Goal: Task Accomplishment & Management: Manage account settings

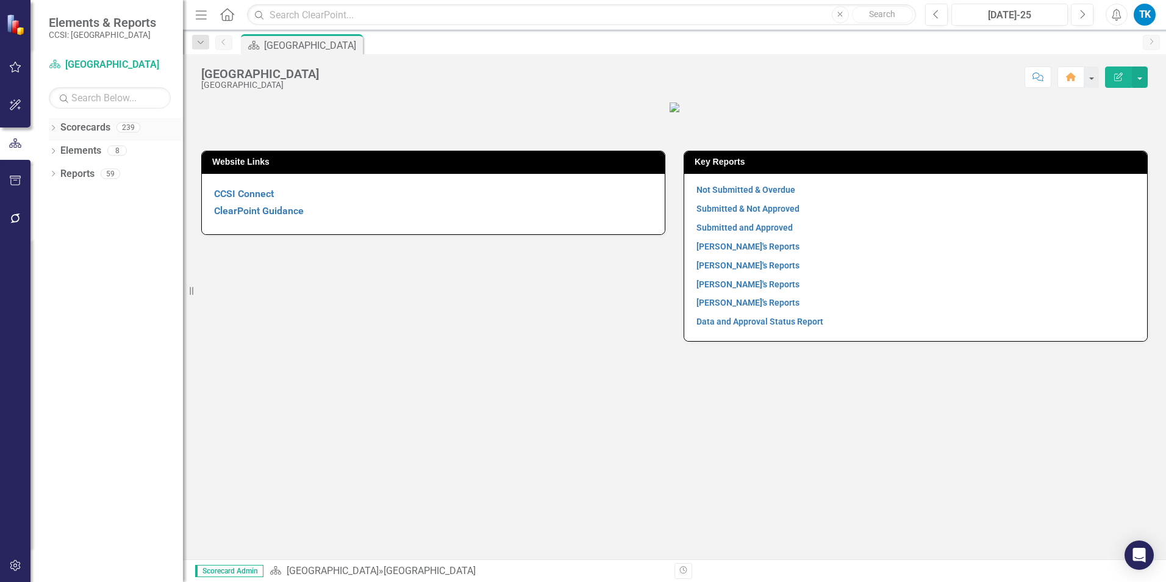
click at [57, 126] on icon "Dropdown" at bounding box center [53, 129] width 9 height 7
click at [63, 148] on icon "Dropdown" at bounding box center [59, 149] width 9 height 7
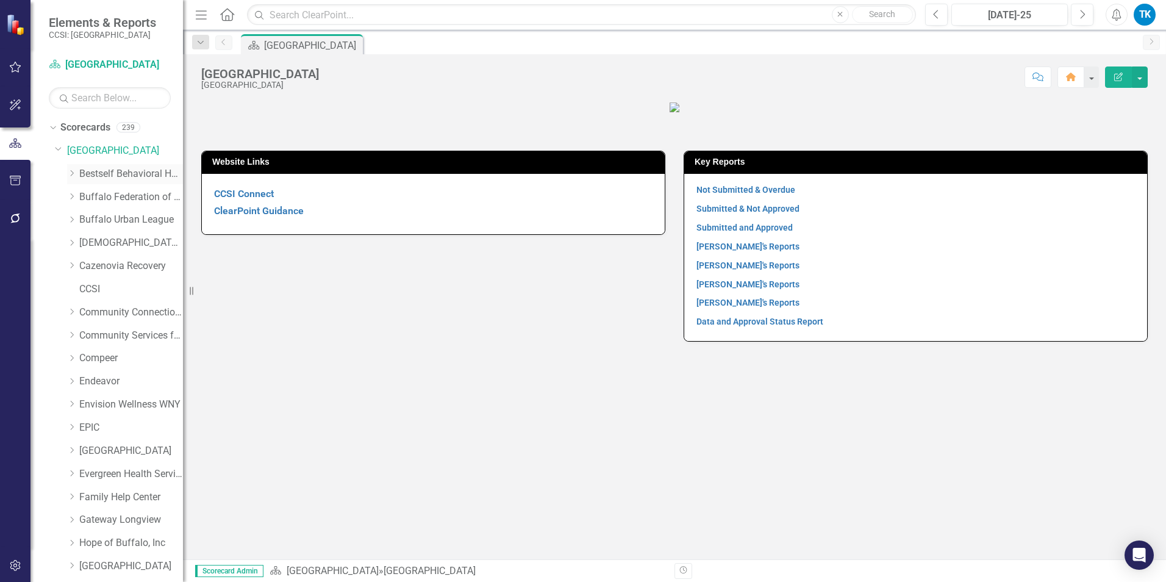
click at [74, 171] on icon "Dropdown" at bounding box center [71, 173] width 9 height 7
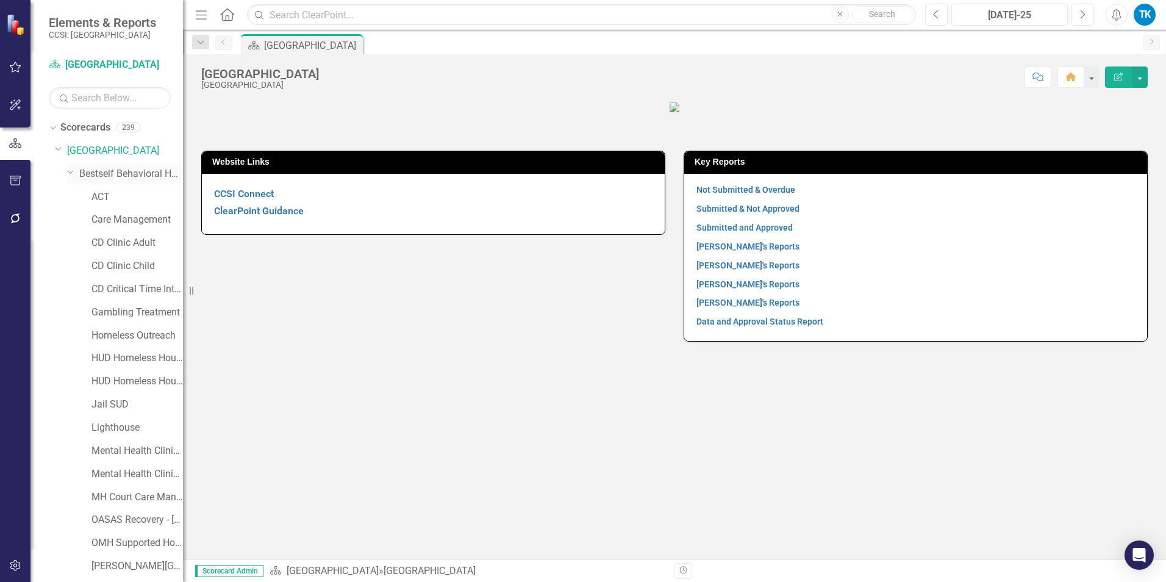
click at [110, 176] on link "Bestself Behavioral Health, Inc." at bounding box center [131, 174] width 104 height 14
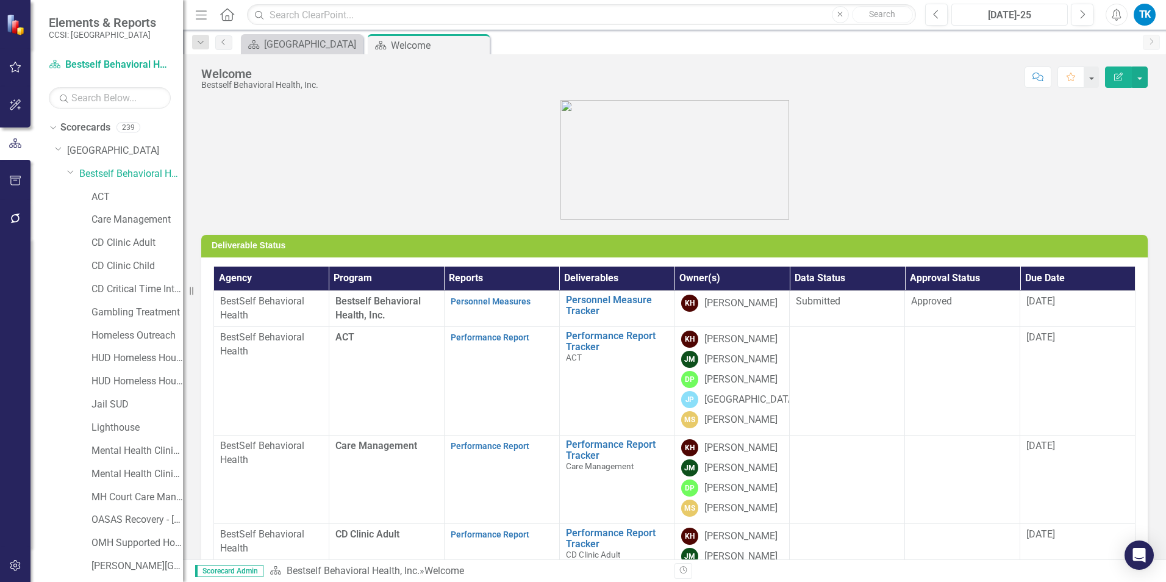
click at [873, 11] on div "Jul-25" at bounding box center [1010, 15] width 108 height 15
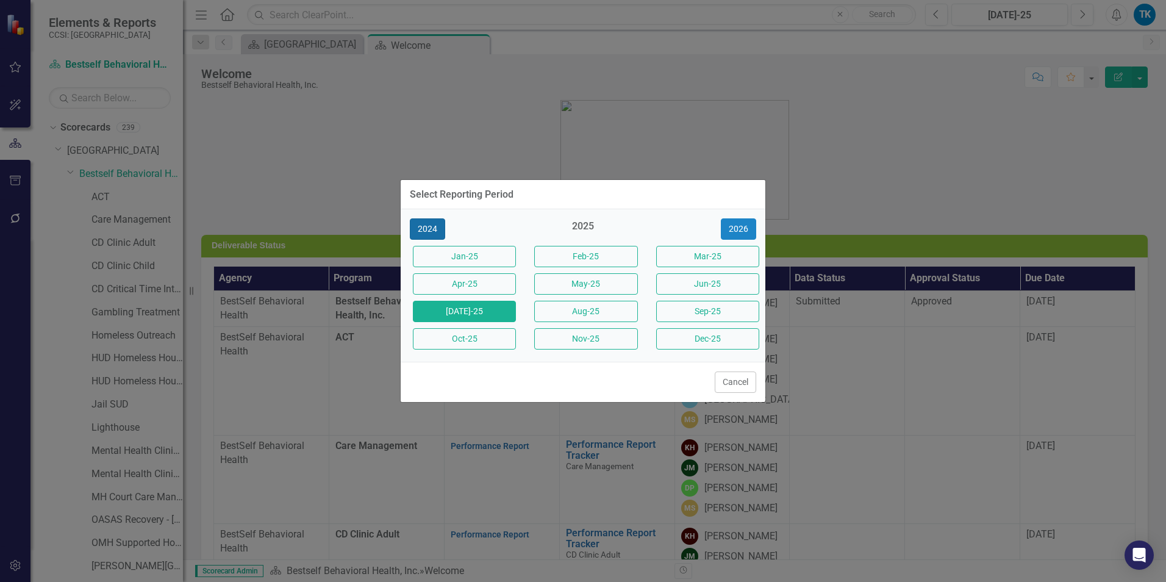
click at [425, 226] on button "2024" at bounding box center [427, 228] width 35 height 21
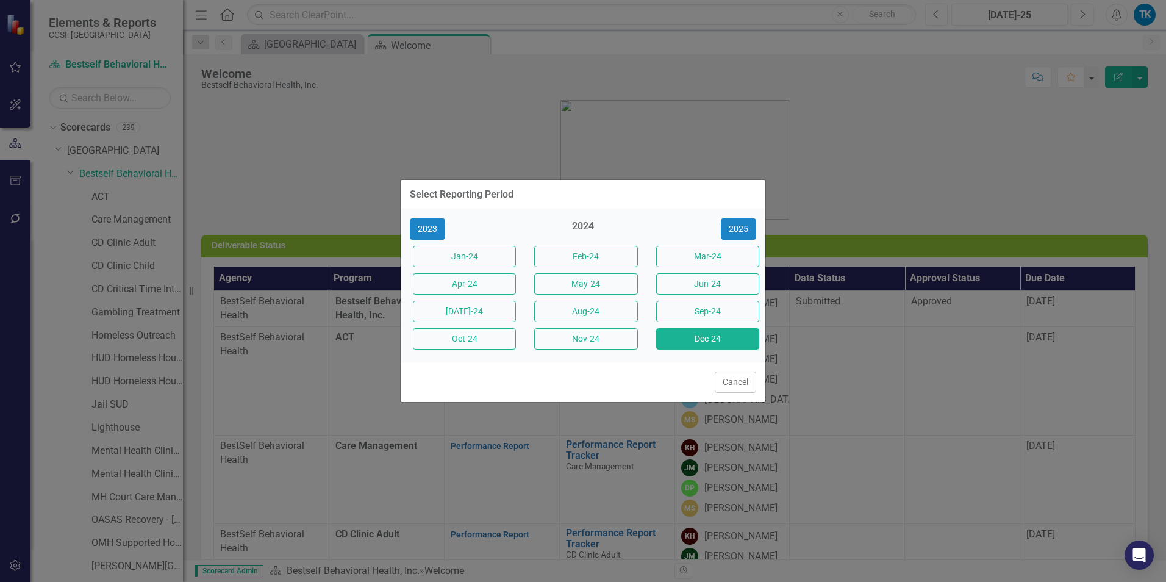
click at [725, 337] on button "Dec-24" at bounding box center [707, 338] width 103 height 21
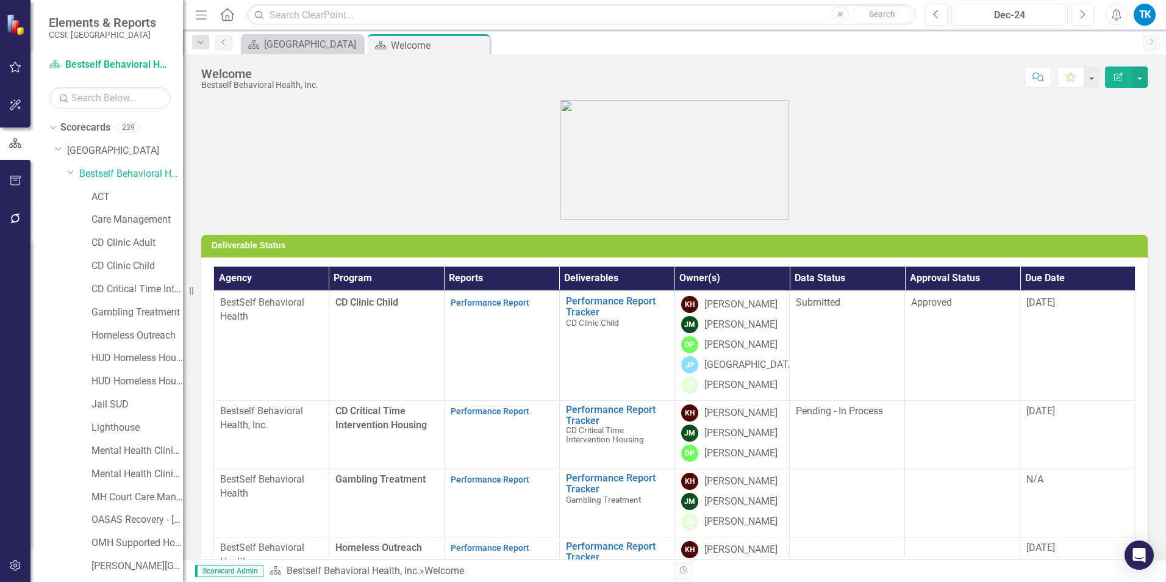
scroll to position [359, 0]
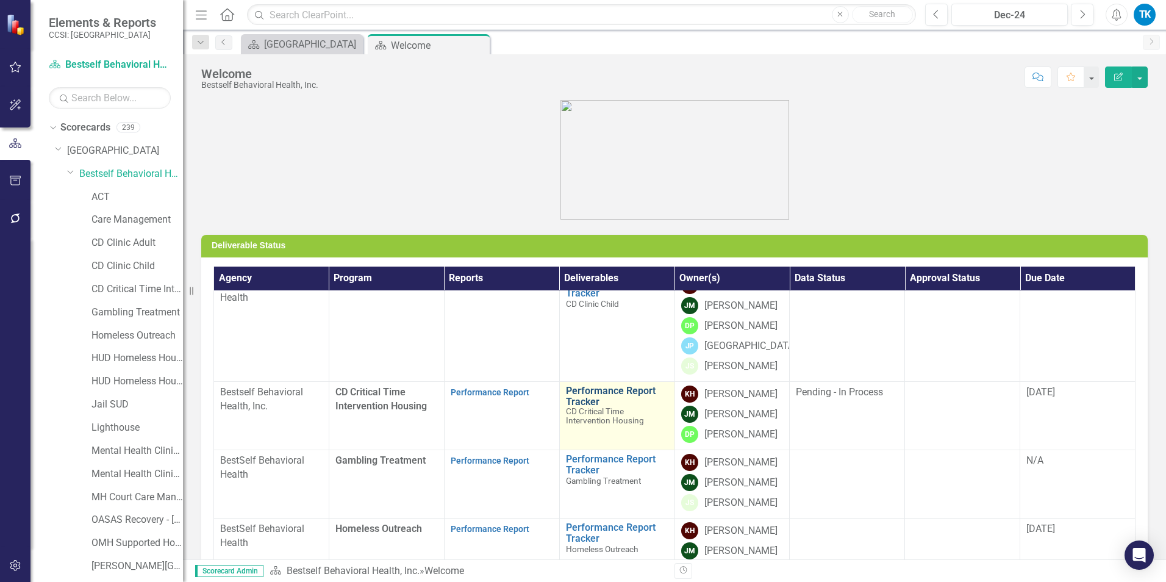
click at [590, 390] on link "Performance Report Tracker" at bounding box center [617, 395] width 102 height 21
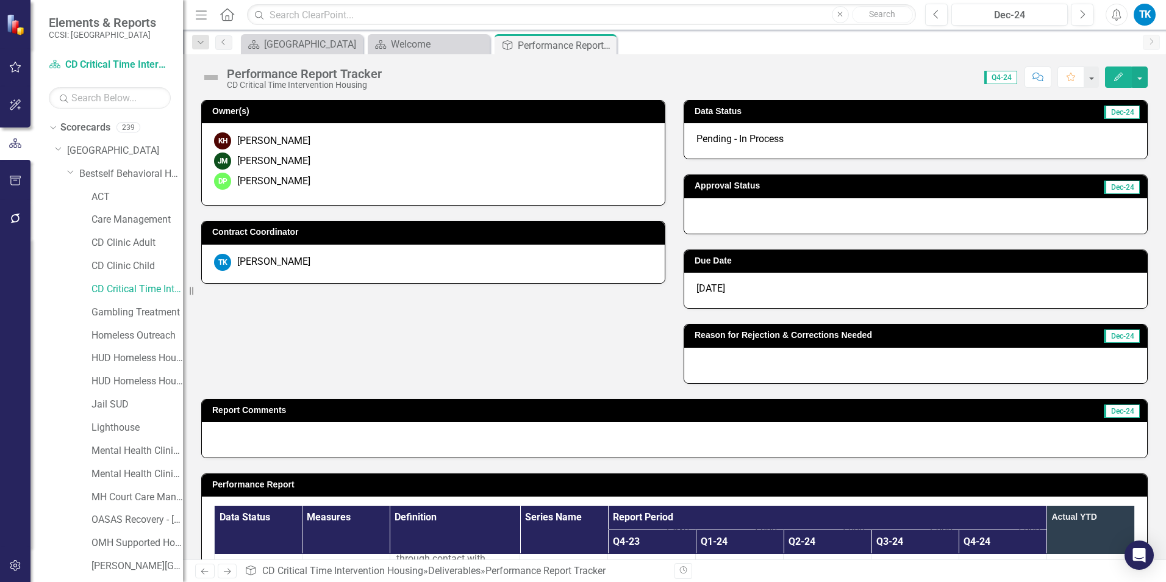
click at [786, 141] on div "Pending - In Process" at bounding box center [915, 140] width 463 height 35
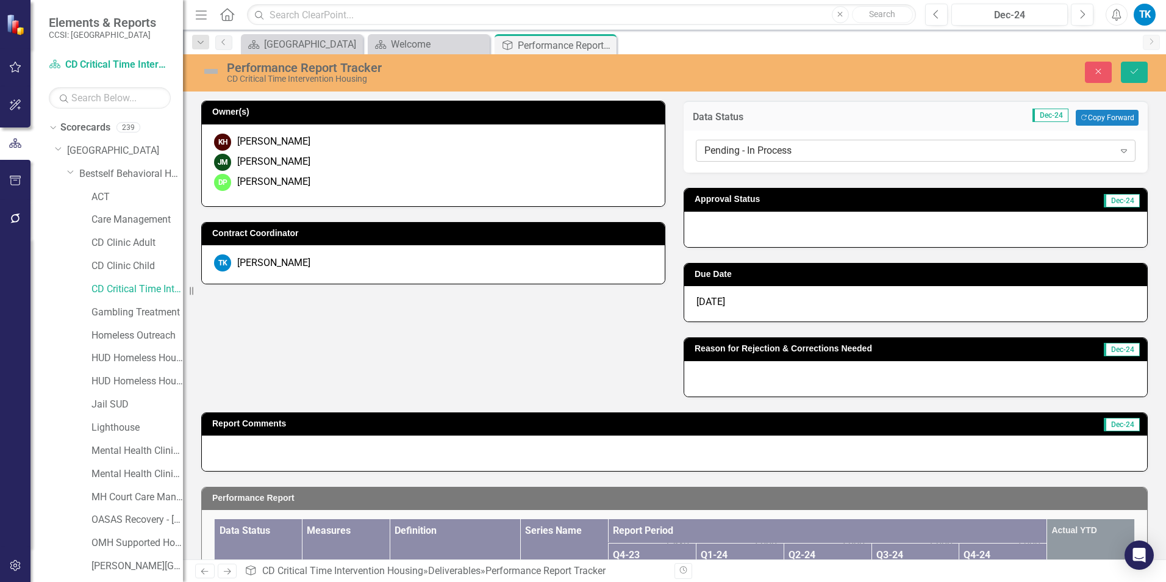
click at [720, 152] on div "Pending - In Process" at bounding box center [909, 151] width 410 height 14
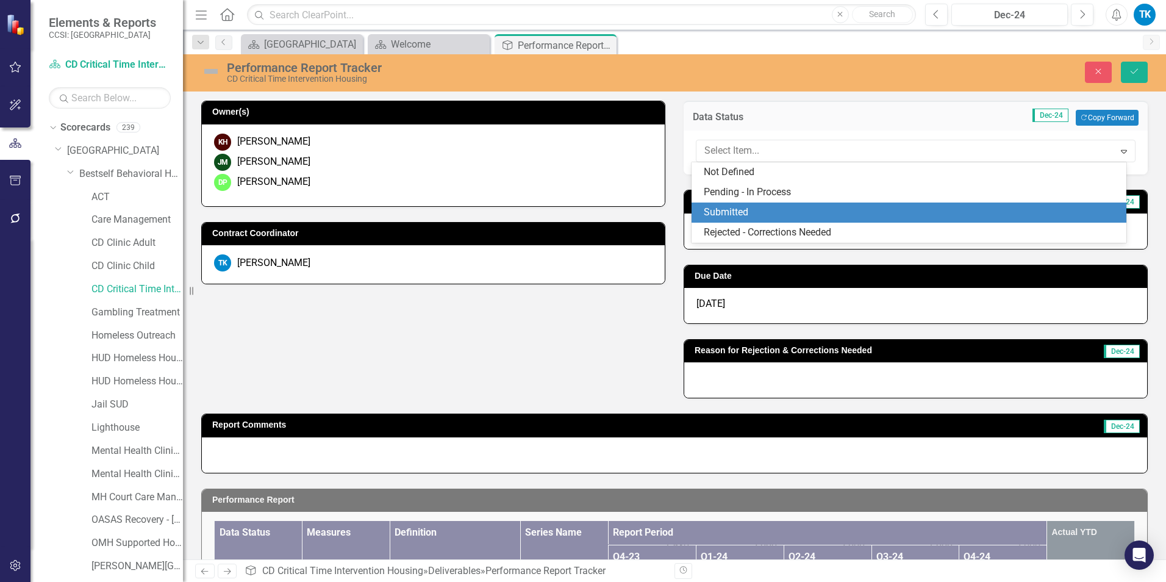
click at [724, 207] on div "Submitted" at bounding box center [912, 213] width 416 height 14
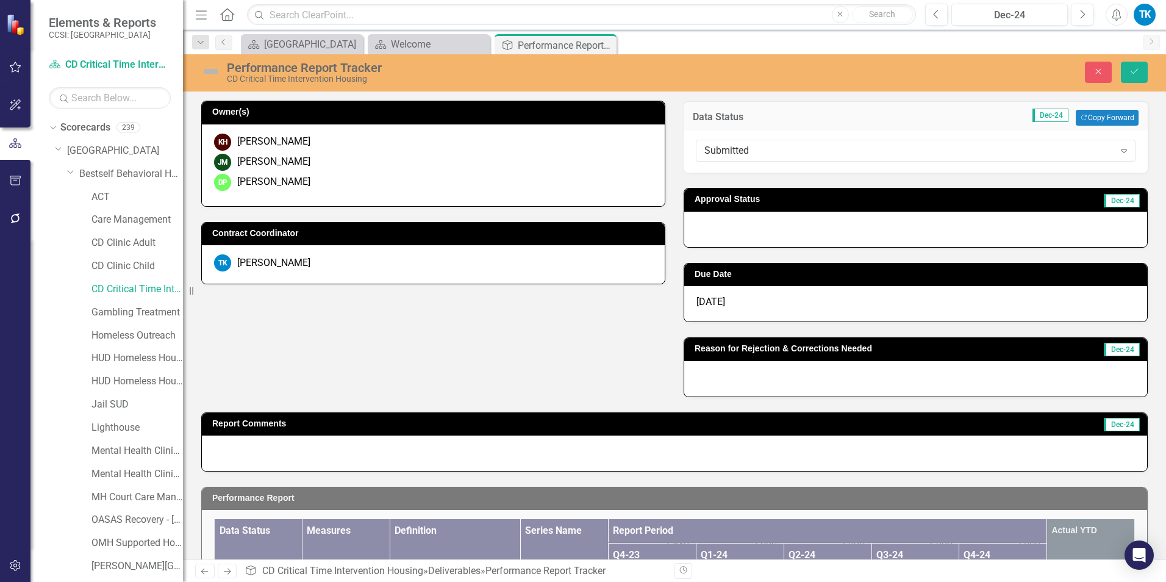
click at [724, 228] on div at bounding box center [915, 229] width 463 height 35
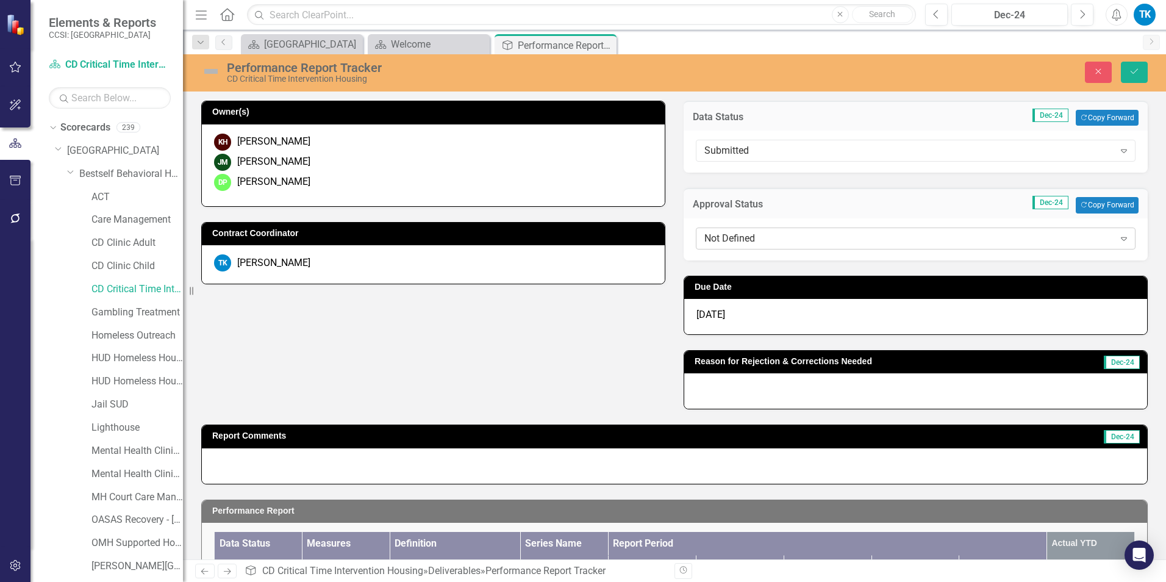
click at [727, 236] on div "Not Defined" at bounding box center [909, 238] width 410 height 14
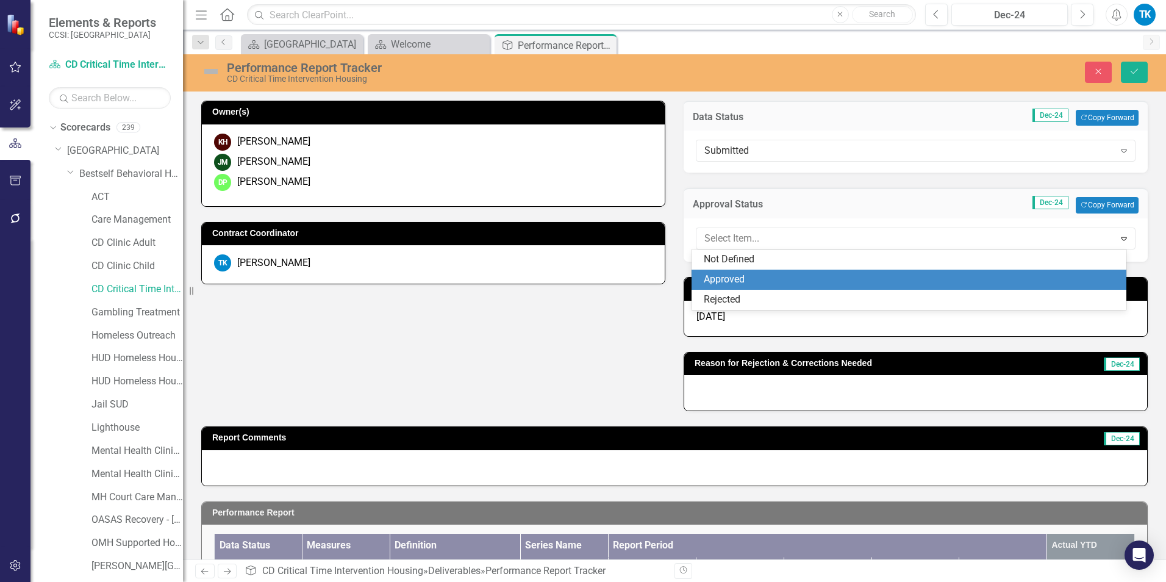
click at [736, 274] on div "Approved" at bounding box center [912, 280] width 416 height 14
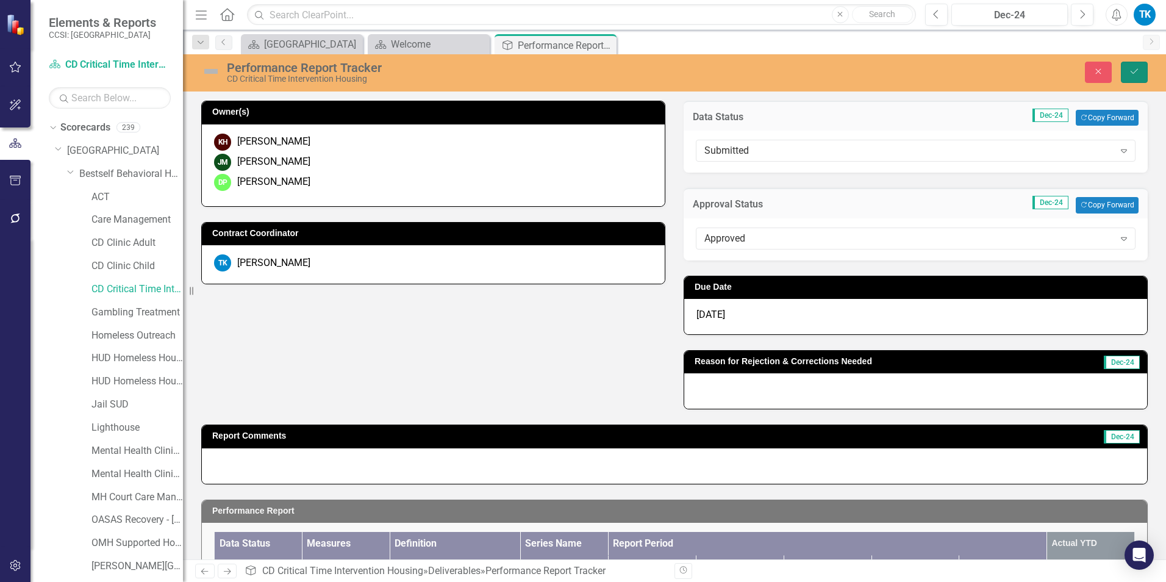
click at [873, 70] on icon "Save" at bounding box center [1134, 71] width 11 height 9
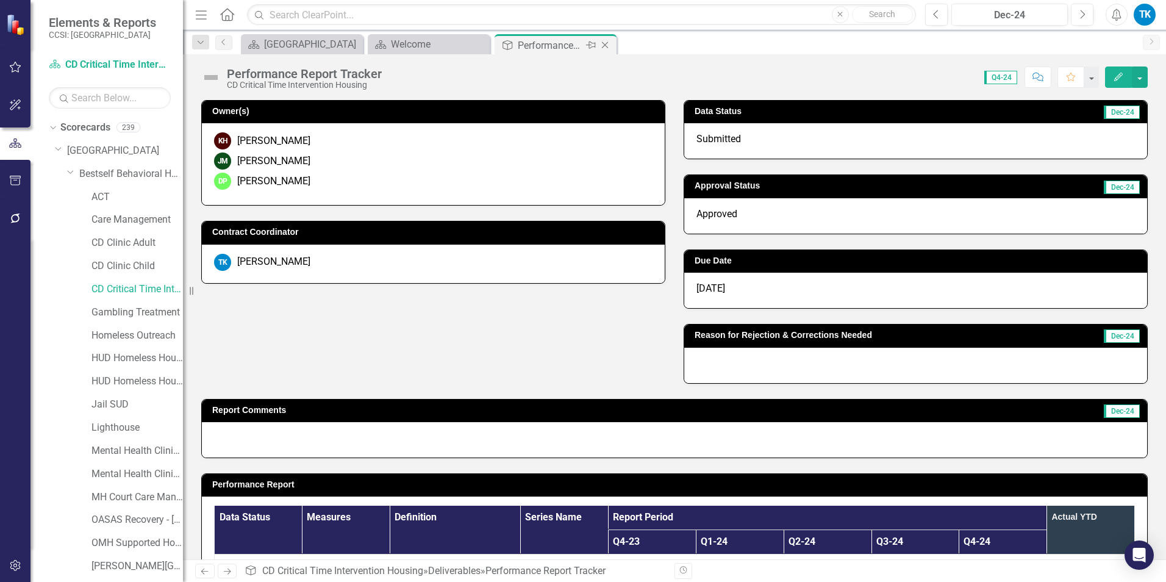
click at [605, 43] on icon "Close" at bounding box center [605, 45] width 12 height 10
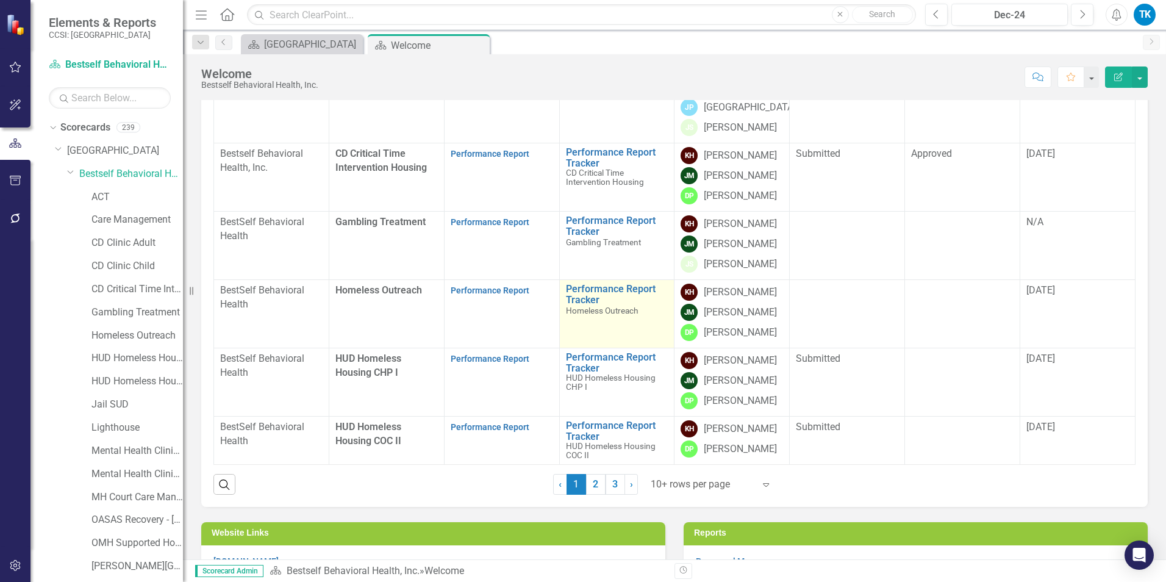
scroll to position [244, 0]
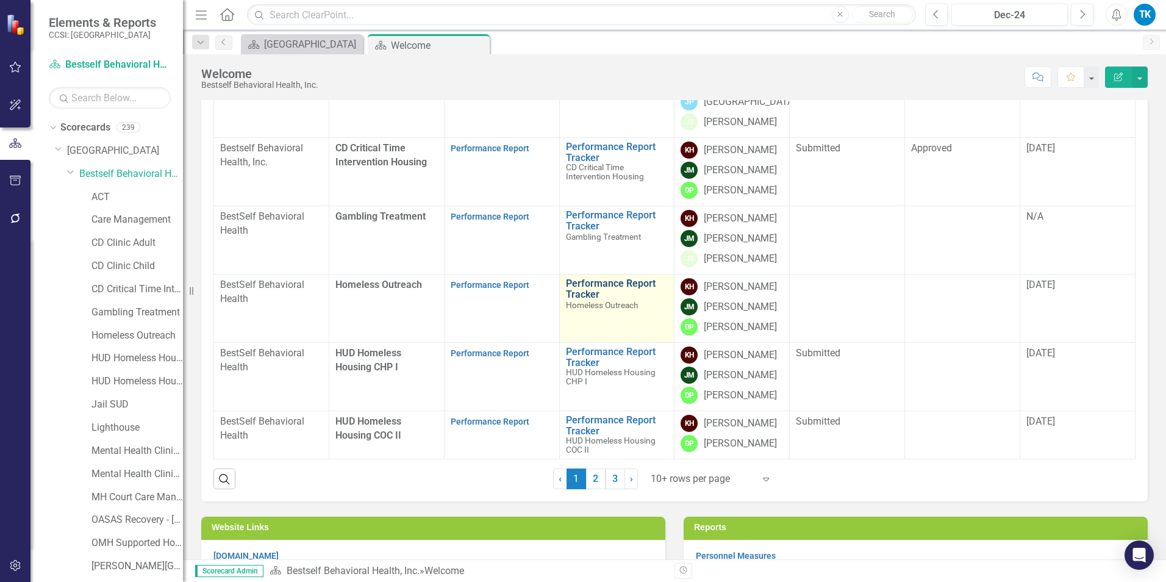
click at [582, 278] on link "Performance Report Tracker" at bounding box center [617, 288] width 102 height 21
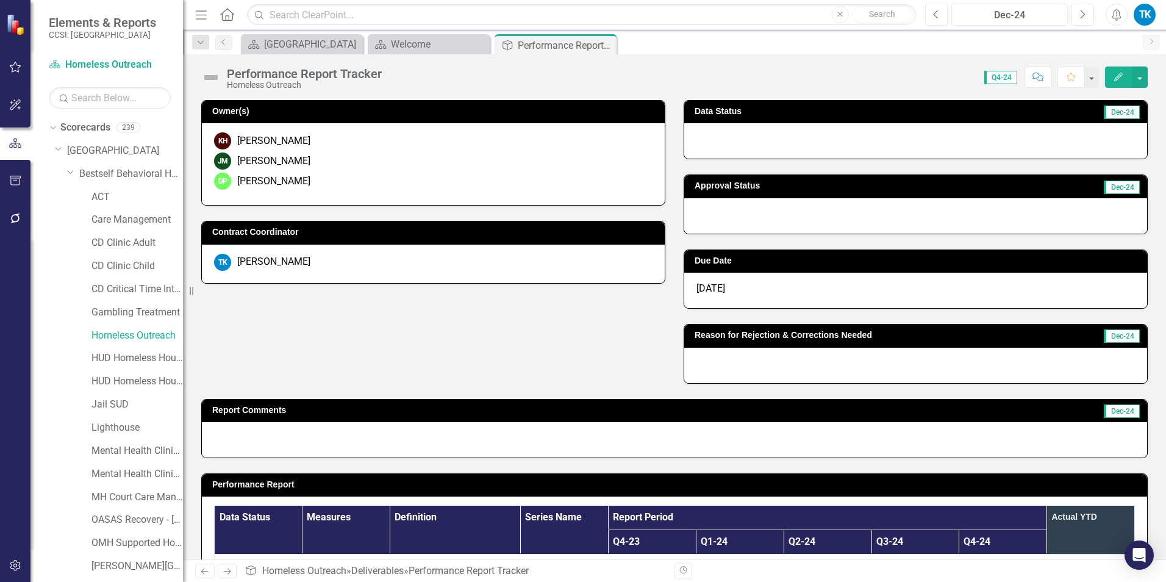
click at [726, 137] on div at bounding box center [915, 140] width 463 height 35
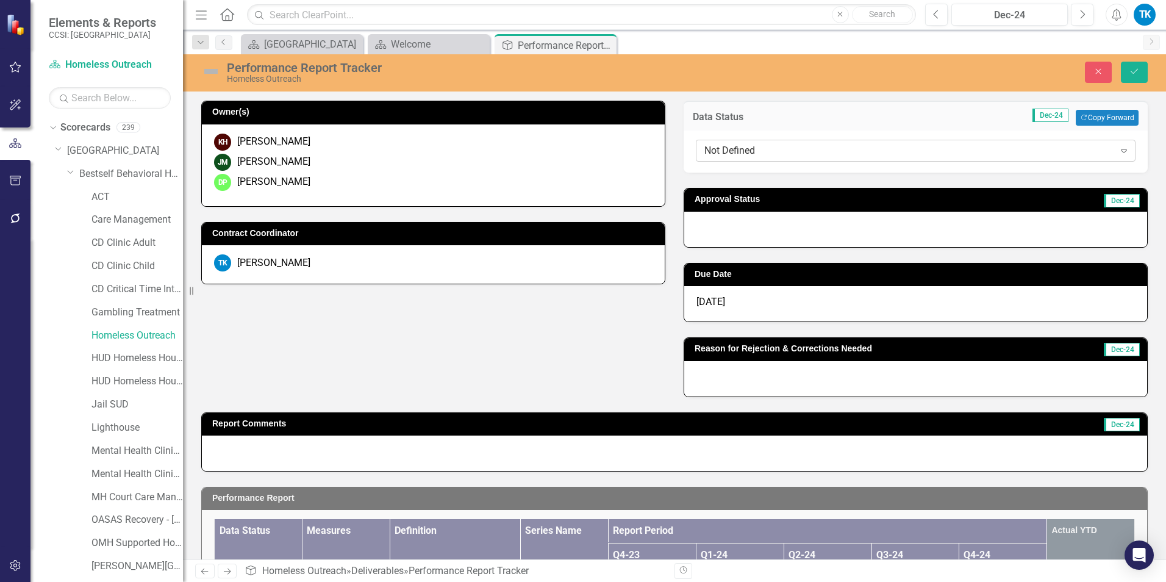
click at [743, 158] on div "Not Defined Expand" at bounding box center [916, 151] width 440 height 22
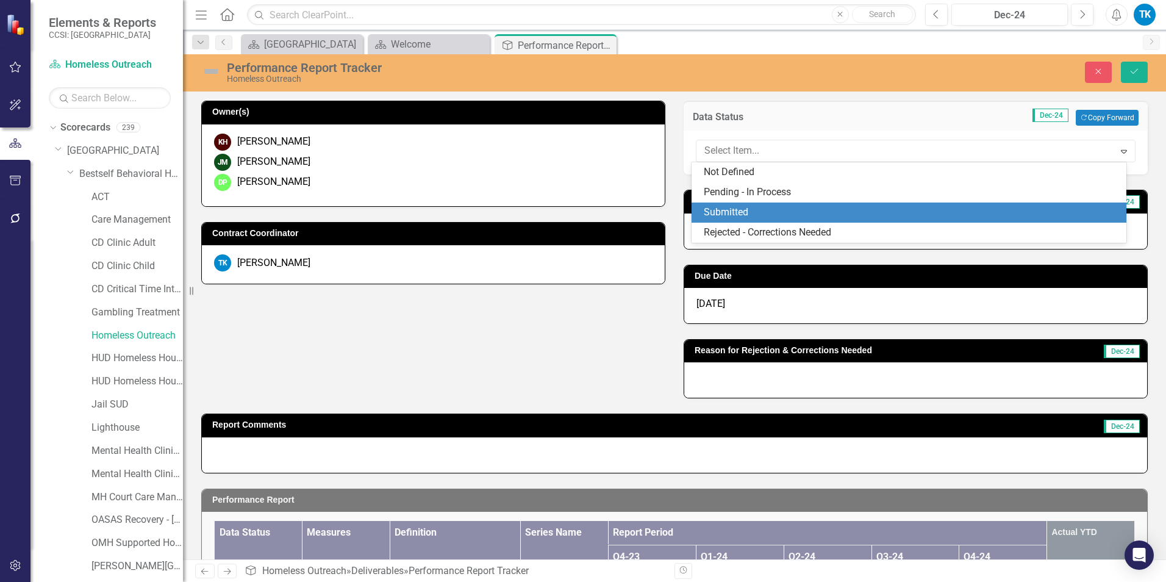
click at [737, 210] on div "Submitted" at bounding box center [912, 213] width 416 height 14
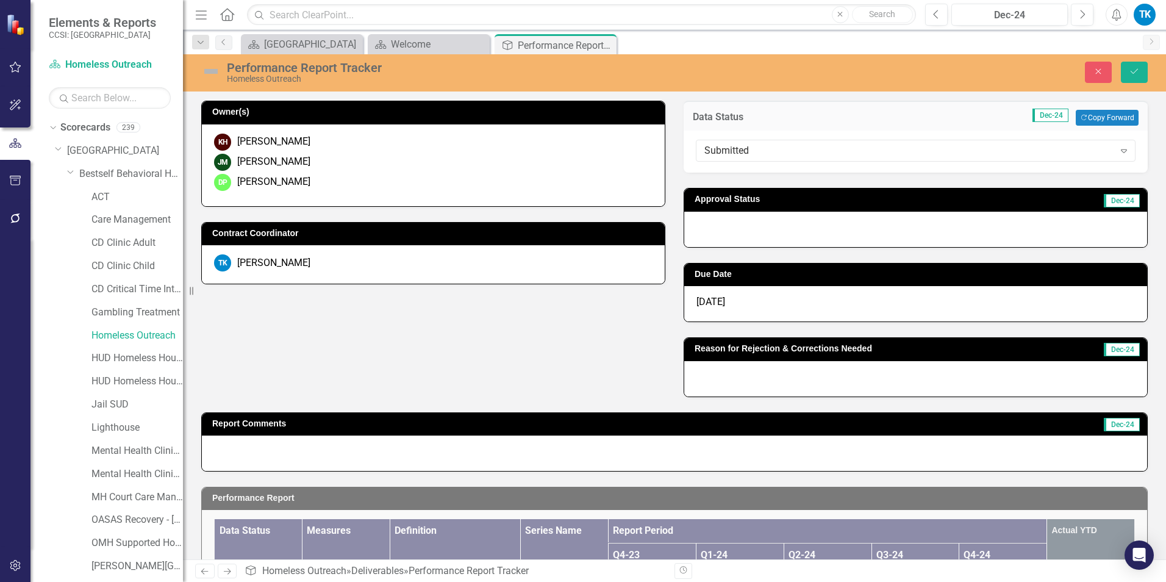
click at [726, 227] on div at bounding box center [915, 229] width 463 height 35
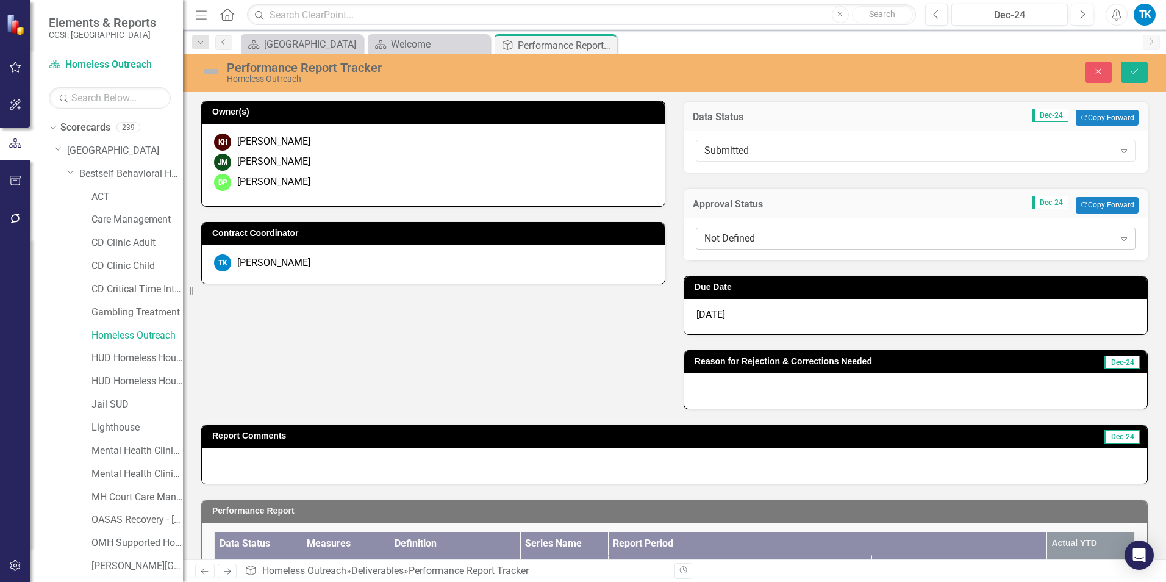
click at [720, 234] on div "Not Defined" at bounding box center [909, 238] width 410 height 14
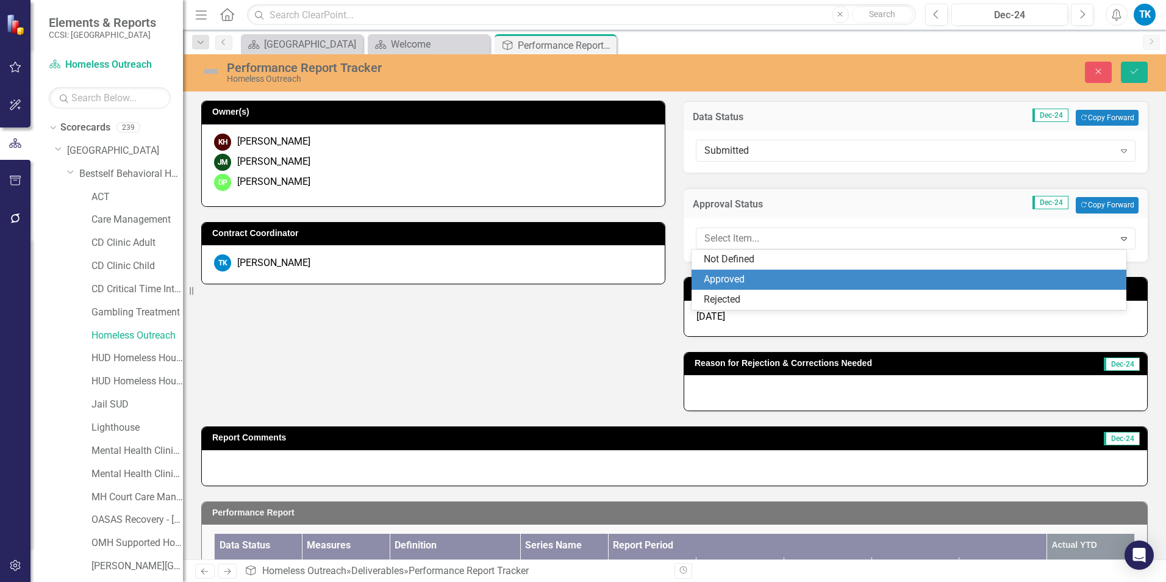
click at [726, 276] on div "Approved" at bounding box center [912, 280] width 416 height 14
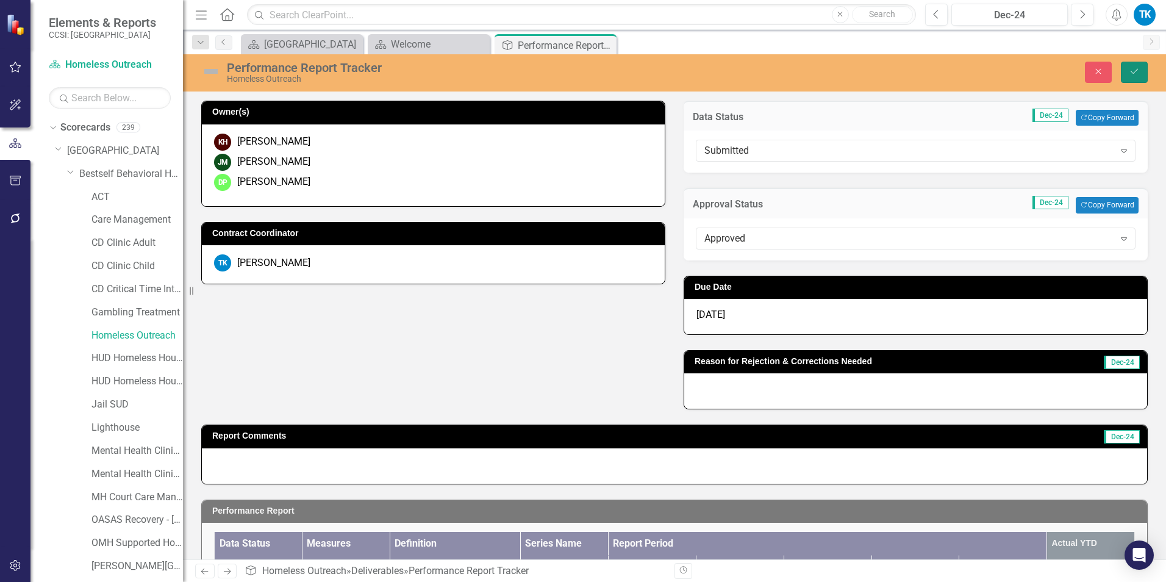
click at [873, 68] on icon "Save" at bounding box center [1134, 71] width 11 height 9
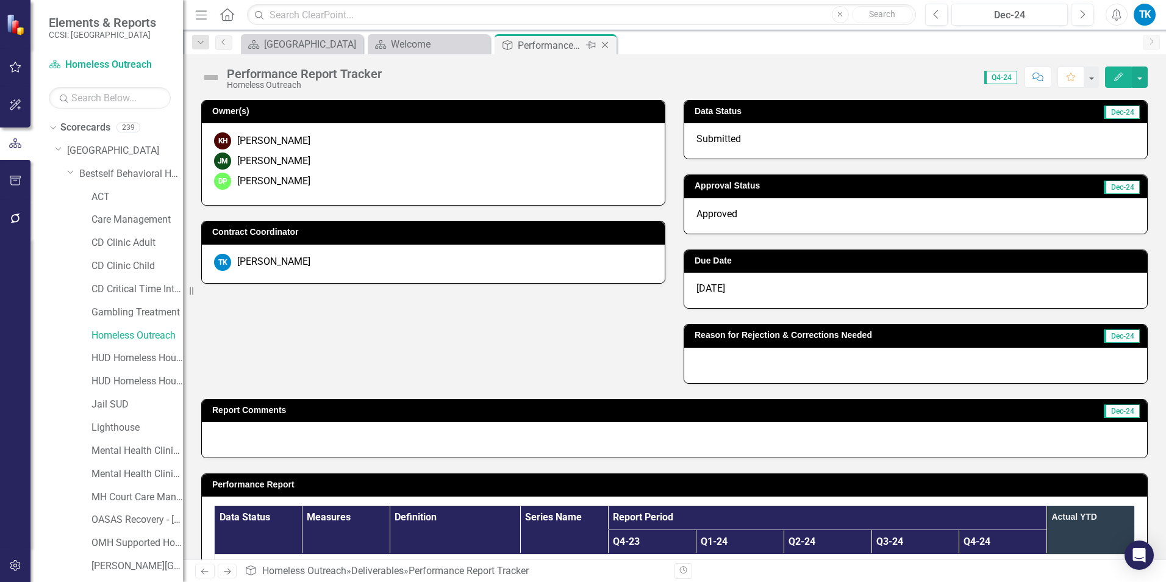
click at [606, 42] on icon "Close" at bounding box center [605, 45] width 12 height 10
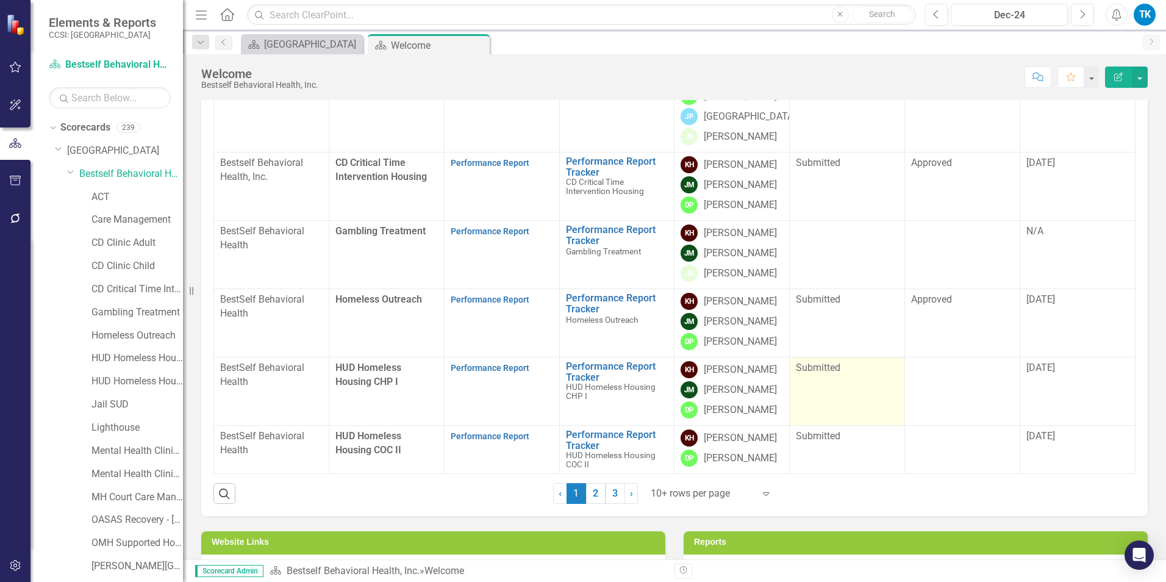
scroll to position [244, 0]
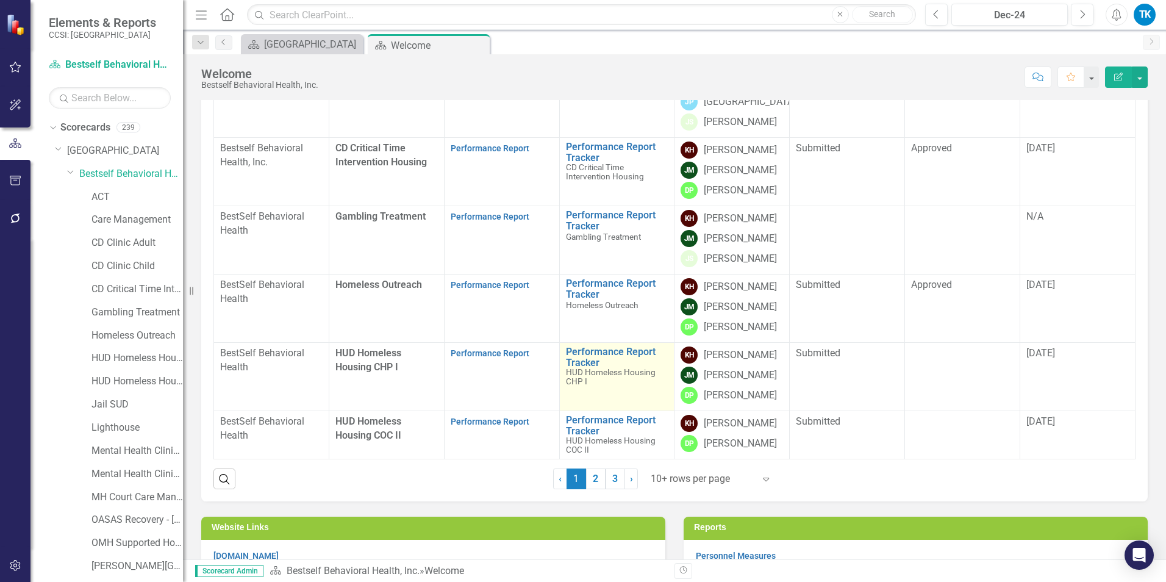
click at [605, 367] on span "HUD Homeless Housing CHP I" at bounding box center [611, 376] width 90 height 19
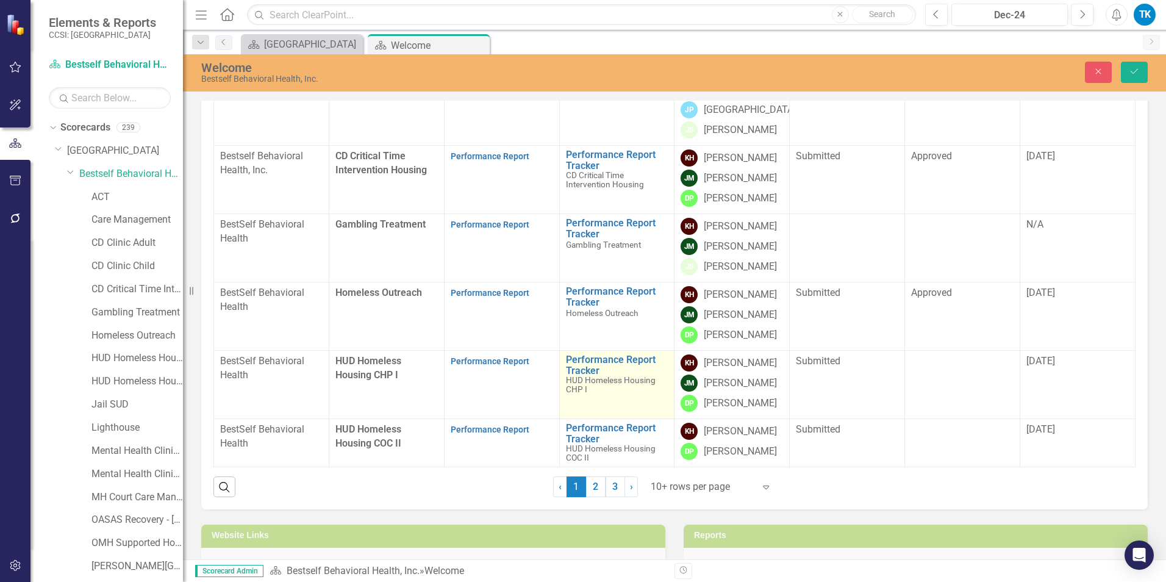
scroll to position [251, 0]
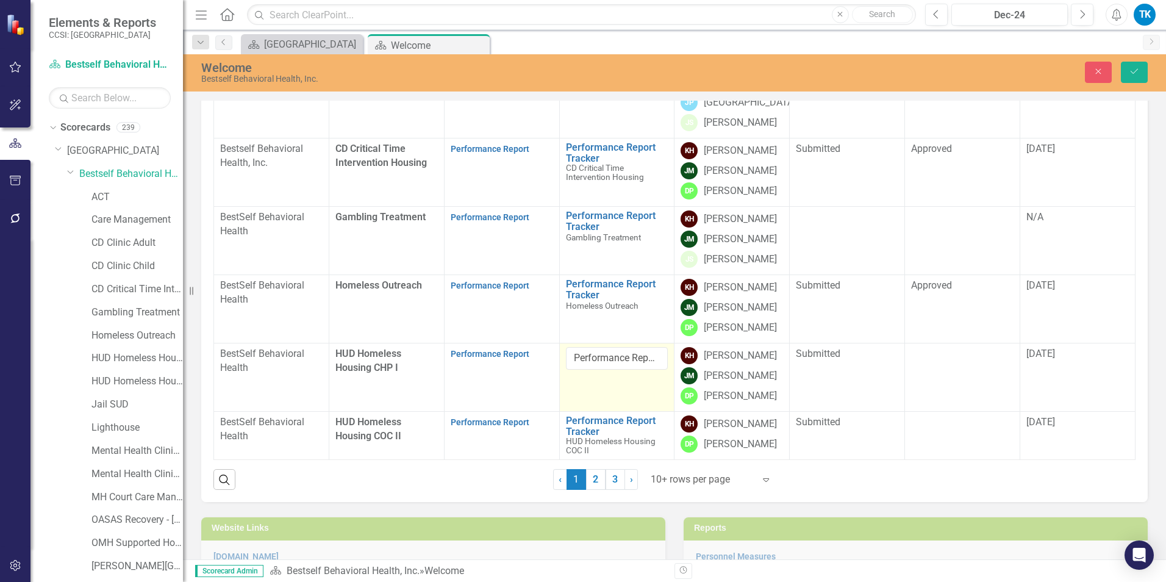
click at [873, 157] on div "Deliverable Status Edit Report Select Report Link View Page Agency Program Repo…" at bounding box center [674, 388] width 983 height 1109
click at [873, 69] on button "Save" at bounding box center [1134, 72] width 27 height 21
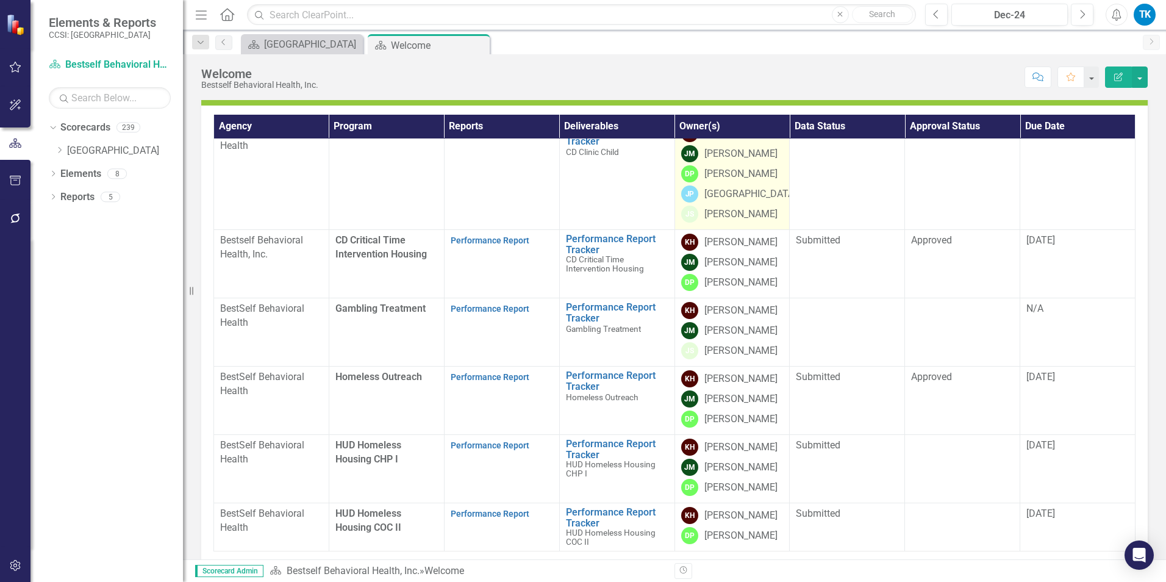
scroll to position [183, 0]
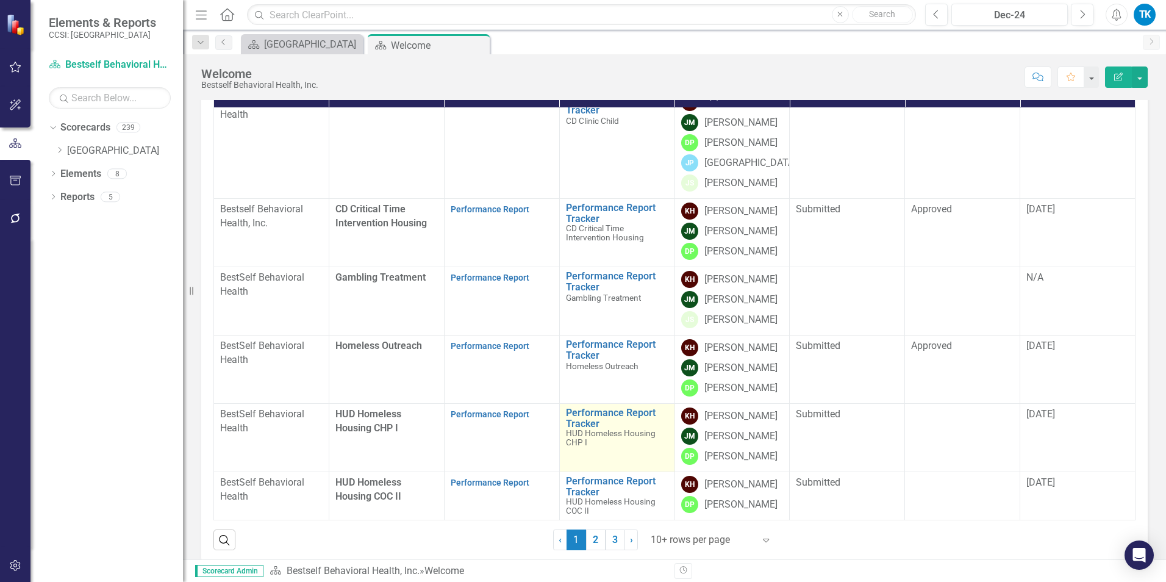
click at [598, 404] on td "Performance Report Tracker HUD Homeless Housing CHP I Edit Edit Deliverable Lin…" at bounding box center [616, 437] width 115 height 68
click at [612, 410] on link "Performance Report Tracker" at bounding box center [617, 417] width 102 height 21
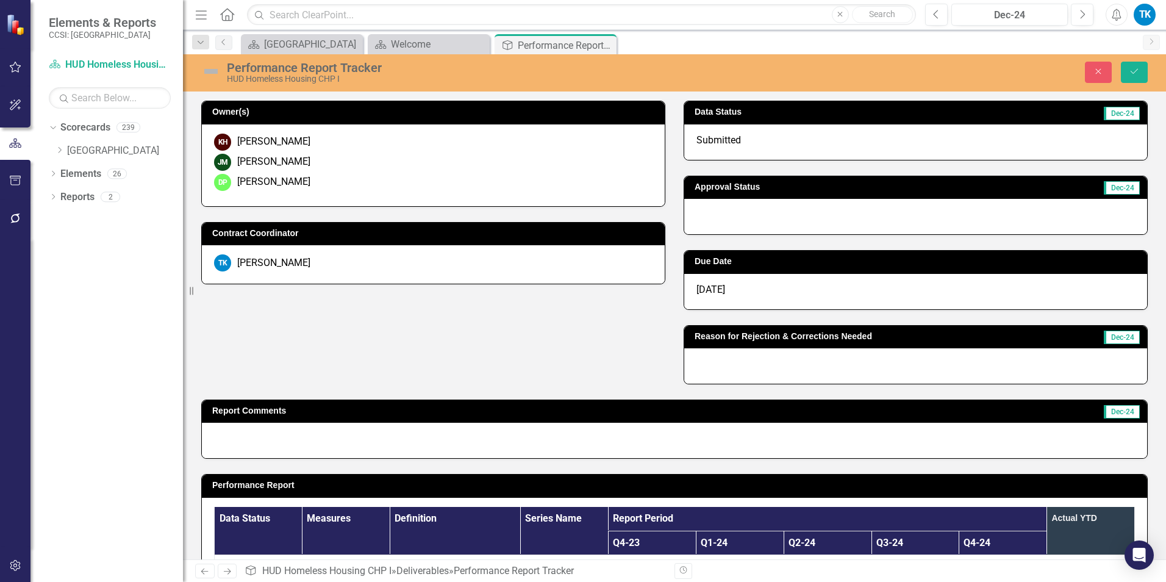
click at [735, 224] on div at bounding box center [915, 216] width 463 height 35
click at [734, 223] on div at bounding box center [915, 216] width 463 height 35
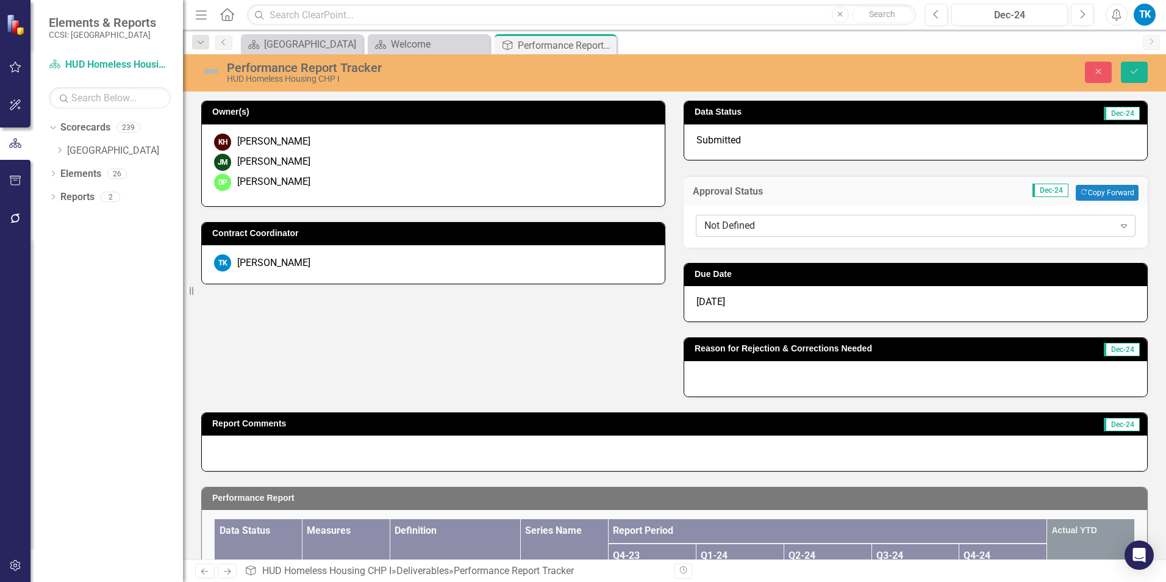
click at [720, 220] on div "Not Defined" at bounding box center [909, 225] width 410 height 14
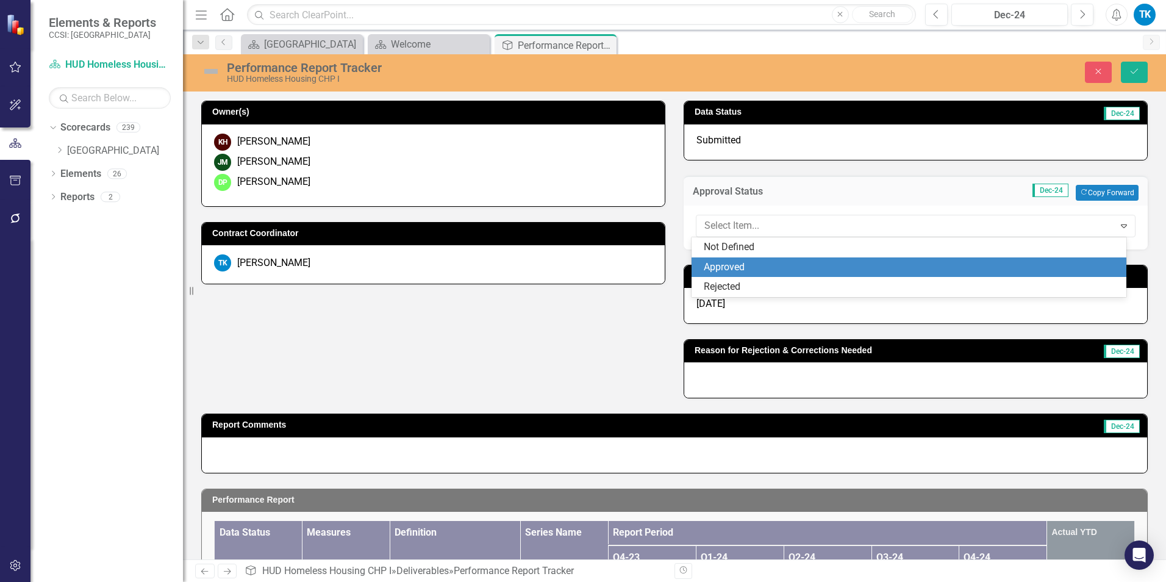
click at [729, 263] on div "Approved" at bounding box center [912, 267] width 416 height 14
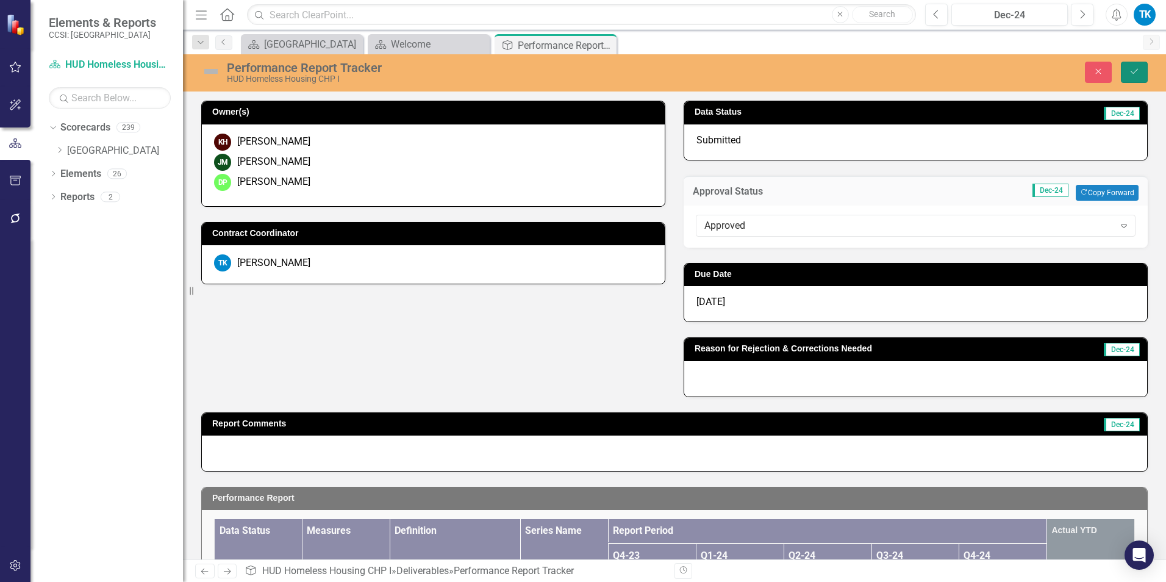
click at [873, 74] on icon "Save" at bounding box center [1134, 71] width 11 height 9
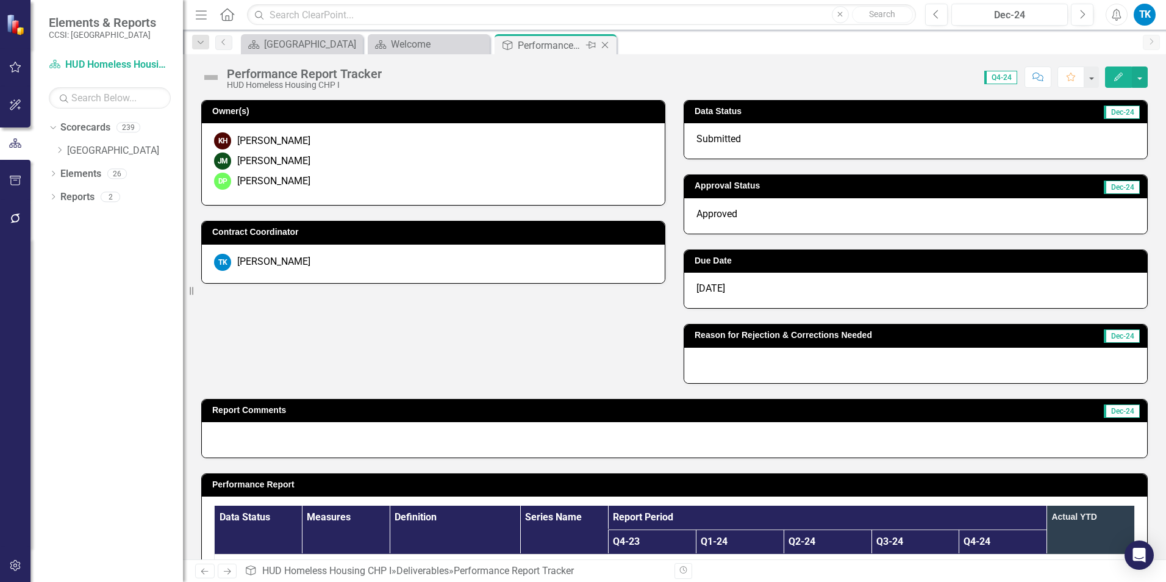
click at [607, 46] on icon "Close" at bounding box center [605, 45] width 12 height 10
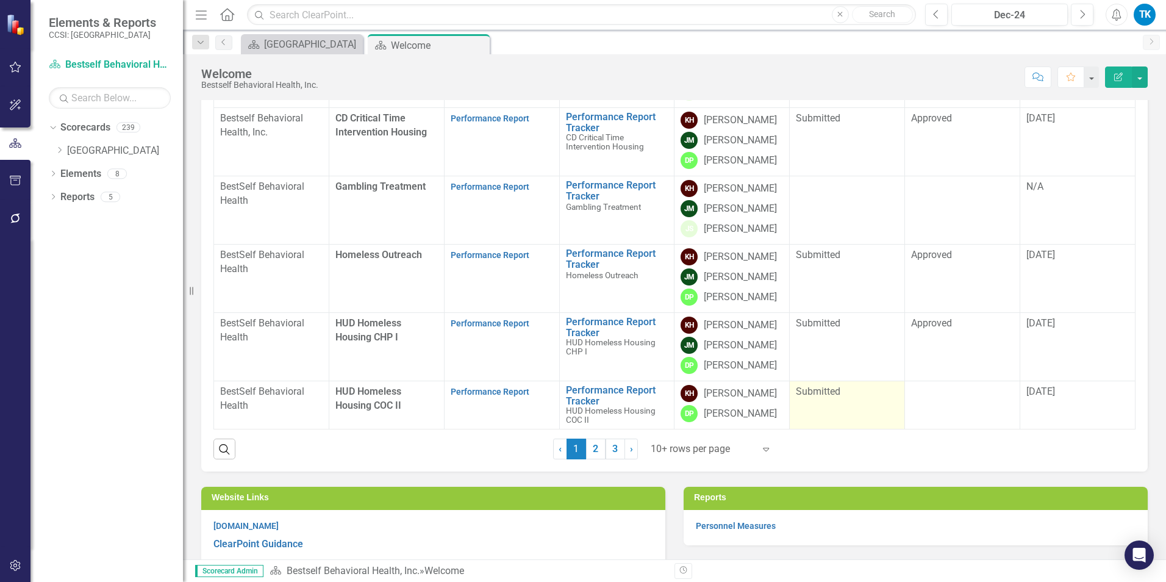
scroll to position [305, 0]
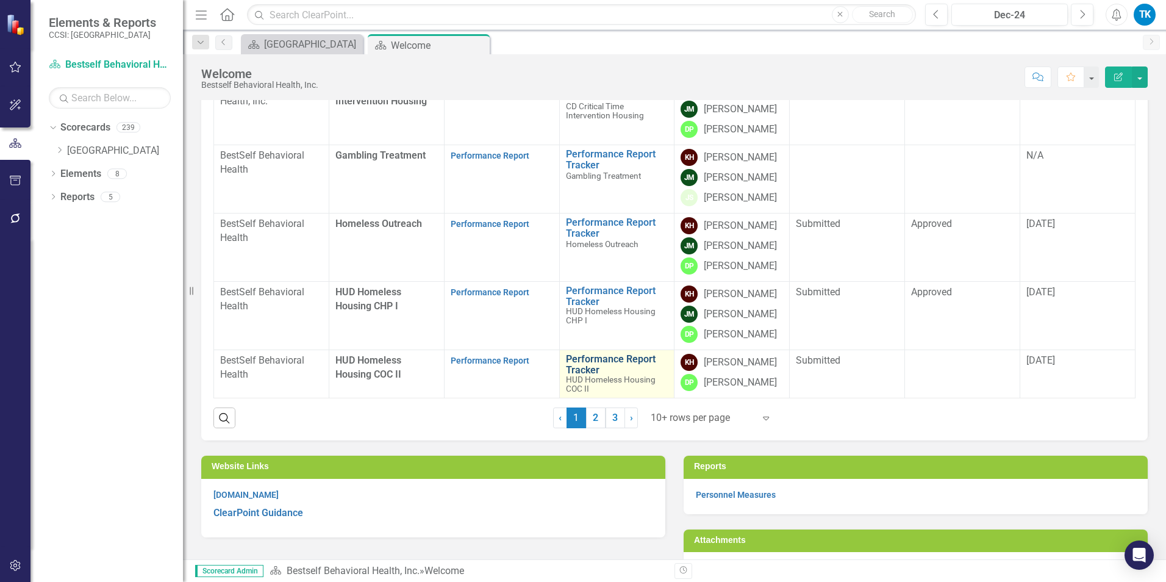
click at [577, 354] on link "Performance Report Tracker" at bounding box center [617, 364] width 102 height 21
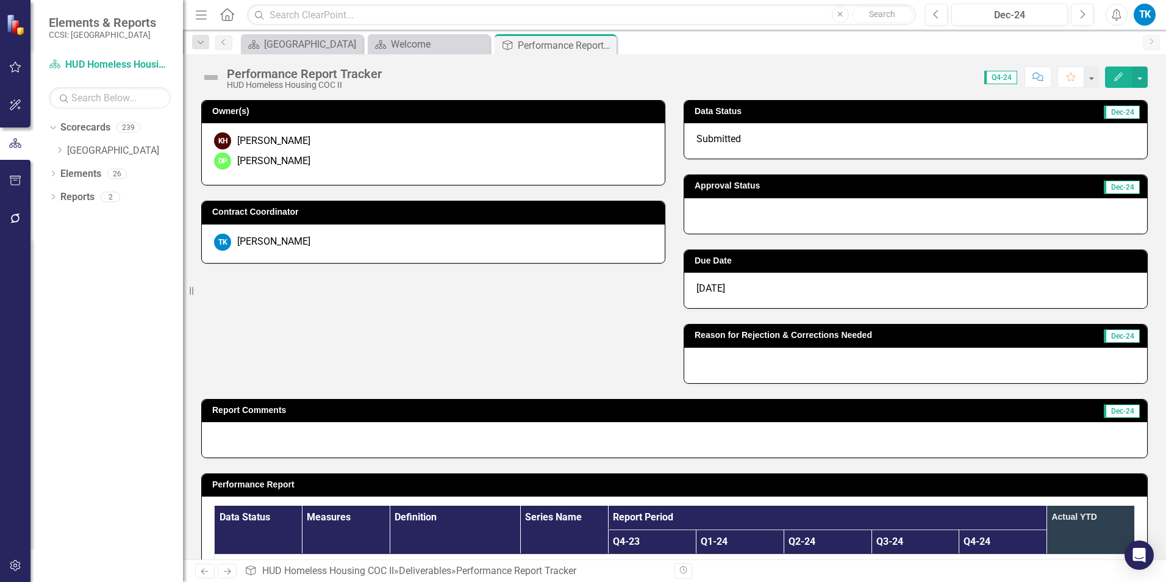
click at [767, 209] on div at bounding box center [915, 215] width 463 height 35
click at [768, 209] on div at bounding box center [915, 215] width 463 height 35
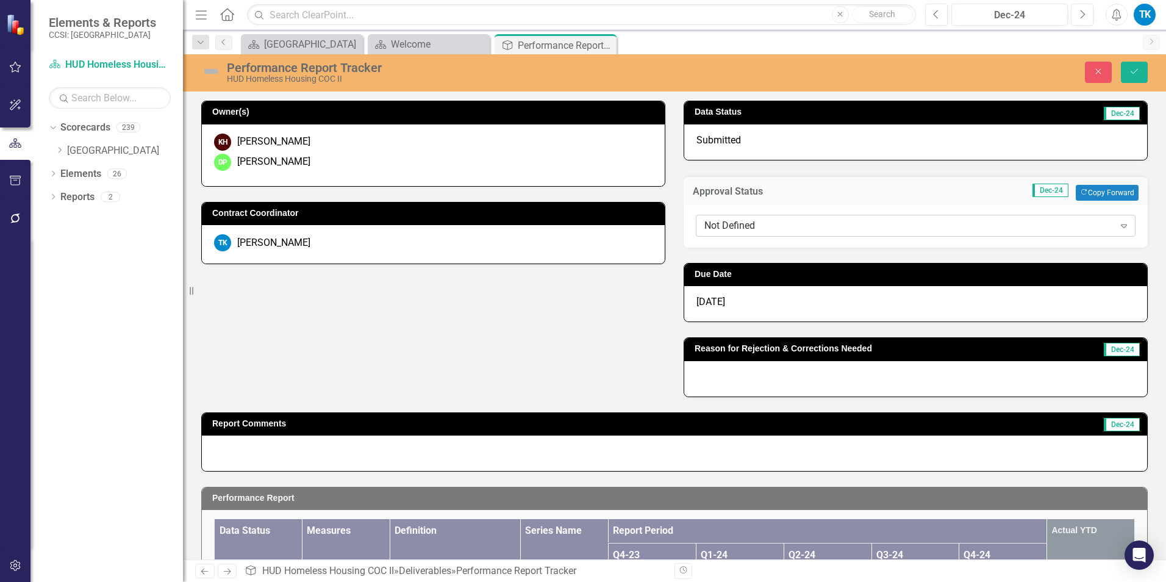
click at [714, 224] on div "Not Defined" at bounding box center [909, 225] width 410 height 14
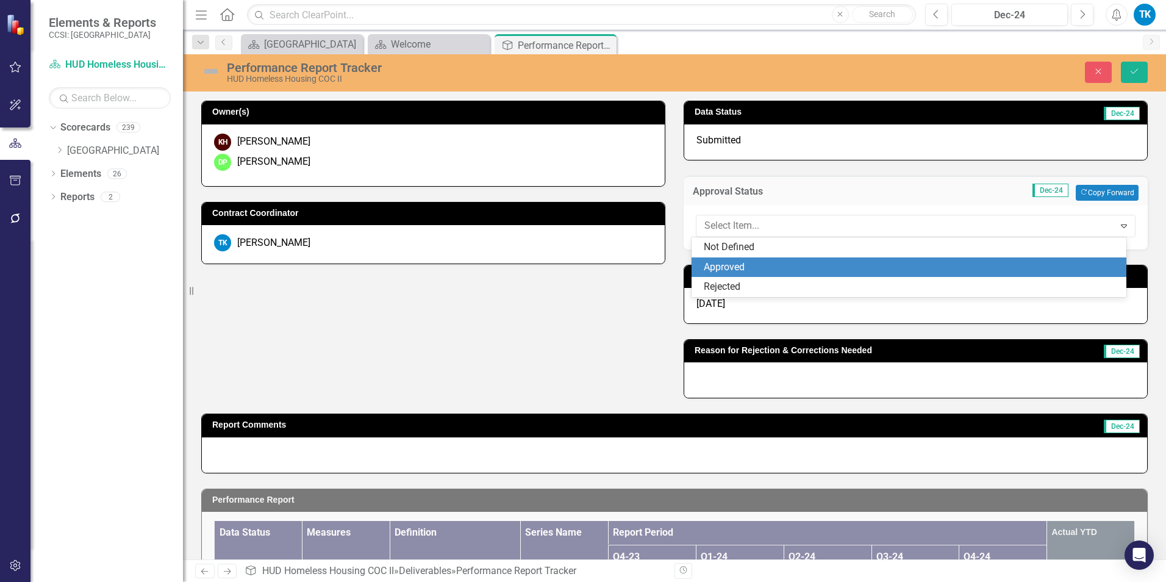
click at [726, 260] on div "Approved" at bounding box center [912, 267] width 416 height 14
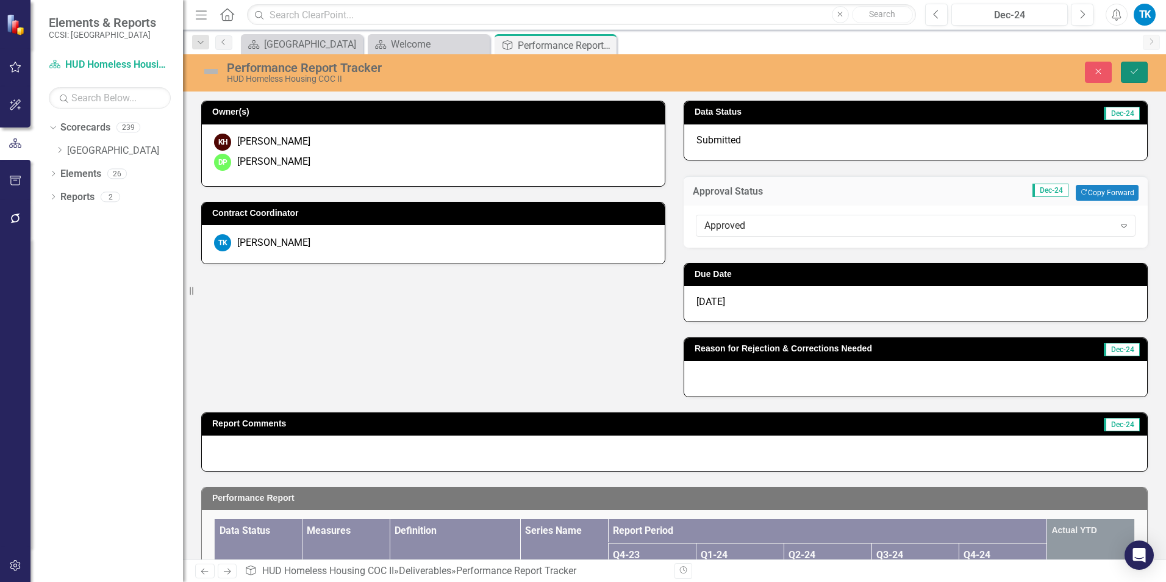
click at [873, 74] on icon "Save" at bounding box center [1134, 71] width 11 height 9
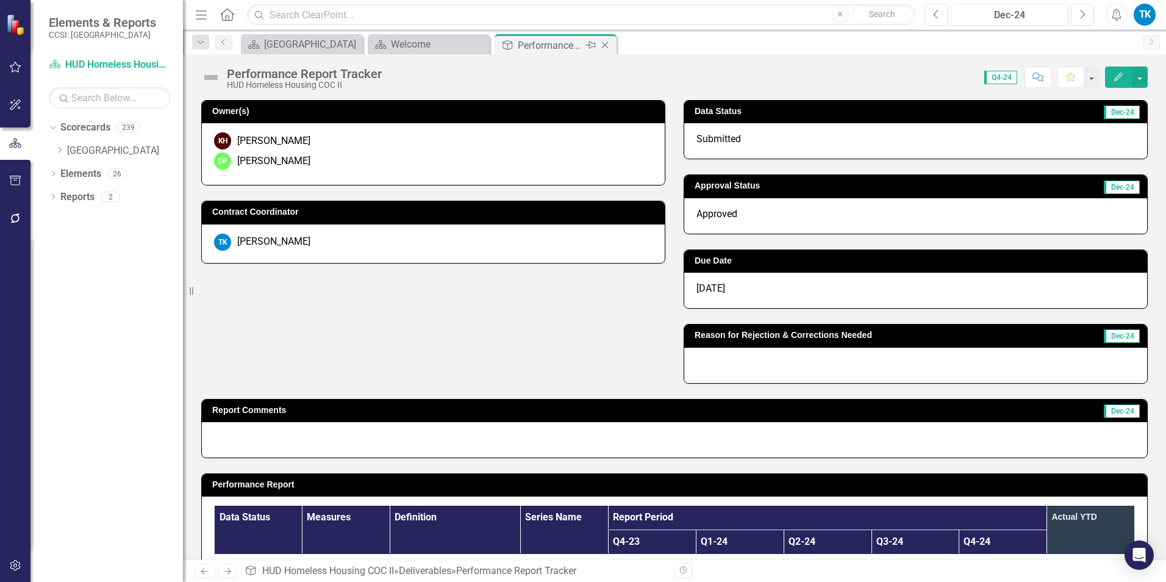
click at [605, 46] on icon "Close" at bounding box center [605, 45] width 12 height 10
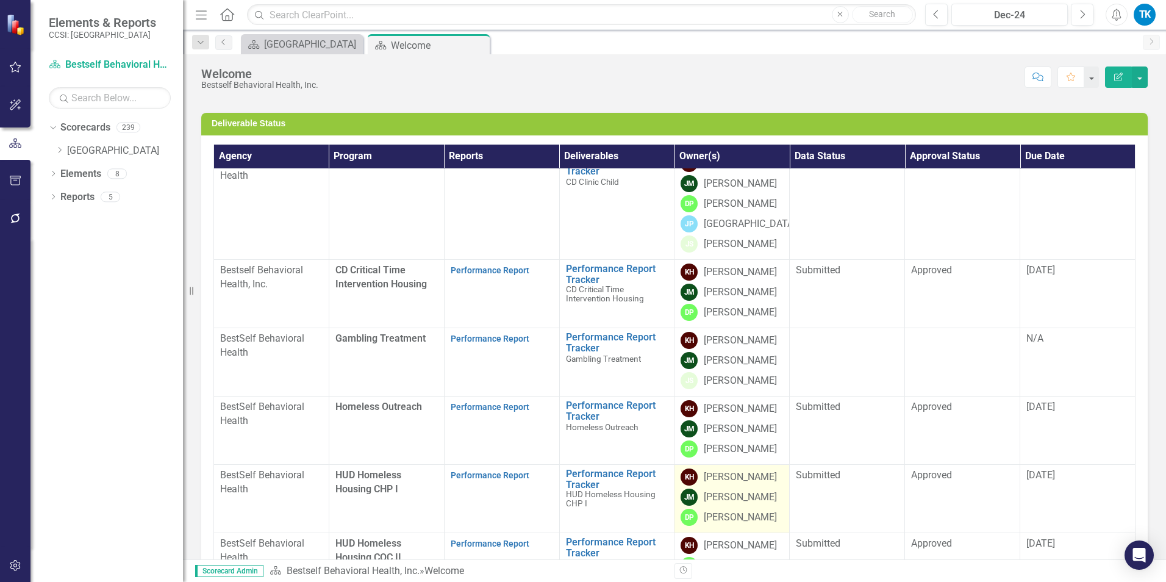
scroll to position [366, 0]
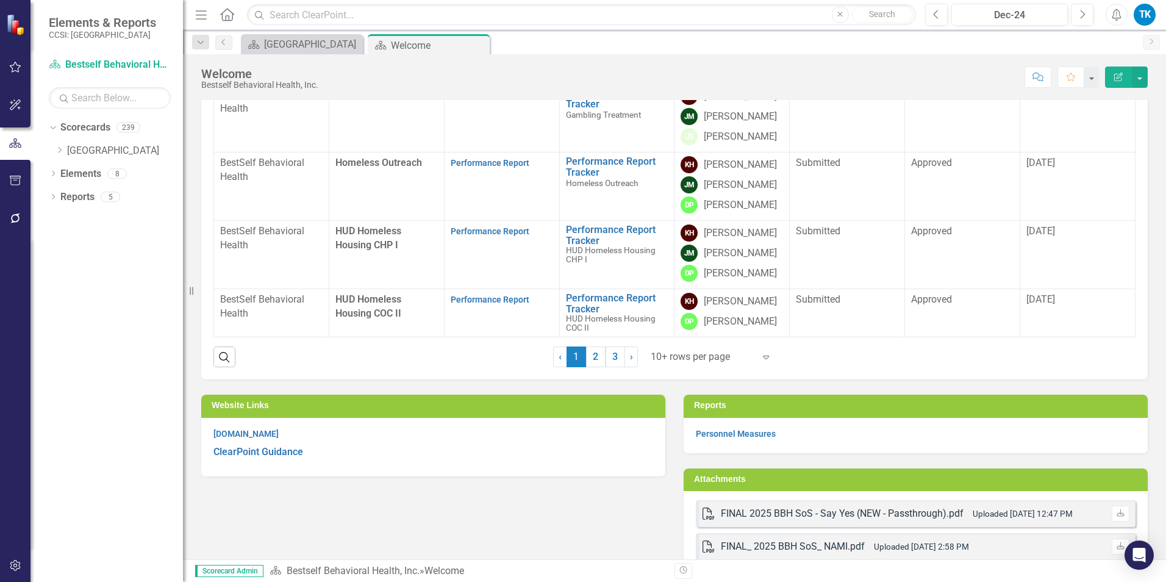
drag, startPoint x: 593, startPoint y: 358, endPoint x: 849, endPoint y: 443, distance: 269.8
click at [593, 358] on link "2" at bounding box center [596, 356] width 20 height 21
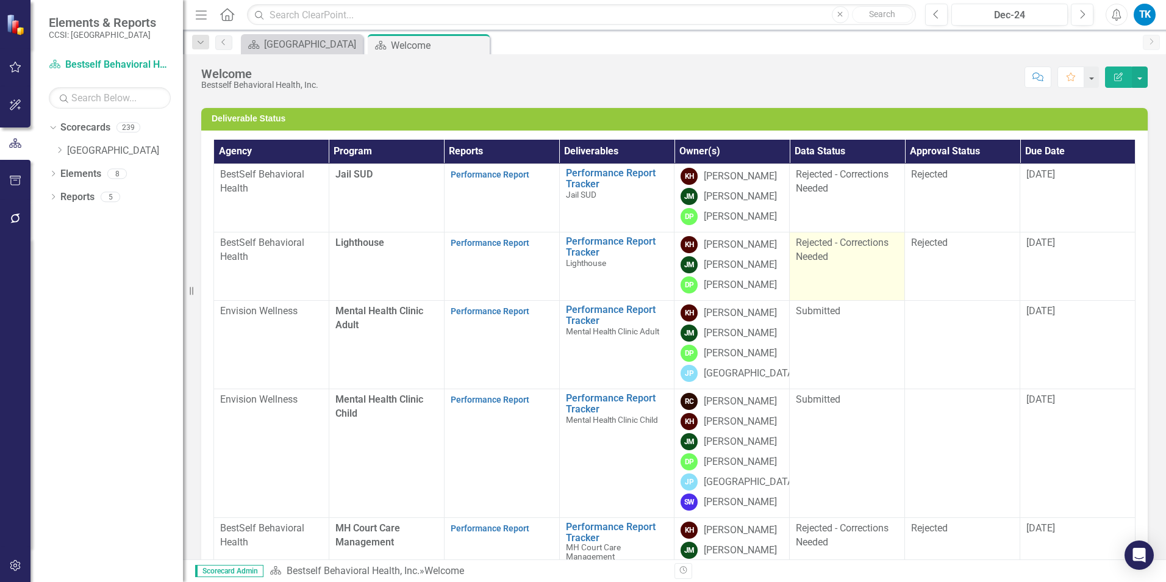
scroll to position [122, 0]
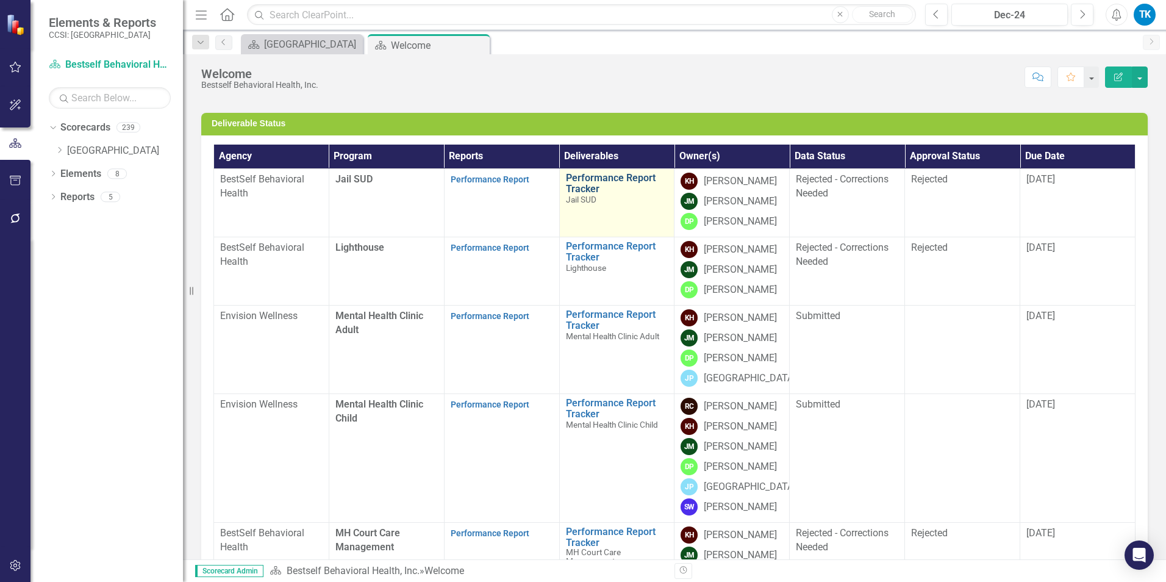
click at [589, 188] on link "Performance Report Tracker" at bounding box center [617, 183] width 102 height 21
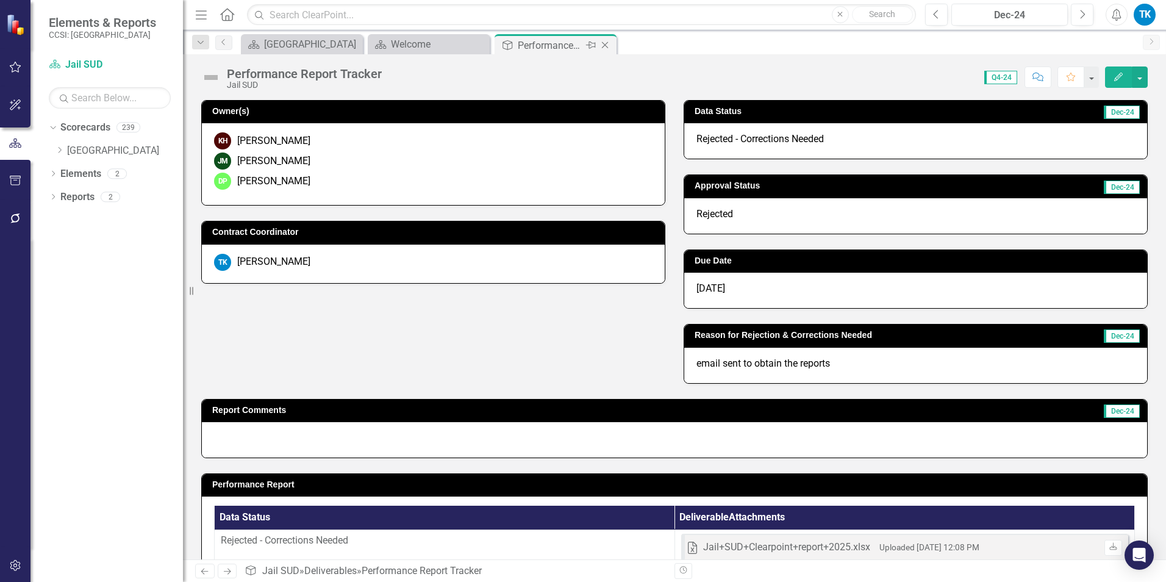
click at [608, 42] on icon at bounding box center [605, 45] width 7 height 7
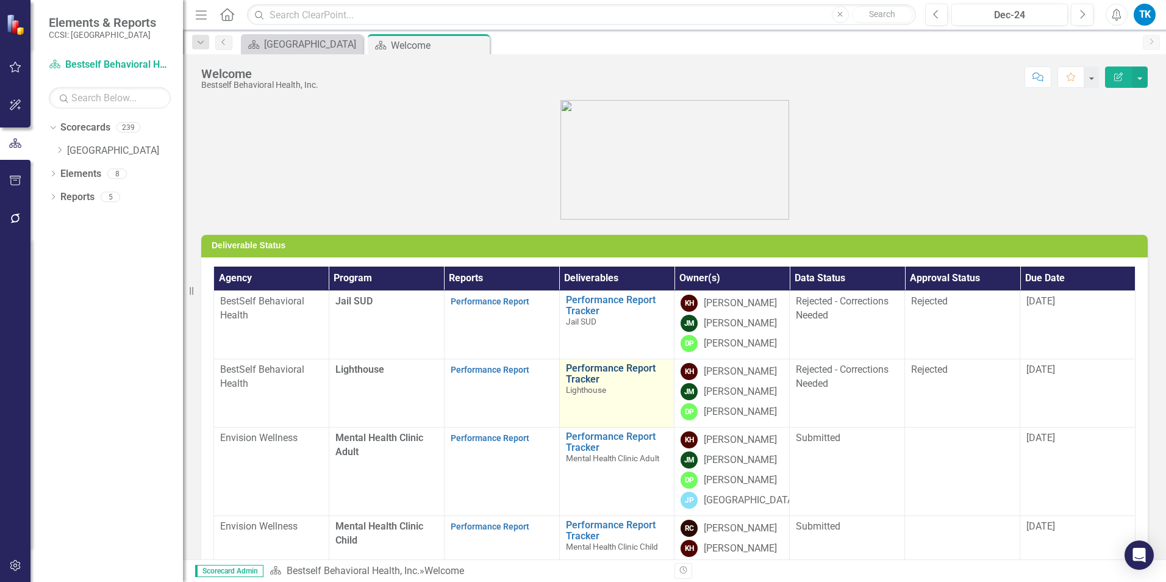
click at [573, 367] on link "Performance Report Tracker" at bounding box center [617, 373] width 102 height 21
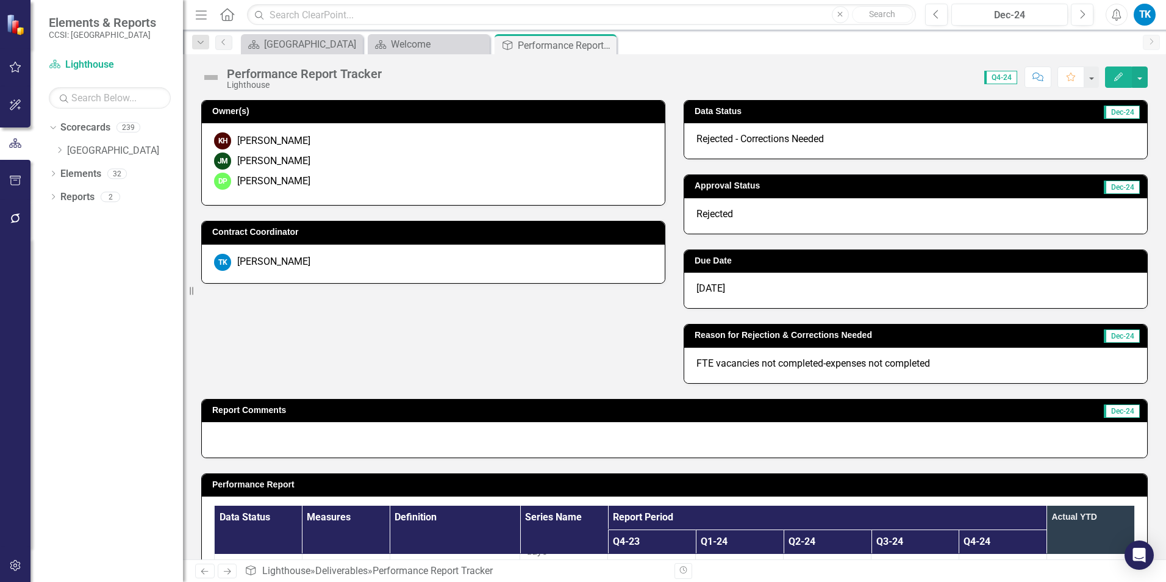
click at [712, 138] on span "Rejected - Corrections Needed" at bounding box center [759, 139] width 127 height 12
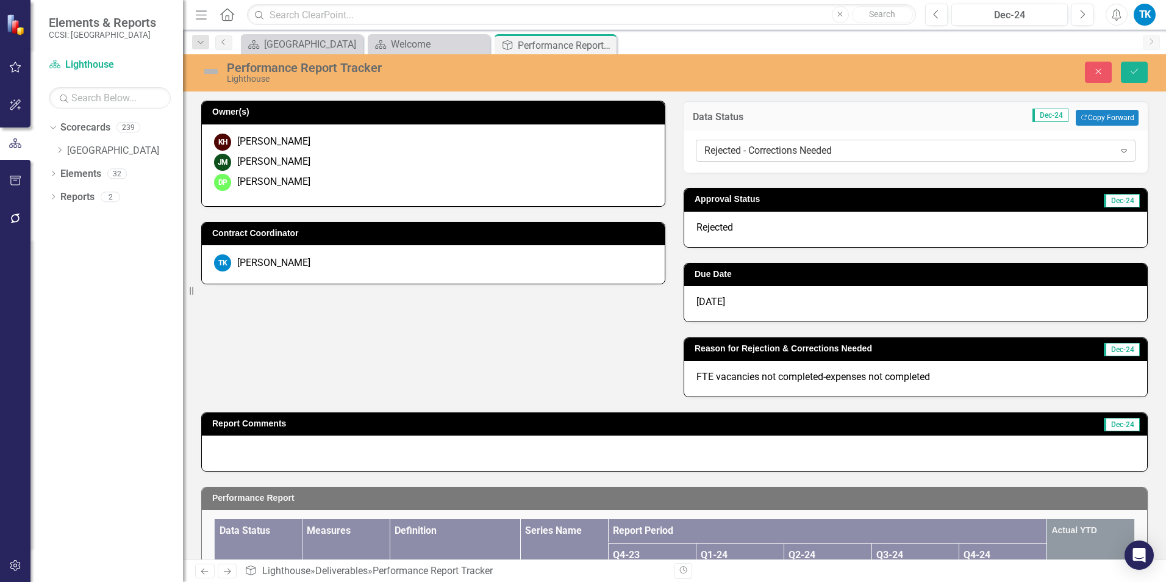
click at [806, 151] on div "Rejected - Corrections Needed" at bounding box center [909, 151] width 410 height 14
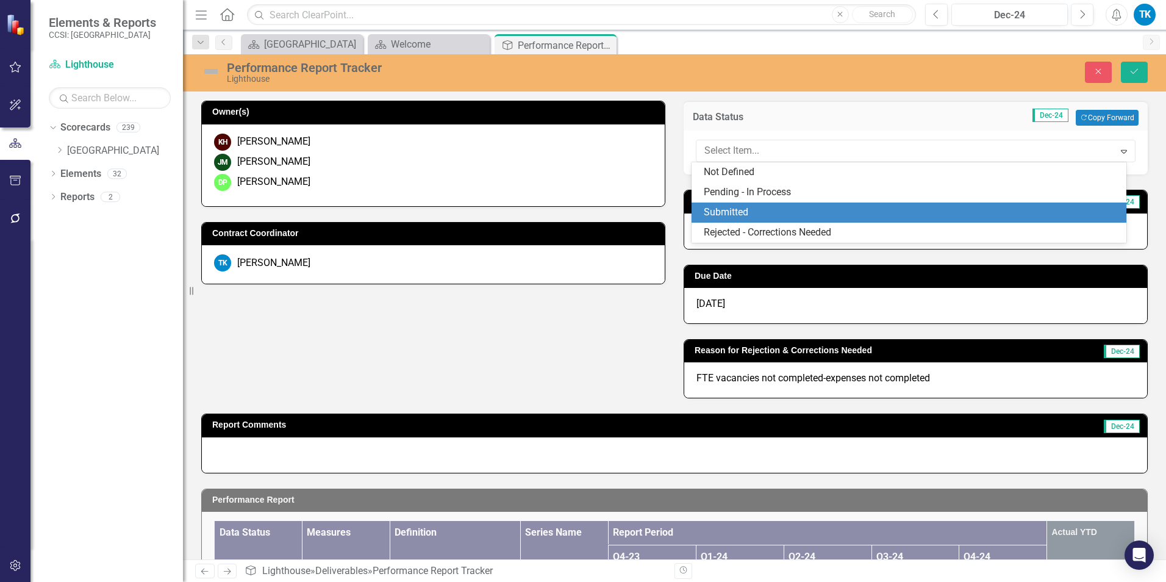
click at [738, 213] on div "Submitted" at bounding box center [912, 213] width 416 height 14
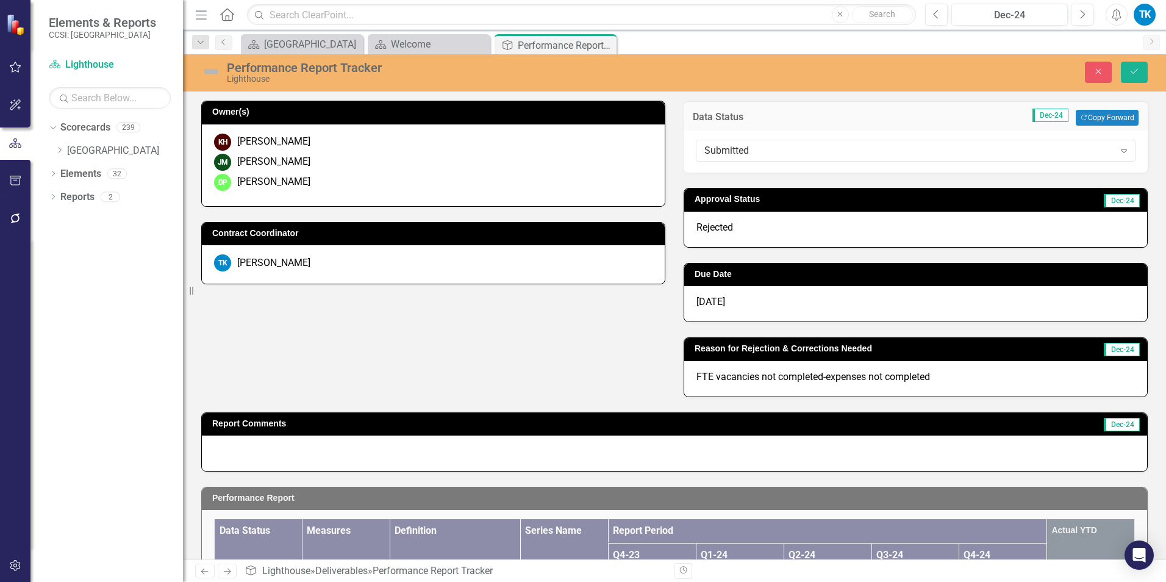
click at [727, 232] on span "Rejected" at bounding box center [714, 227] width 37 height 12
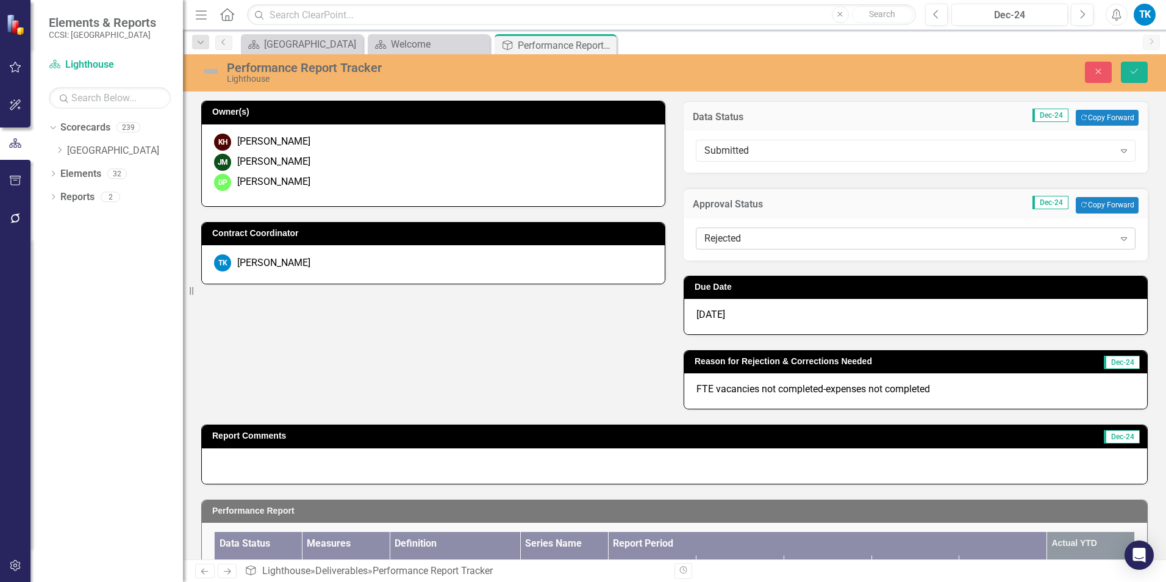
click at [746, 241] on div "Rejected" at bounding box center [909, 238] width 410 height 14
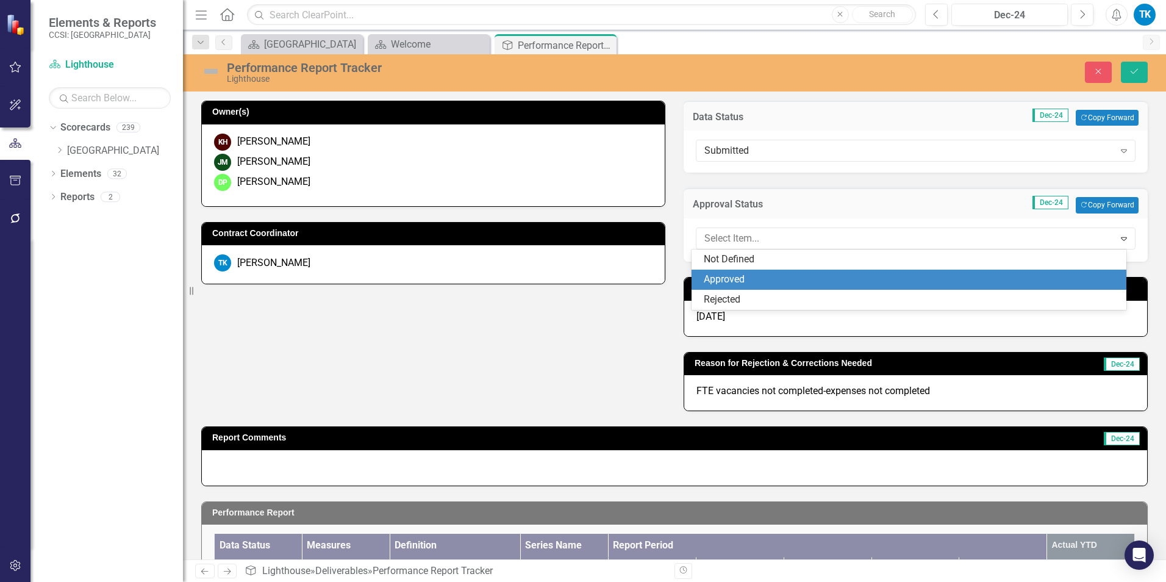
drag, startPoint x: 742, startPoint y: 272, endPoint x: 743, endPoint y: 287, distance: 14.7
click at [740, 272] on div "Approved" at bounding box center [909, 280] width 435 height 20
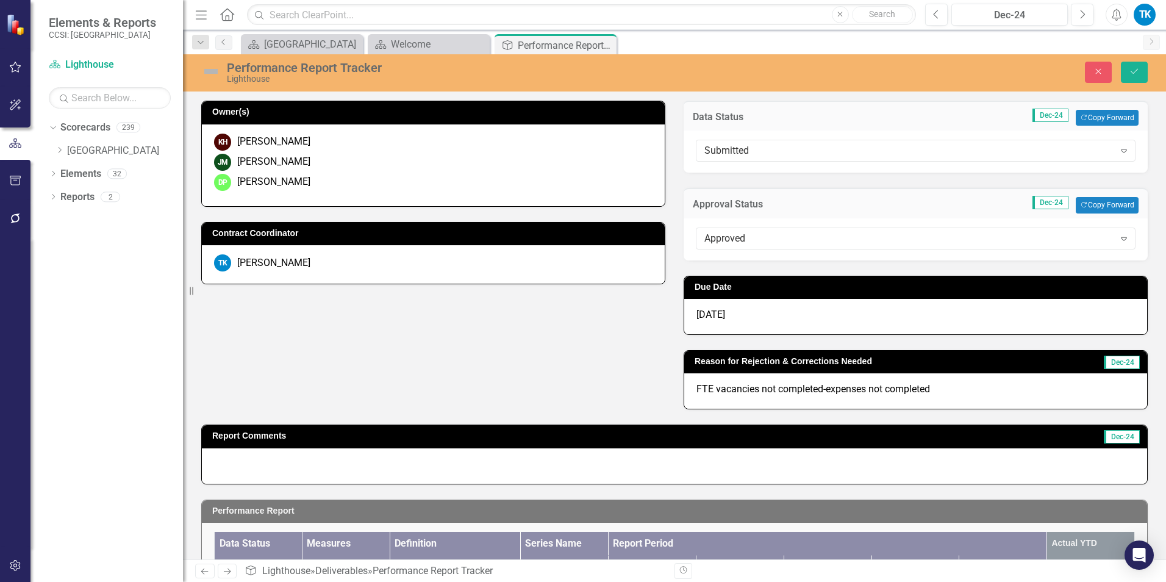
click at [732, 384] on p "FTE vacancies not completed-expenses not completed" at bounding box center [915, 389] width 439 height 14
drag, startPoint x: 732, startPoint y: 384, endPoint x: 747, endPoint y: 387, distance: 15.1
click at [732, 384] on p "FTE vacancies not completed-expenses not completed" at bounding box center [915, 389] width 439 height 14
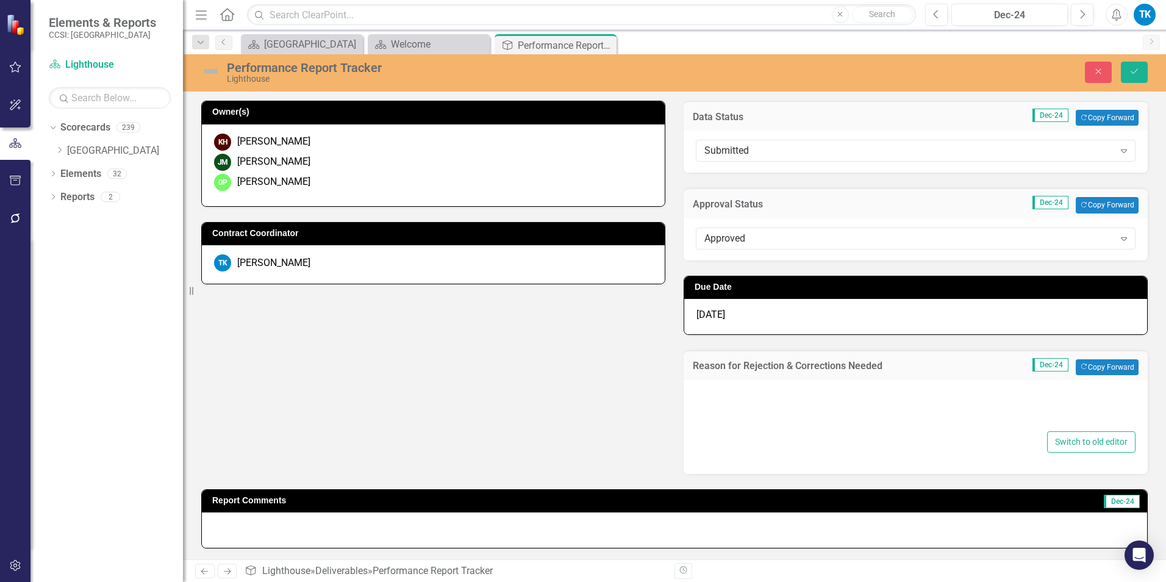
type textarea "<p>FTE vacancies not completed-expenses not completed&nbsp;</p>"
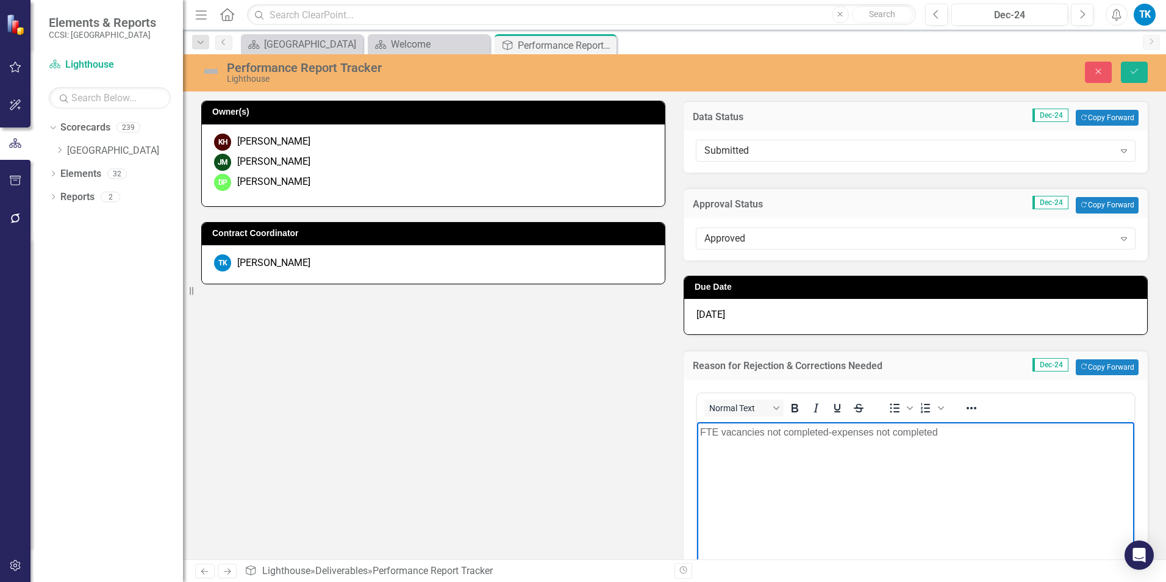
drag, startPoint x: 942, startPoint y: 432, endPoint x: 650, endPoint y: 437, distance: 292.2
click at [697, 437] on html "FTE vacancies not completed-expenses not completed" at bounding box center [915, 512] width 437 height 183
click at [873, 65] on button "Save" at bounding box center [1134, 72] width 27 height 21
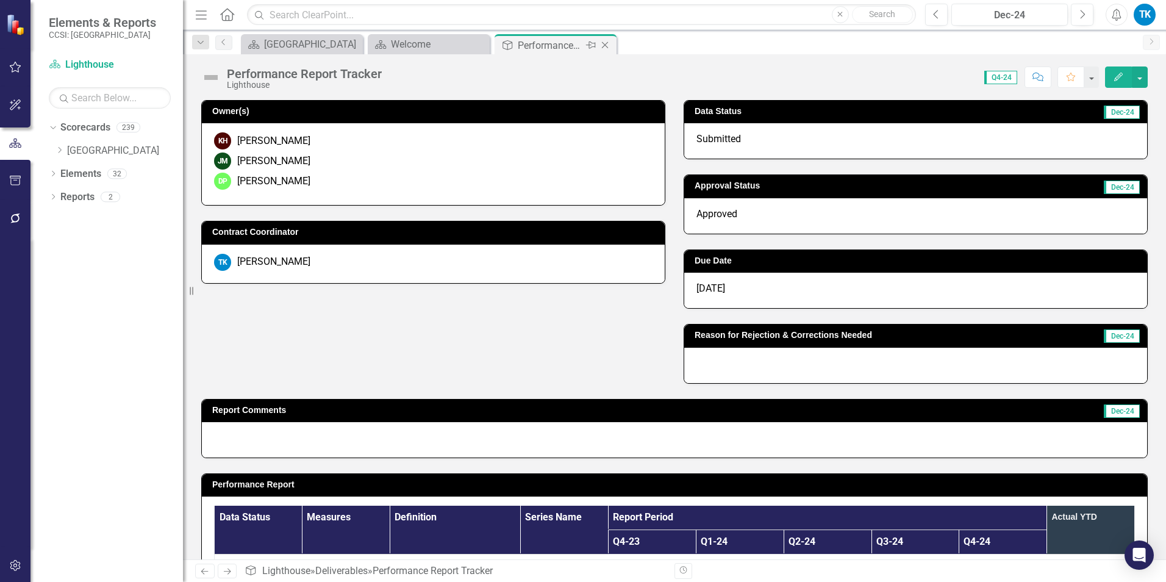
click at [606, 41] on icon "Close" at bounding box center [605, 45] width 12 height 10
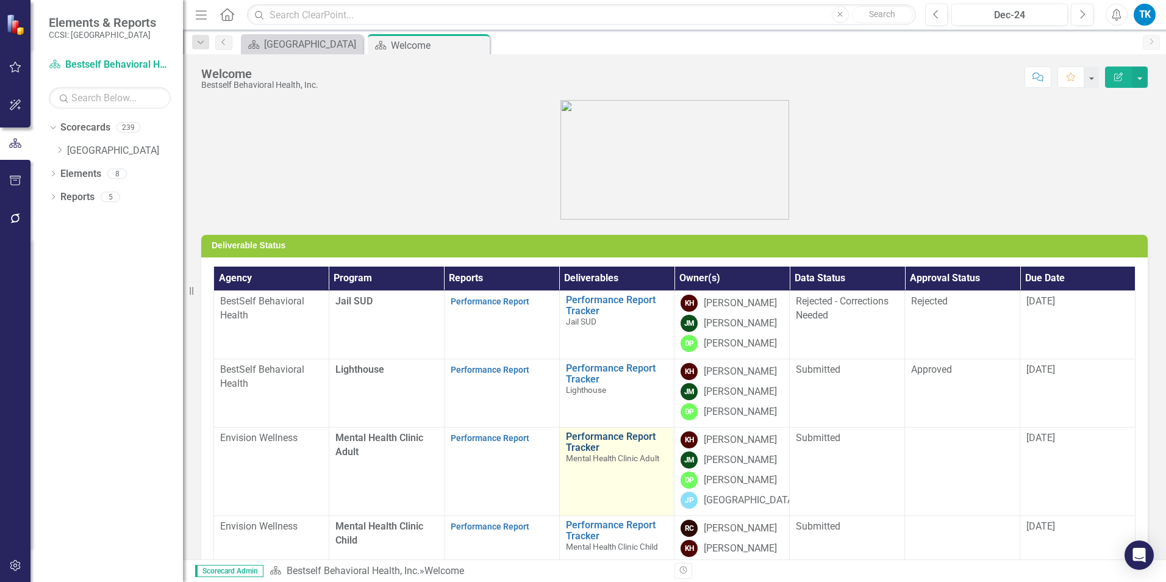
click at [576, 435] on link "Performance Report Tracker" at bounding box center [617, 441] width 102 height 21
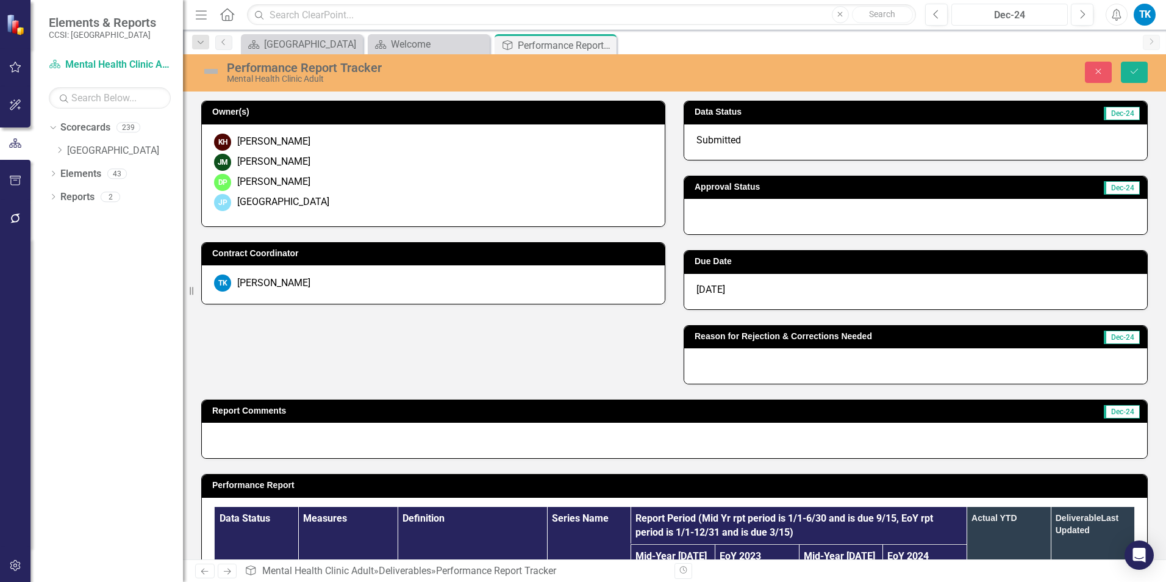
click at [873, 17] on div "Dec-24" at bounding box center [1010, 15] width 108 height 15
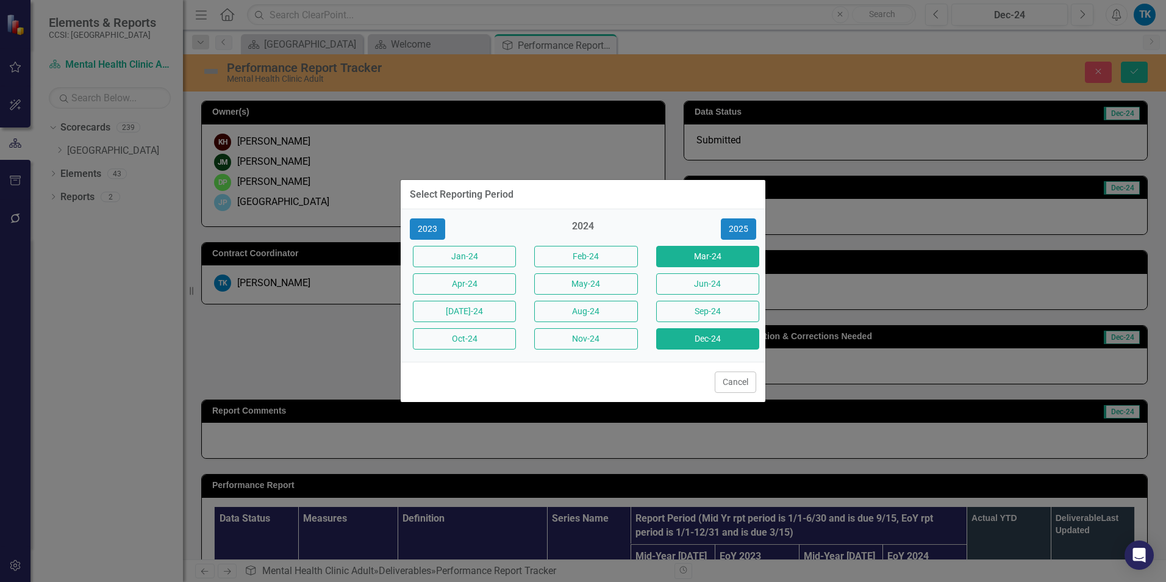
click at [705, 262] on button "Mar-24" at bounding box center [707, 256] width 103 height 21
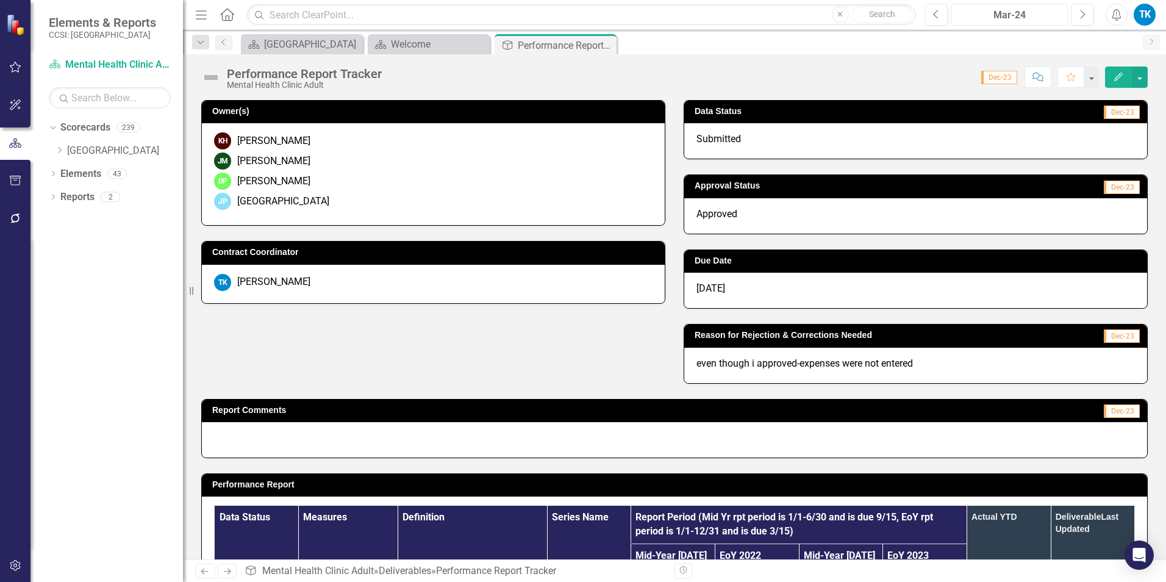
click at [873, 11] on div "Mar-24" at bounding box center [1010, 15] width 108 height 15
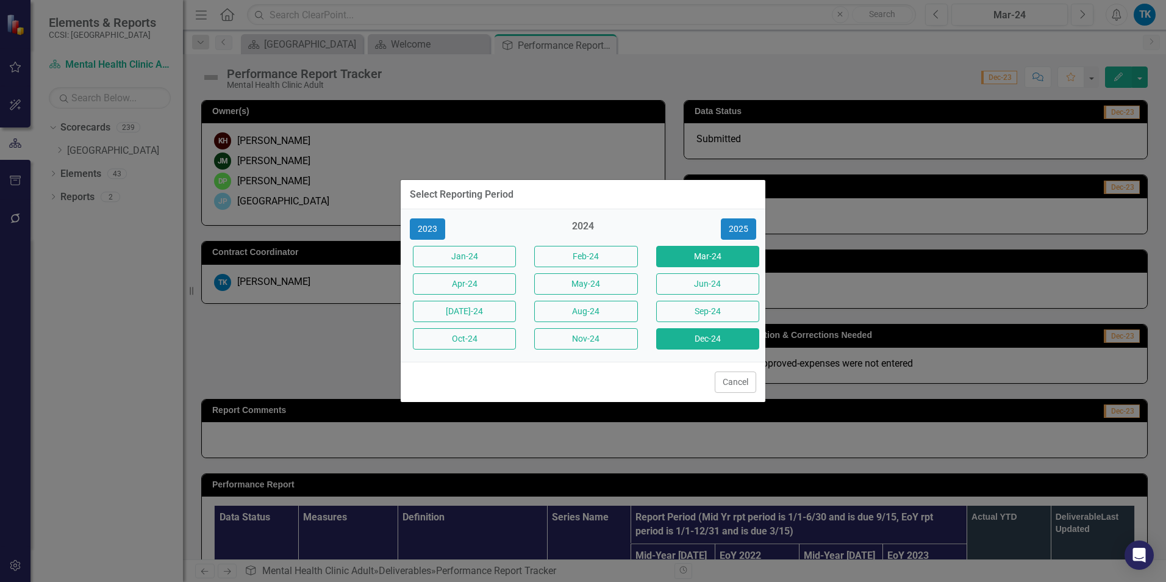
click at [697, 340] on button "Dec-24" at bounding box center [707, 338] width 103 height 21
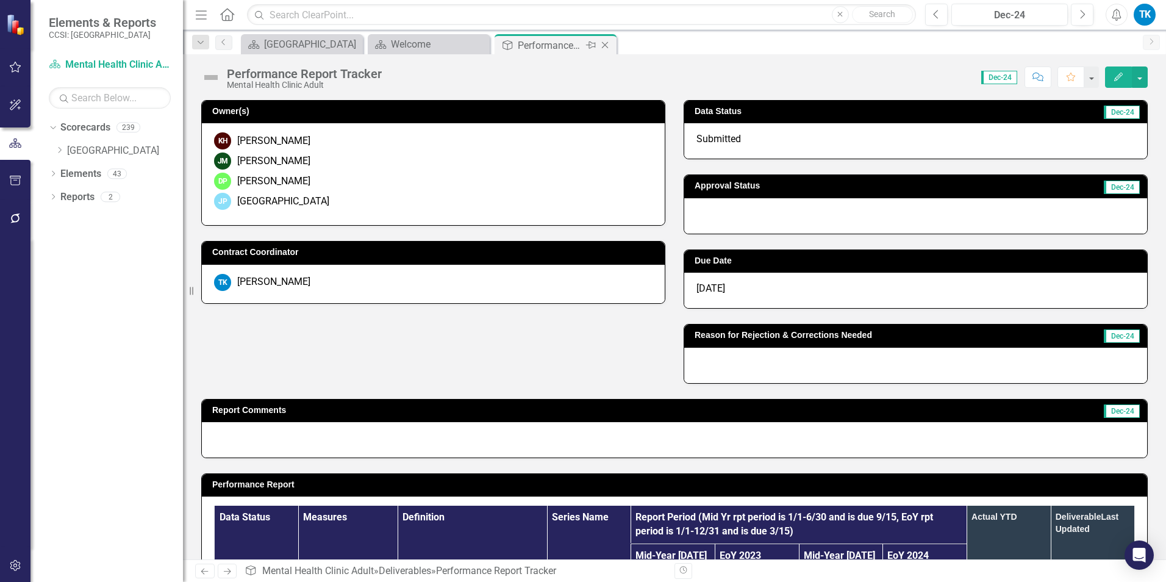
click at [604, 43] on icon "Close" at bounding box center [605, 45] width 12 height 10
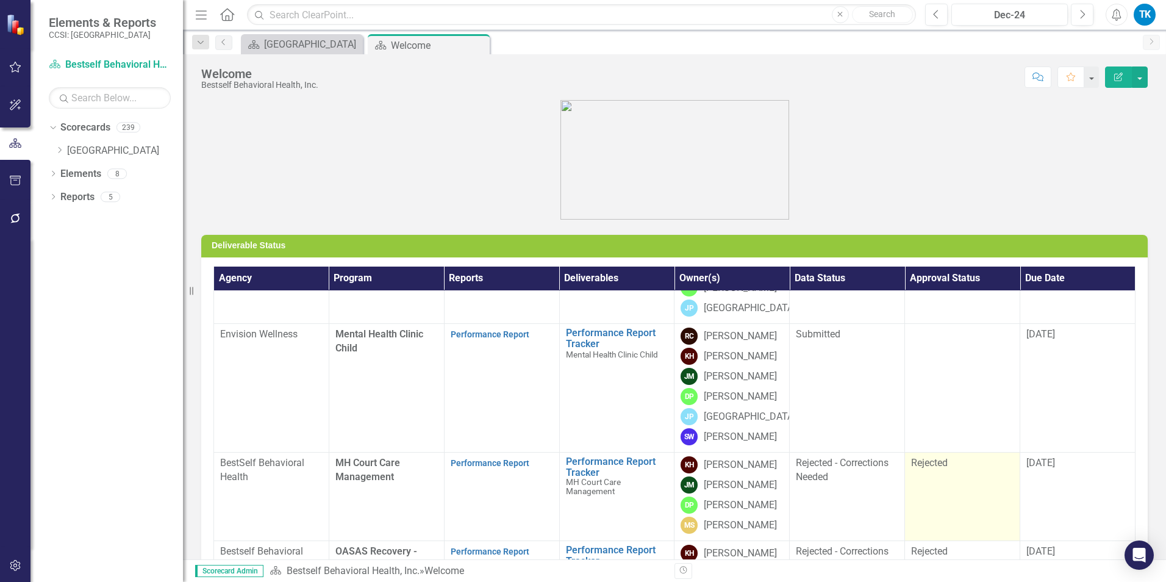
scroll to position [244, 0]
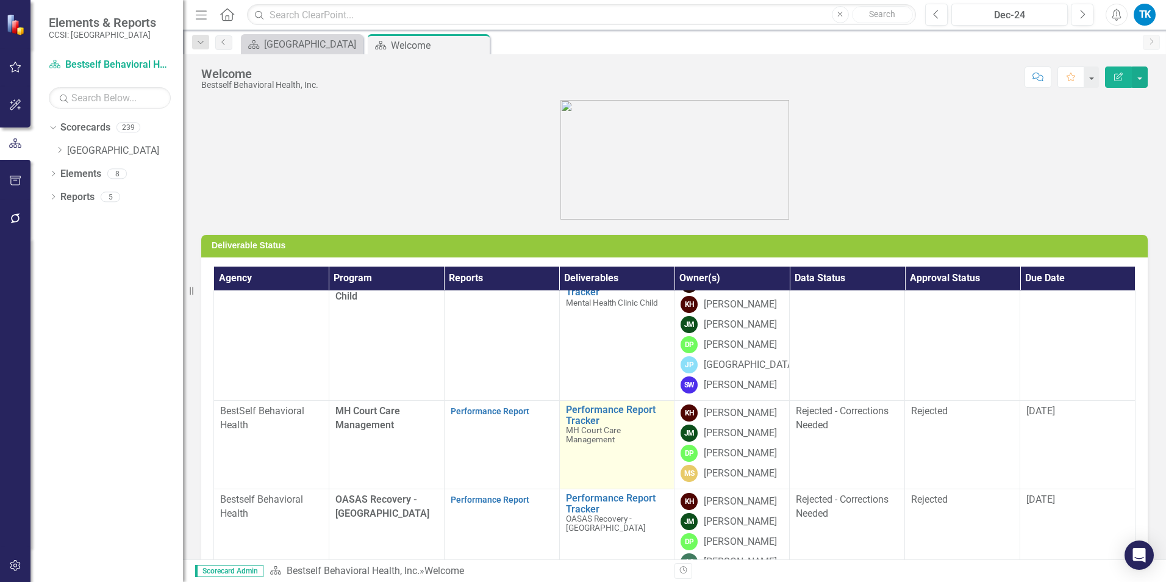
drag, startPoint x: 573, startPoint y: 437, endPoint x: 587, endPoint y: 442, distance: 14.5
click at [573, 437] on span "MH Court Care Management" at bounding box center [593, 434] width 55 height 19
click at [579, 426] on link "Performance Report Tracker" at bounding box center [617, 414] width 102 height 21
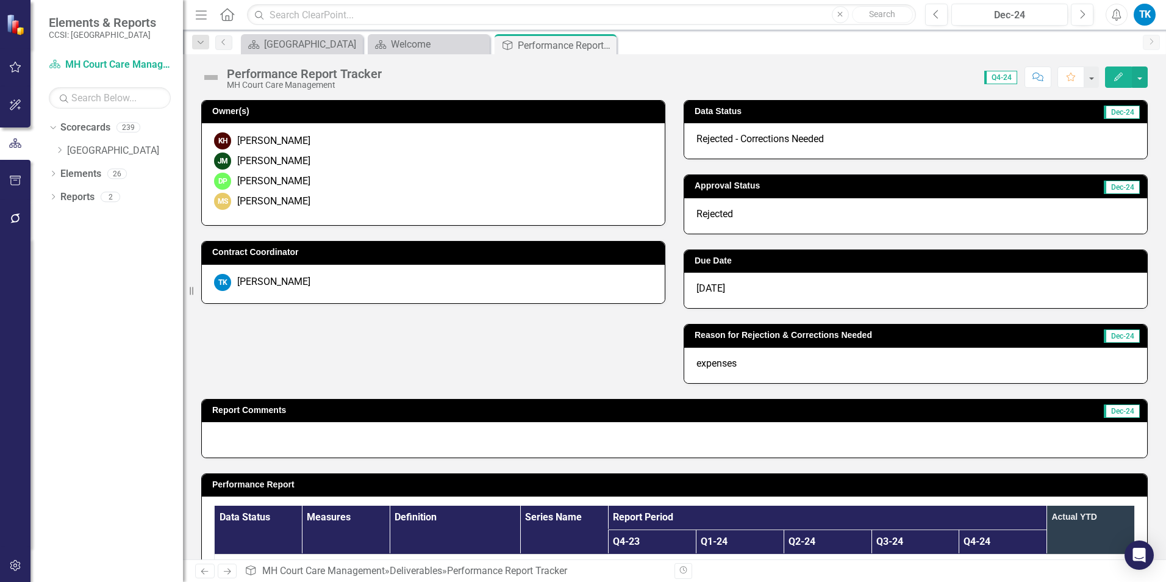
click at [714, 137] on span "Rejected - Corrections Needed" at bounding box center [759, 139] width 127 height 12
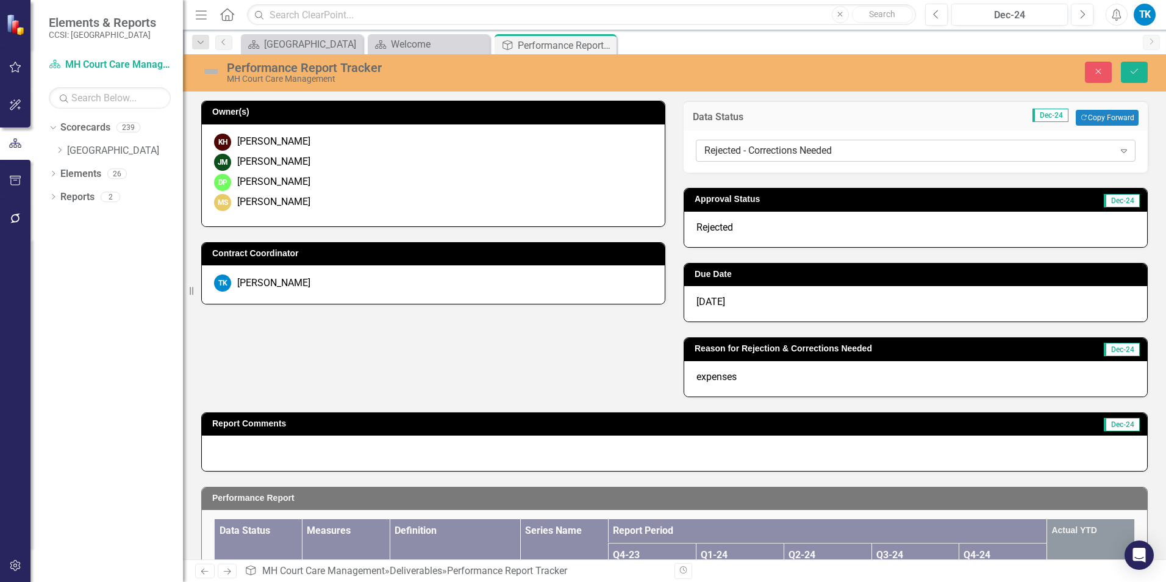
click at [734, 149] on div "Rejected - Corrections Needed" at bounding box center [909, 151] width 410 height 14
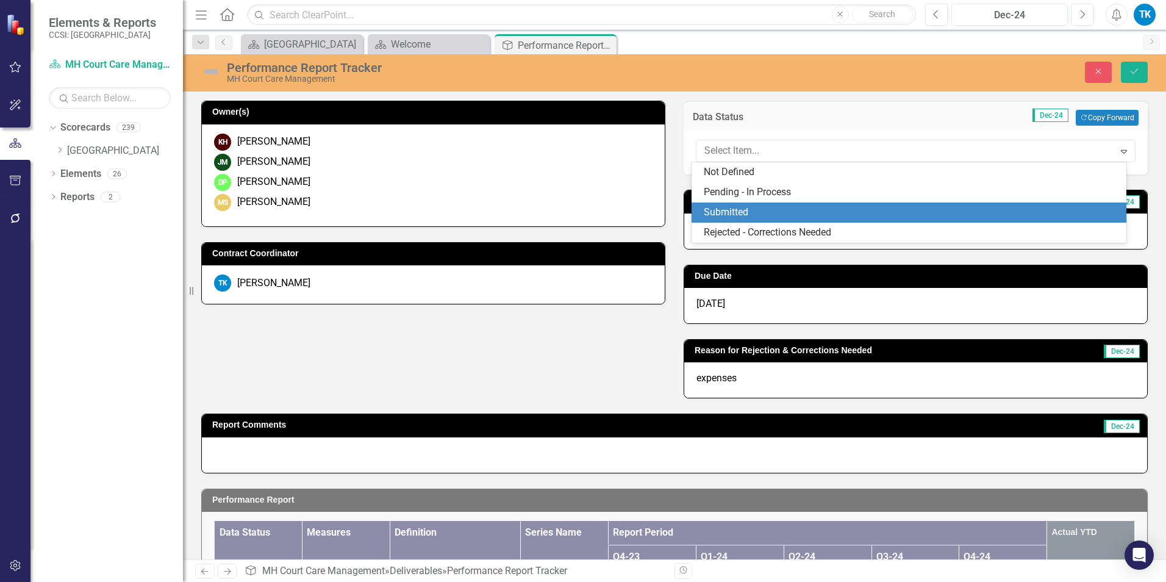
click at [745, 206] on div "Submitted" at bounding box center [912, 213] width 416 height 14
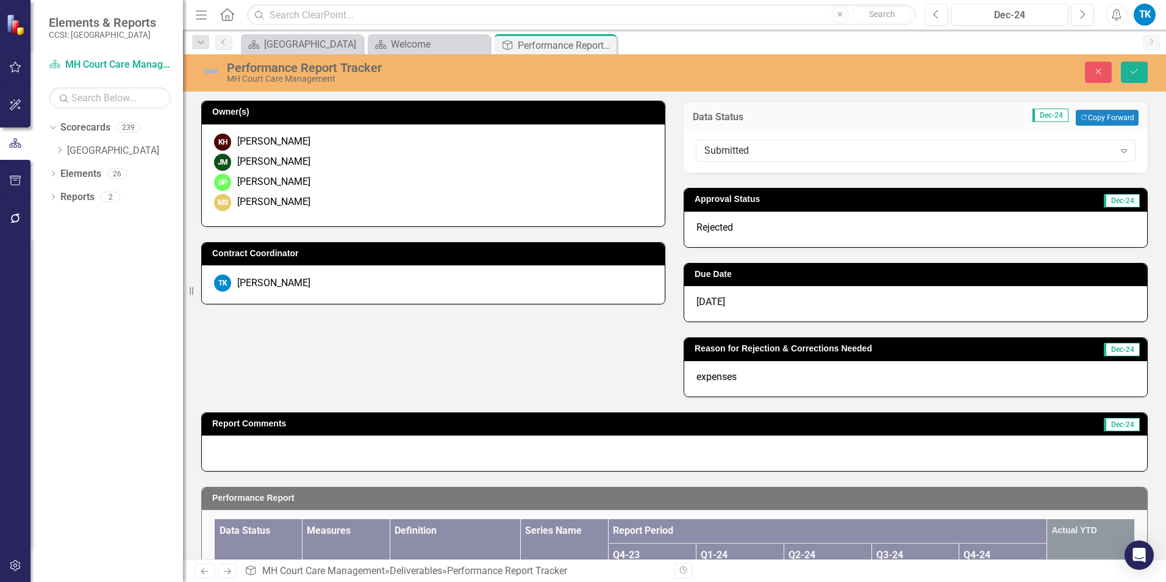
click at [726, 226] on span "Rejected" at bounding box center [714, 227] width 37 height 12
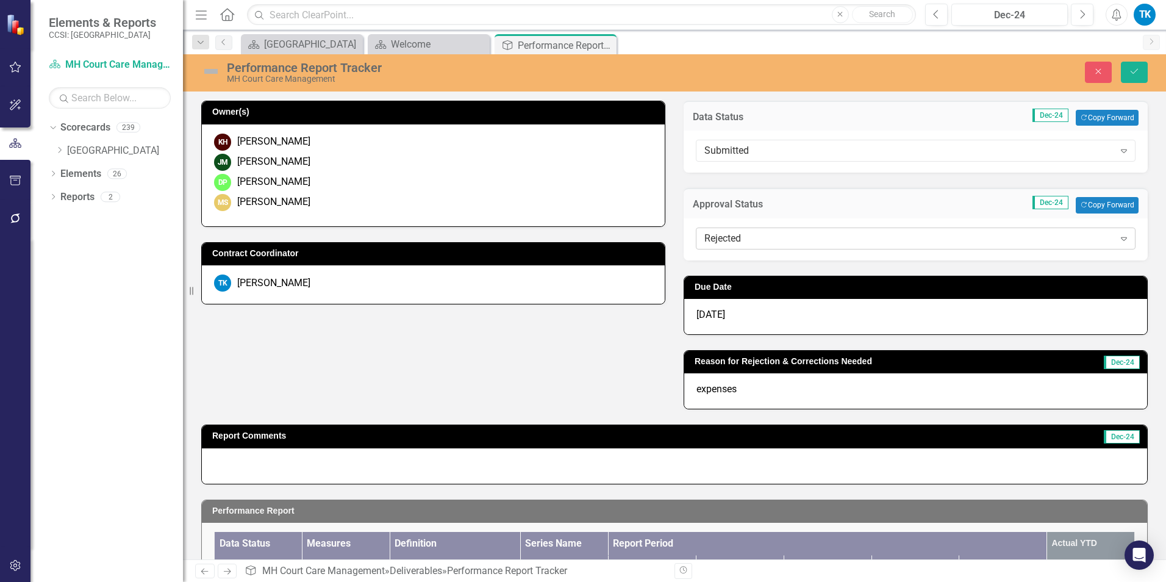
click at [736, 238] on div "Rejected" at bounding box center [909, 238] width 410 height 14
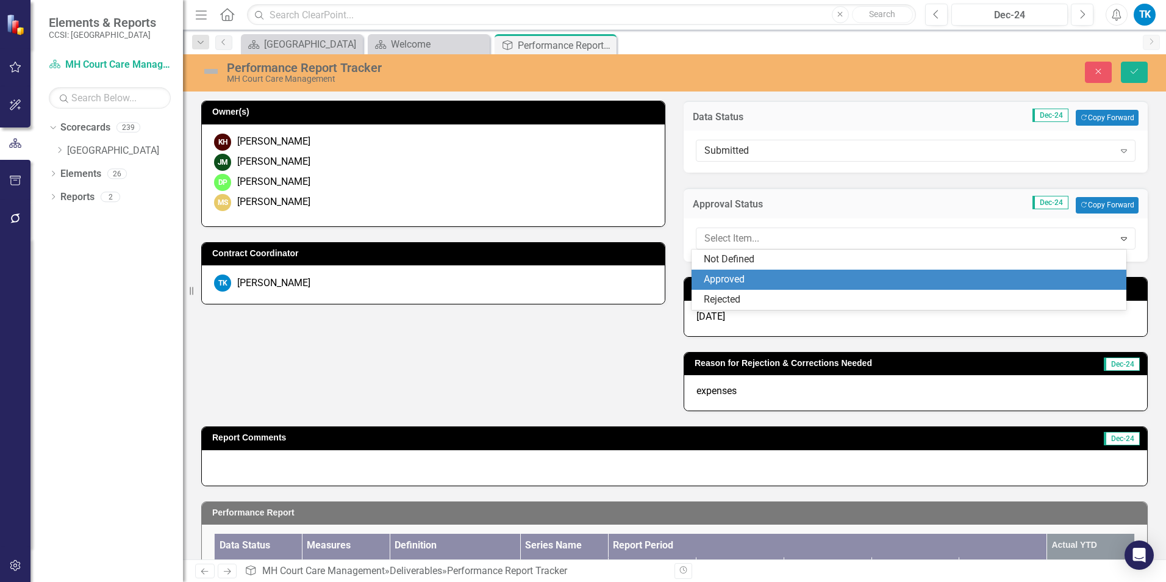
click at [717, 278] on div "Approved" at bounding box center [912, 280] width 416 height 14
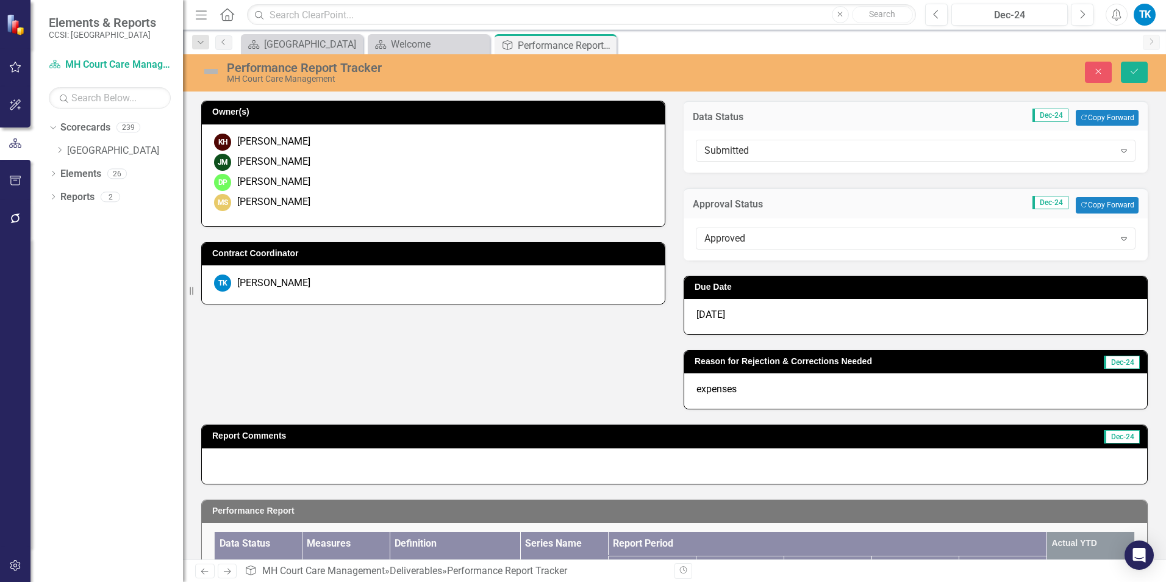
click at [734, 393] on p "expenses" at bounding box center [915, 389] width 439 height 14
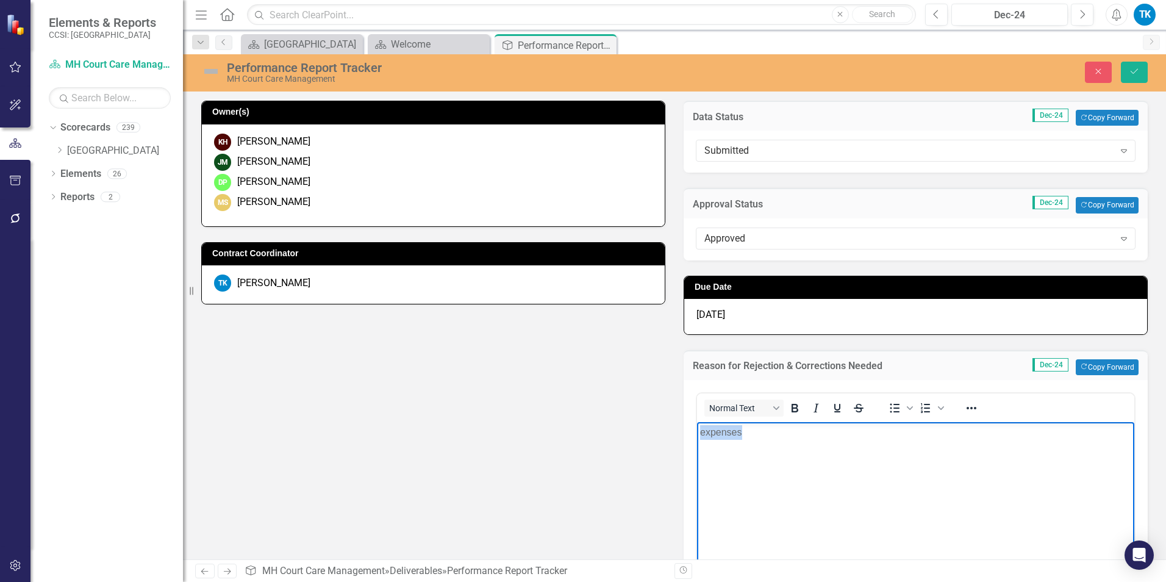
drag, startPoint x: 757, startPoint y: 431, endPoint x: 675, endPoint y: 435, distance: 82.5
click at [697, 435] on html "expenses" at bounding box center [915, 512] width 437 height 183
click at [873, 72] on icon "Save" at bounding box center [1134, 71] width 11 height 9
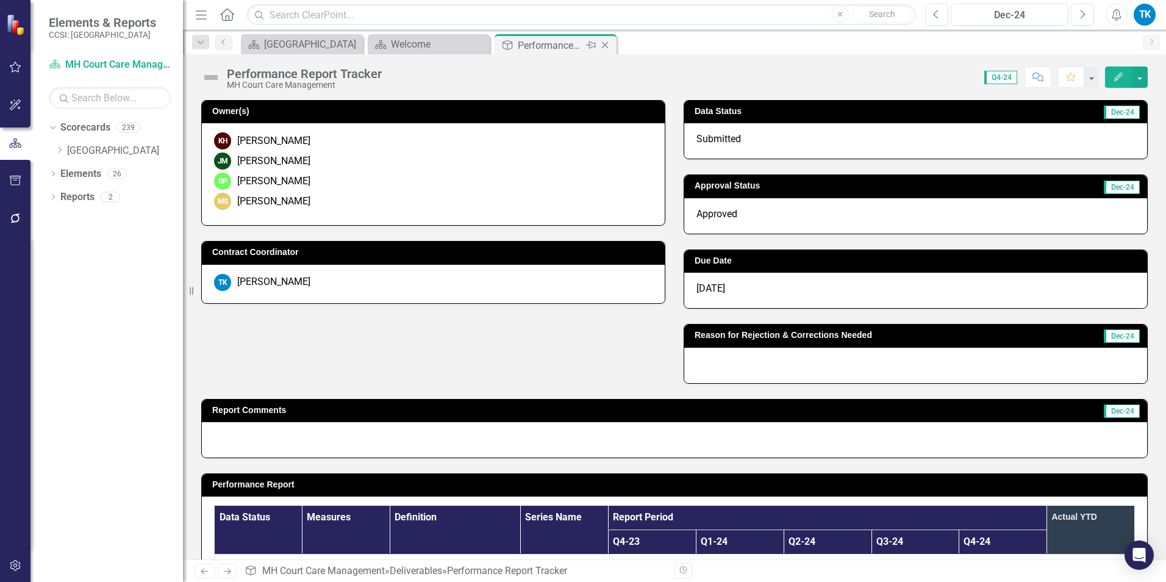
click at [610, 44] on icon "Close" at bounding box center [605, 45] width 12 height 10
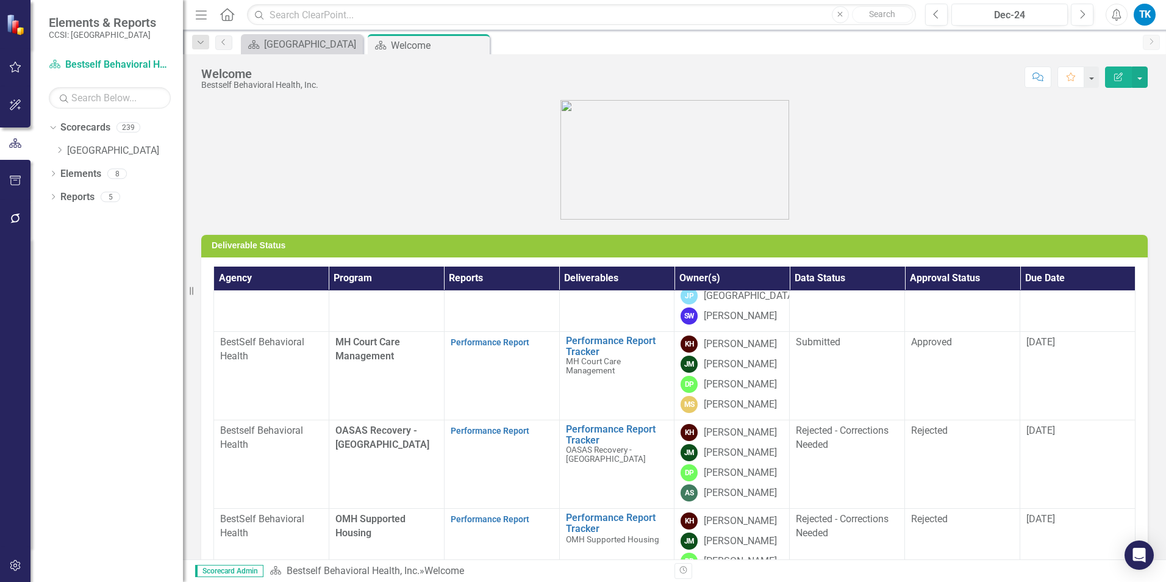
scroll to position [366, 0]
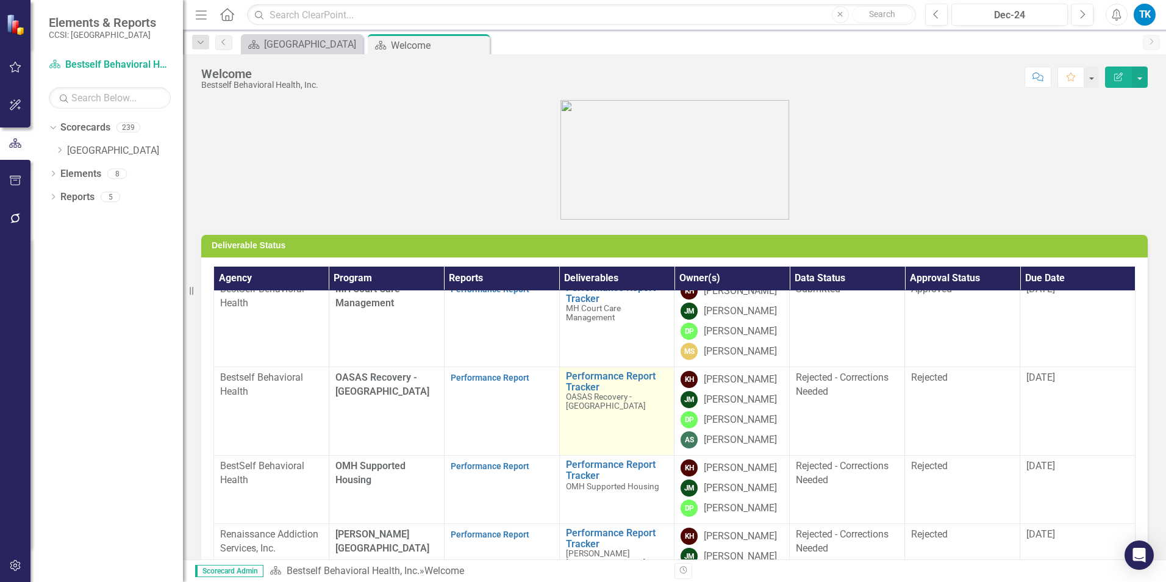
click at [573, 407] on span "OASAS Recovery - [GEOGRAPHIC_DATA]" at bounding box center [606, 401] width 80 height 19
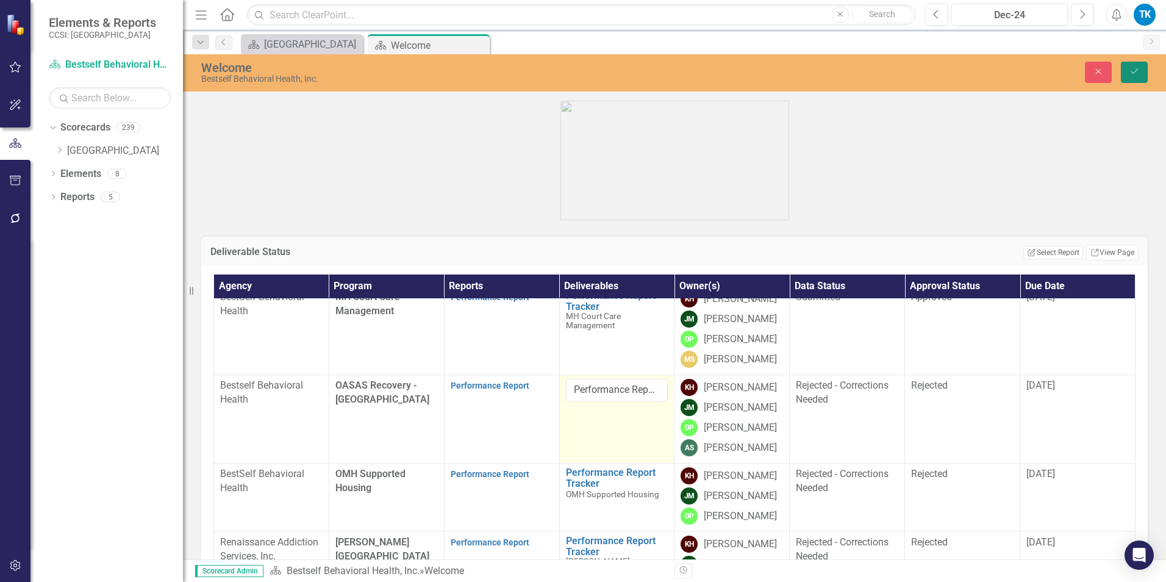
click at [873, 74] on icon "Save" at bounding box center [1134, 71] width 11 height 9
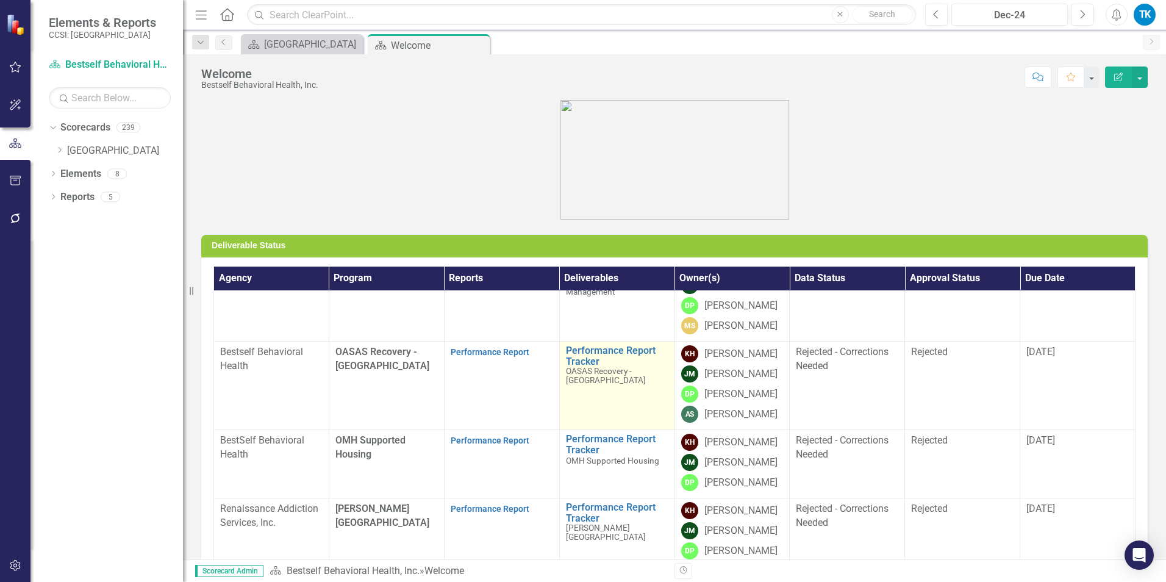
scroll to position [427, 0]
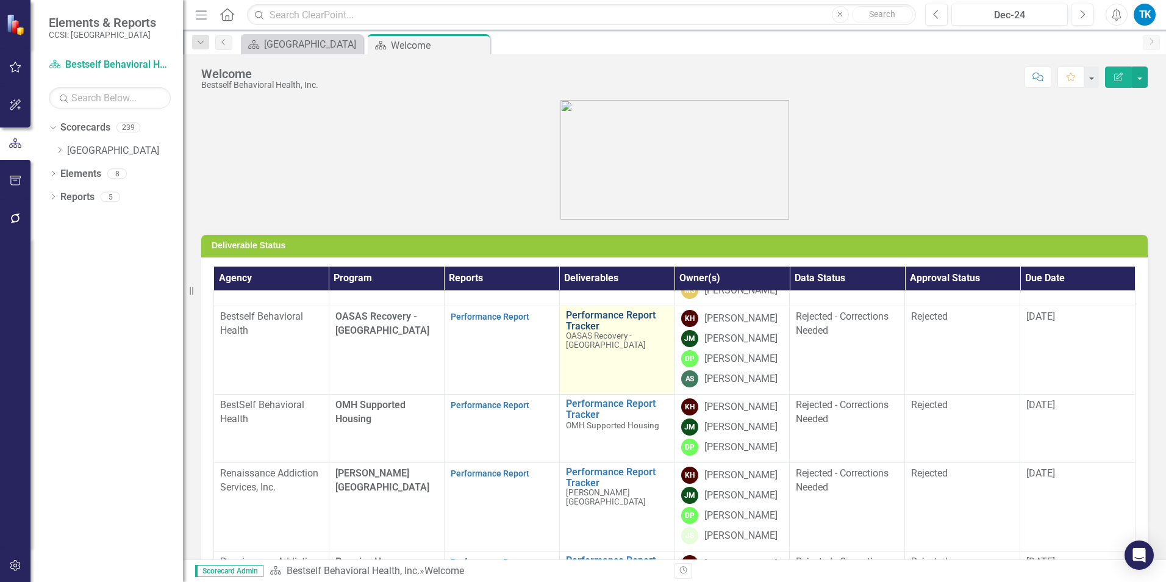
click at [577, 325] on link "Performance Report Tracker" at bounding box center [617, 320] width 102 height 21
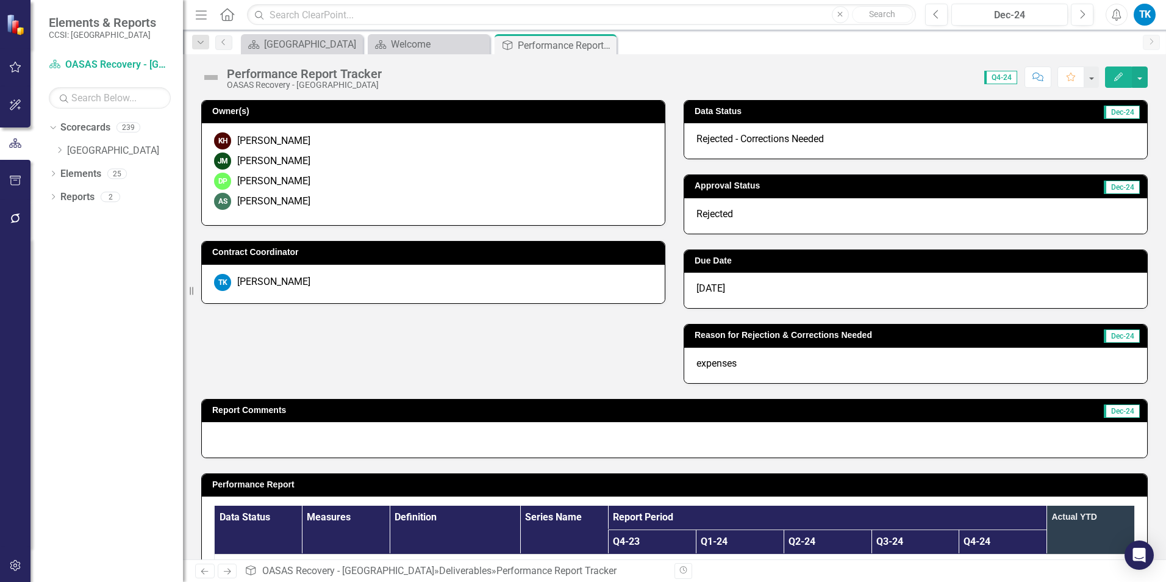
click at [722, 138] on span "Rejected - Corrections Needed" at bounding box center [759, 139] width 127 height 12
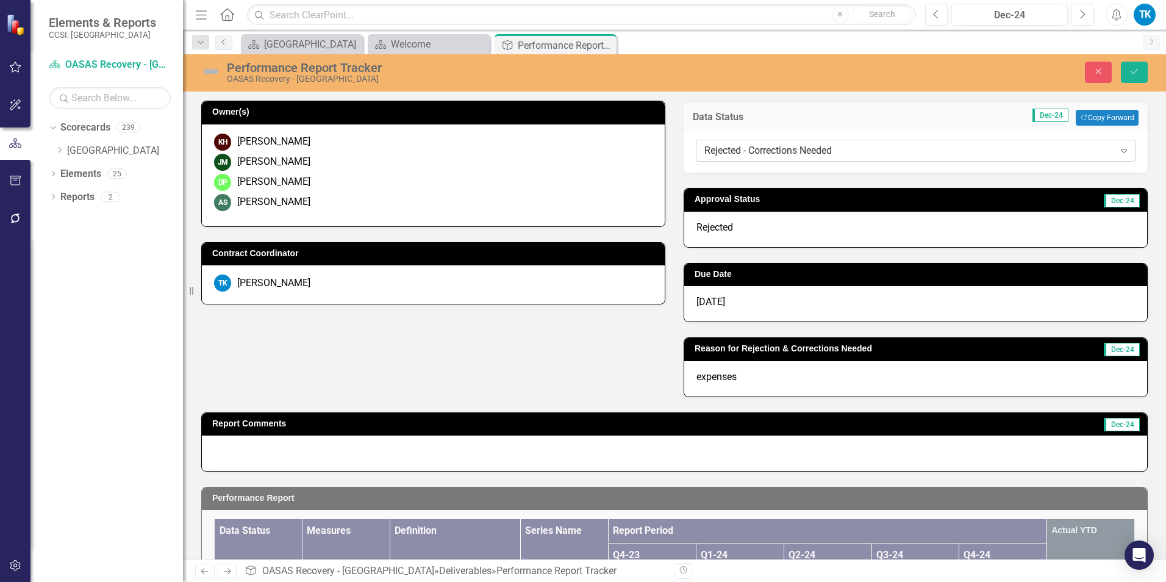
click at [778, 152] on div "Rejected - Corrections Needed" at bounding box center [909, 151] width 410 height 14
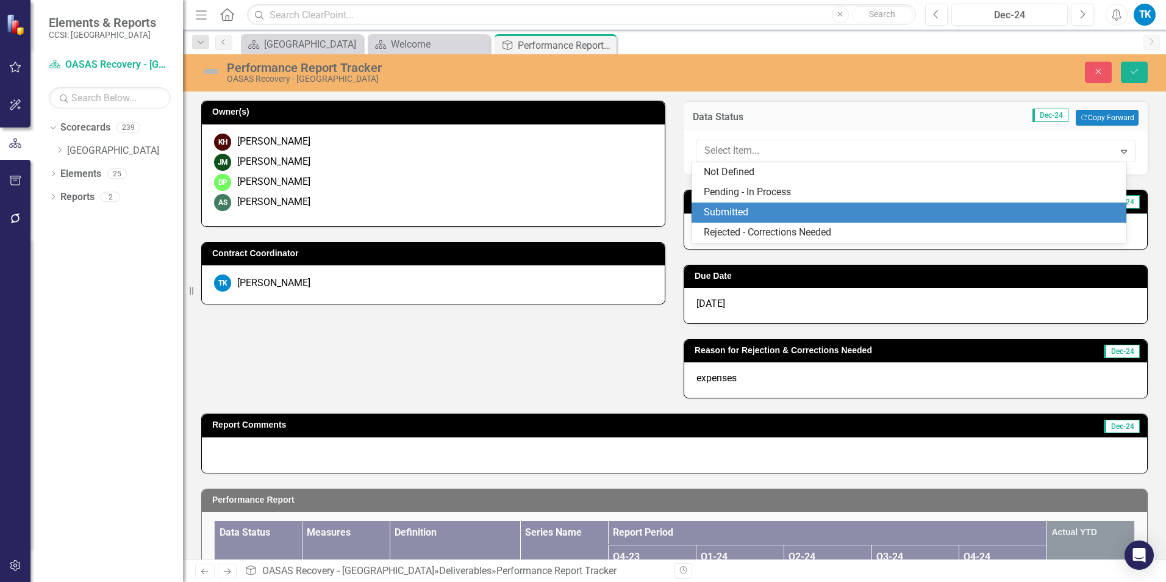
click at [734, 211] on div "Submitted" at bounding box center [912, 213] width 416 height 14
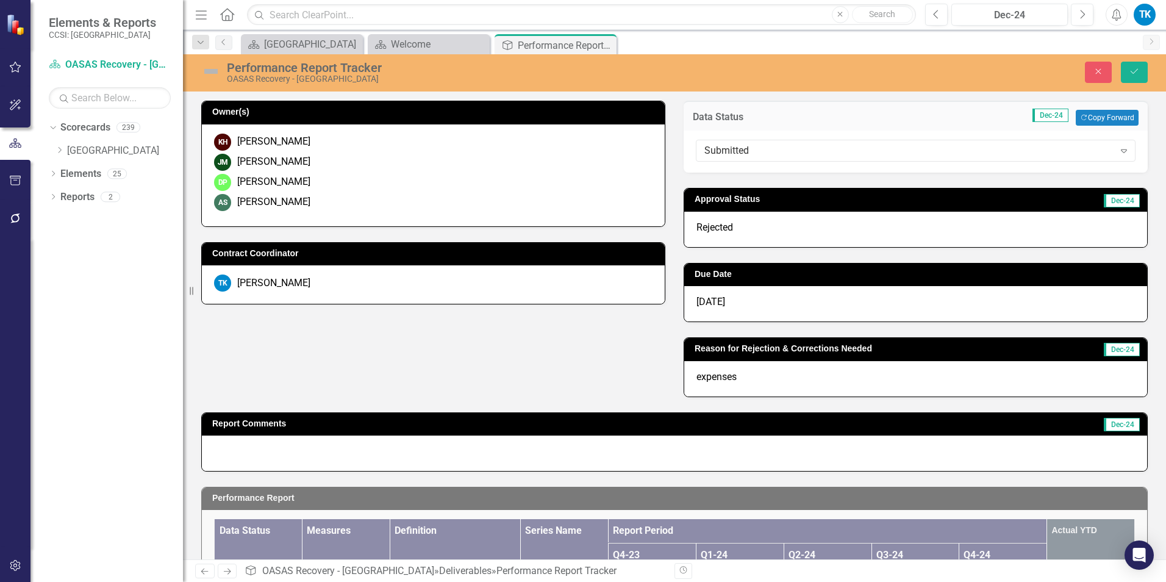
click at [716, 227] on span "Rejected" at bounding box center [714, 227] width 37 height 12
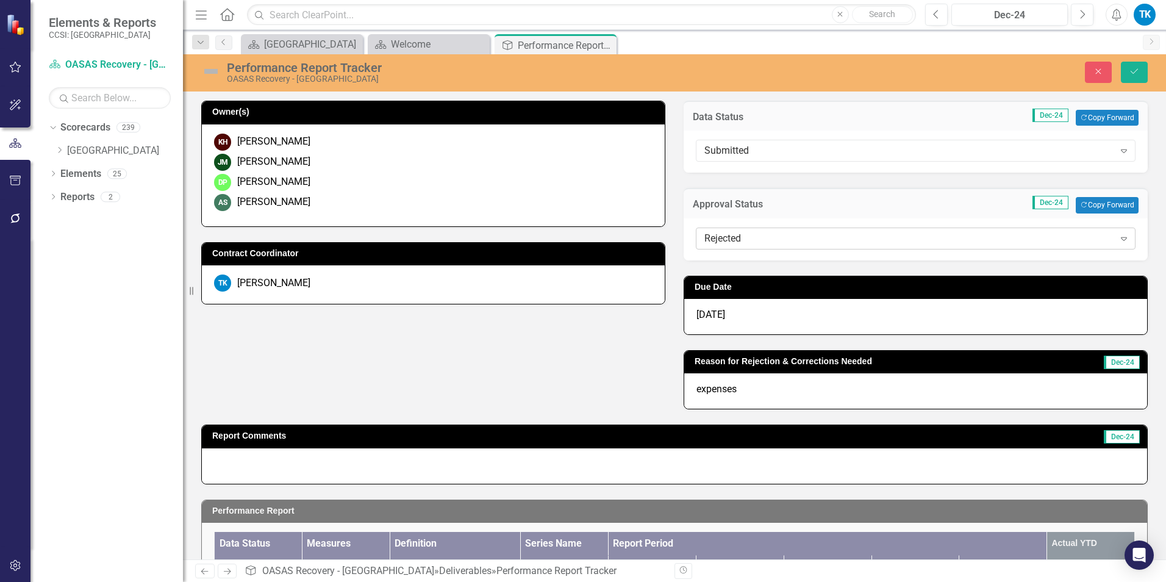
click at [731, 238] on div "Rejected" at bounding box center [909, 238] width 410 height 14
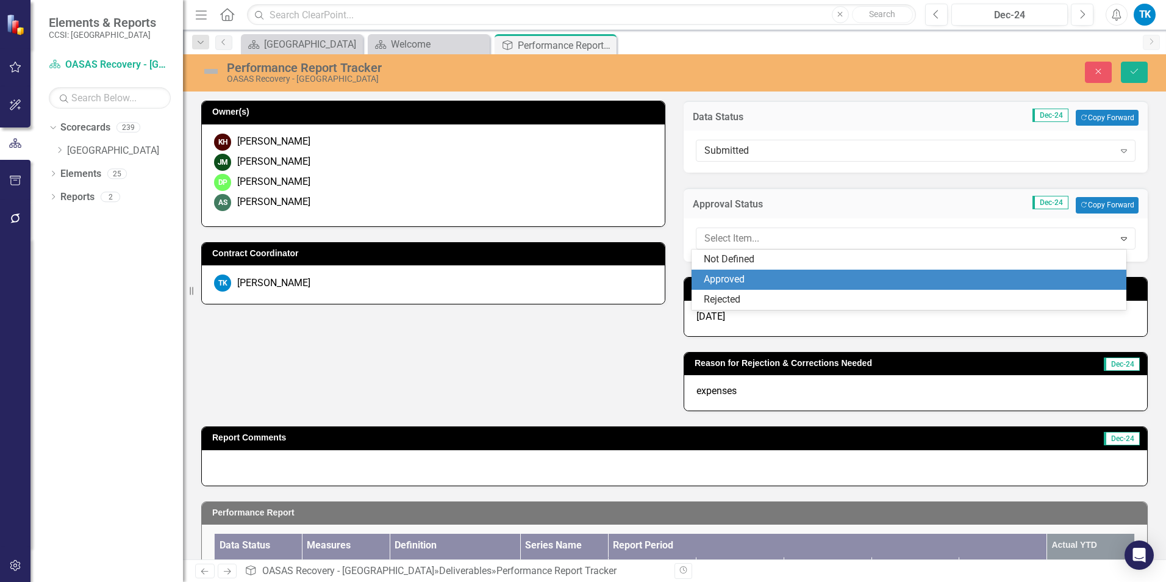
click at [742, 281] on div "Approved" at bounding box center [912, 280] width 416 height 14
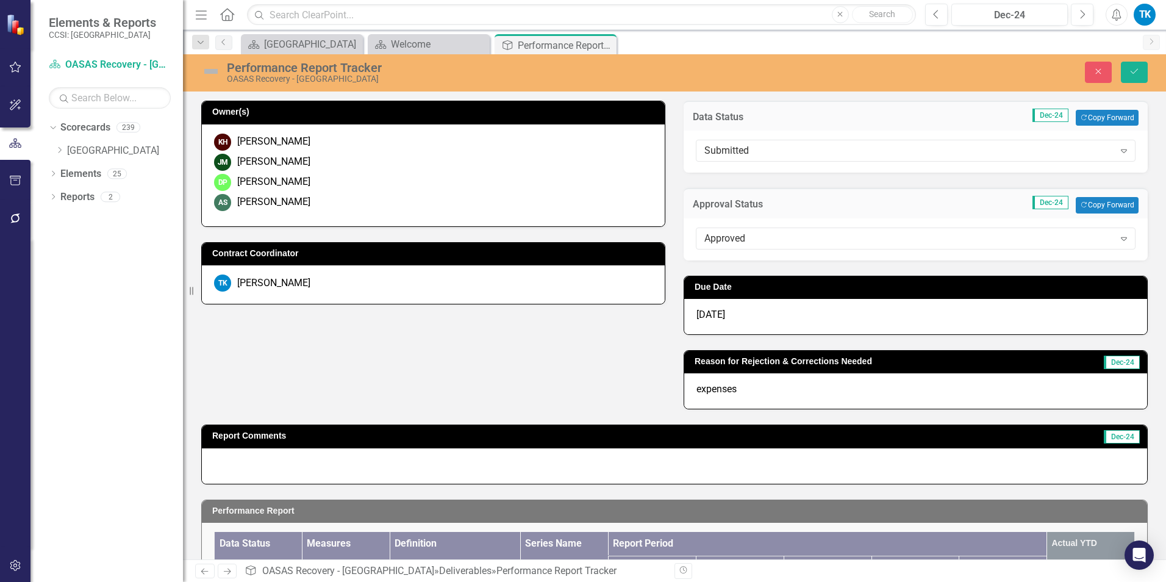
click at [719, 378] on div "expenses" at bounding box center [915, 390] width 463 height 35
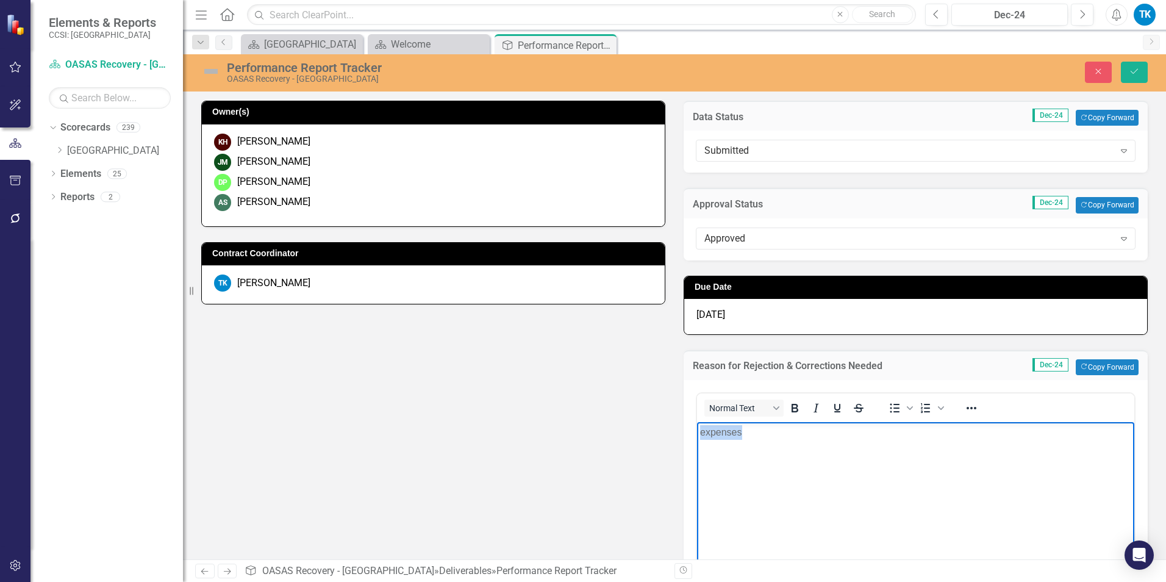
drag, startPoint x: 748, startPoint y: 437, endPoint x: 643, endPoint y: 437, distance: 104.9
click at [697, 437] on html "expenses" at bounding box center [915, 512] width 437 height 183
click at [873, 73] on icon "Save" at bounding box center [1134, 71] width 11 height 9
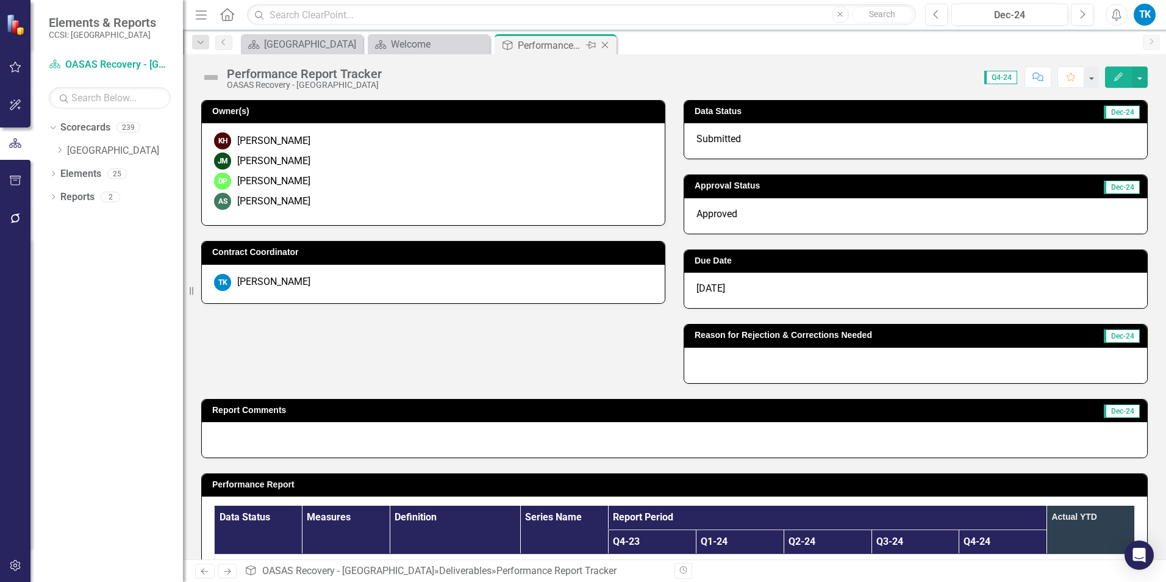
click at [608, 44] on icon "Close" at bounding box center [605, 45] width 12 height 10
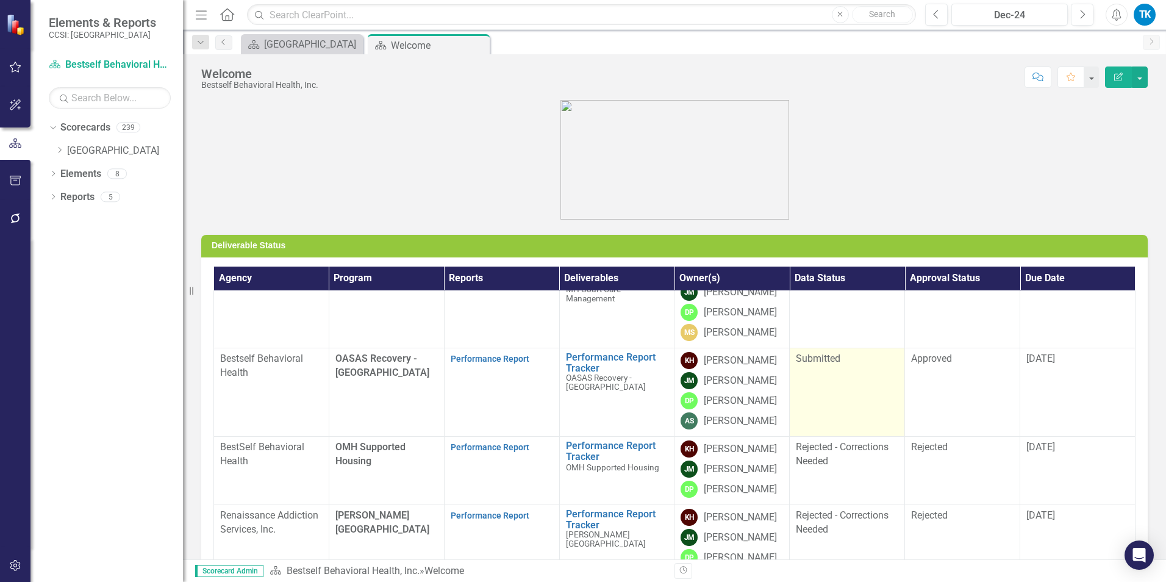
scroll to position [427, 0]
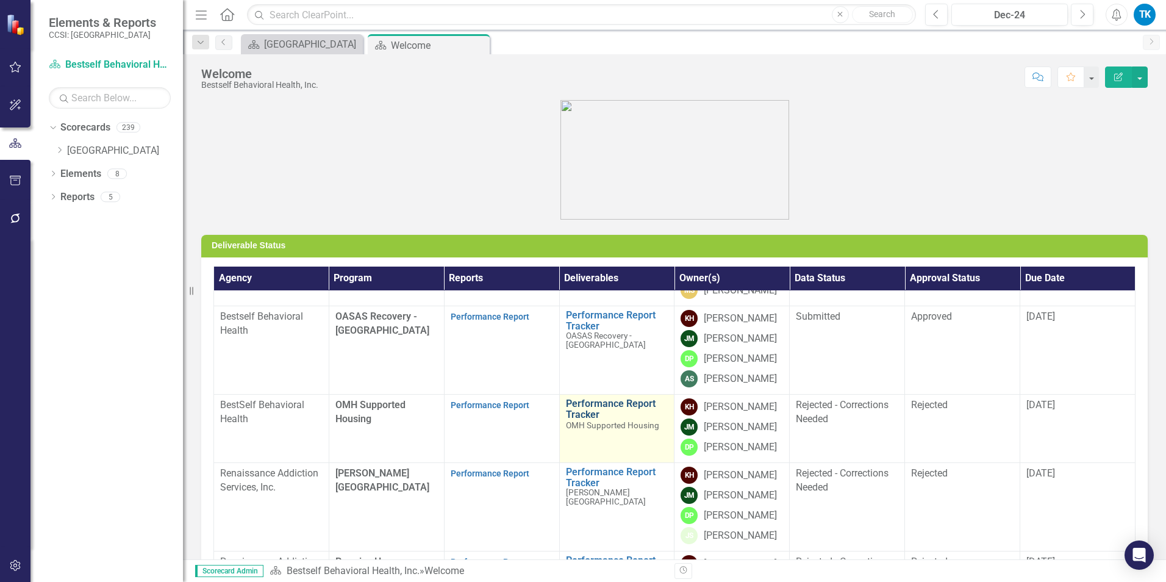
click at [581, 414] on link "Performance Report Tracker" at bounding box center [617, 408] width 102 height 21
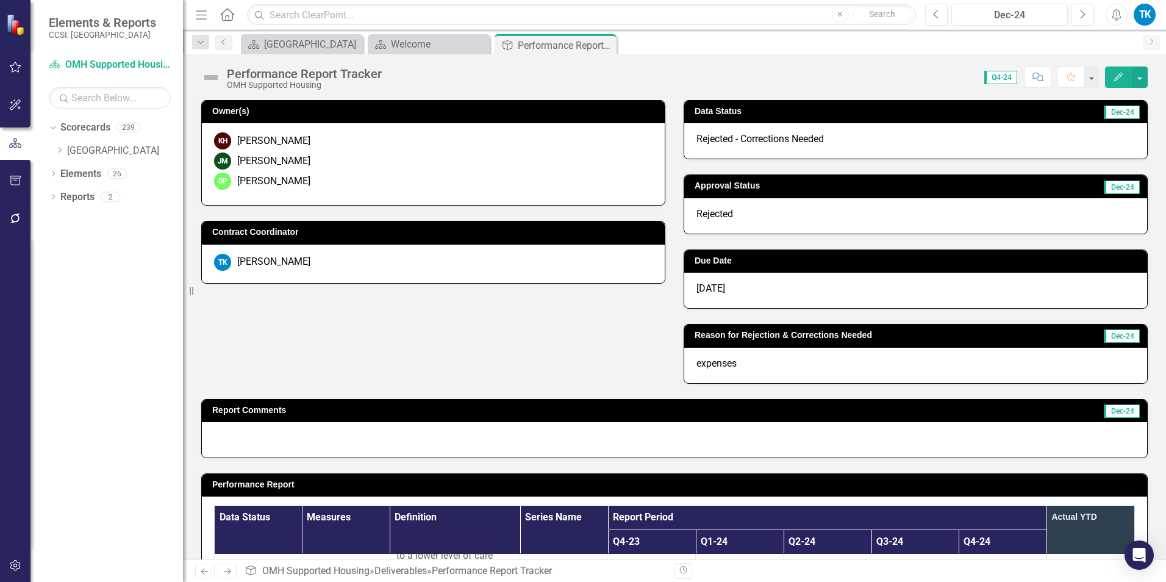
click at [793, 137] on span "Rejected - Corrections Needed" at bounding box center [759, 139] width 127 height 12
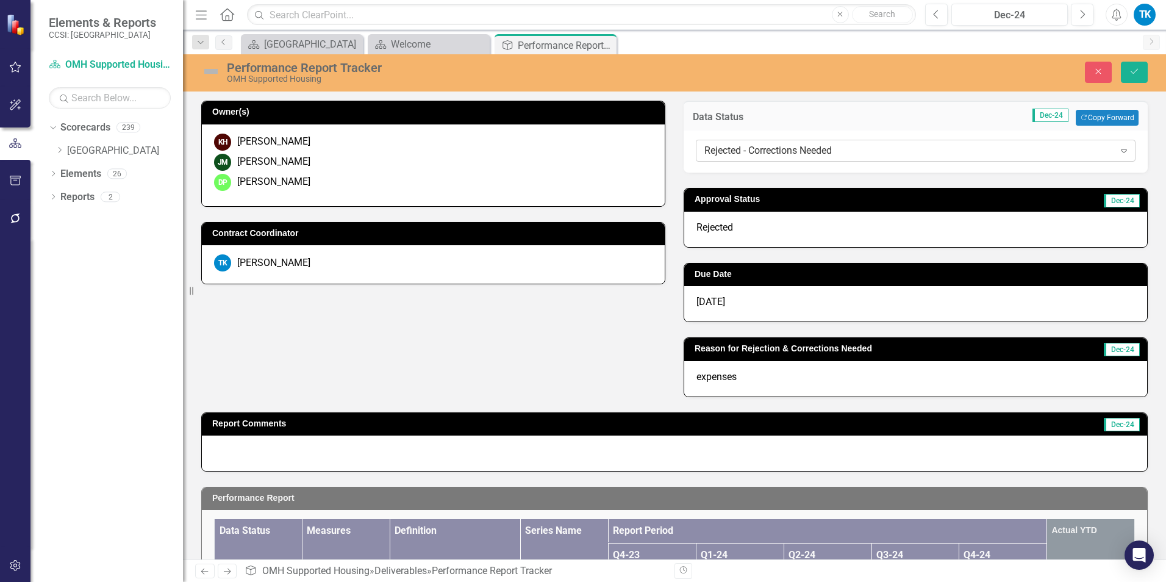
click at [714, 152] on div "Rejected - Corrections Needed" at bounding box center [909, 151] width 410 height 14
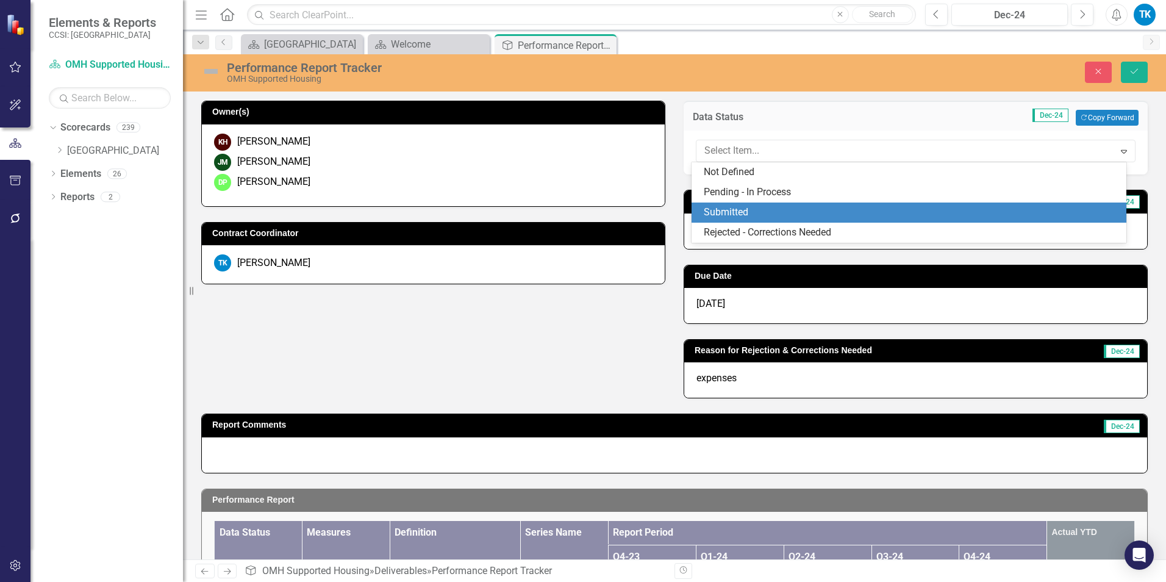
click at [727, 209] on div "Submitted" at bounding box center [912, 213] width 416 height 14
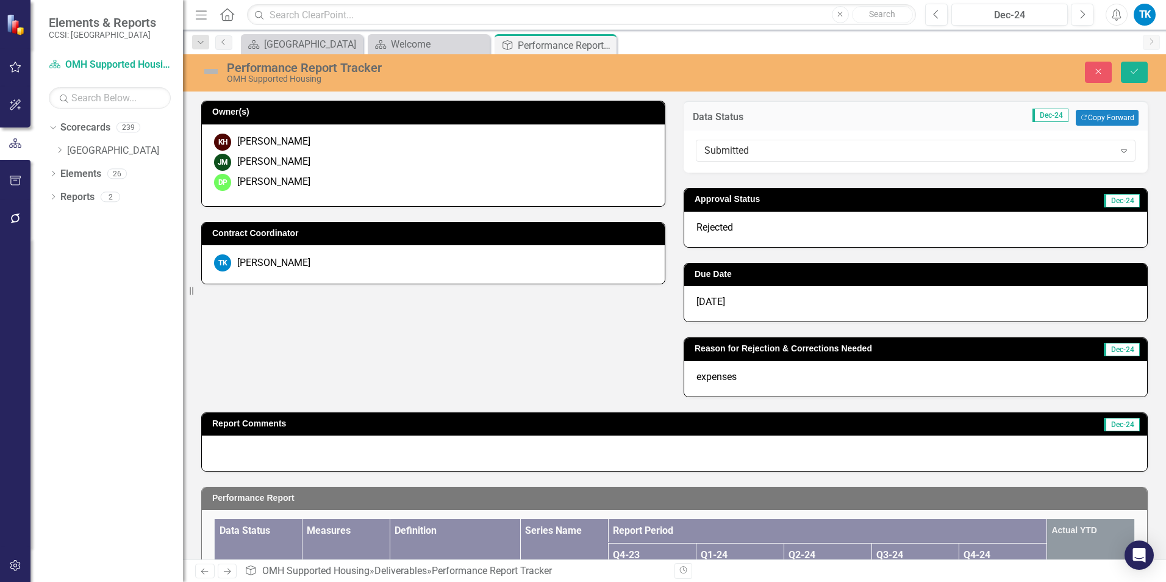
click at [725, 226] on span "Rejected" at bounding box center [714, 227] width 37 height 12
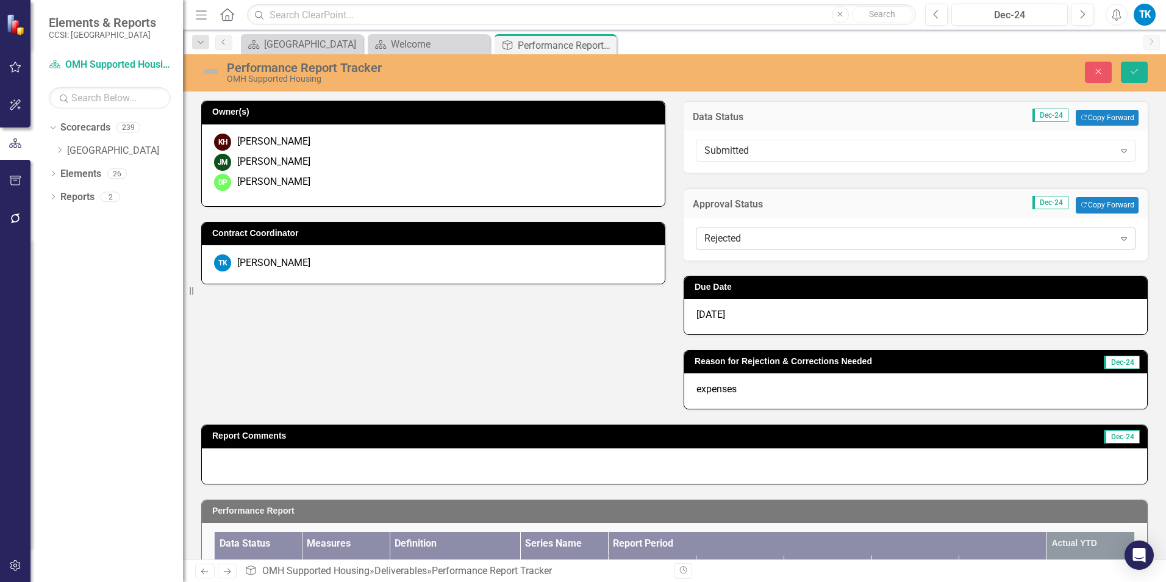
click at [729, 238] on div "Rejected" at bounding box center [909, 238] width 410 height 14
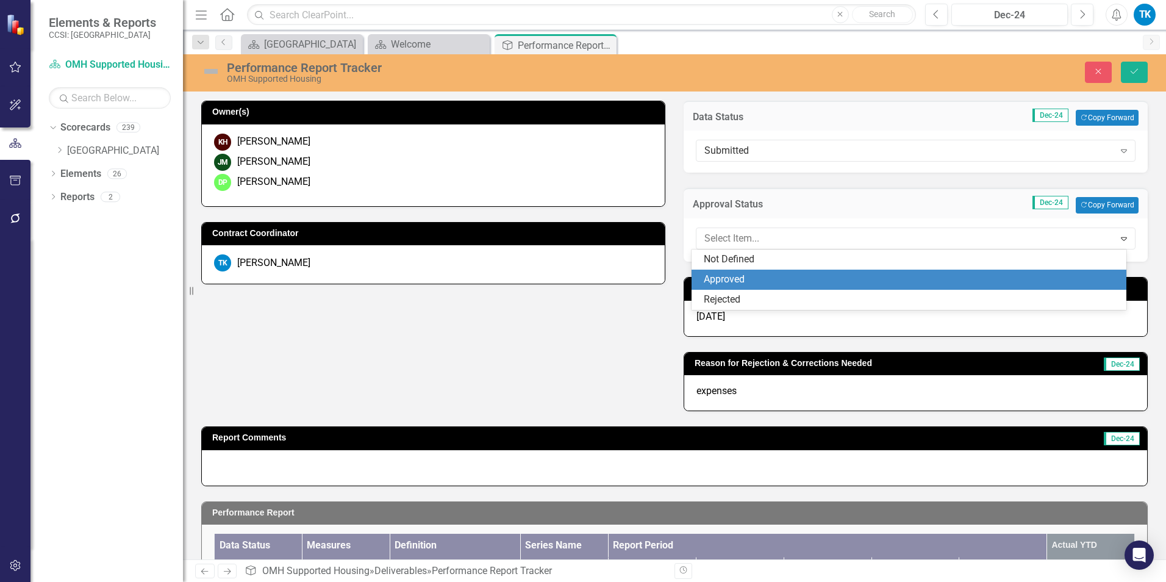
click at [736, 274] on div "Approved" at bounding box center [912, 280] width 416 height 14
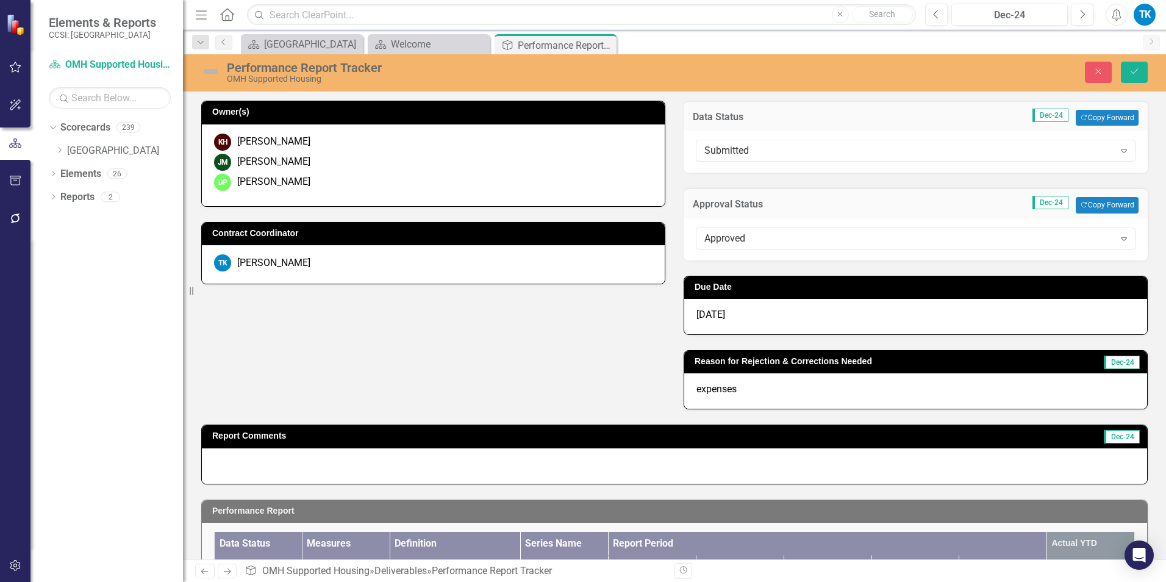
click at [705, 384] on p "expenses" at bounding box center [915, 389] width 439 height 14
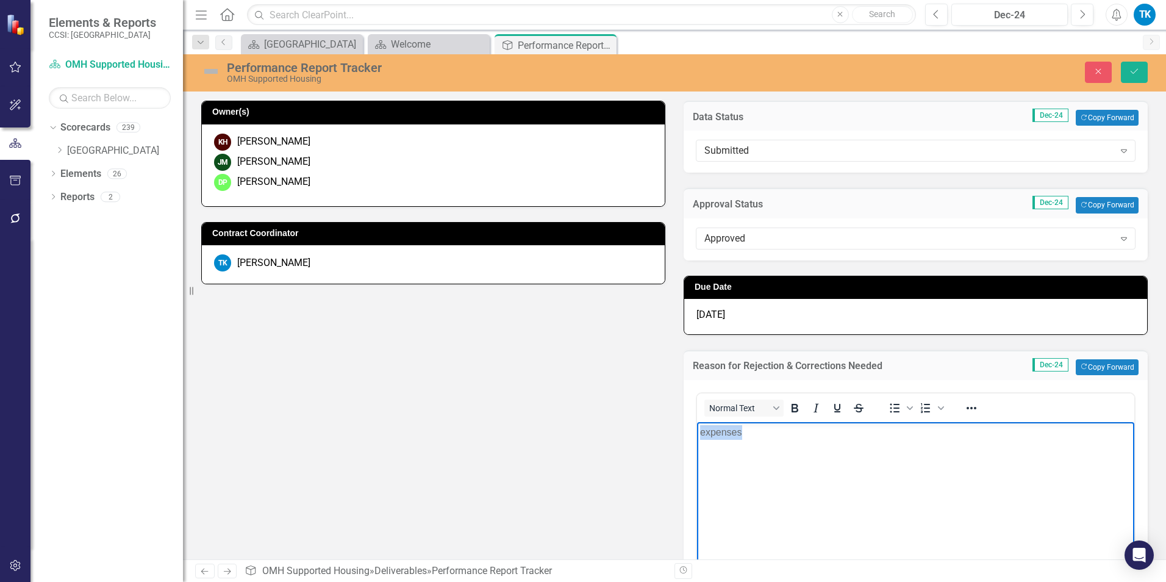
drag, startPoint x: 746, startPoint y: 434, endPoint x: 664, endPoint y: 434, distance: 81.7
click at [697, 434] on html "expenses" at bounding box center [915, 512] width 437 height 183
drag, startPoint x: 1129, startPoint y: 68, endPoint x: 1133, endPoint y: 76, distance: 9.3
click at [873, 68] on button "Save" at bounding box center [1134, 72] width 27 height 21
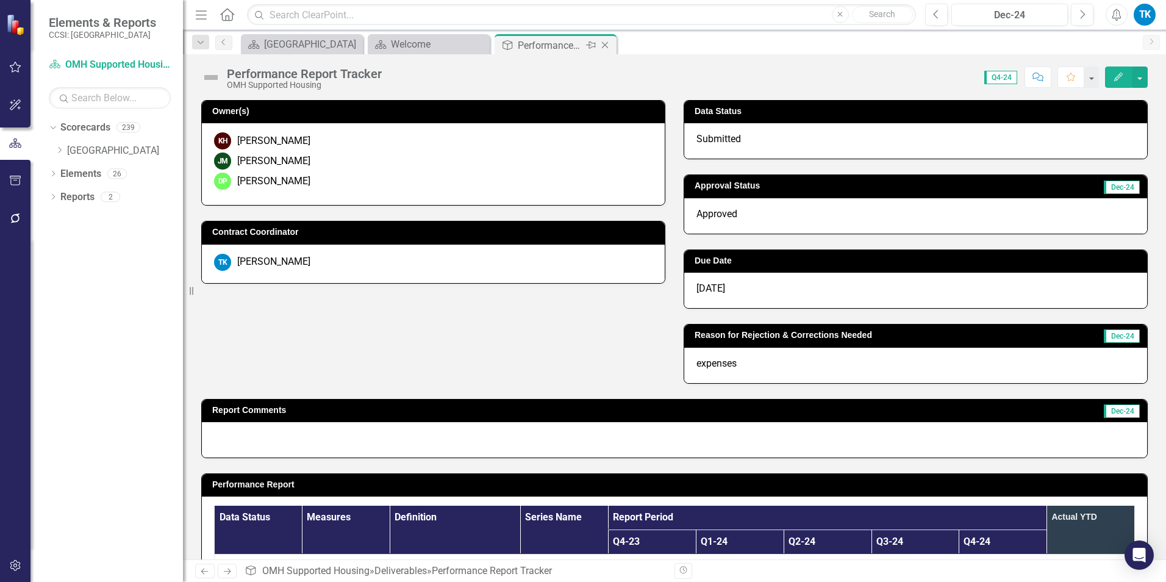
click at [604, 41] on icon "Close" at bounding box center [605, 45] width 12 height 10
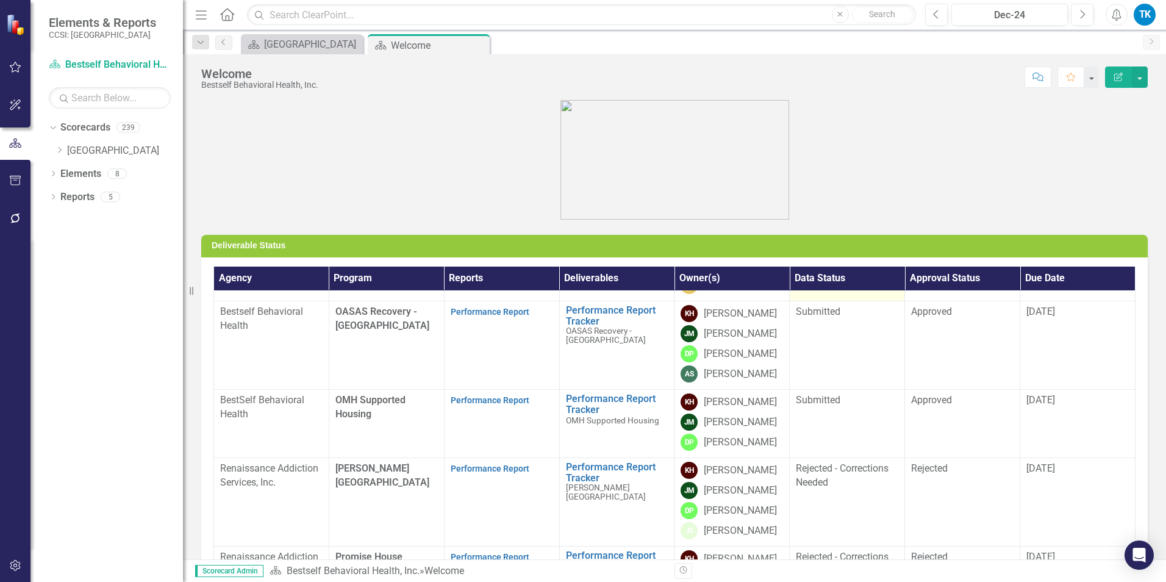
scroll to position [472, 0]
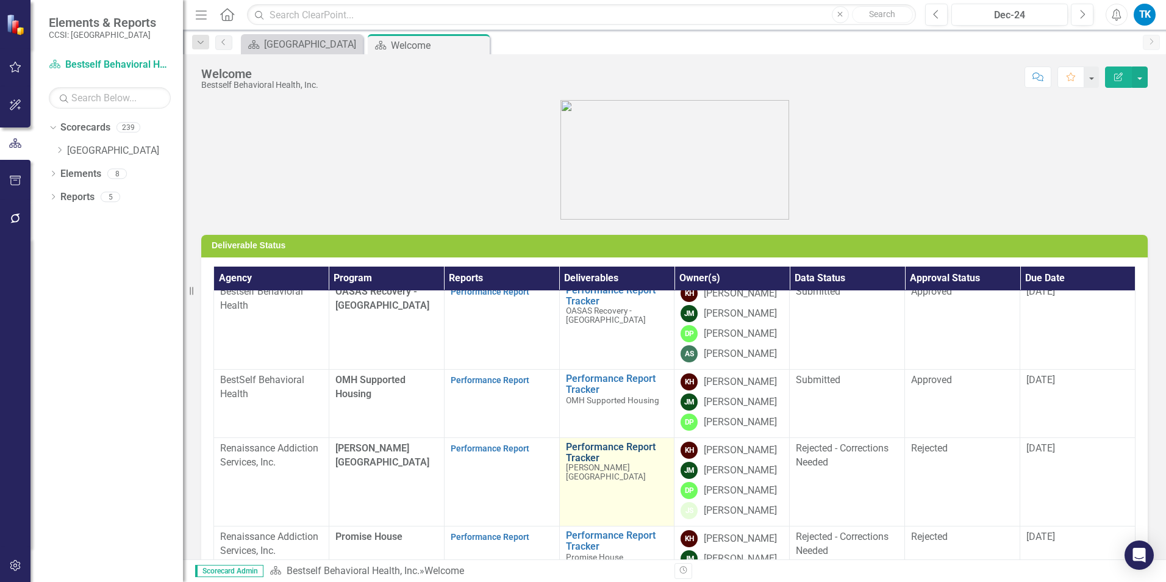
click at [600, 442] on link "Performance Report Tracker" at bounding box center [617, 452] width 102 height 21
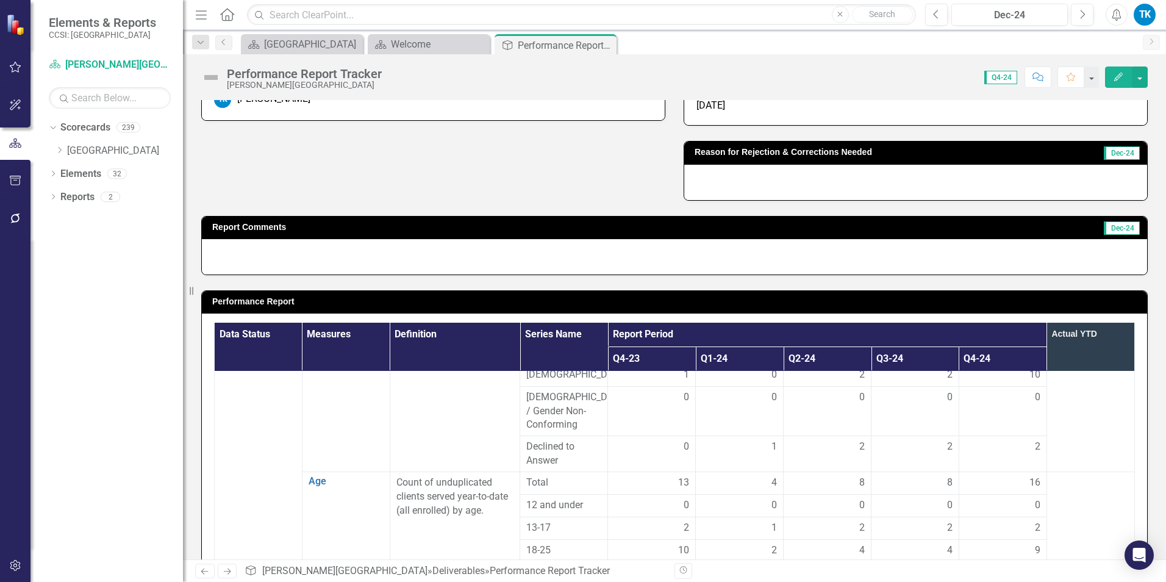
scroll to position [686, 0]
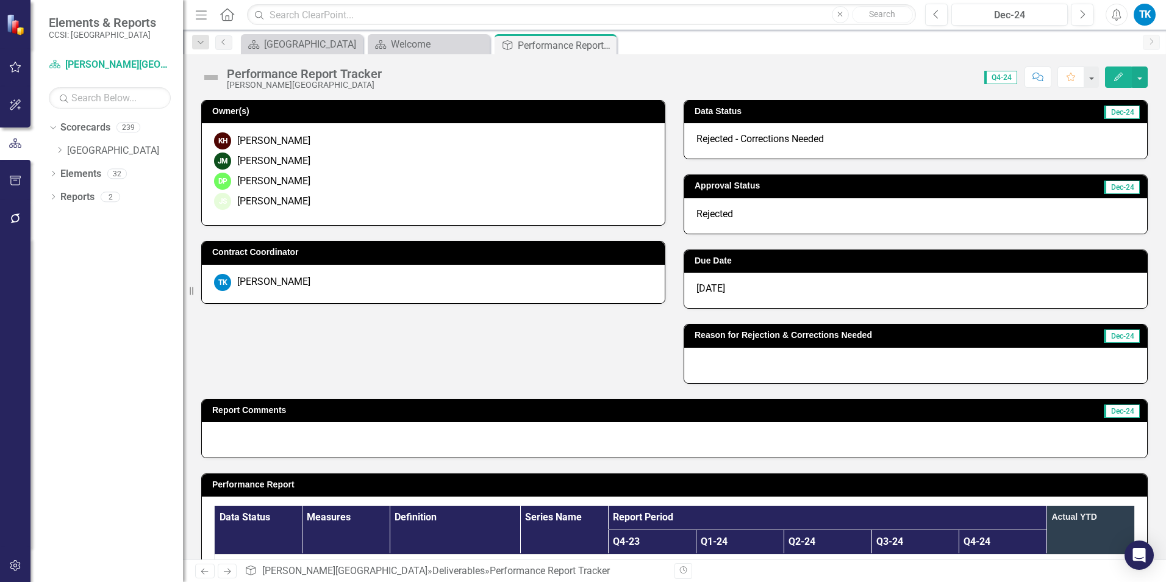
click at [740, 138] on span "Rejected - Corrections Needed" at bounding box center [759, 139] width 127 height 12
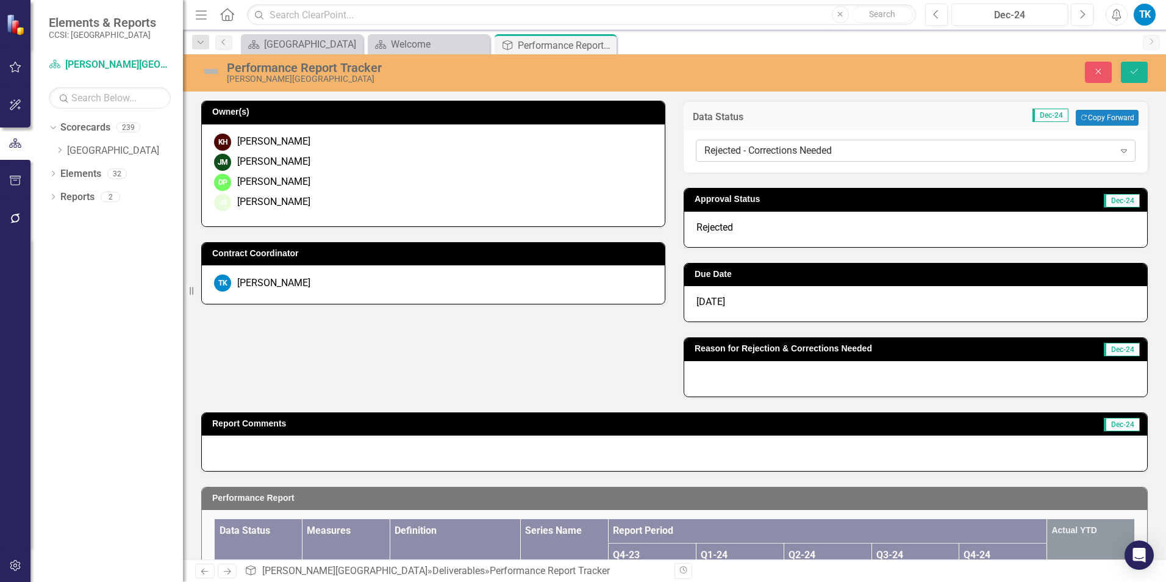
click at [737, 149] on div "Rejected - Corrections Needed" at bounding box center [909, 151] width 410 height 14
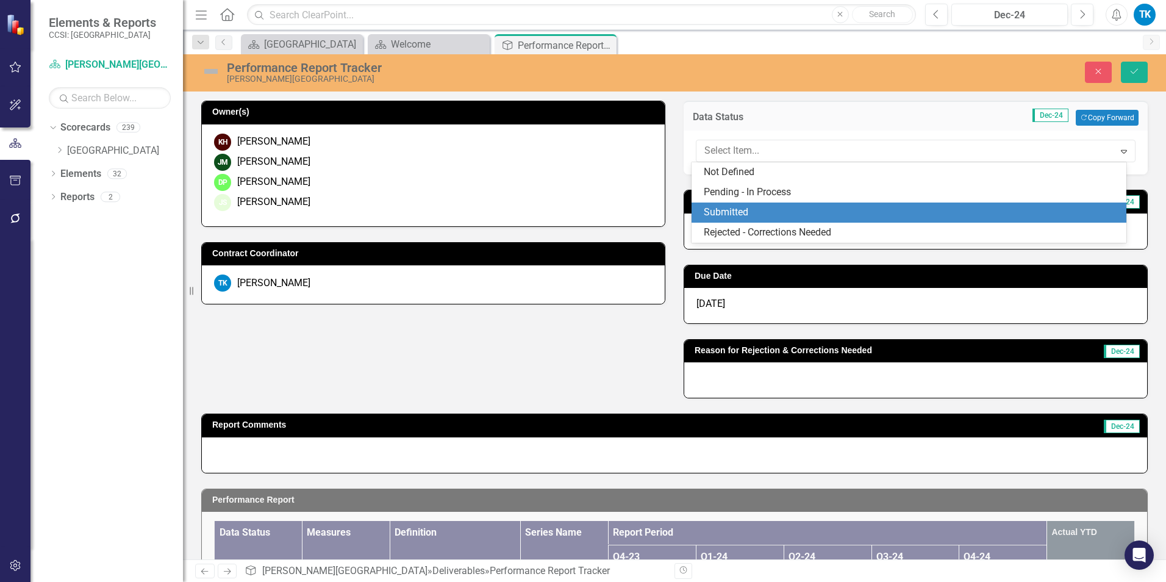
click at [747, 212] on div "Submitted" at bounding box center [912, 213] width 416 height 14
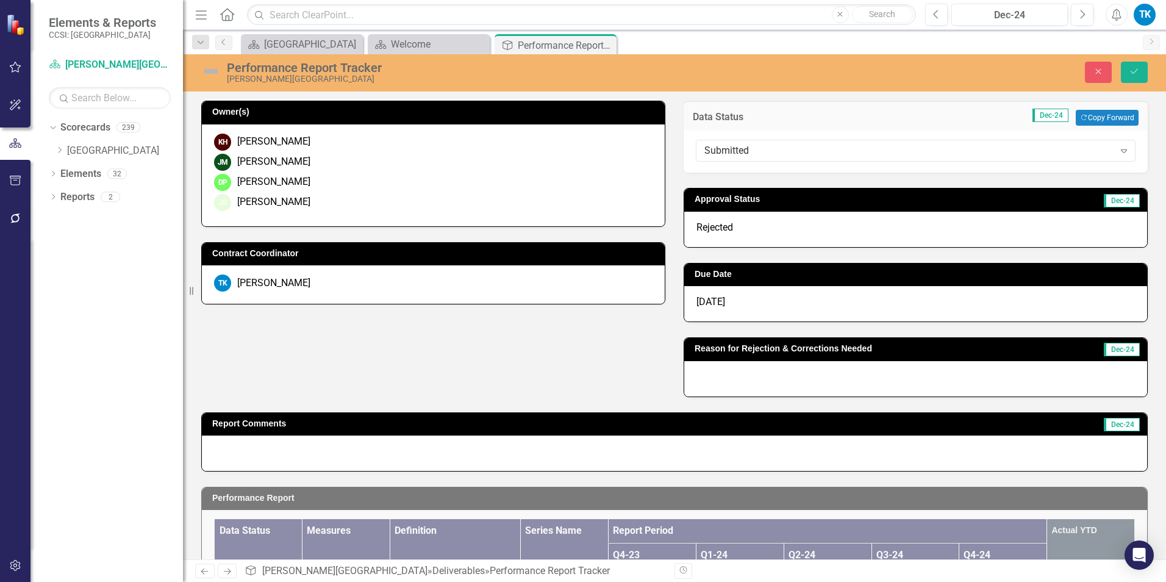
click at [732, 227] on div "Rejected" at bounding box center [915, 229] width 463 height 35
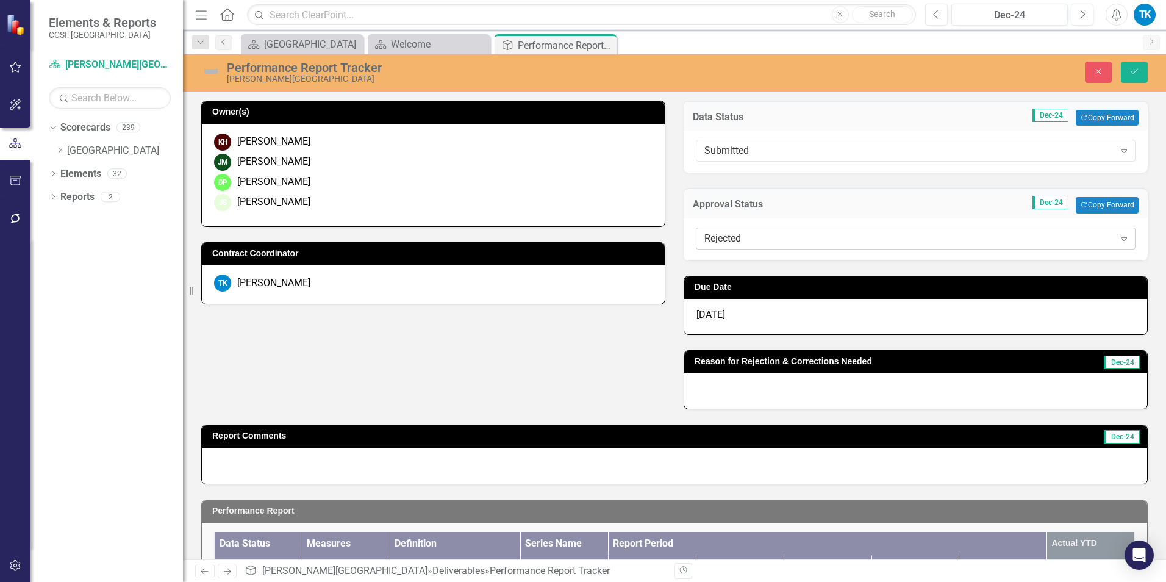
click at [732, 240] on div "Rejected" at bounding box center [909, 238] width 410 height 14
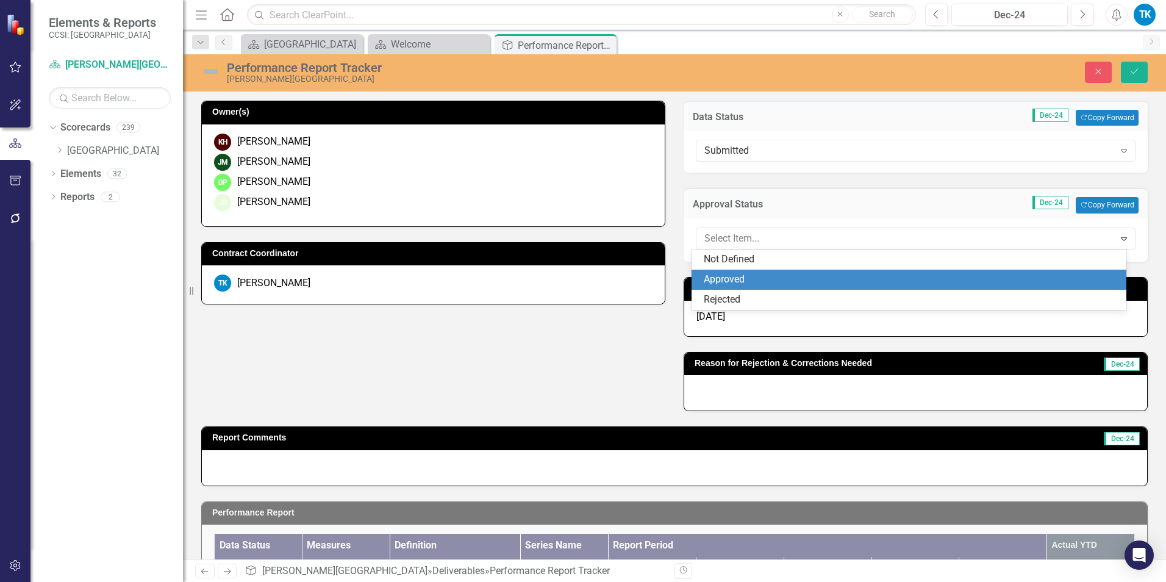
click at [766, 281] on div "Approved" at bounding box center [912, 280] width 416 height 14
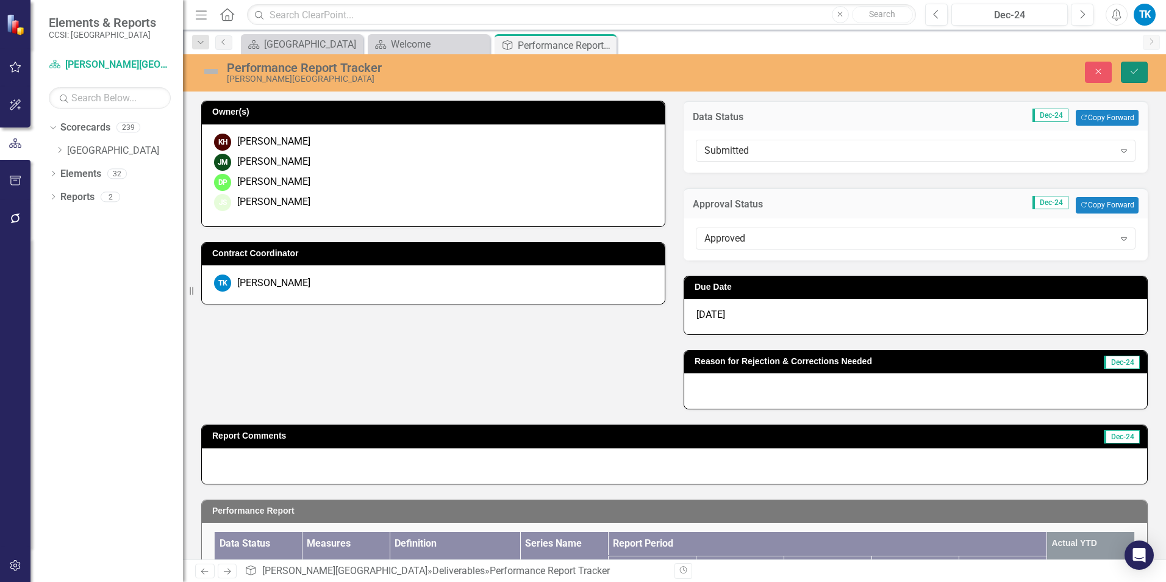
click at [1133, 67] on icon "Save" at bounding box center [1134, 71] width 11 height 9
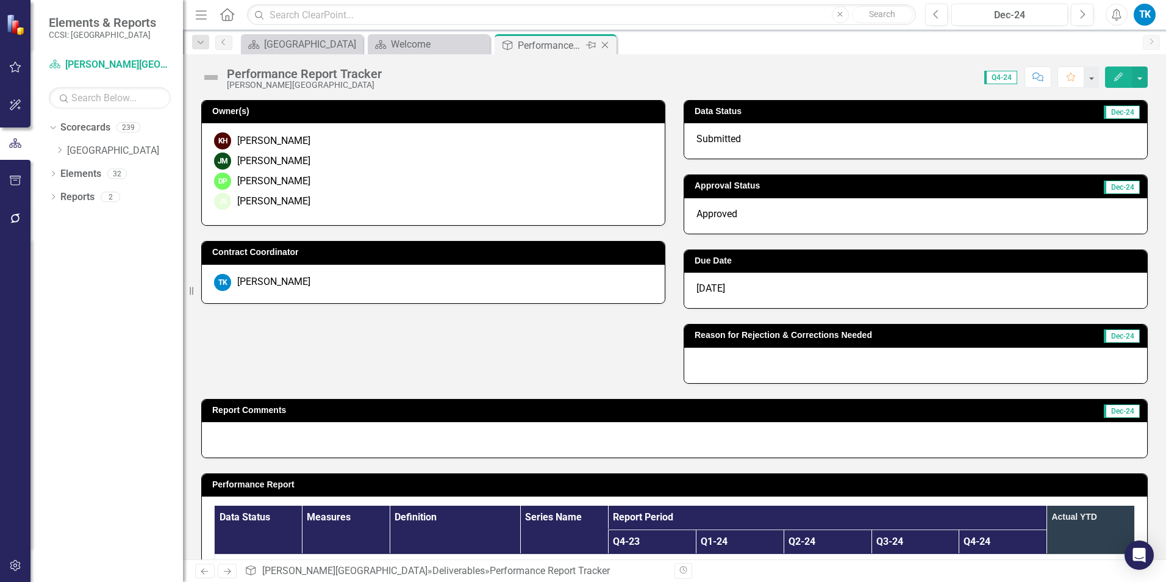
click at [607, 42] on icon "Close" at bounding box center [605, 45] width 12 height 10
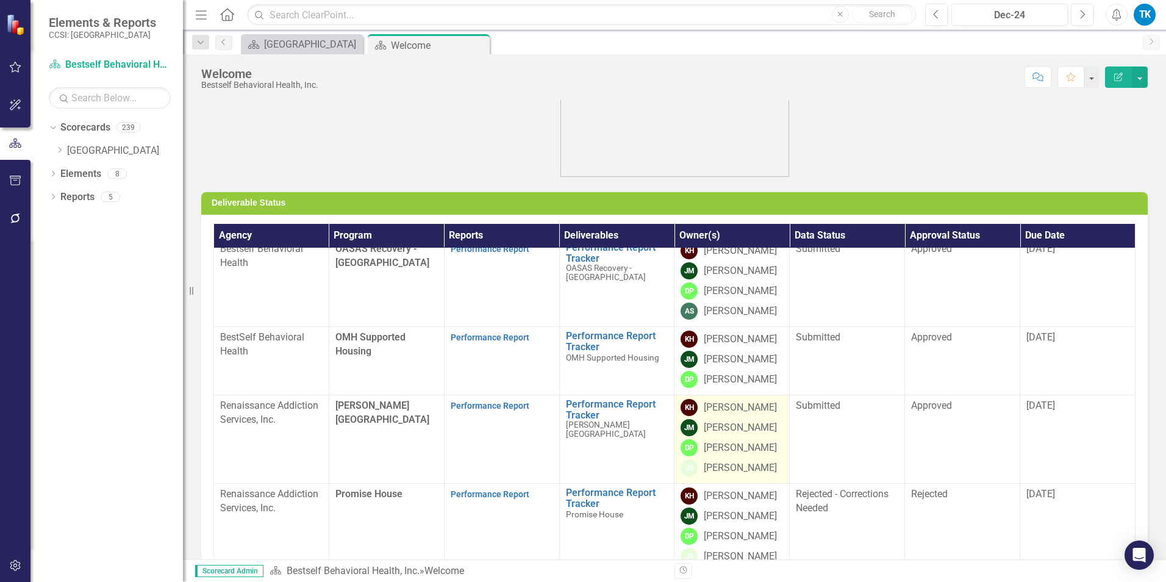
scroll to position [61, 0]
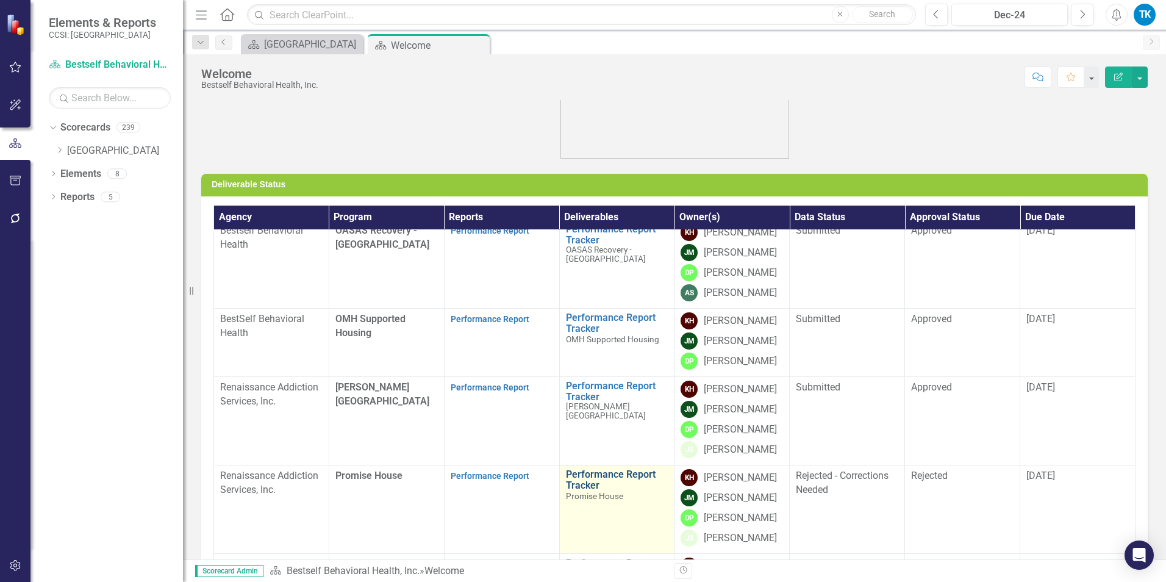
click at [579, 469] on link "Performance Report Tracker" at bounding box center [617, 479] width 102 height 21
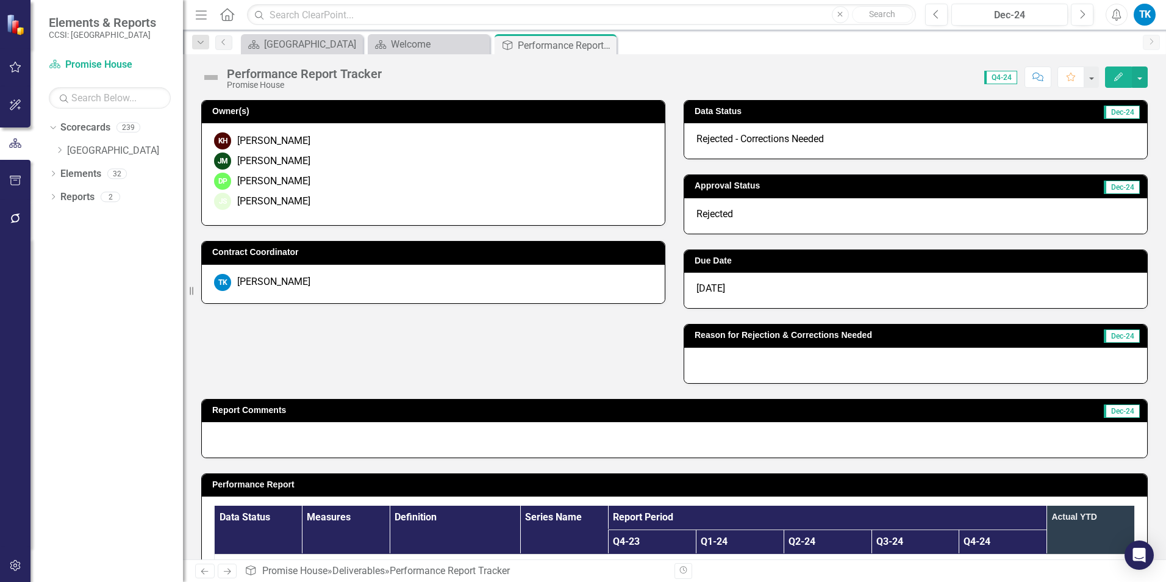
click at [737, 137] on span "Rejected - Corrections Needed" at bounding box center [759, 139] width 127 height 12
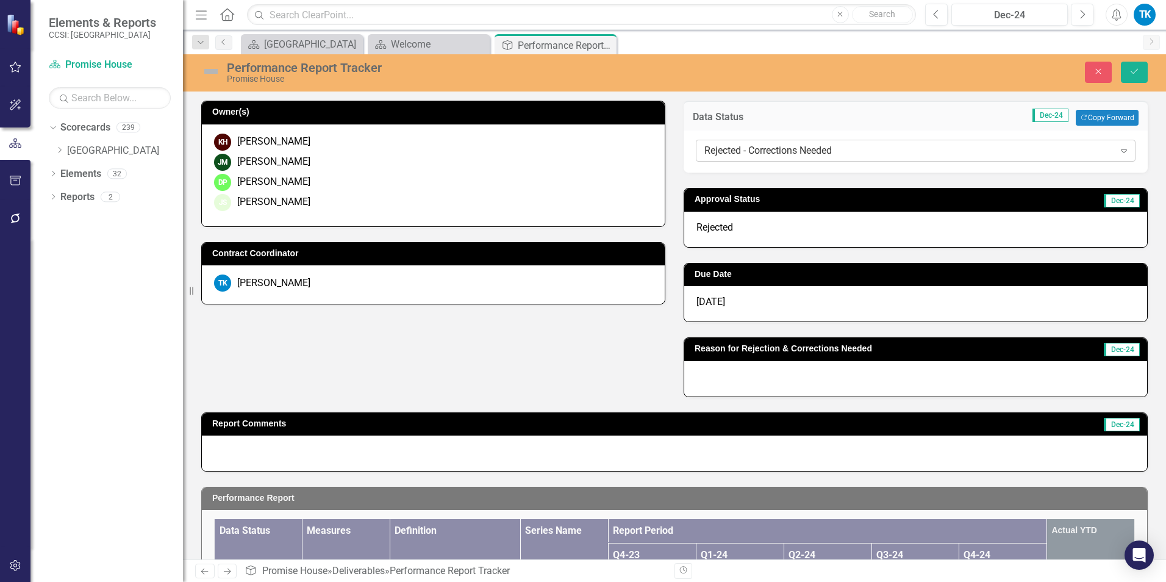
click at [728, 151] on div "Rejected - Corrections Needed" at bounding box center [909, 151] width 410 height 14
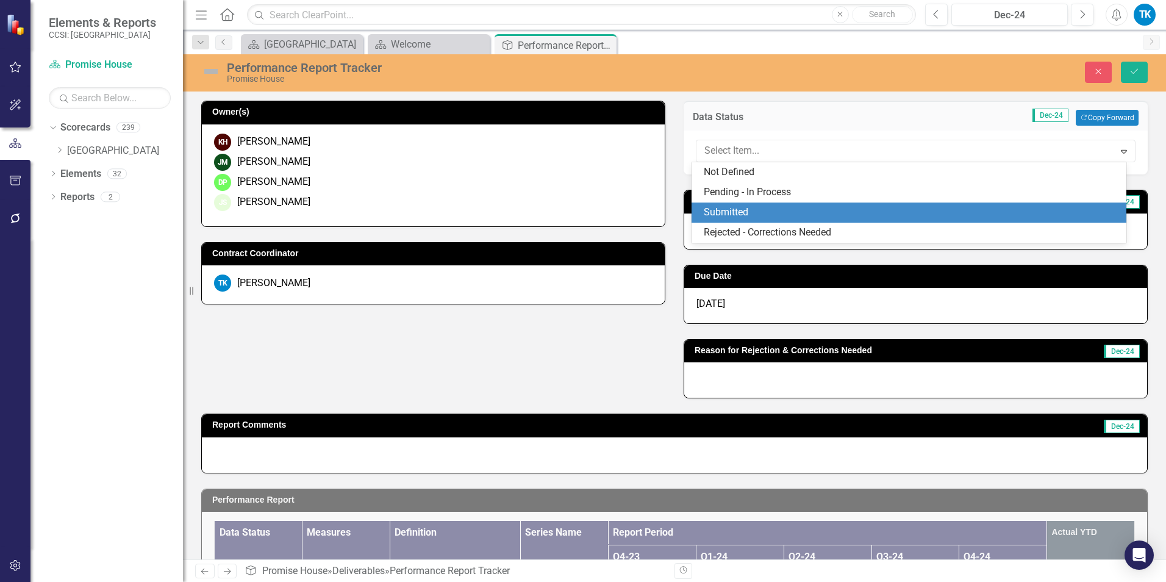
click at [718, 210] on div "Submitted" at bounding box center [912, 213] width 416 height 14
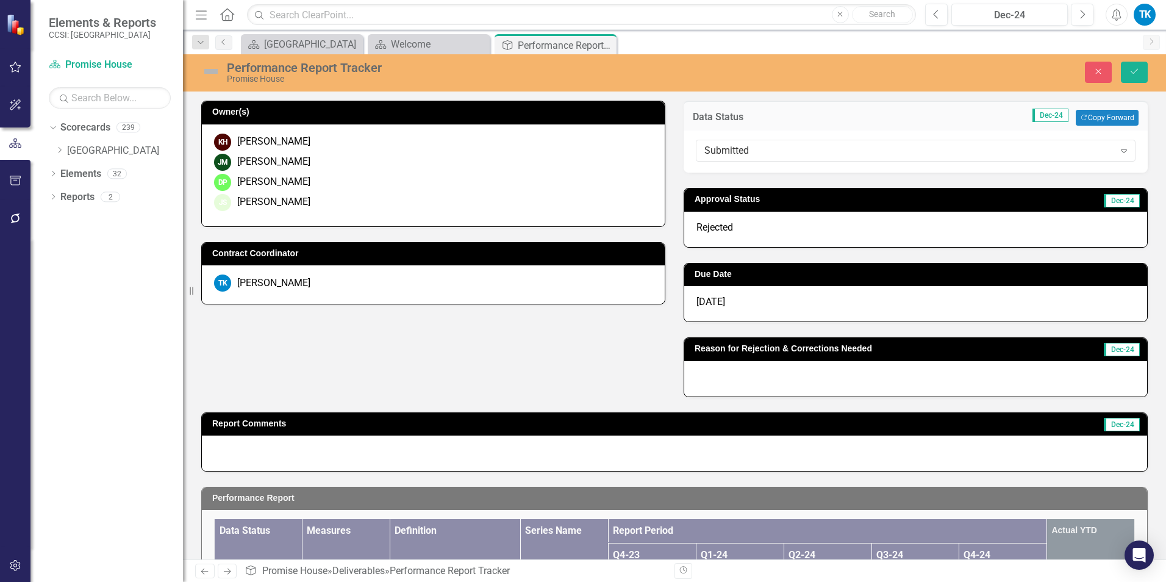
click at [715, 231] on span "Rejected" at bounding box center [714, 227] width 37 height 12
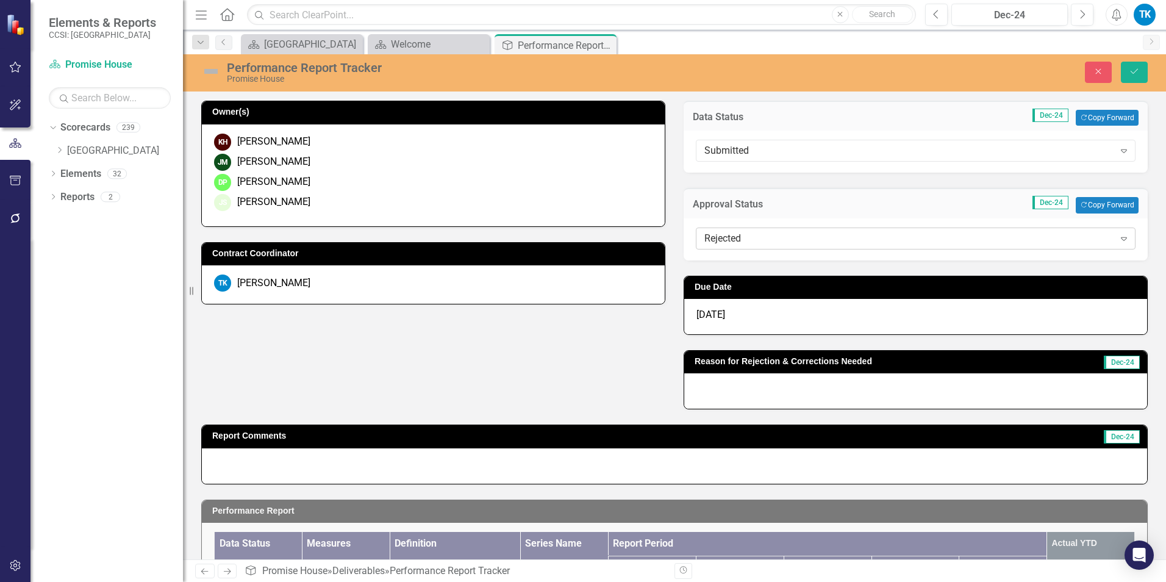
click at [715, 237] on div "Rejected" at bounding box center [909, 238] width 410 height 14
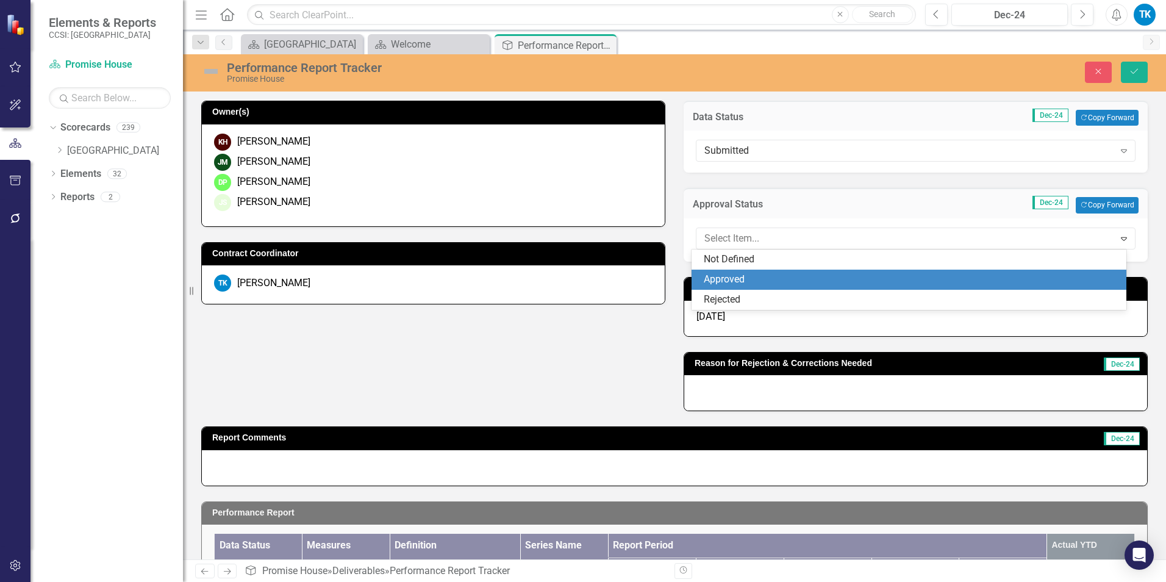
click at [752, 272] on div "Approved" at bounding box center [909, 280] width 435 height 20
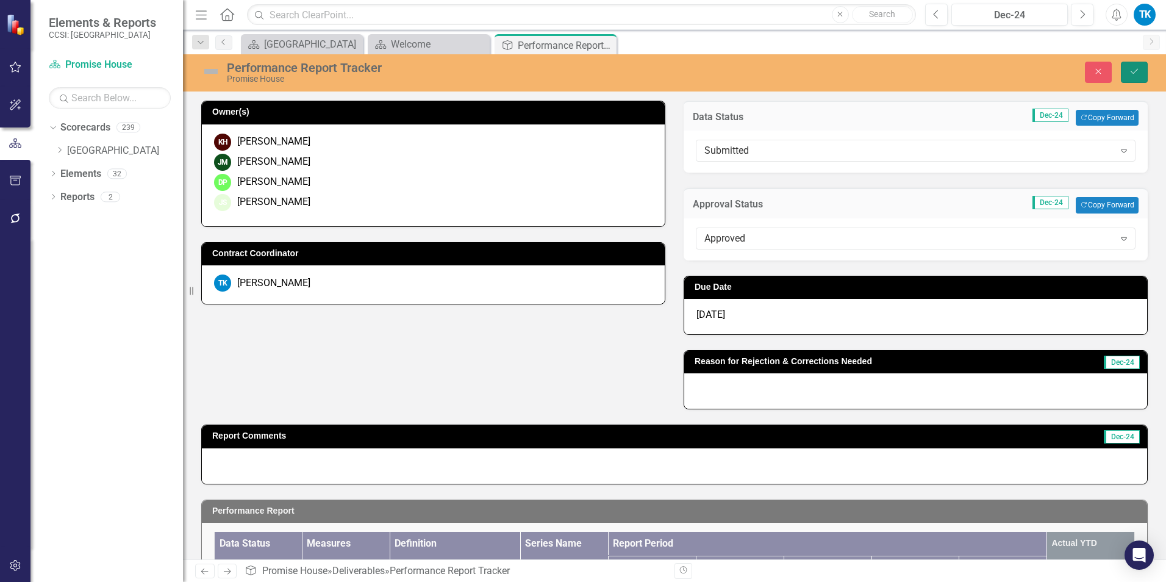
click at [1139, 71] on icon "Save" at bounding box center [1134, 71] width 11 height 9
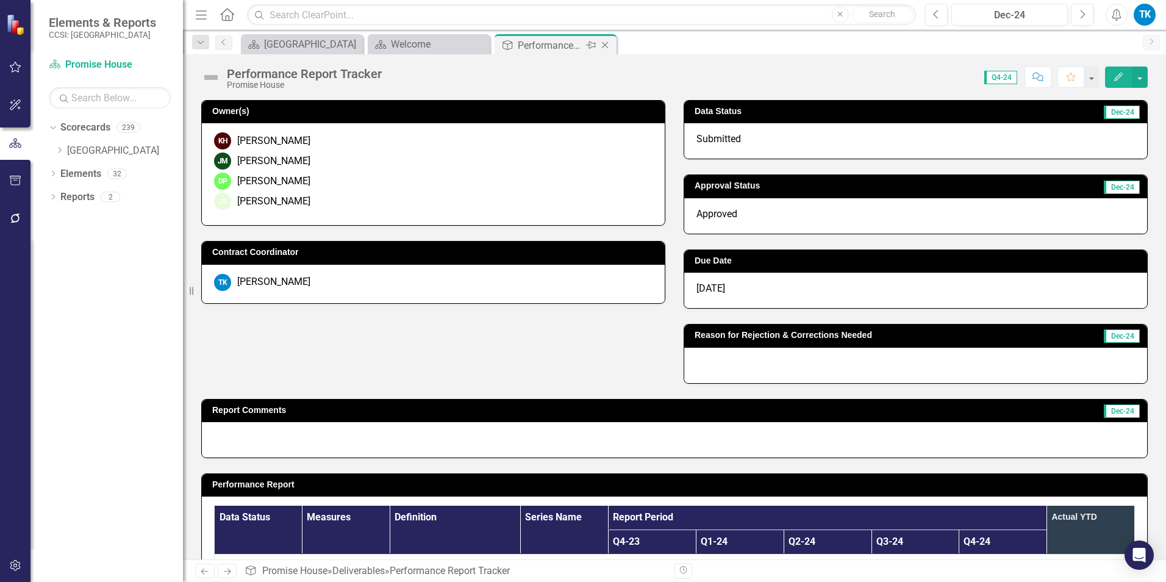
click at [609, 44] on icon "Close" at bounding box center [605, 45] width 12 height 10
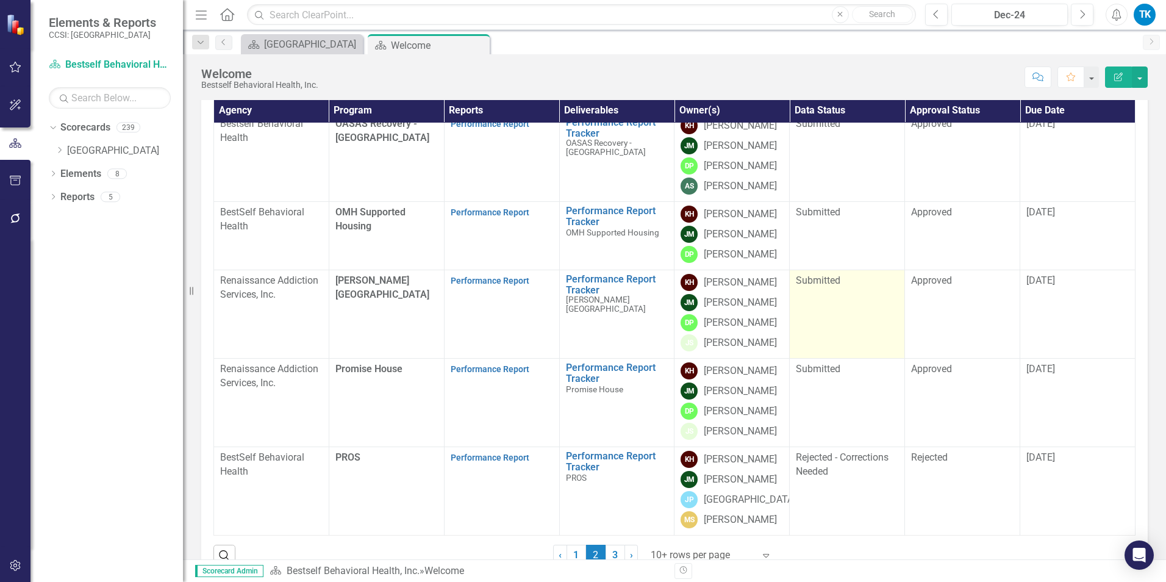
scroll to position [244, 0]
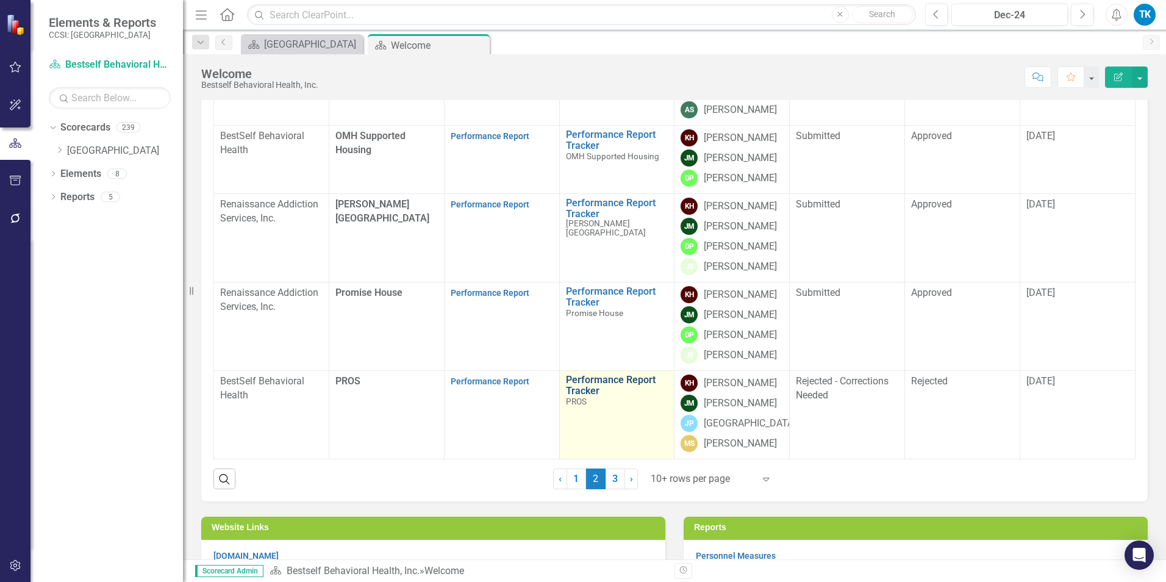
click at [594, 374] on link "Performance Report Tracker" at bounding box center [617, 384] width 102 height 21
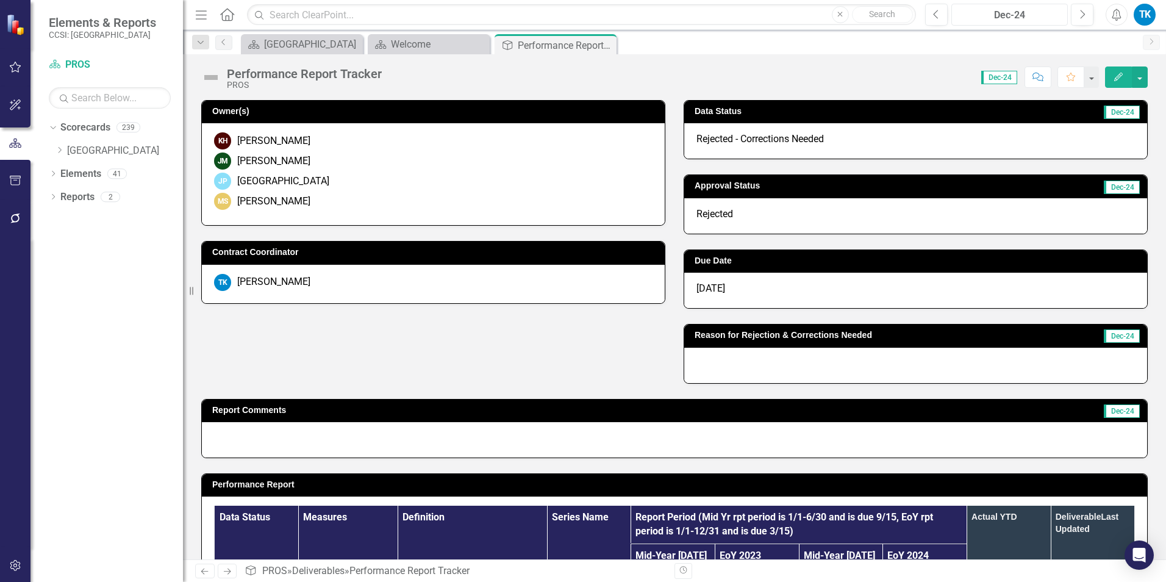
click at [979, 18] on div "Dec-24" at bounding box center [1010, 15] width 108 height 15
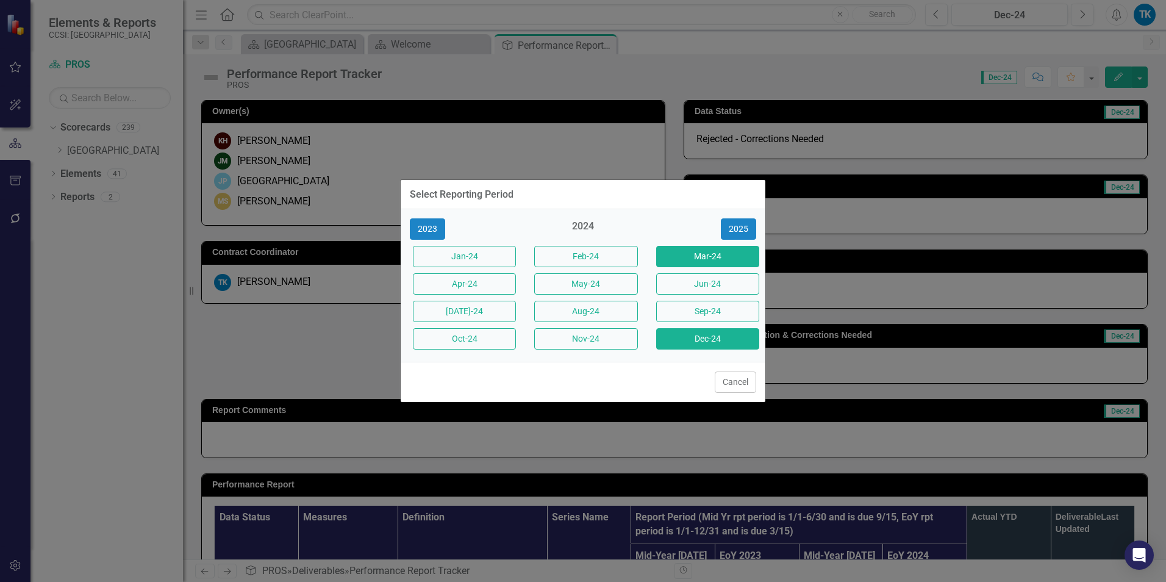
click at [725, 249] on button "Mar-24" at bounding box center [707, 256] width 103 height 21
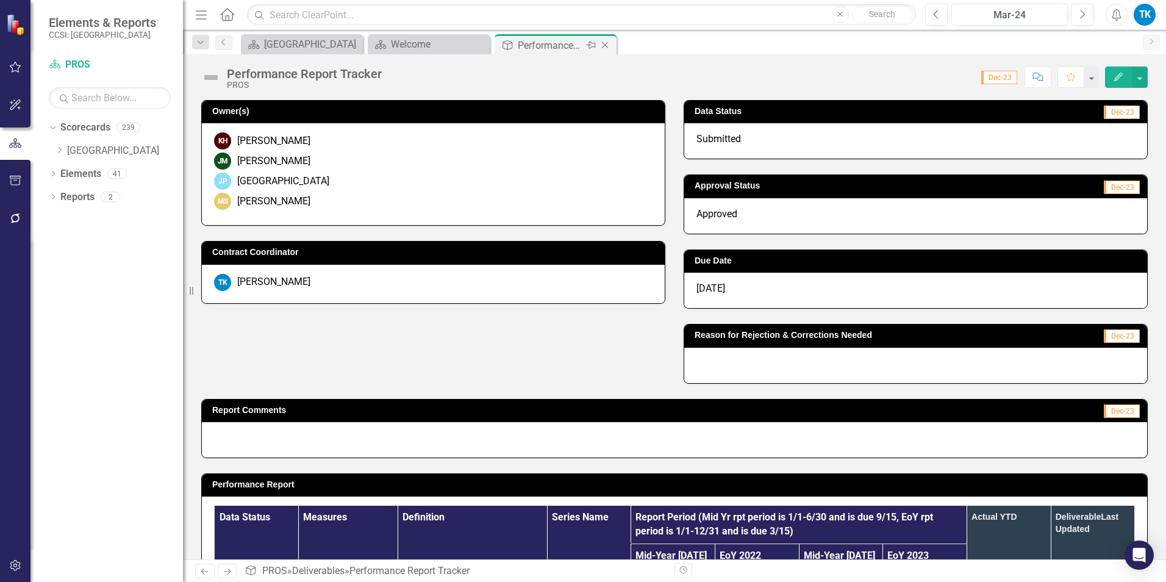
click at [604, 45] on icon "Close" at bounding box center [605, 45] width 12 height 10
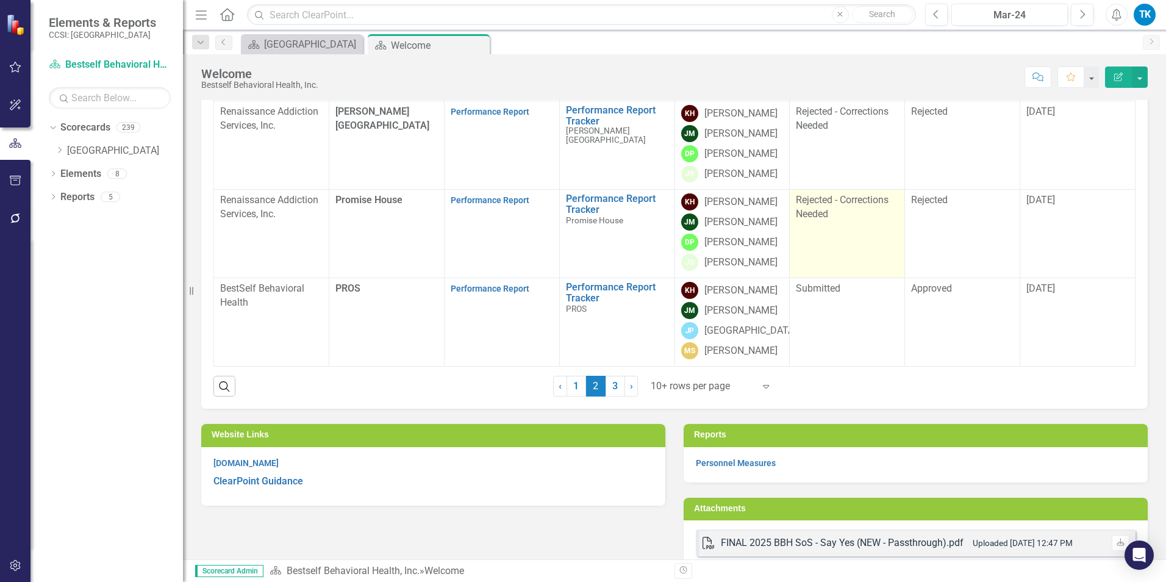
scroll to position [366, 0]
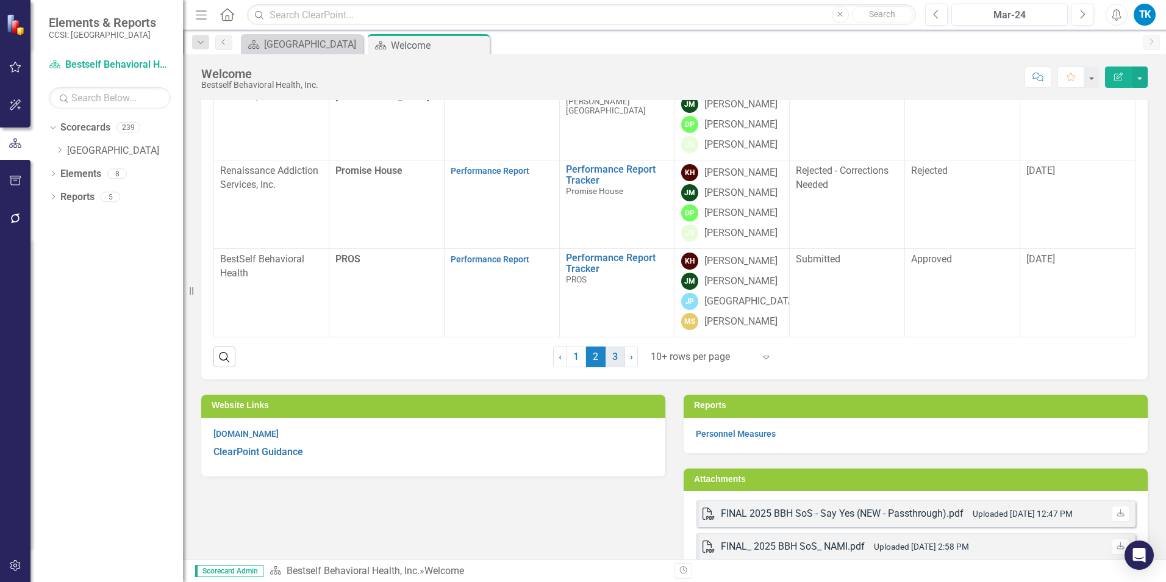
click at [606, 354] on link "3" at bounding box center [616, 356] width 20 height 21
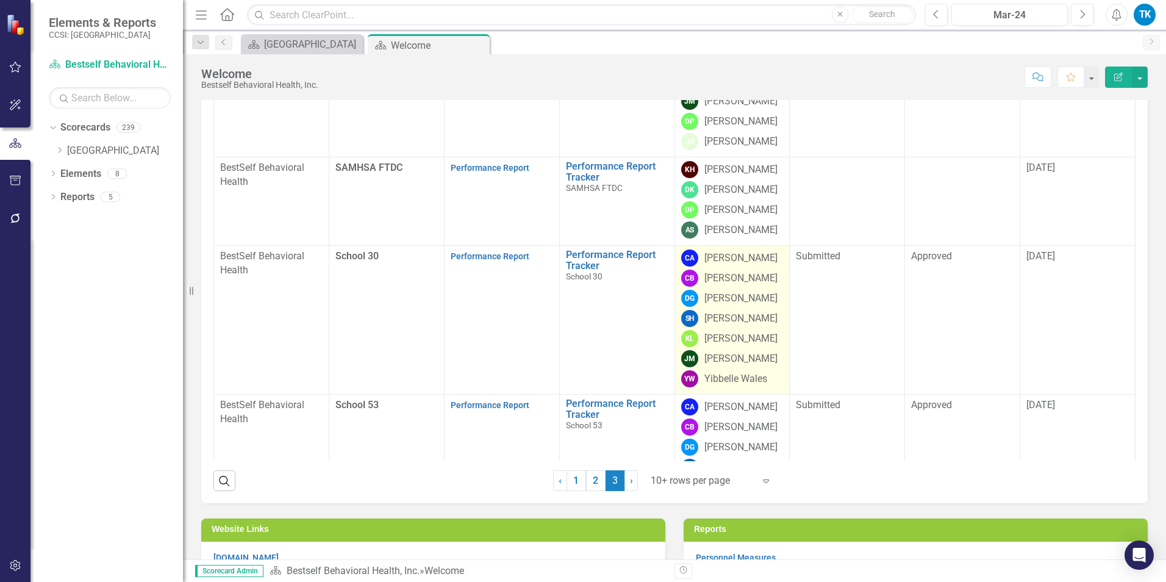
scroll to position [122, 0]
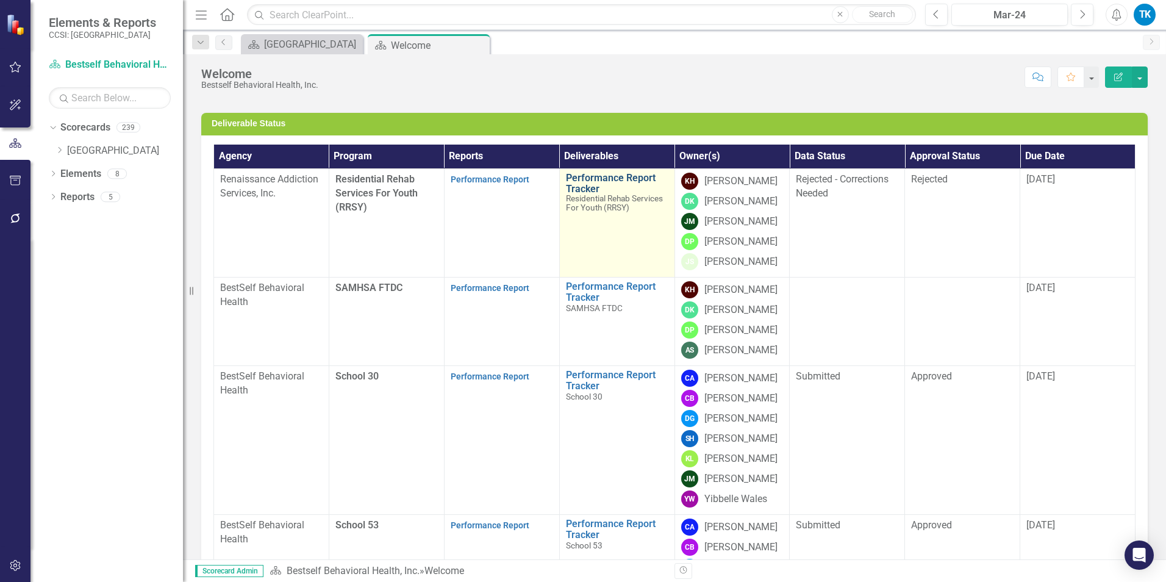
click at [593, 176] on link "Performance Report Tracker" at bounding box center [617, 183] width 102 height 21
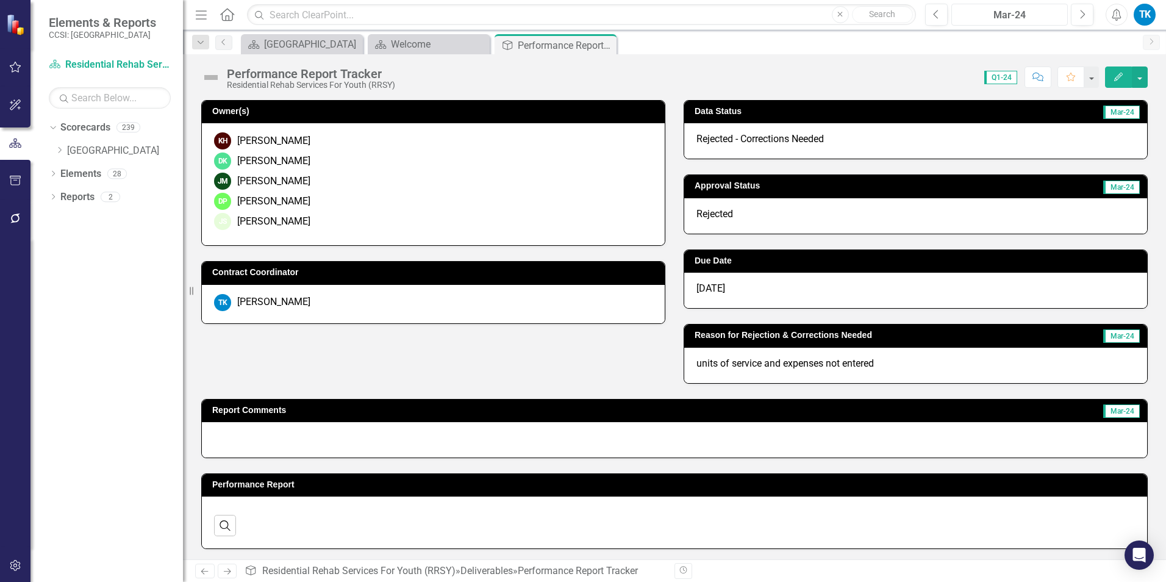
click at [996, 14] on div "Mar-24" at bounding box center [1010, 15] width 108 height 15
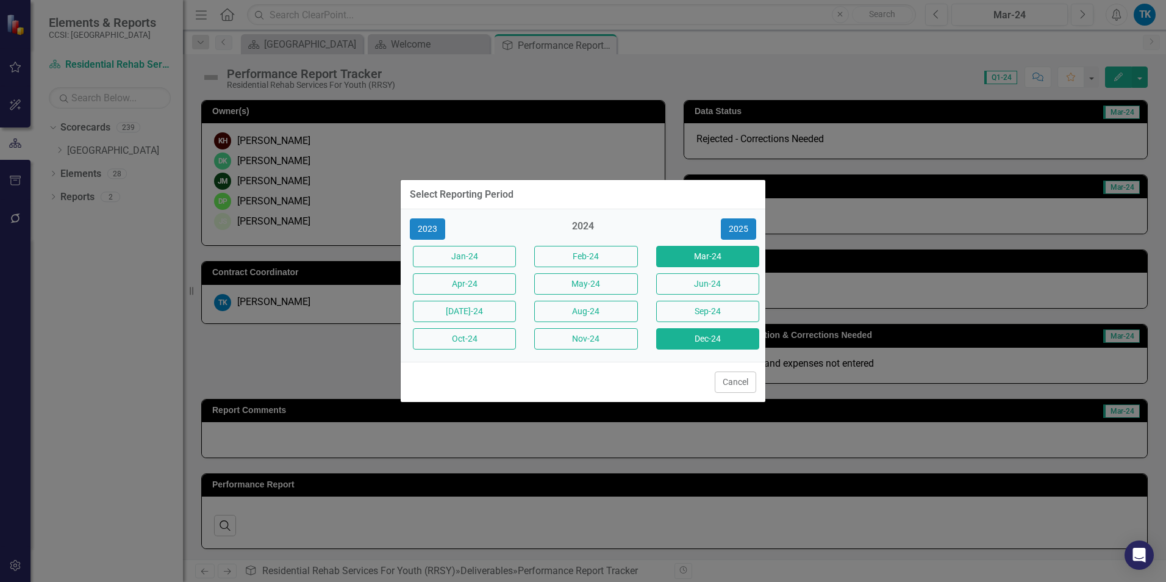
click at [711, 337] on button "Dec-24" at bounding box center [707, 338] width 103 height 21
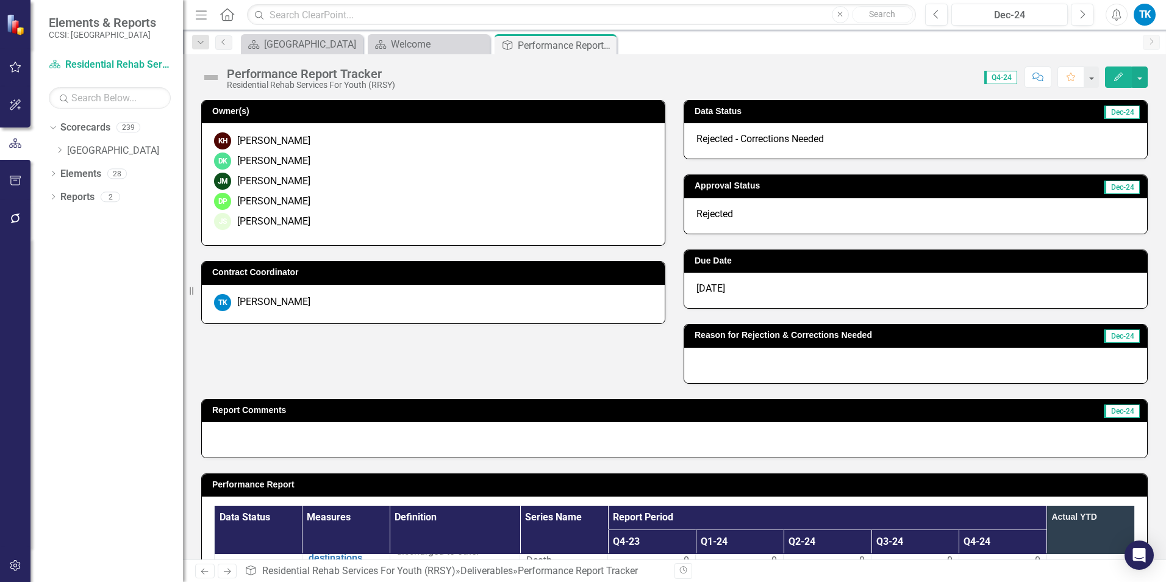
click at [833, 140] on div "Rejected - Corrections Needed" at bounding box center [915, 140] width 463 height 35
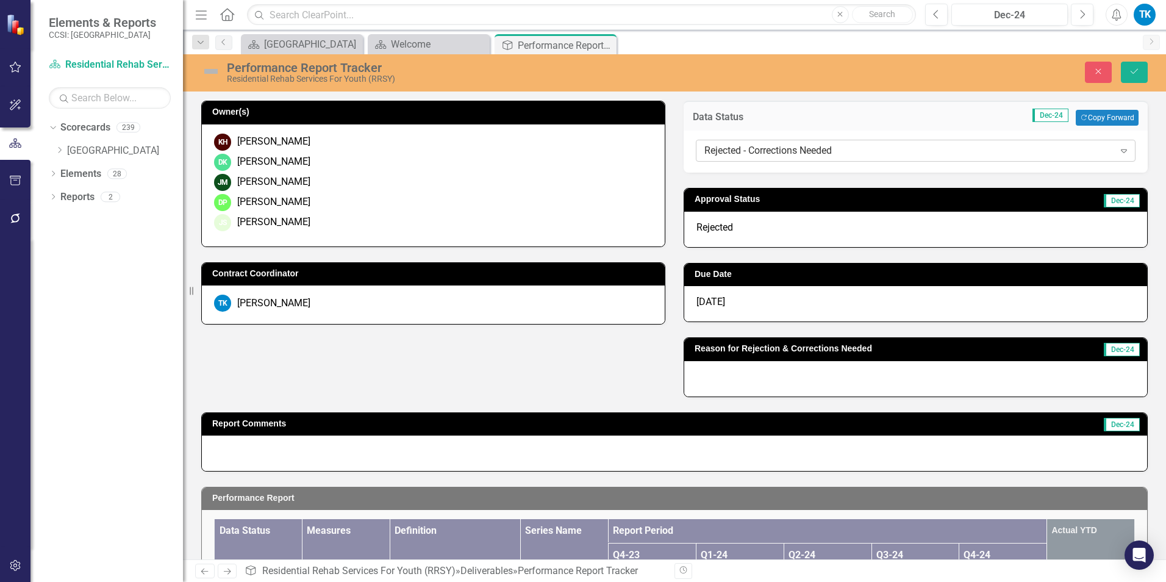
click at [722, 148] on div "Rejected - Corrections Needed" at bounding box center [909, 151] width 410 height 14
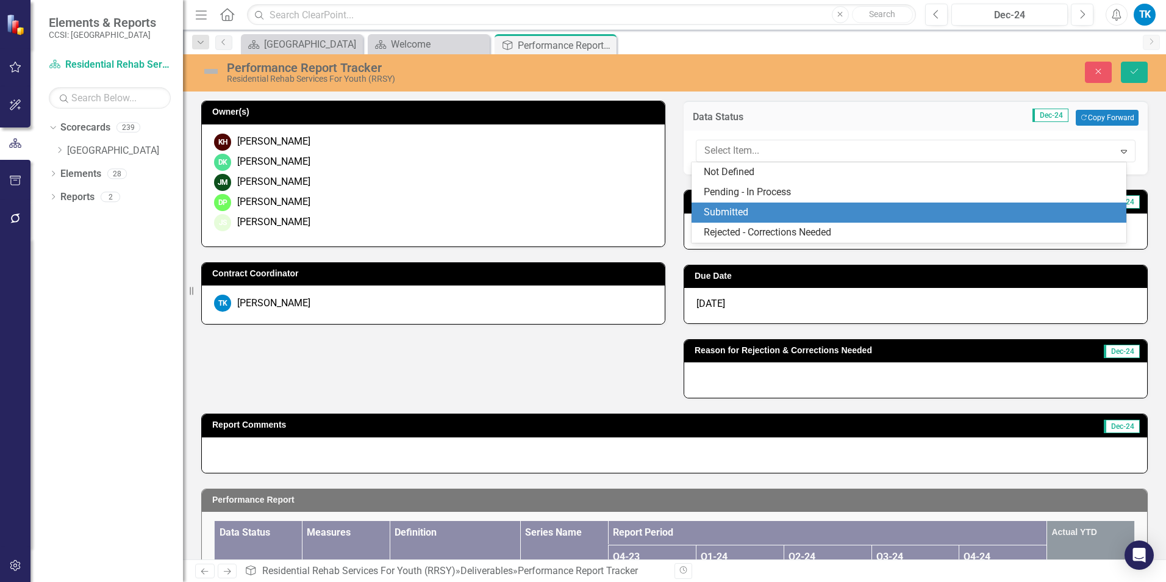
click at [755, 210] on div "Submitted" at bounding box center [912, 213] width 416 height 14
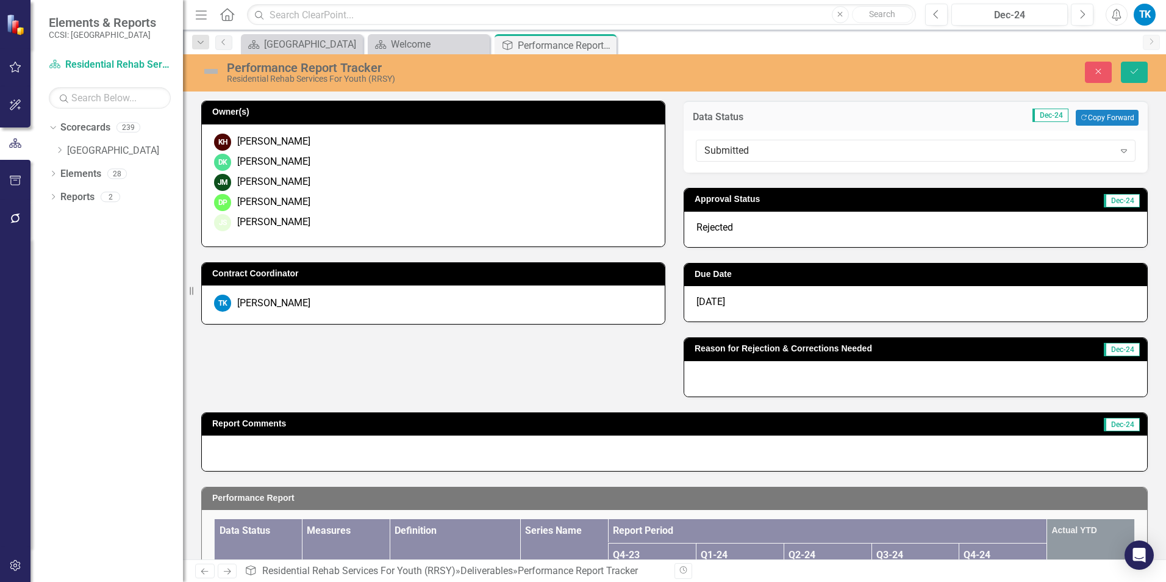
click at [721, 229] on span "Rejected" at bounding box center [714, 227] width 37 height 12
click at [720, 228] on span "Rejected" at bounding box center [714, 227] width 37 height 12
click at [723, 230] on span "Rejected" at bounding box center [714, 227] width 37 height 12
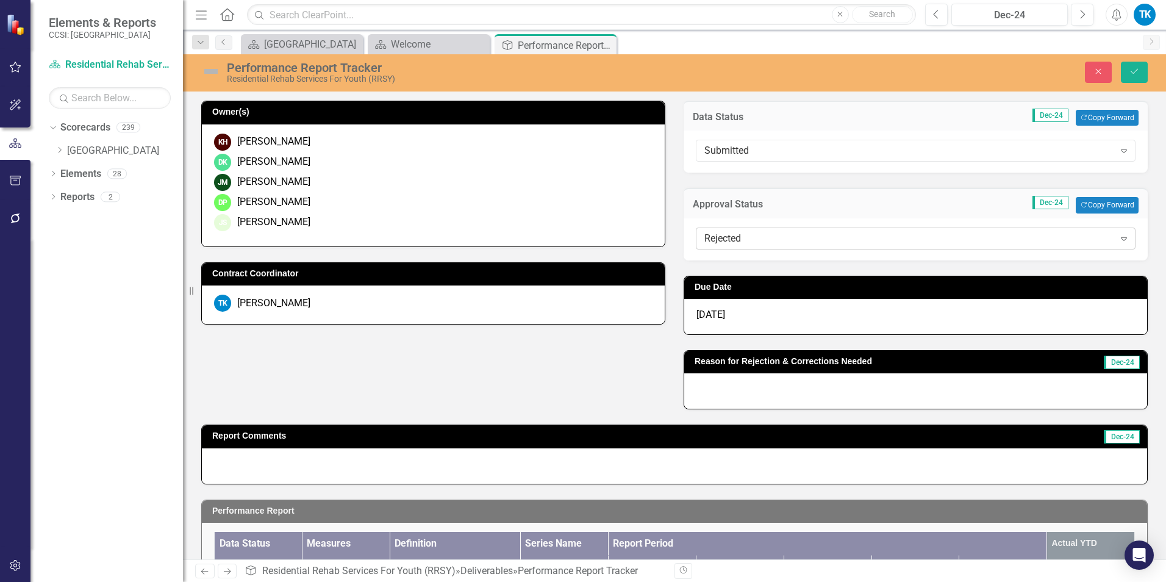
click at [738, 235] on div "Rejected" at bounding box center [909, 238] width 410 height 14
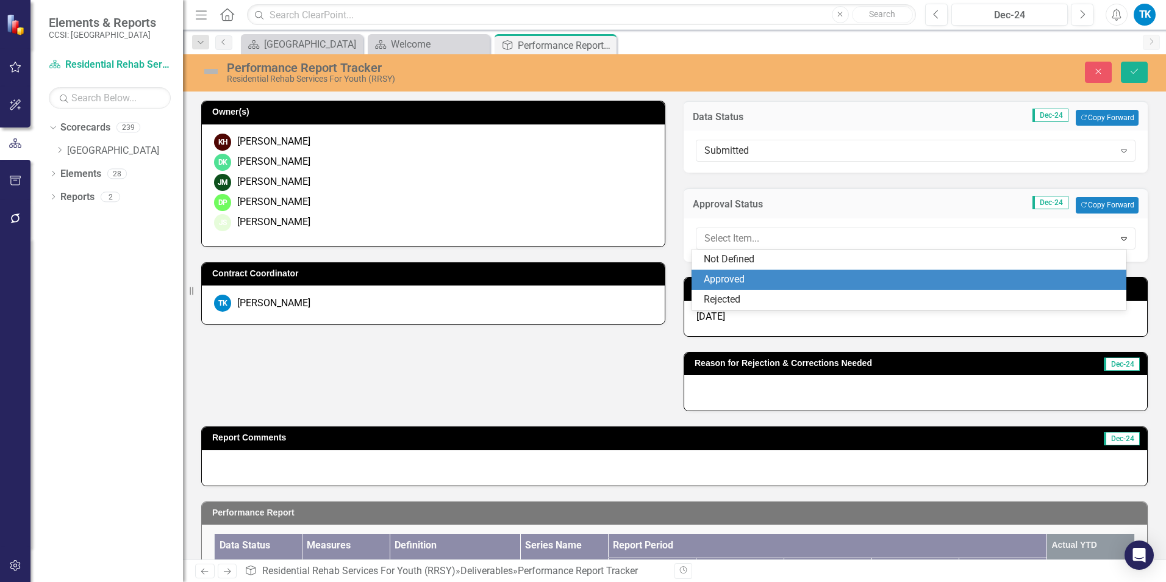
drag, startPoint x: 739, startPoint y: 273, endPoint x: 786, endPoint y: 259, distance: 49.4
click at [737, 273] on div "Approved" at bounding box center [909, 280] width 435 height 20
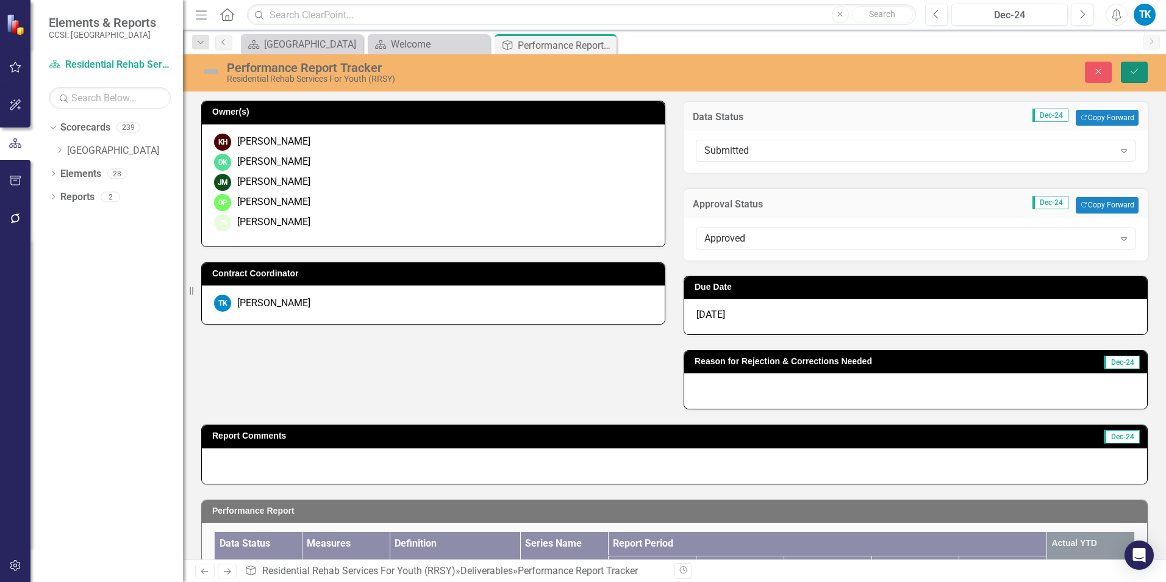
click at [1143, 74] on button "Save" at bounding box center [1134, 72] width 27 height 21
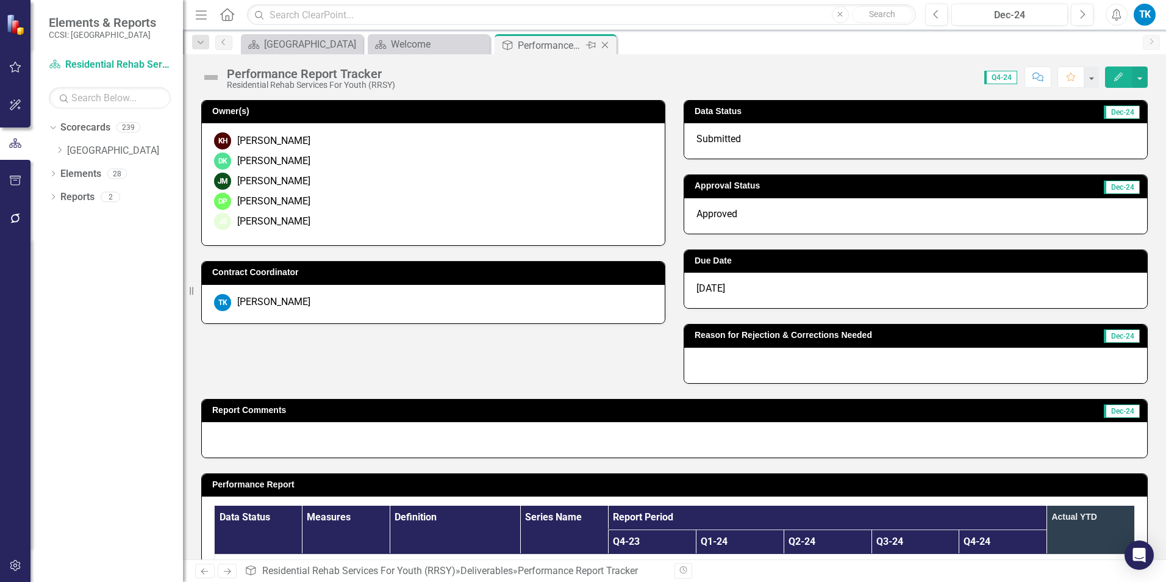
click at [604, 42] on icon "Close" at bounding box center [605, 45] width 12 height 10
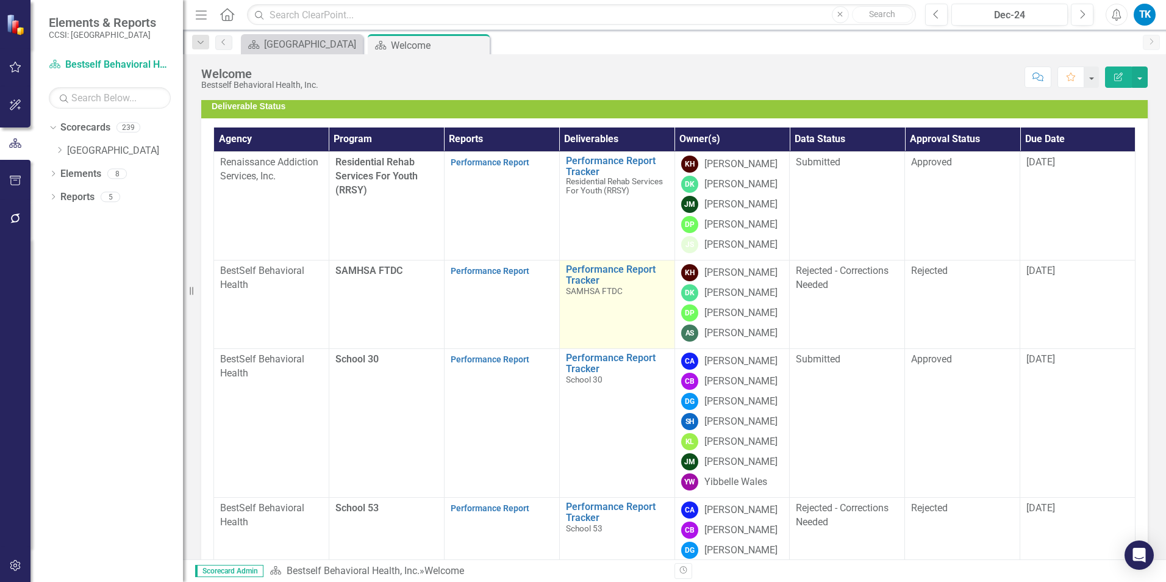
scroll to position [122, 0]
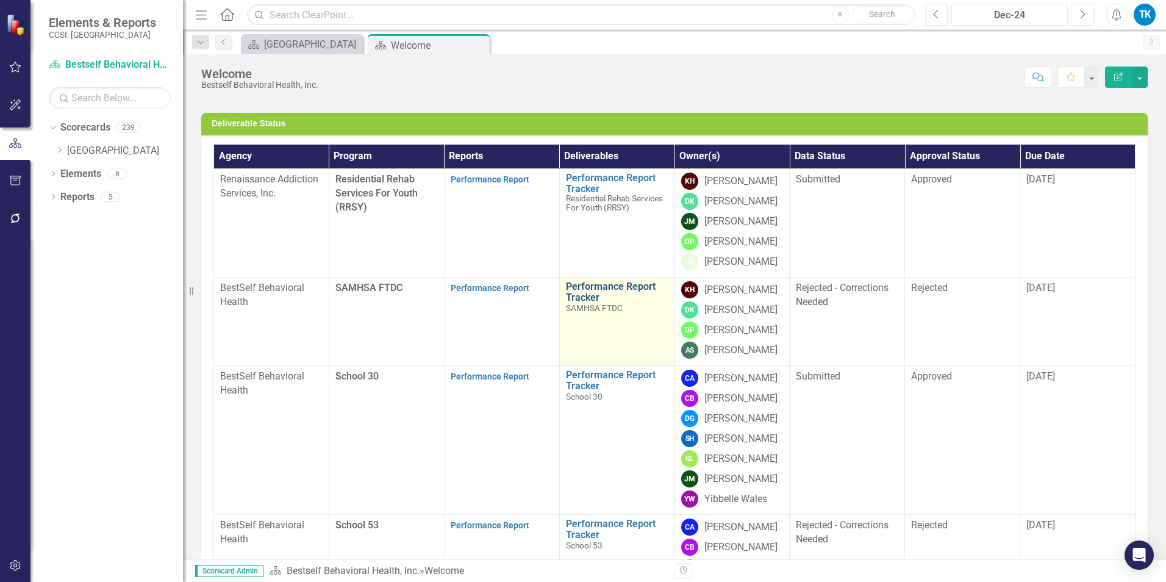
click at [567, 290] on link "Performance Report Tracker" at bounding box center [617, 291] width 102 height 21
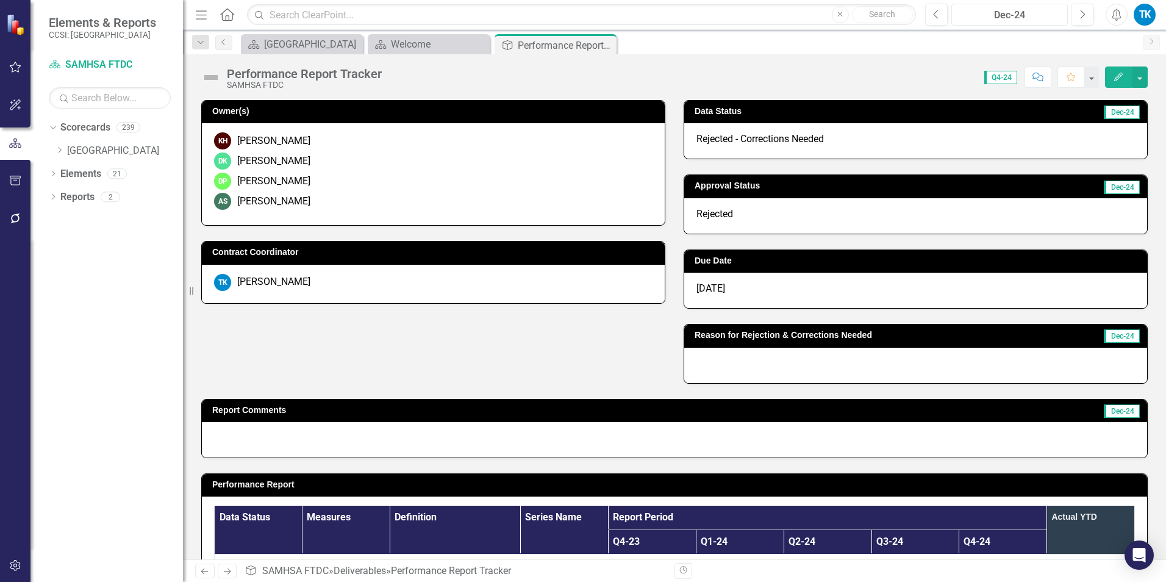
click at [974, 15] on div "Dec-24" at bounding box center [1010, 15] width 108 height 15
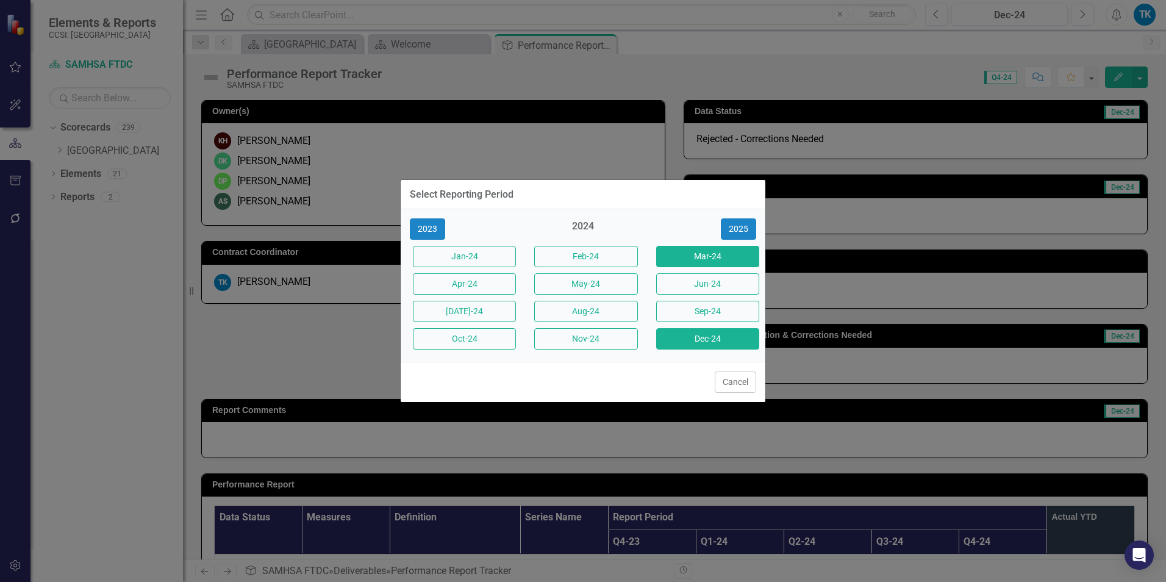
click at [745, 254] on button "Mar-24" at bounding box center [707, 256] width 103 height 21
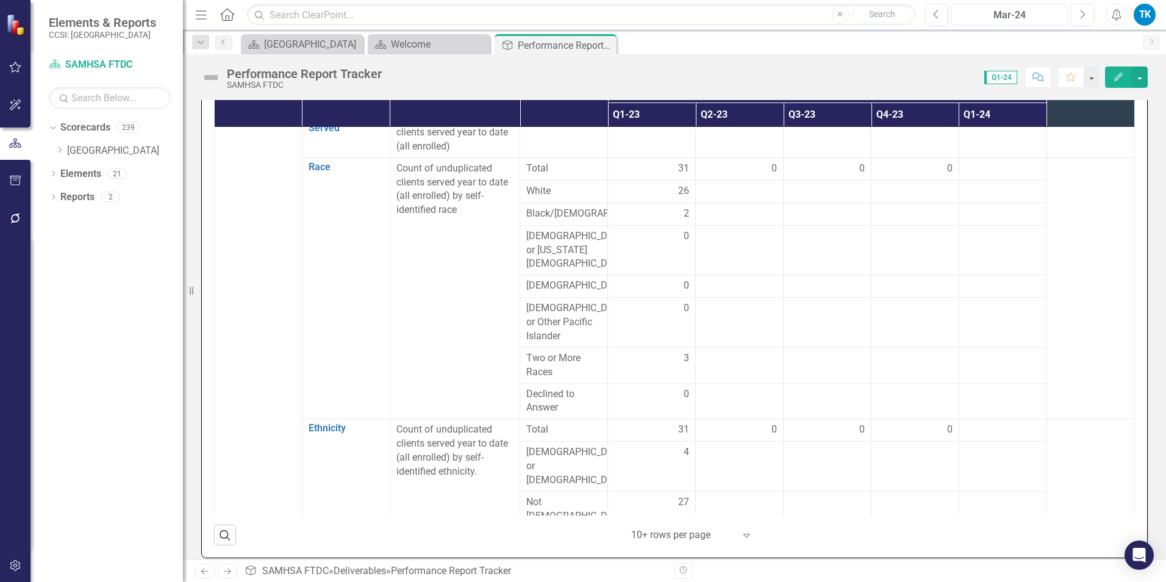
scroll to position [36, 0]
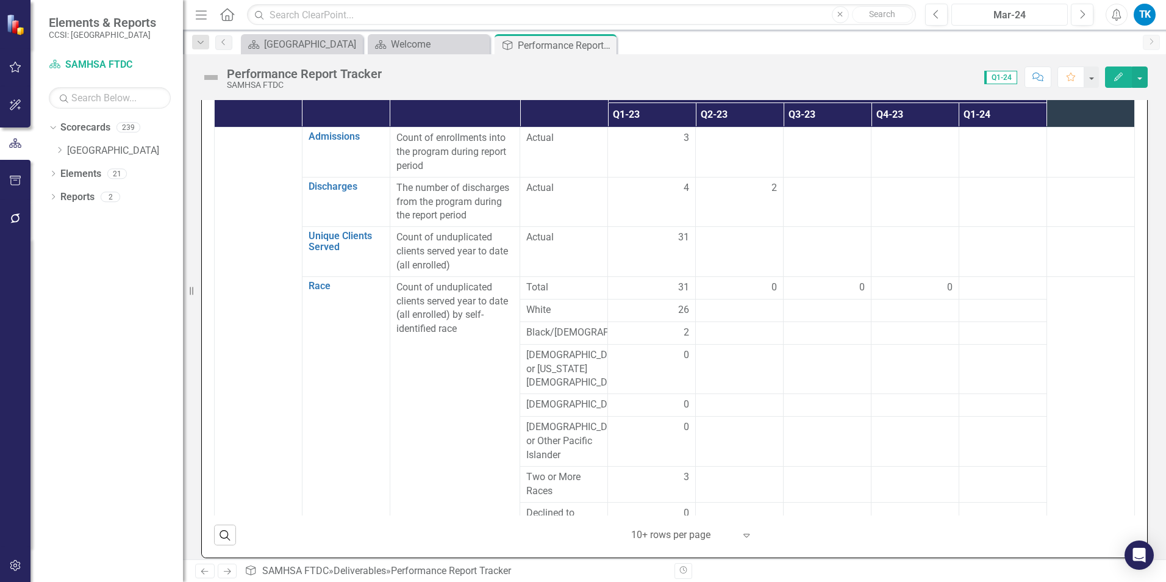
click at [1006, 16] on div "Mar-24" at bounding box center [1010, 15] width 108 height 15
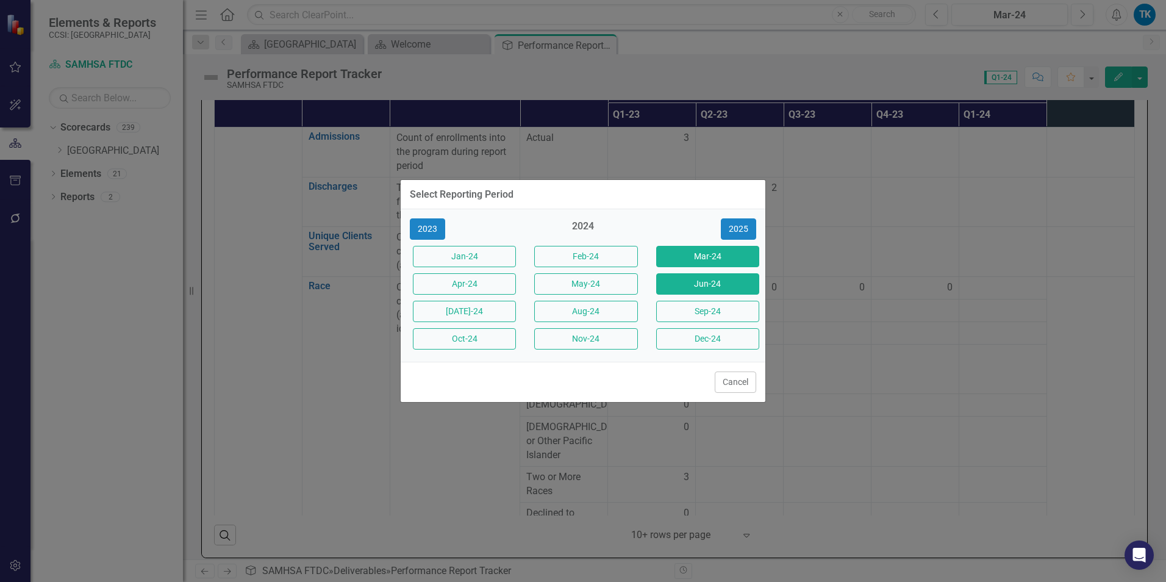
click at [729, 281] on button "Jun-24" at bounding box center [707, 283] width 103 height 21
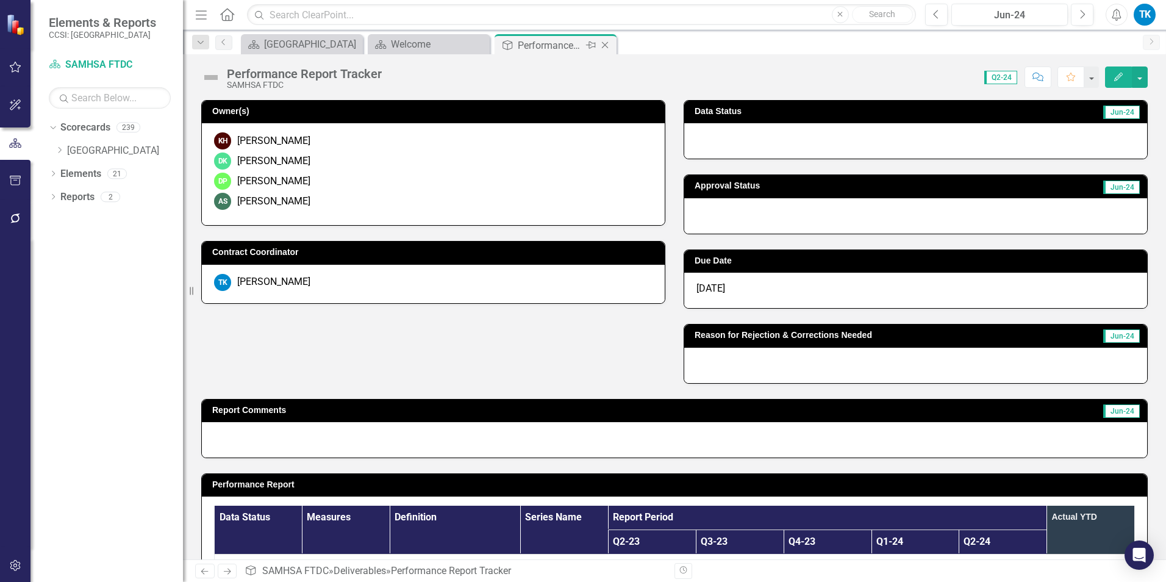
click at [607, 42] on icon "Close" at bounding box center [605, 45] width 12 height 10
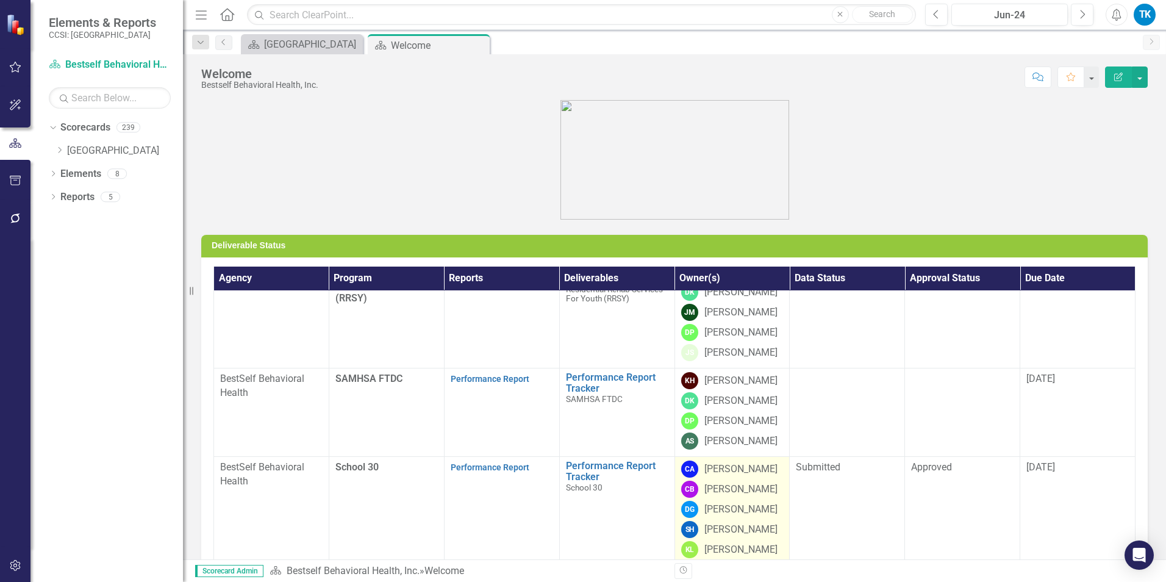
scroll to position [82, 0]
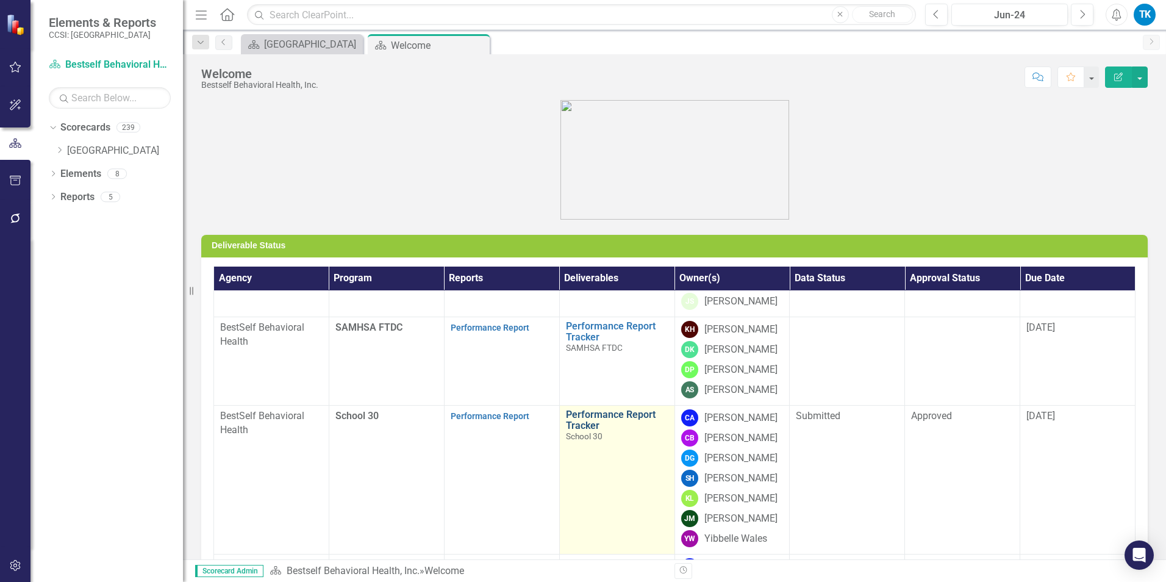
click at [578, 423] on link "Performance Report Tracker" at bounding box center [617, 419] width 102 height 21
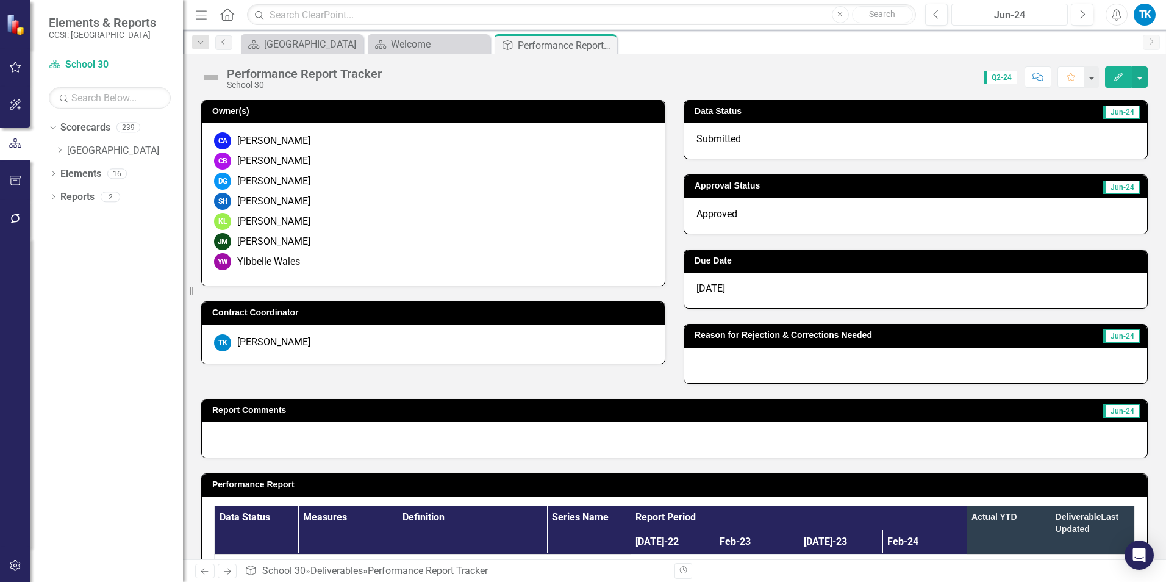
click at [977, 15] on div "Jun-24" at bounding box center [1010, 15] width 108 height 15
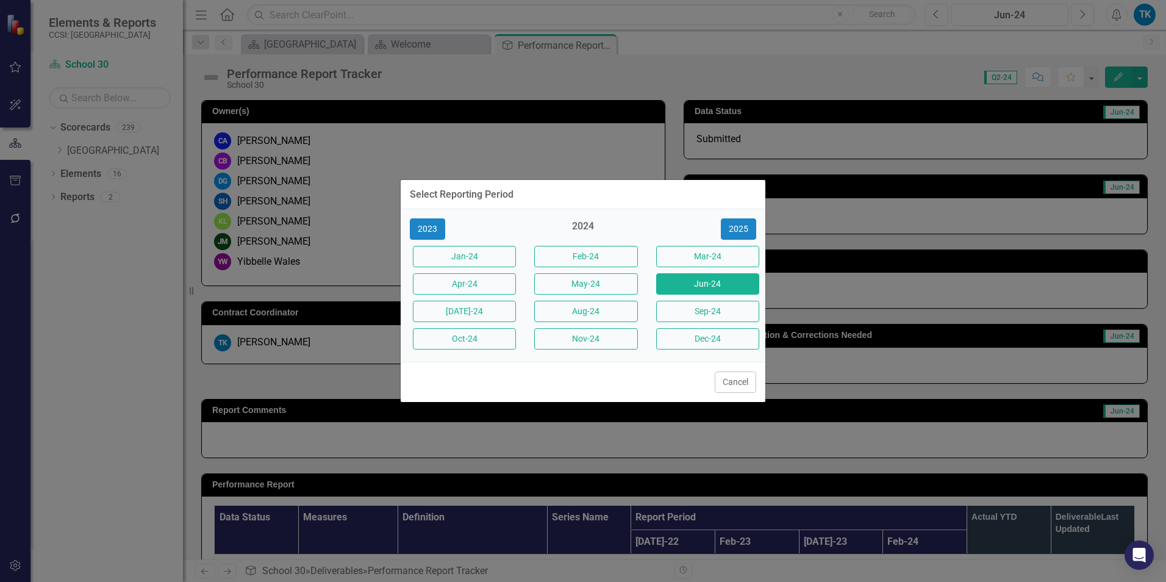
drag, startPoint x: 675, startPoint y: 342, endPoint x: 1079, endPoint y: 367, distance: 405.1
click at [675, 342] on button "Dec-24" at bounding box center [707, 338] width 103 height 21
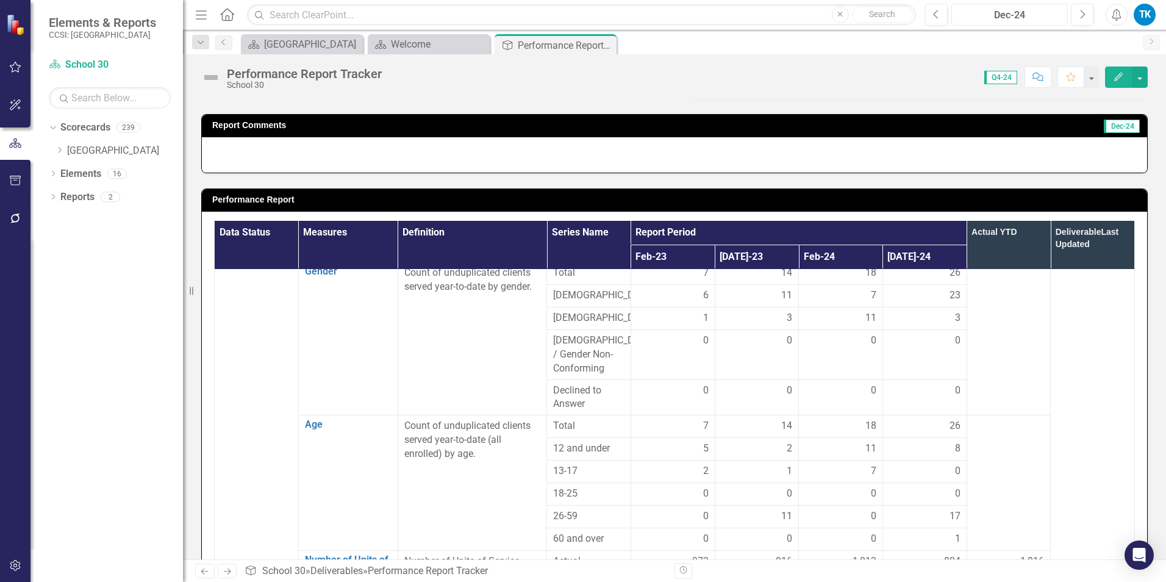
scroll to position [279, 0]
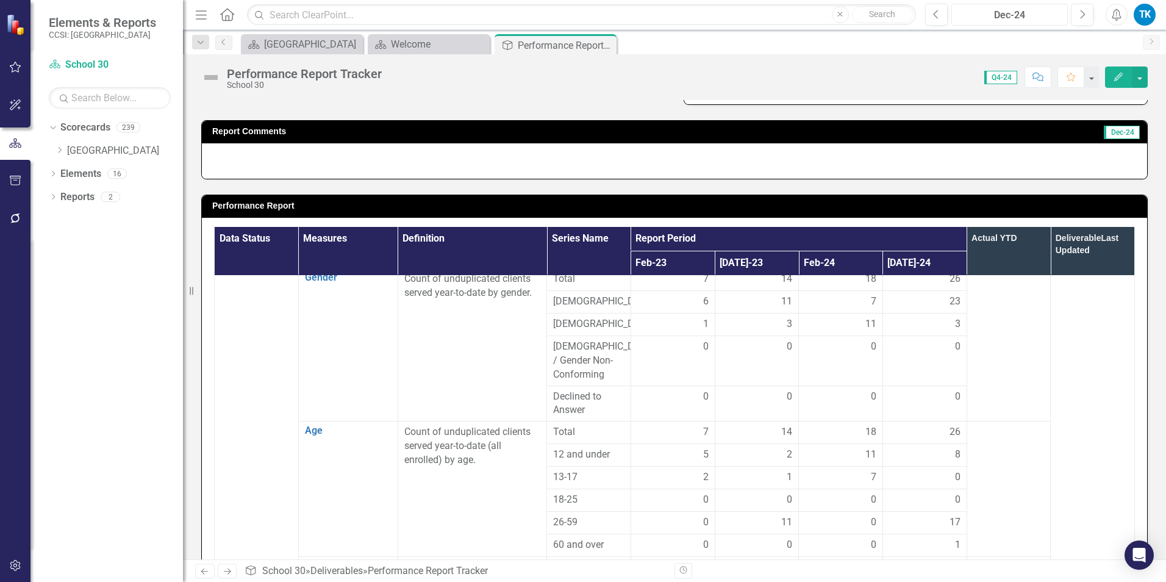
click at [977, 15] on div "Dec-24" at bounding box center [1010, 15] width 108 height 15
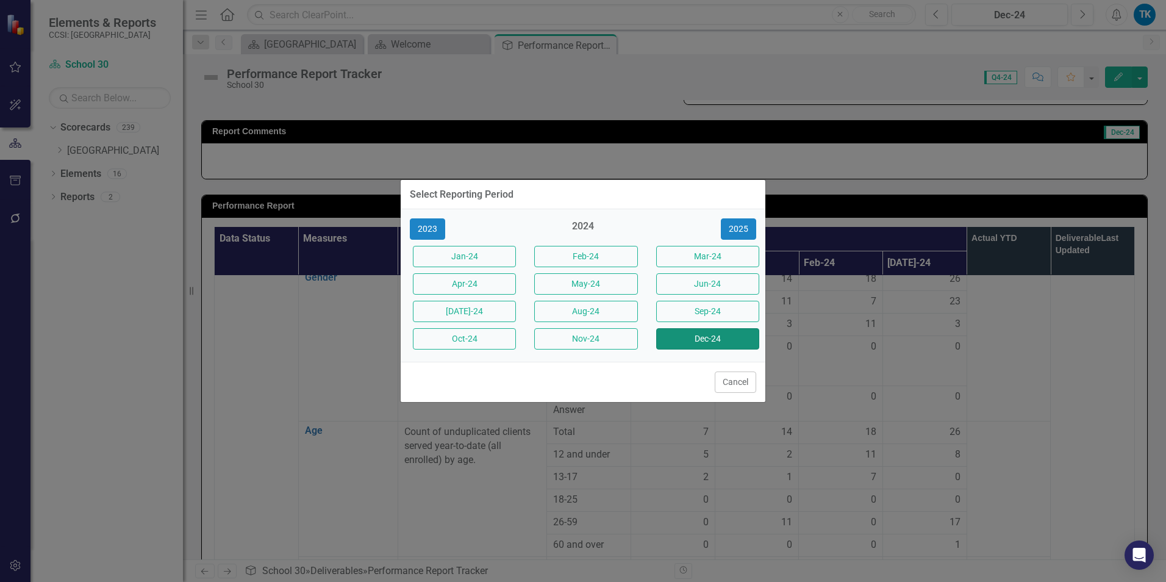
click at [700, 336] on button "Dec-24" at bounding box center [707, 338] width 103 height 21
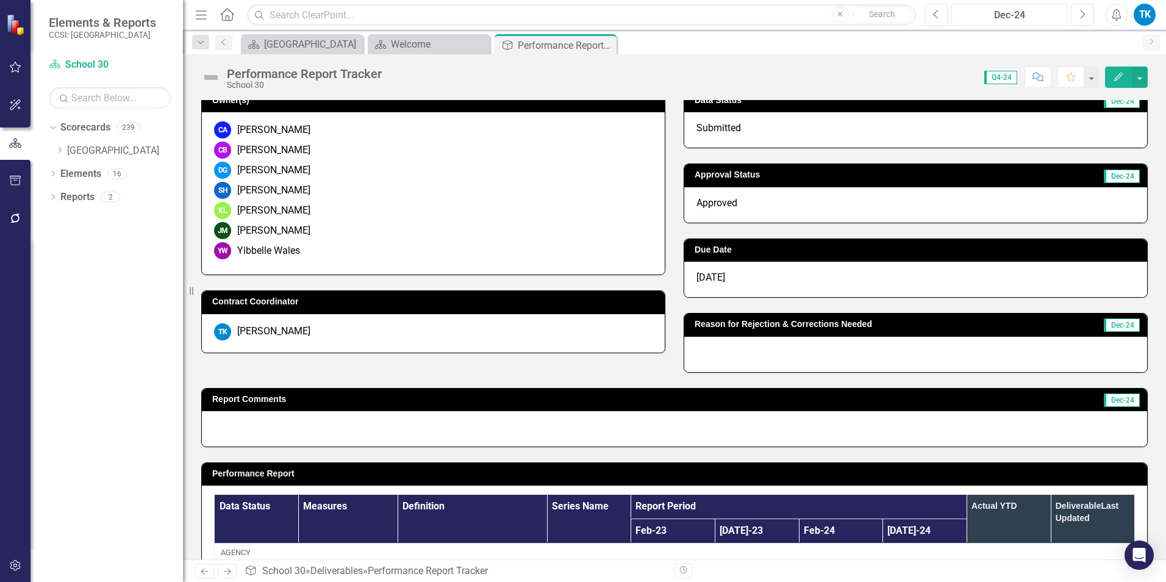
scroll to position [0, 0]
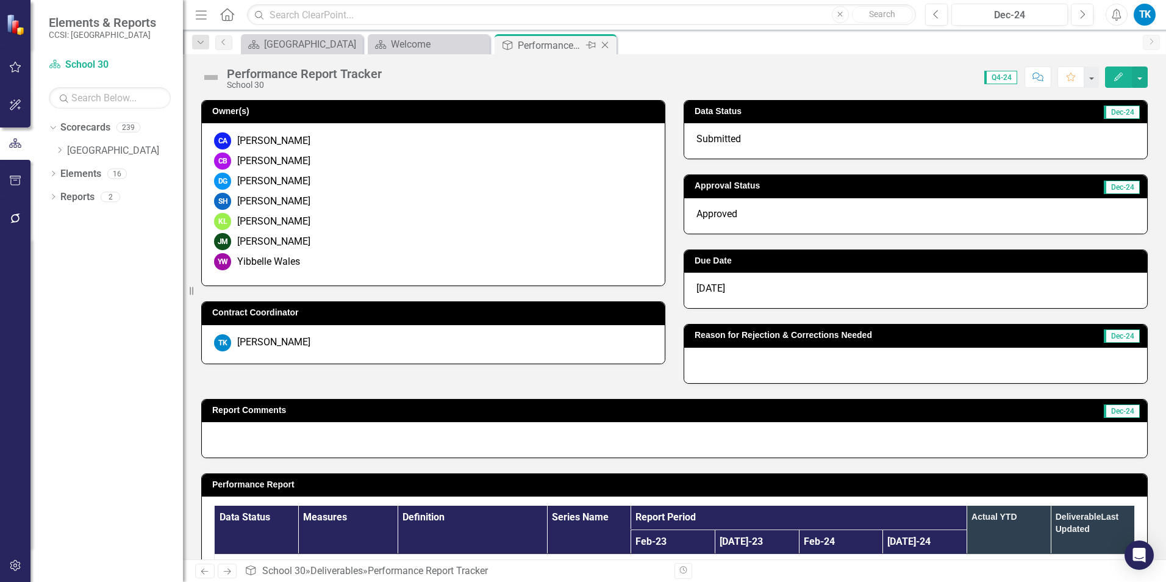
click at [602, 43] on icon "Close" at bounding box center [605, 45] width 12 height 10
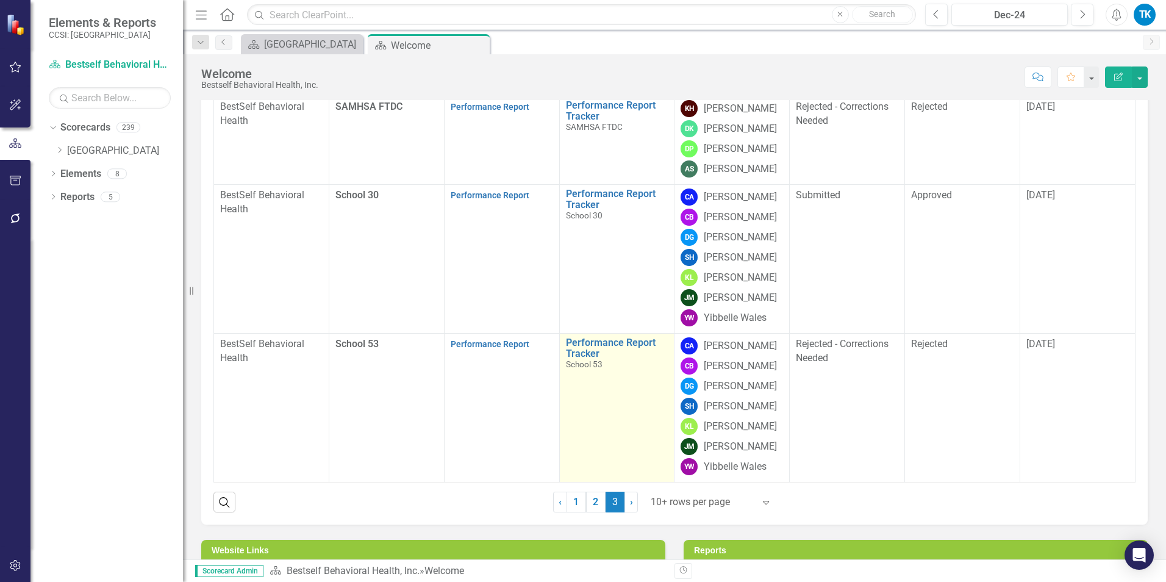
scroll to position [244, 0]
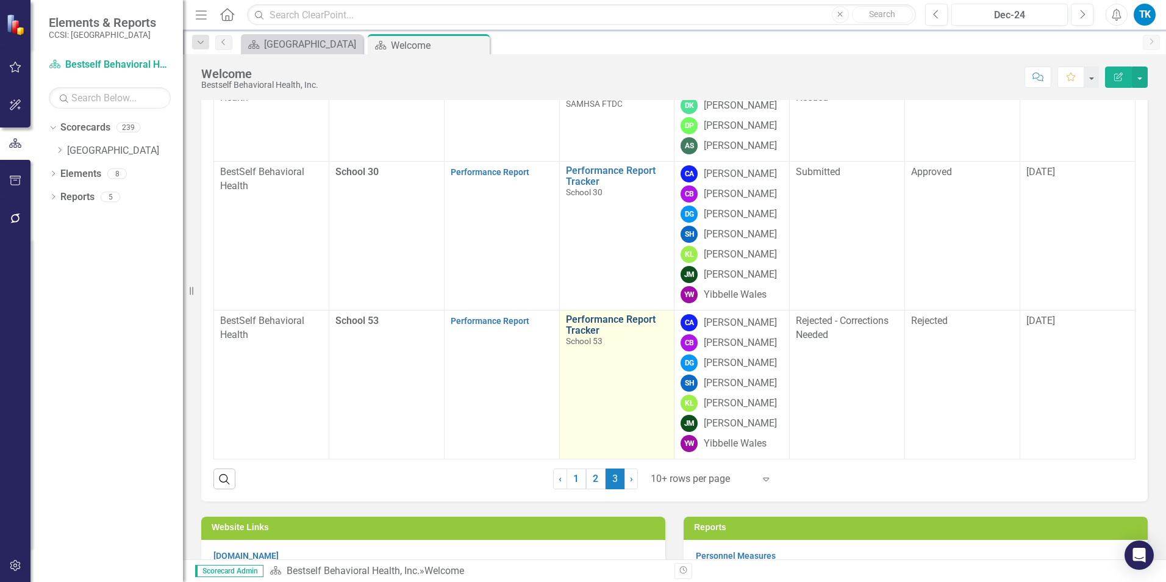
click at [587, 314] on link "Performance Report Tracker" at bounding box center [617, 324] width 102 height 21
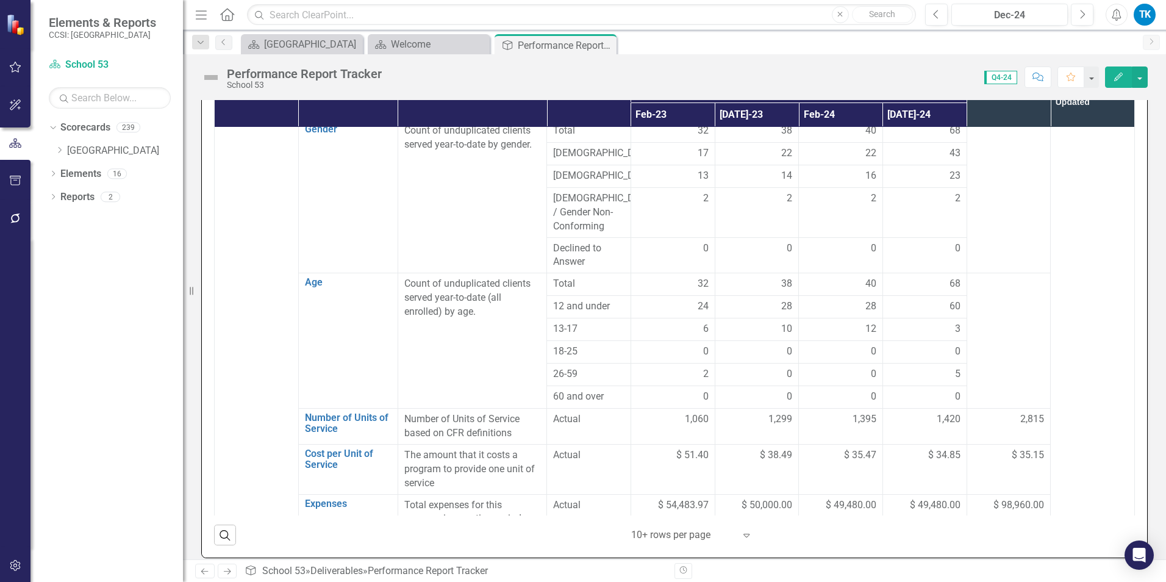
scroll to position [500, 0]
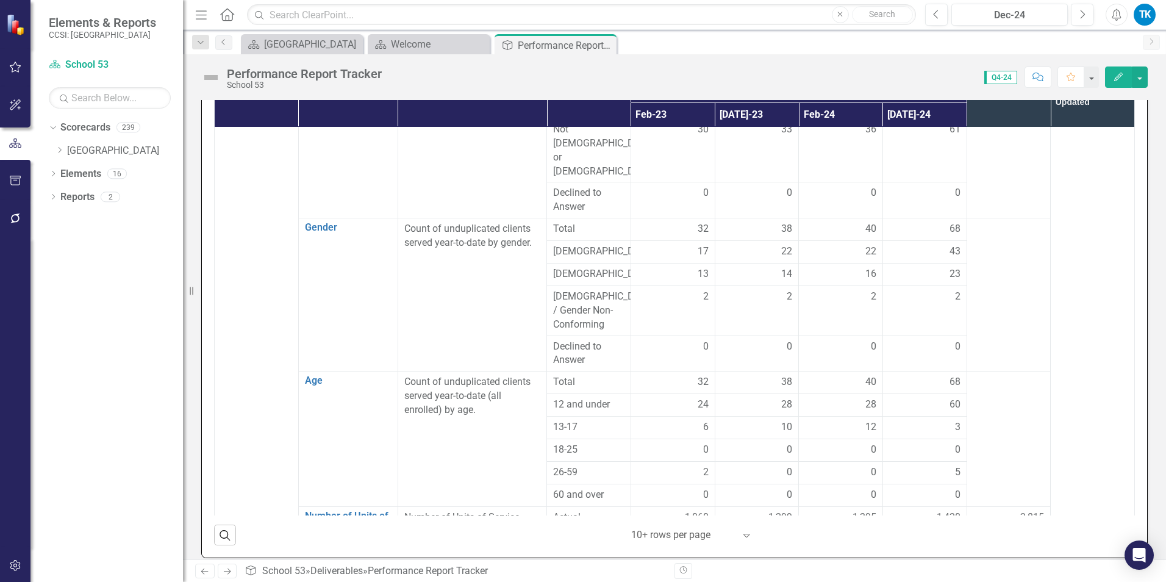
drag, startPoint x: 1130, startPoint y: 301, endPoint x: 1136, endPoint y: 235, distance: 66.2
click at [1136, 235] on div "Data Status Measures Definition Series Name Report Period Actual YTD Deliverabl…" at bounding box center [674, 314] width 945 height 488
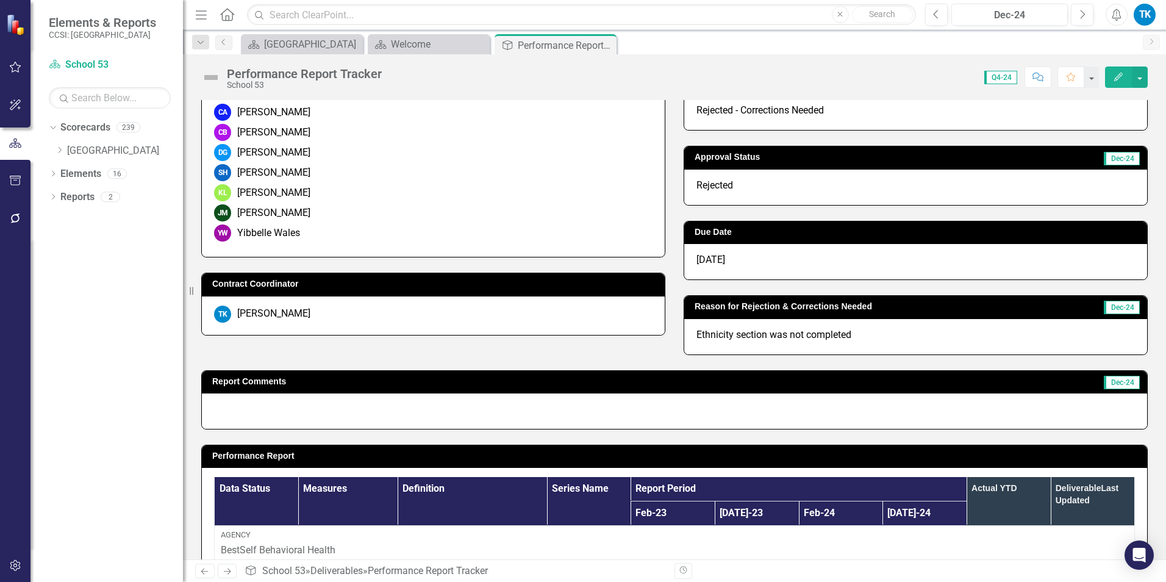
scroll to position [0, 0]
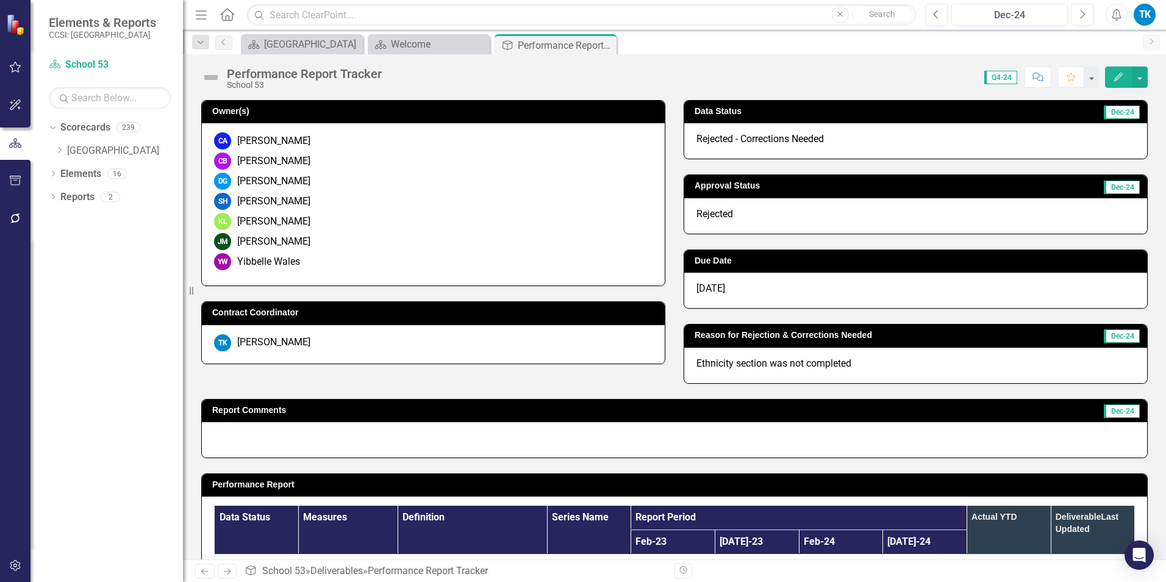
click at [741, 139] on span "Rejected - Corrections Needed" at bounding box center [759, 139] width 127 height 12
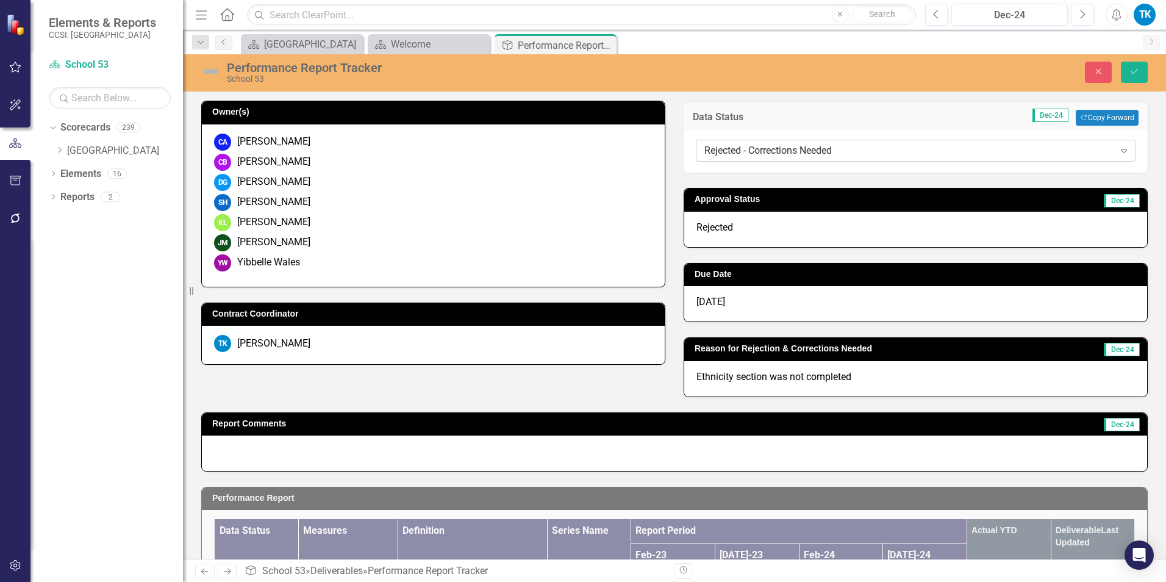
click at [740, 154] on div "Rejected - Corrections Needed" at bounding box center [909, 151] width 410 height 14
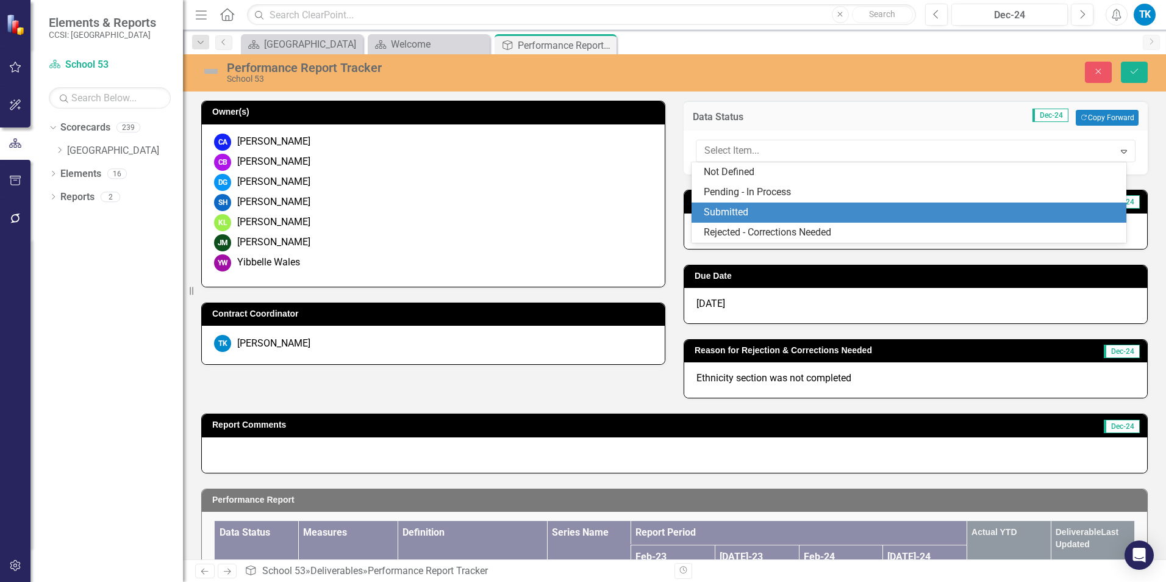
click at [733, 207] on div "Submitted" at bounding box center [912, 213] width 416 height 14
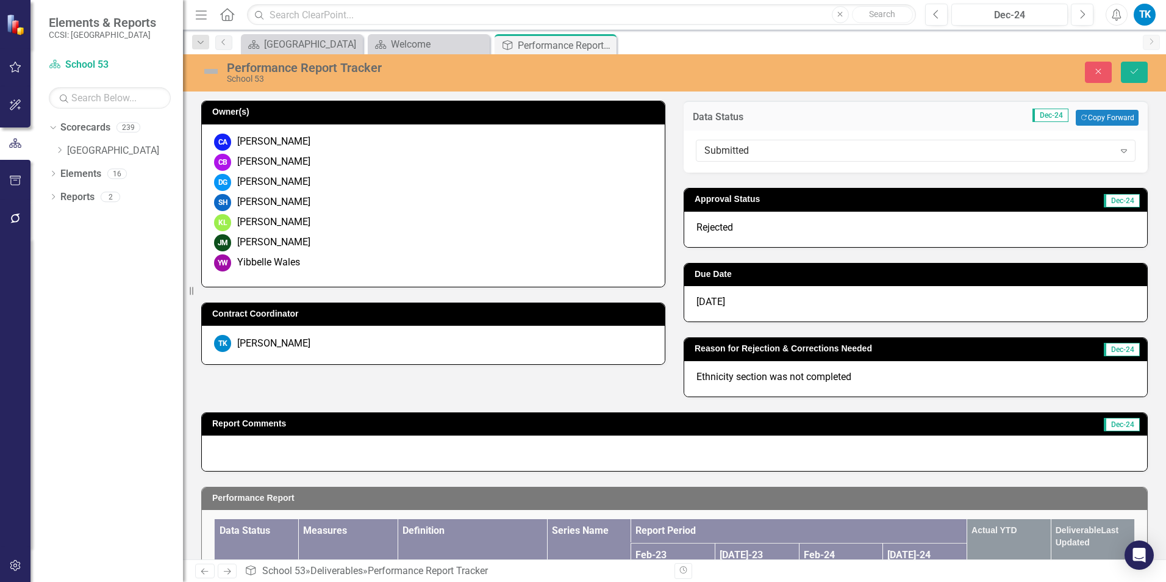
click at [712, 225] on span "Rejected" at bounding box center [714, 227] width 37 height 12
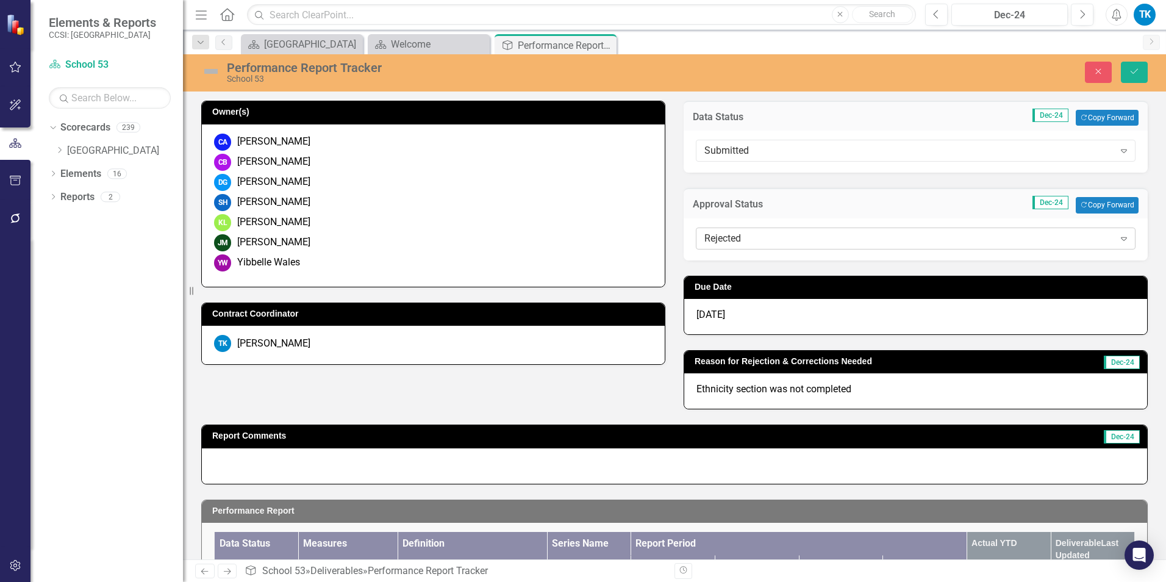
click at [754, 239] on div "Rejected" at bounding box center [909, 238] width 410 height 14
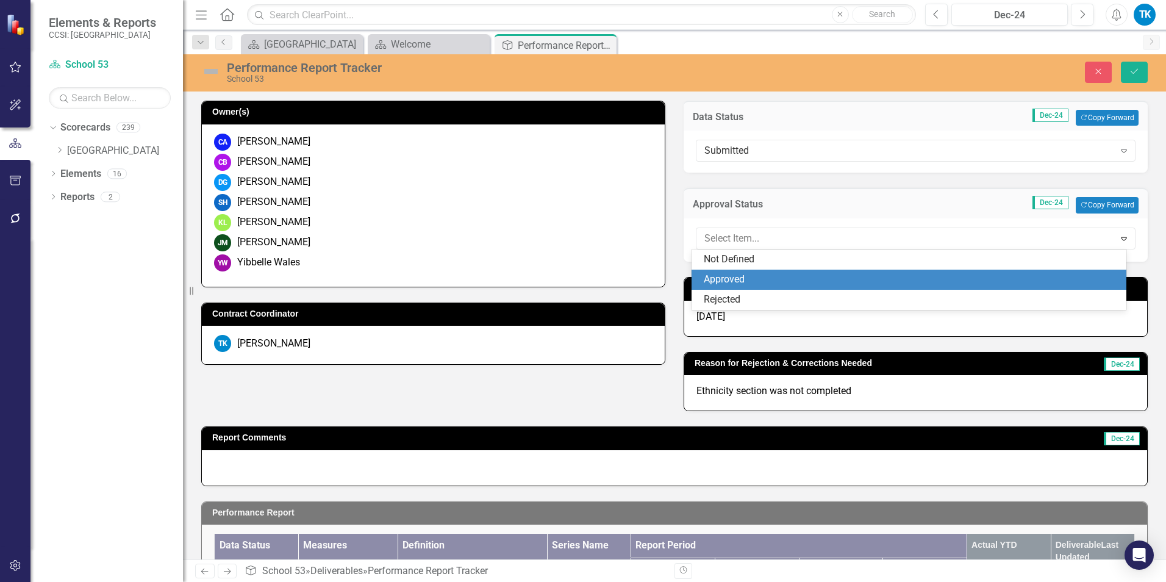
click at [764, 278] on div "Approved" at bounding box center [912, 280] width 416 height 14
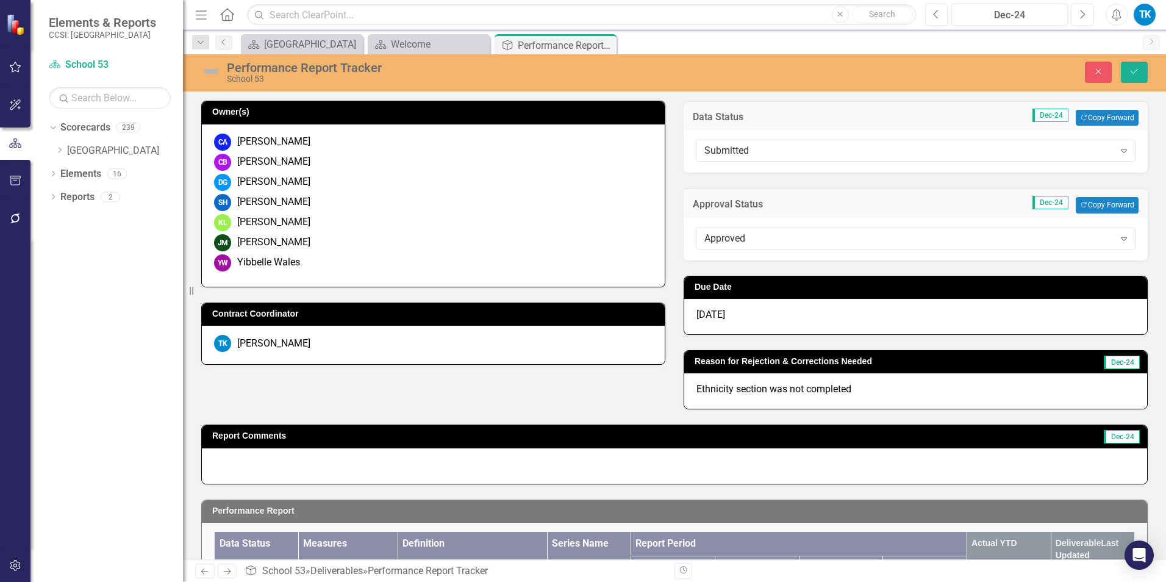
click at [811, 386] on p "Ethnicity section was not completed" at bounding box center [915, 389] width 439 height 14
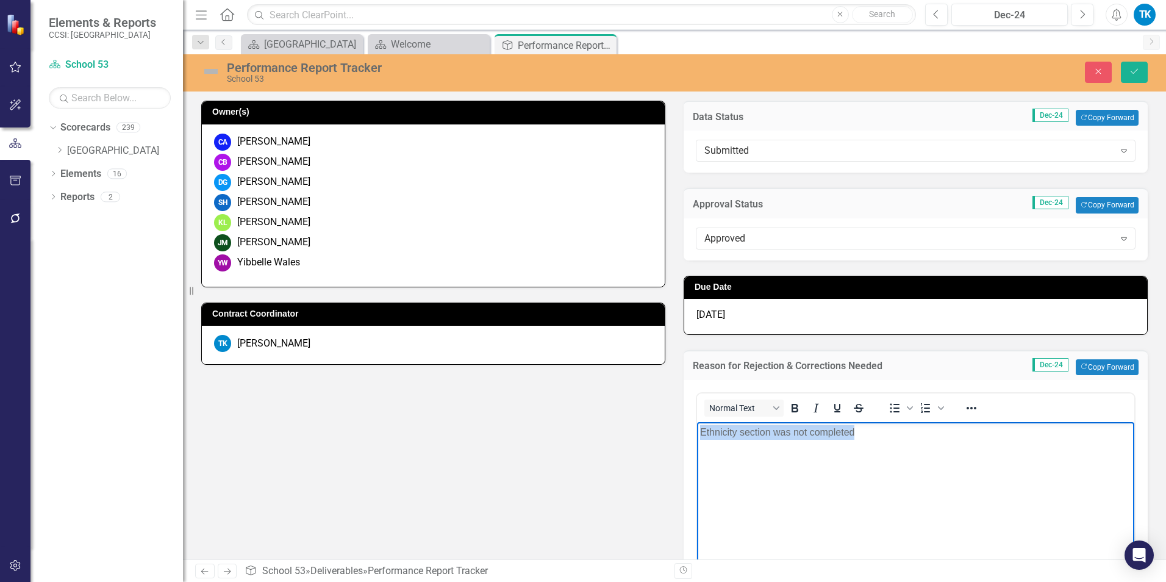
drag, startPoint x: 864, startPoint y: 435, endPoint x: 673, endPoint y: 441, distance: 191.0
click at [697, 441] on html "Ethnicity section was not completed" at bounding box center [915, 512] width 437 height 183
click at [1128, 68] on button "Save" at bounding box center [1134, 72] width 27 height 21
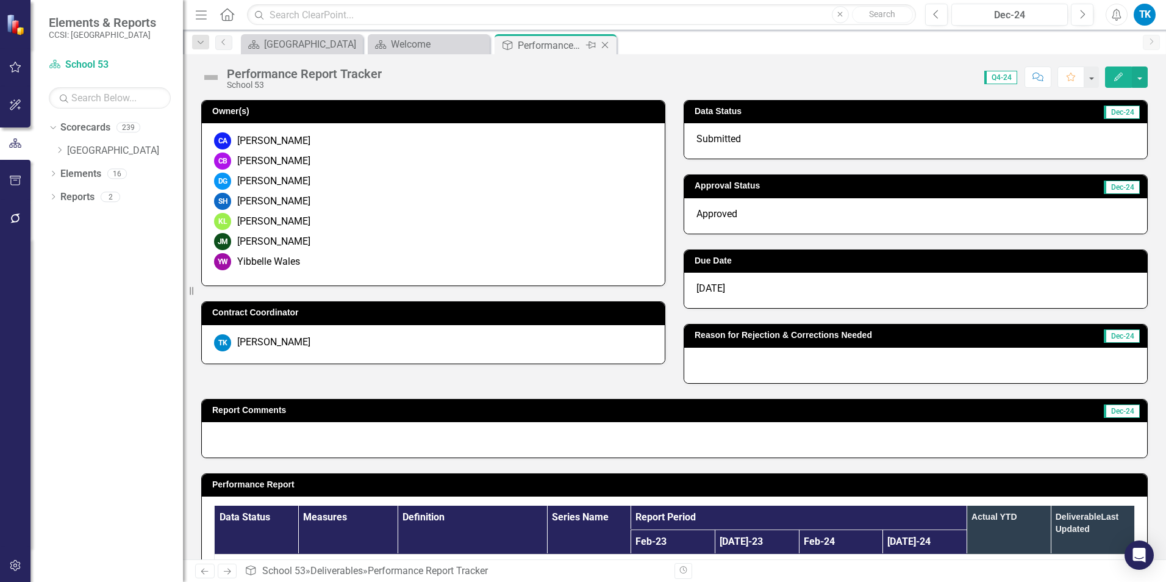
click at [608, 43] on icon "Close" at bounding box center [605, 45] width 12 height 10
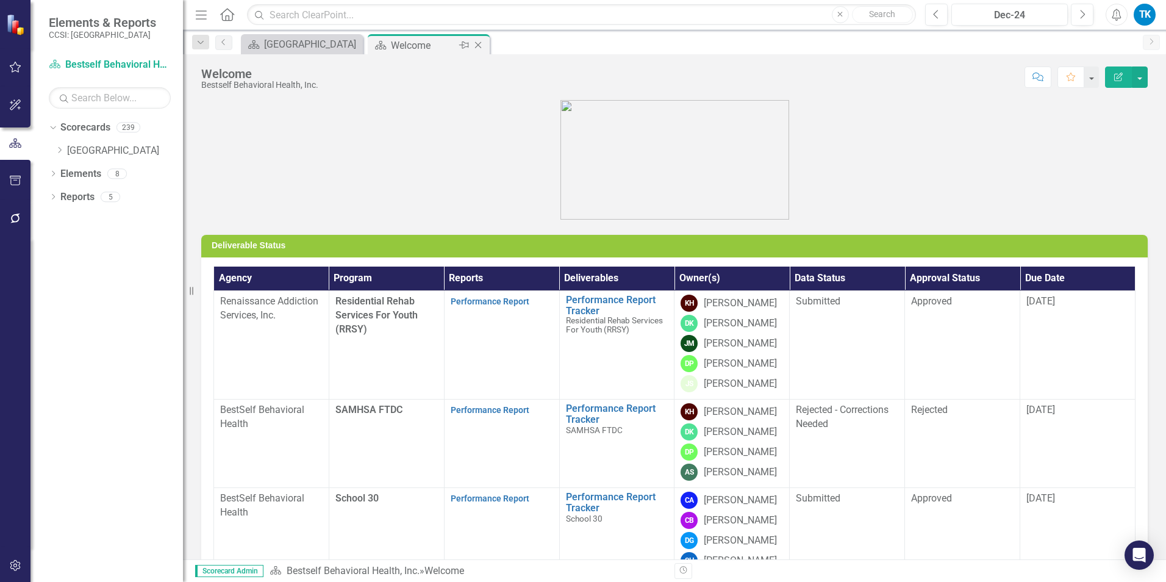
click at [477, 45] on icon "Close" at bounding box center [478, 45] width 12 height 10
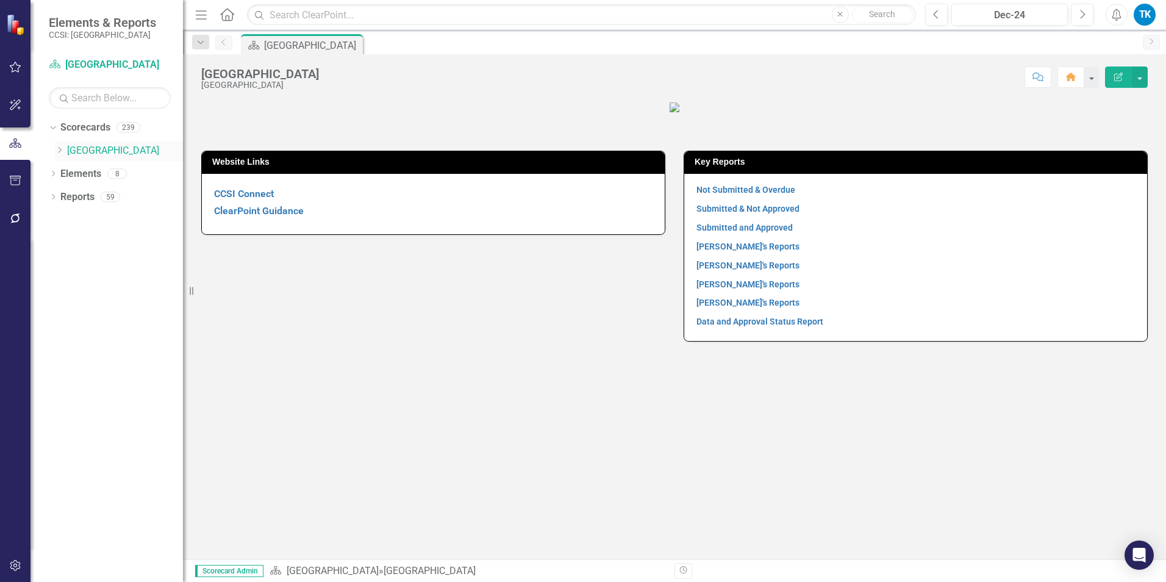
drag, startPoint x: 62, startPoint y: 150, endPoint x: 65, endPoint y: 160, distance: 10.4
click at [62, 150] on icon at bounding box center [60, 150] width 3 height 6
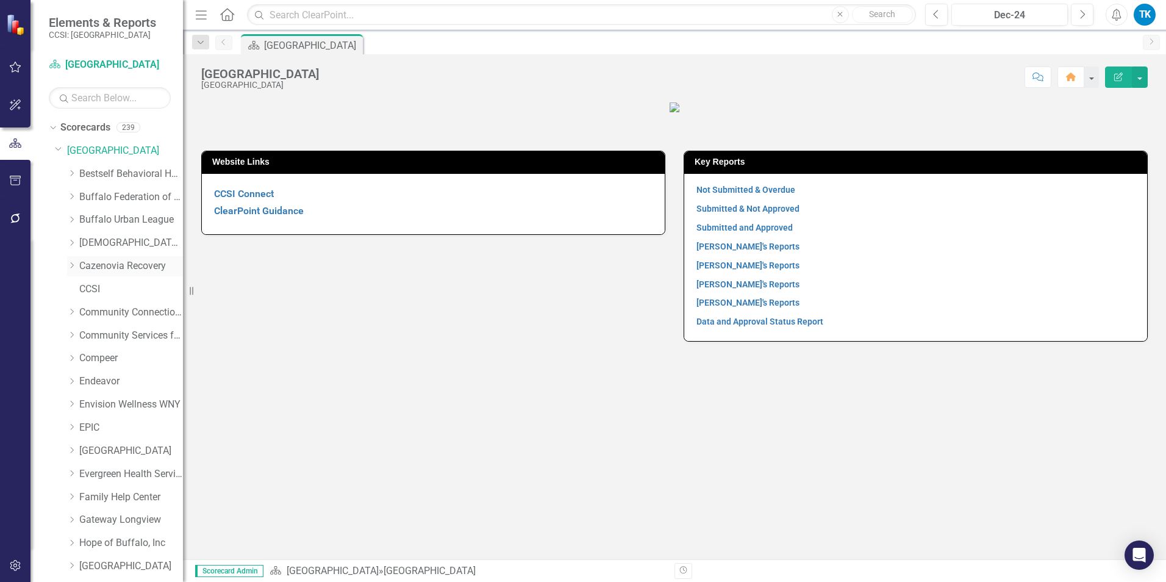
click at [73, 263] on icon "Dropdown" at bounding box center [71, 265] width 9 height 7
click at [120, 266] on link "Cazenovia Recovery" at bounding box center [131, 266] width 104 height 14
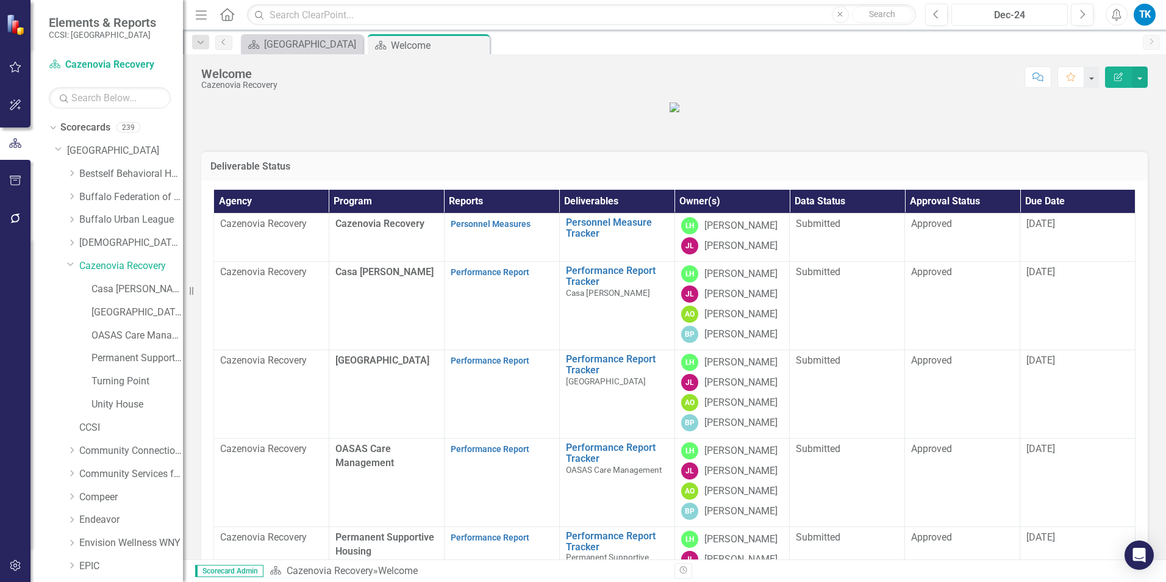
click at [1050, 13] on div "Dec-24" at bounding box center [1010, 15] width 108 height 15
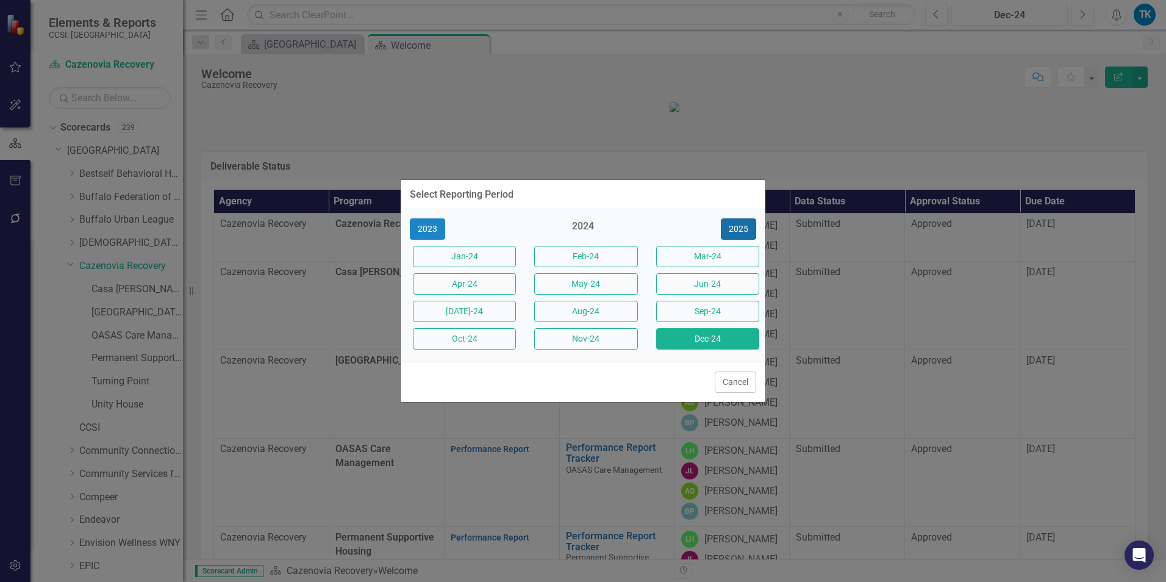
click at [741, 220] on button "2025" at bounding box center [738, 228] width 35 height 21
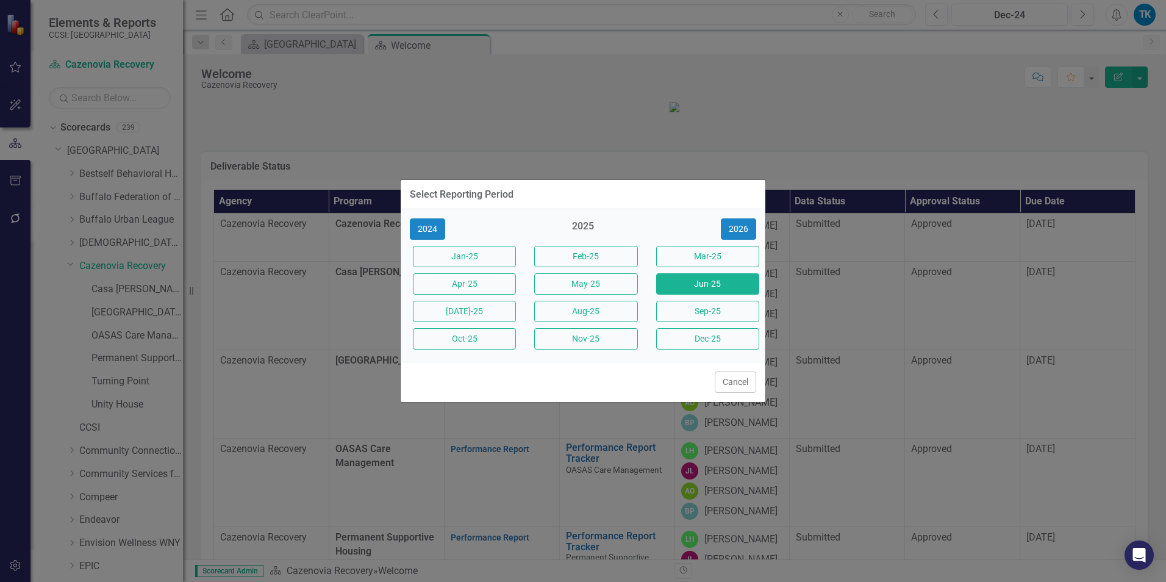
click at [722, 287] on button "Jun-25" at bounding box center [707, 283] width 103 height 21
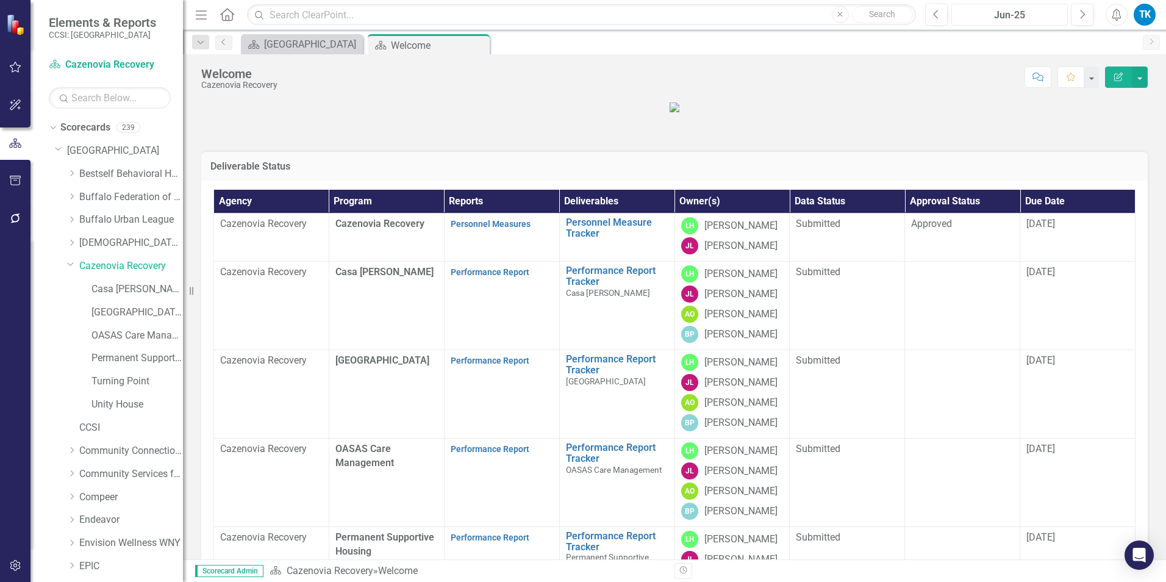
click at [991, 19] on div "Jun-25" at bounding box center [1010, 15] width 108 height 15
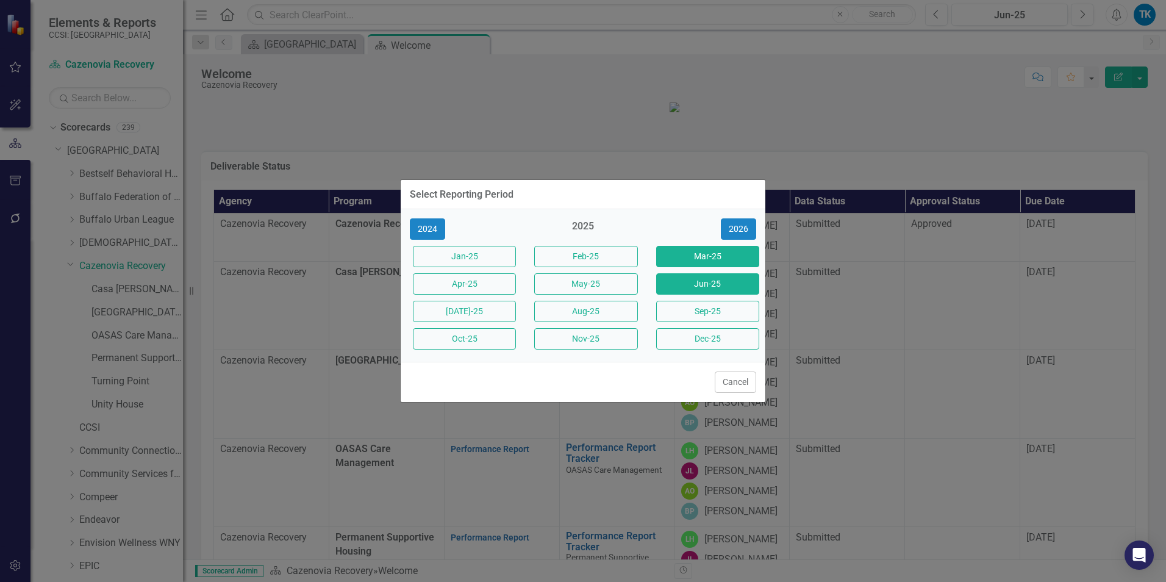
click at [672, 255] on button "Mar-25" at bounding box center [707, 256] width 103 height 21
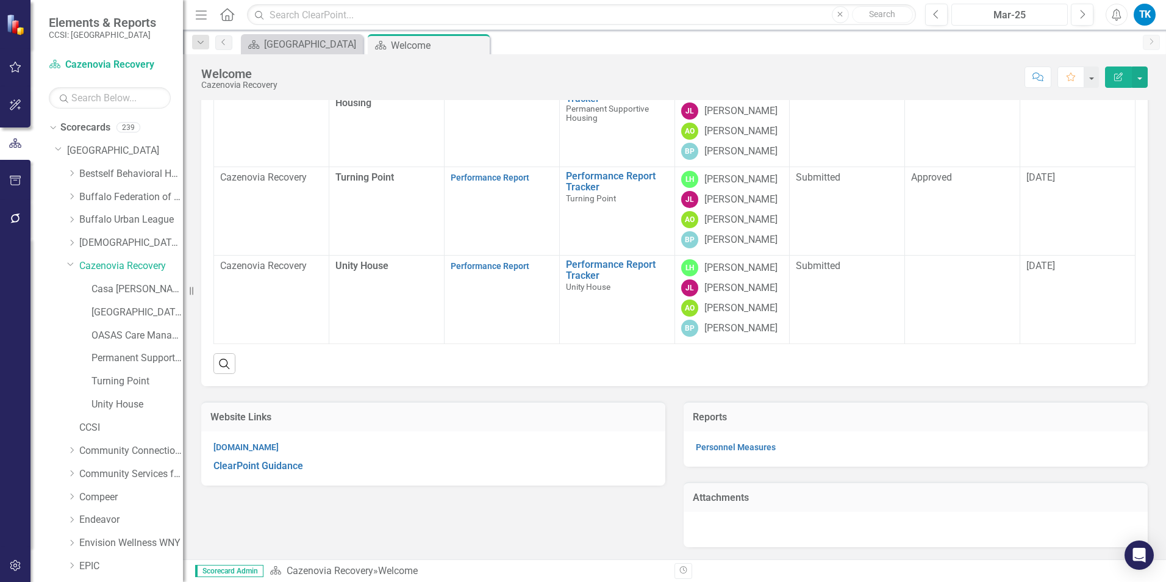
scroll to position [342, 0]
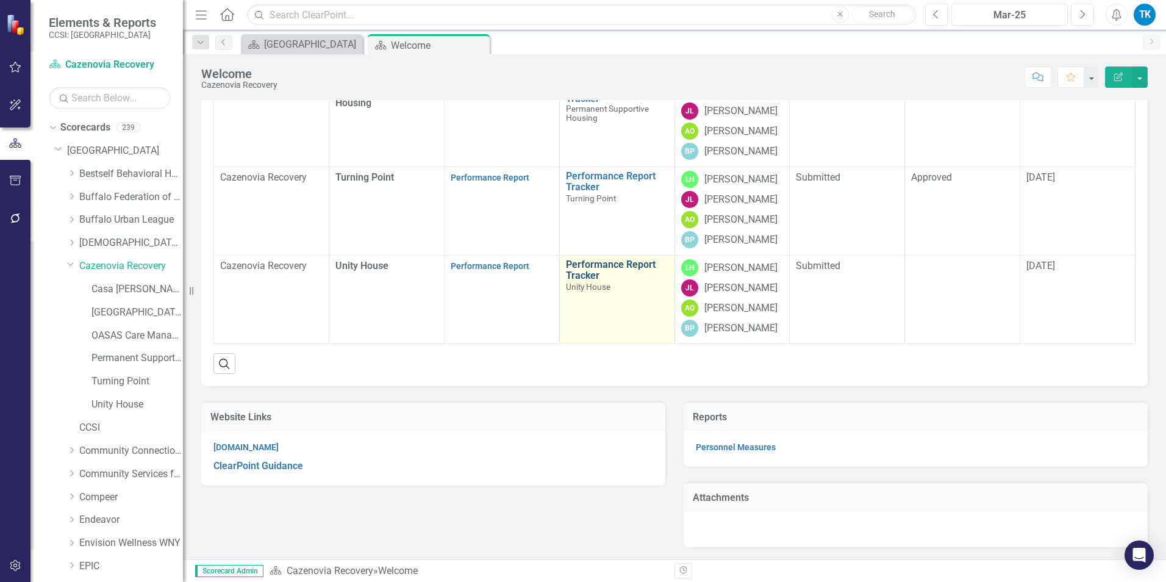
click at [579, 265] on link "Performance Report Tracker" at bounding box center [617, 269] width 102 height 21
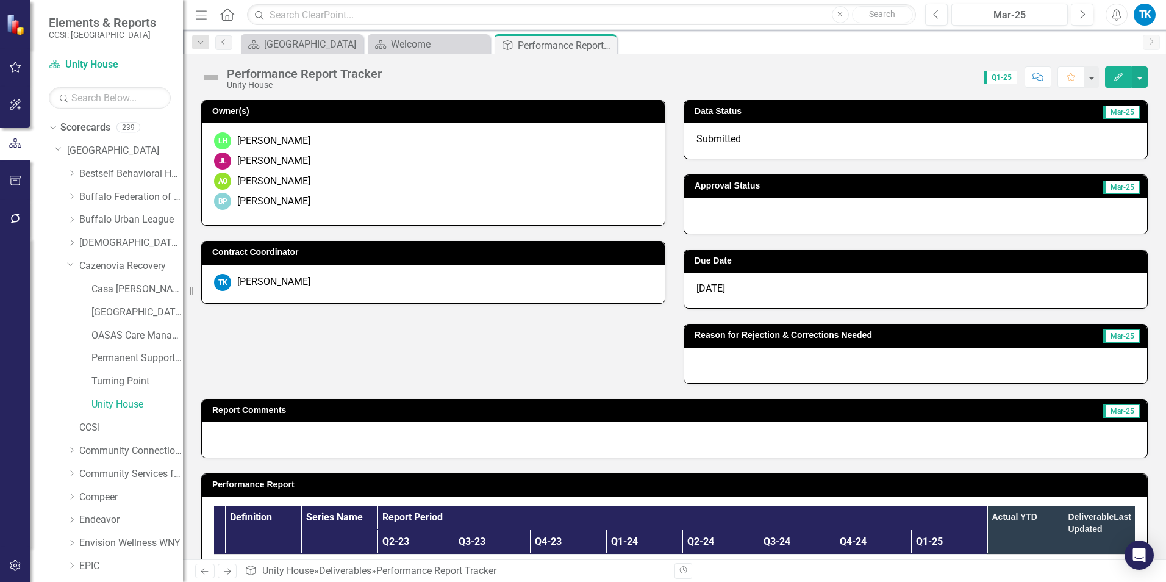
click at [722, 221] on div at bounding box center [915, 215] width 463 height 35
click at [722, 220] on div at bounding box center [915, 215] width 463 height 35
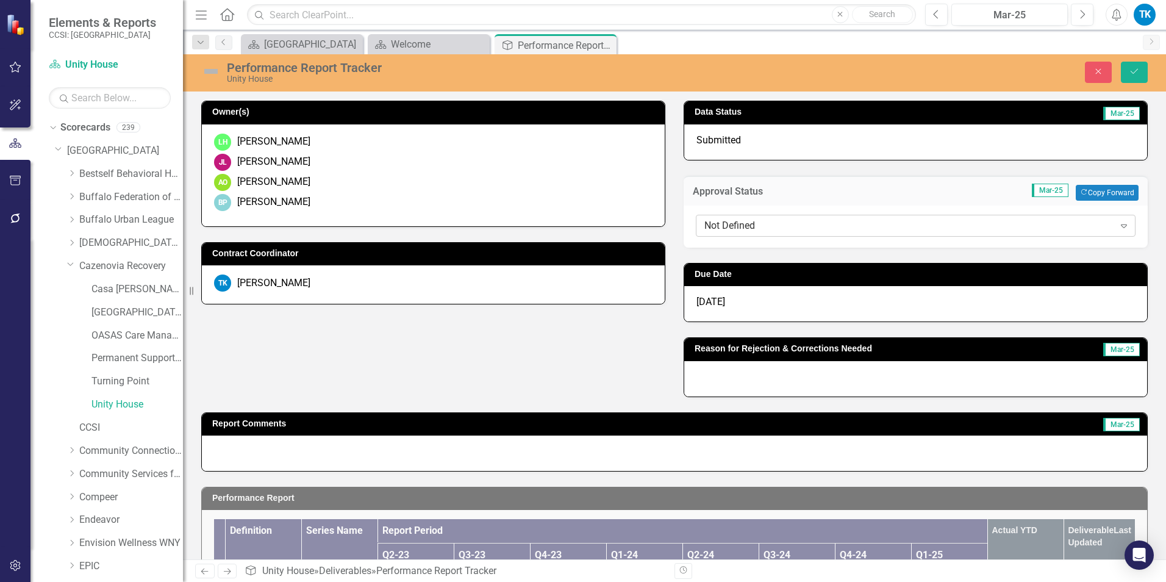
click at [736, 225] on div "Not Defined" at bounding box center [909, 225] width 410 height 14
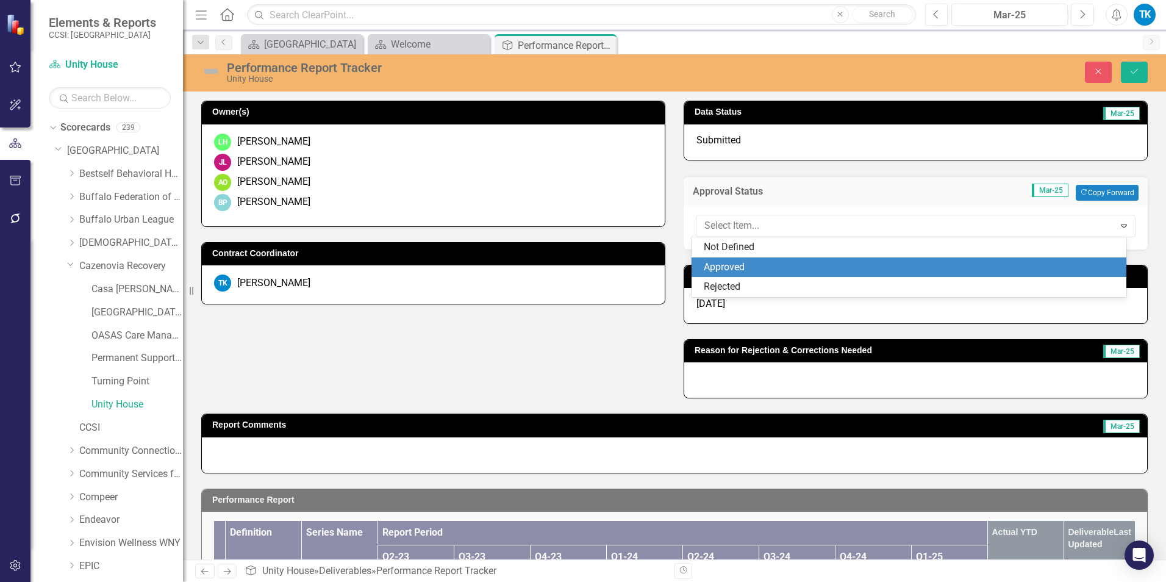
click at [760, 259] on div "Approved" at bounding box center [909, 267] width 435 height 20
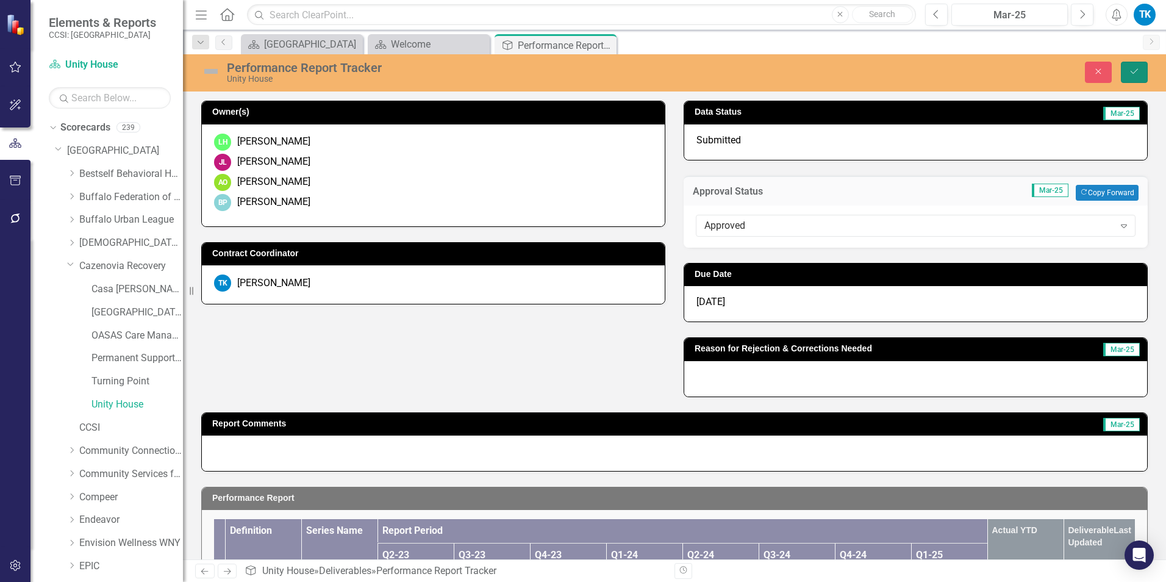
click at [1140, 73] on button "Save" at bounding box center [1134, 72] width 27 height 21
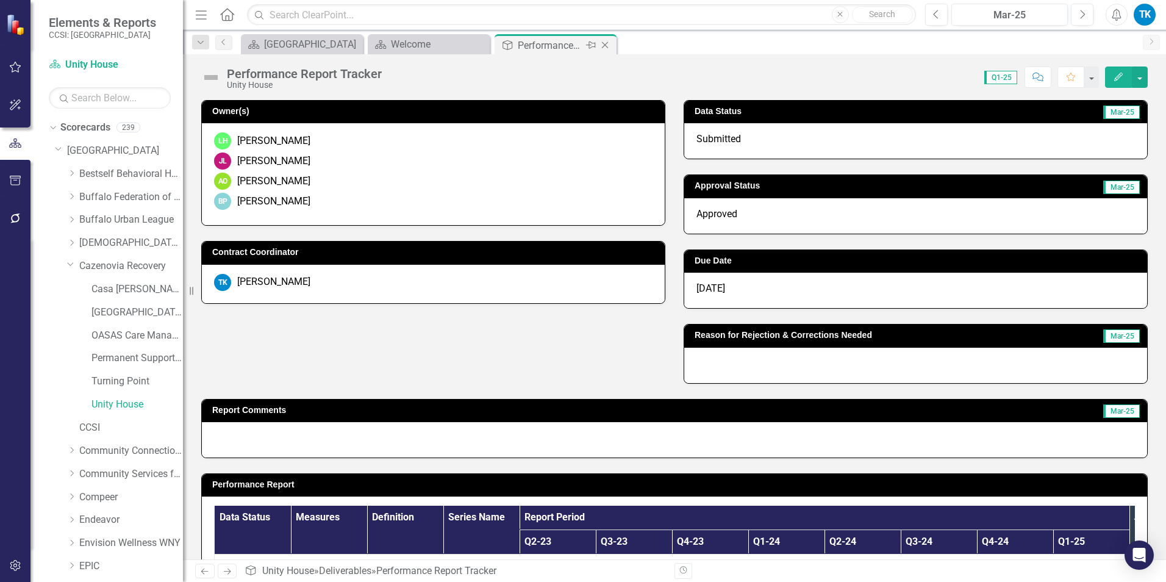
click at [602, 45] on icon "Close" at bounding box center [605, 45] width 12 height 10
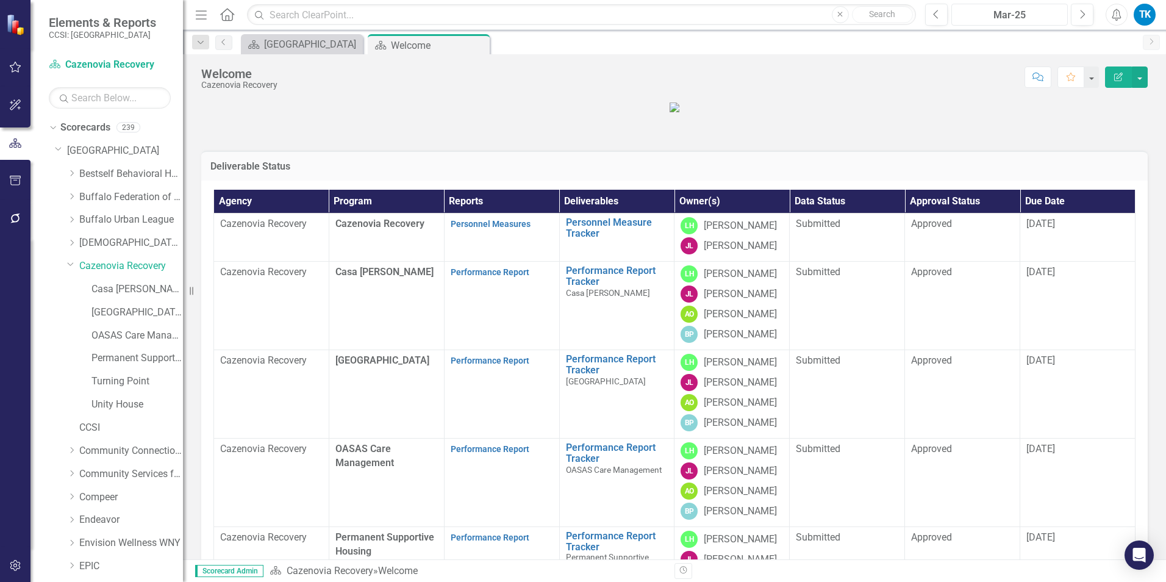
click at [1023, 12] on div "Mar-25" at bounding box center [1010, 15] width 108 height 15
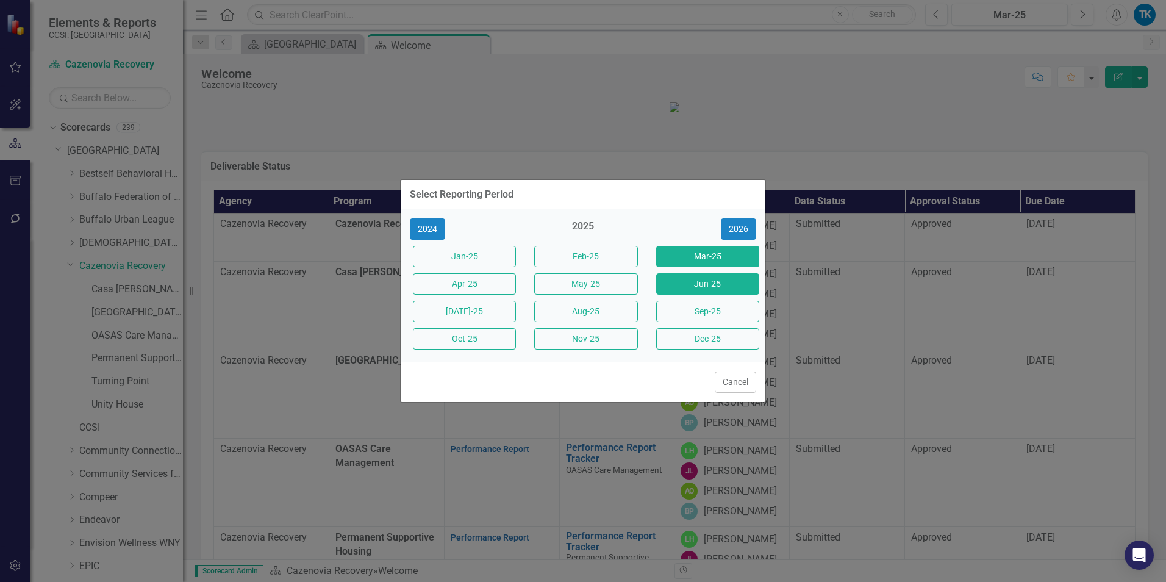
click at [691, 284] on button "Jun-25" at bounding box center [707, 283] width 103 height 21
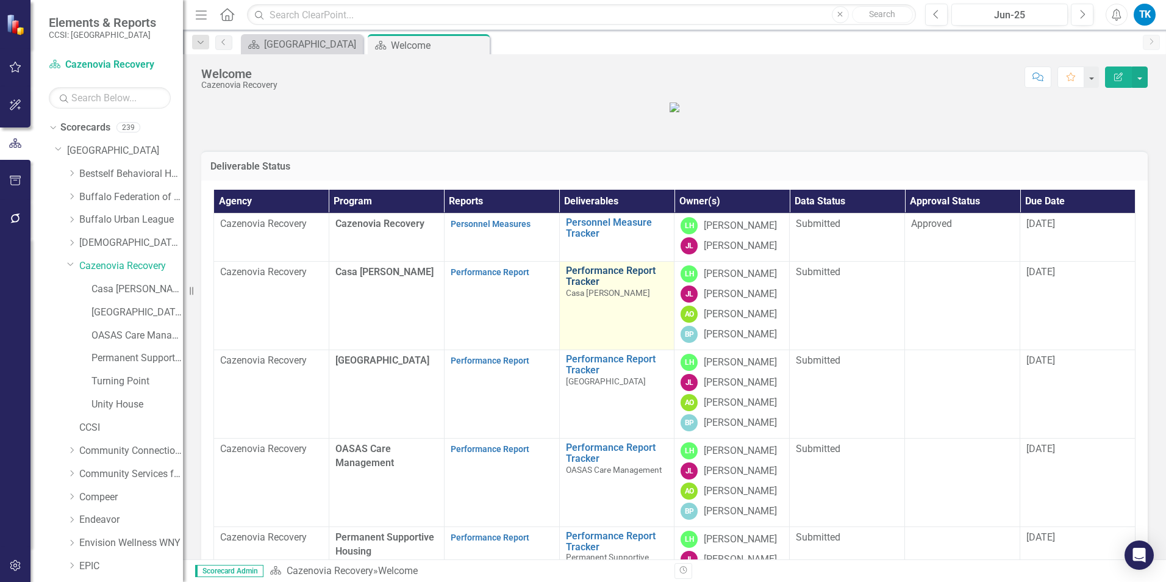
click at [579, 287] on link "Performance Report Tracker" at bounding box center [617, 275] width 102 height 21
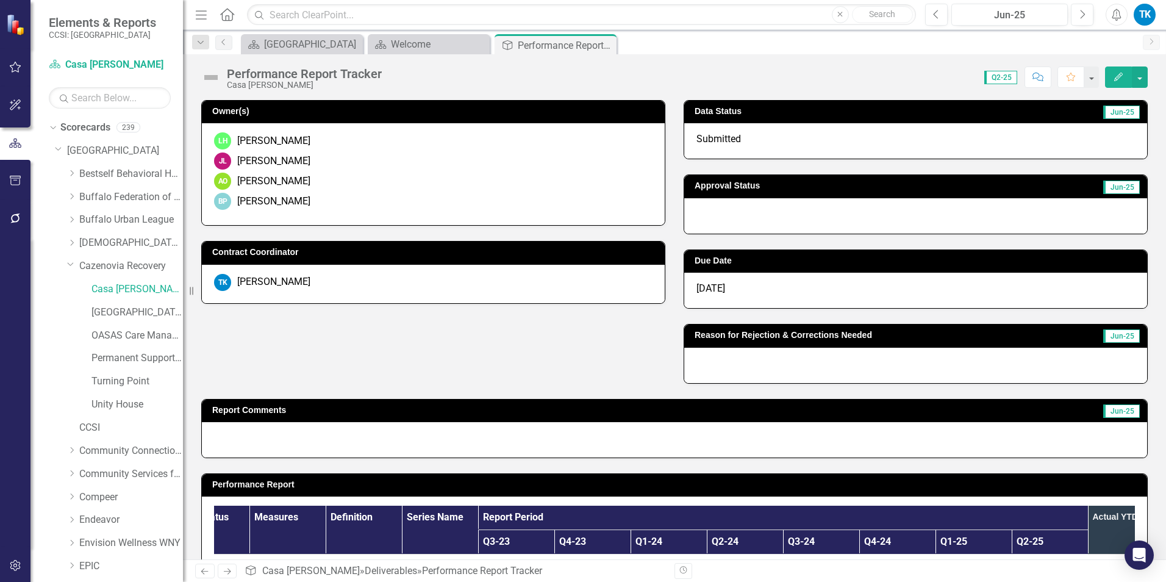
click at [744, 138] on div "Submitted" at bounding box center [915, 140] width 463 height 35
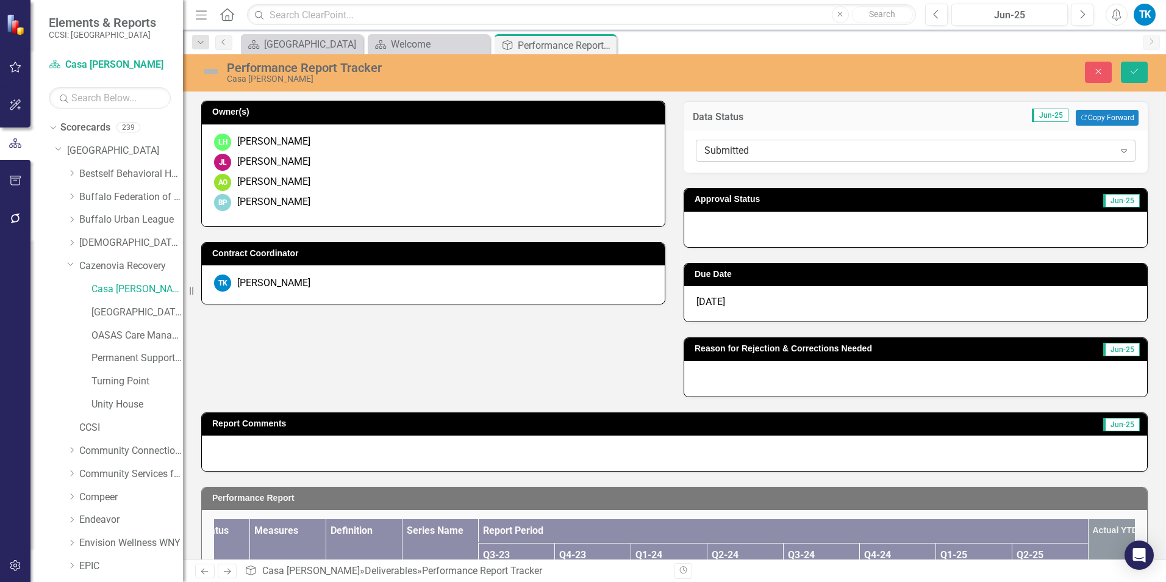
click at [708, 152] on div "Submitted" at bounding box center [909, 151] width 410 height 14
click at [724, 148] on div "Submitted" at bounding box center [909, 151] width 410 height 14
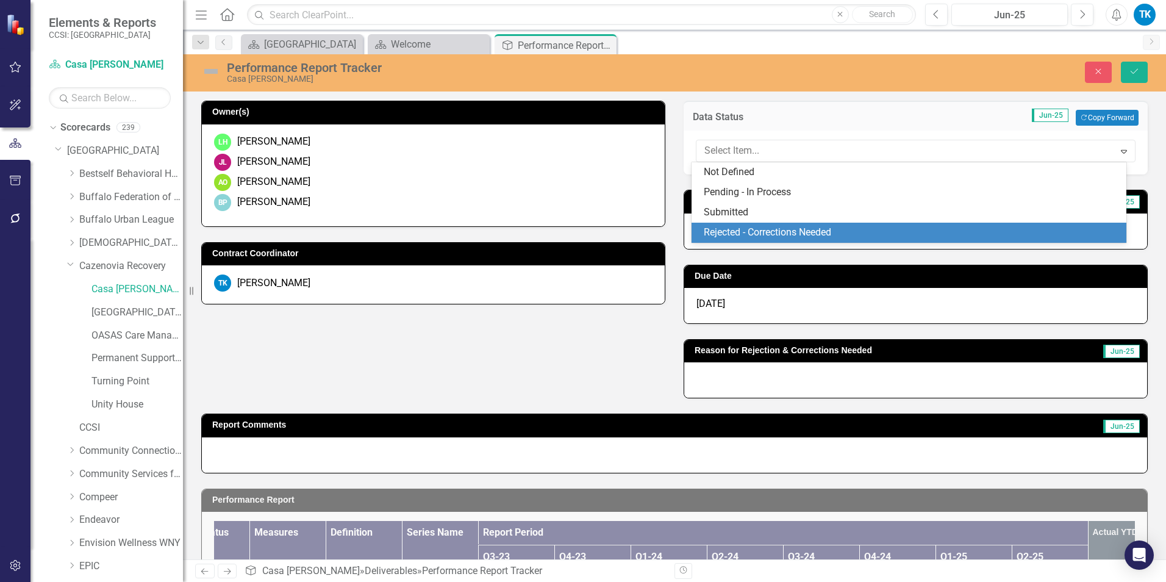
click at [723, 234] on div "Rejected - Corrections Needed" at bounding box center [912, 233] width 416 height 14
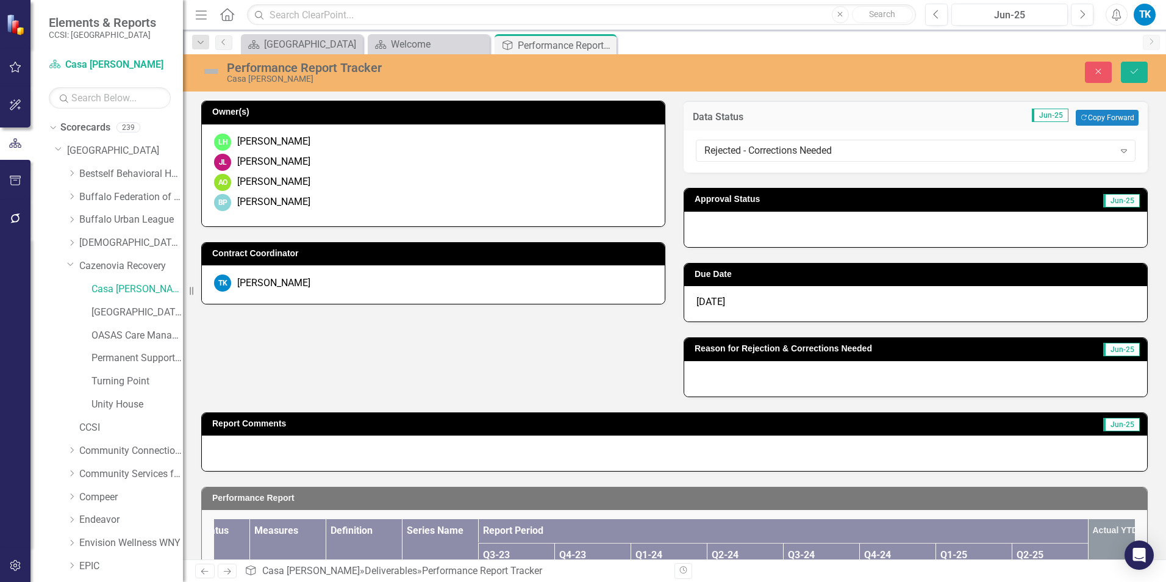
click at [705, 231] on div at bounding box center [915, 229] width 463 height 35
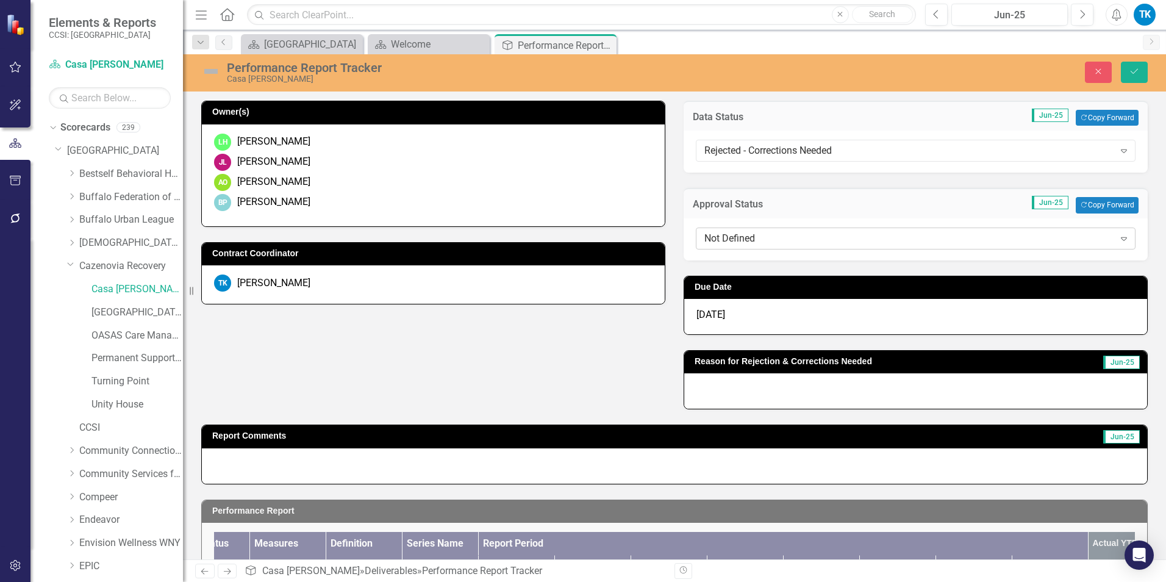
click at [731, 234] on div "Not Defined" at bounding box center [909, 238] width 410 height 14
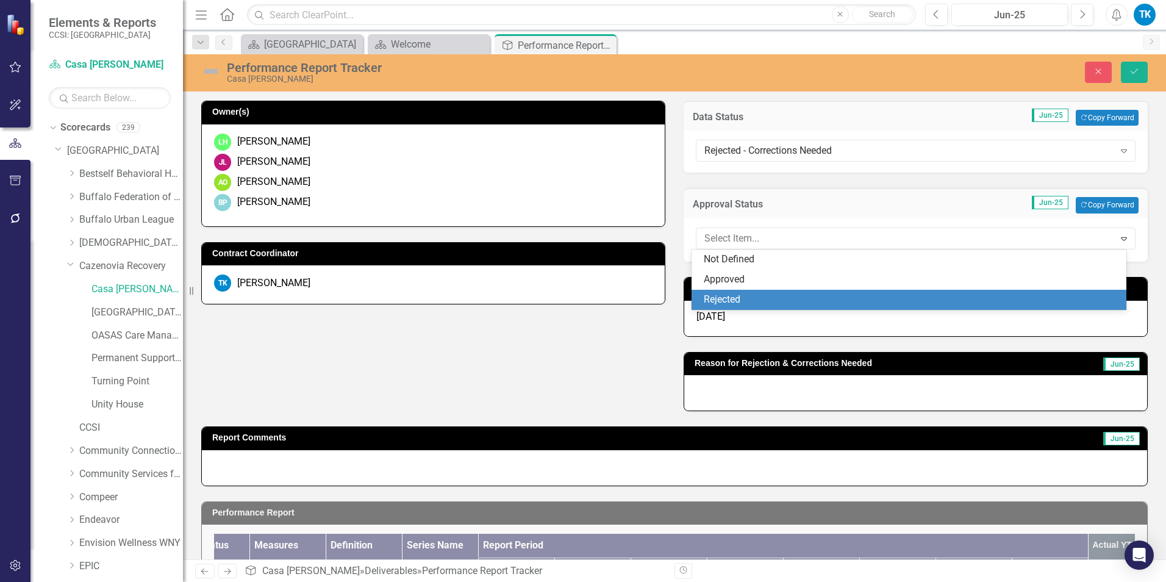
click at [737, 298] on div "Rejected" at bounding box center [912, 300] width 416 height 14
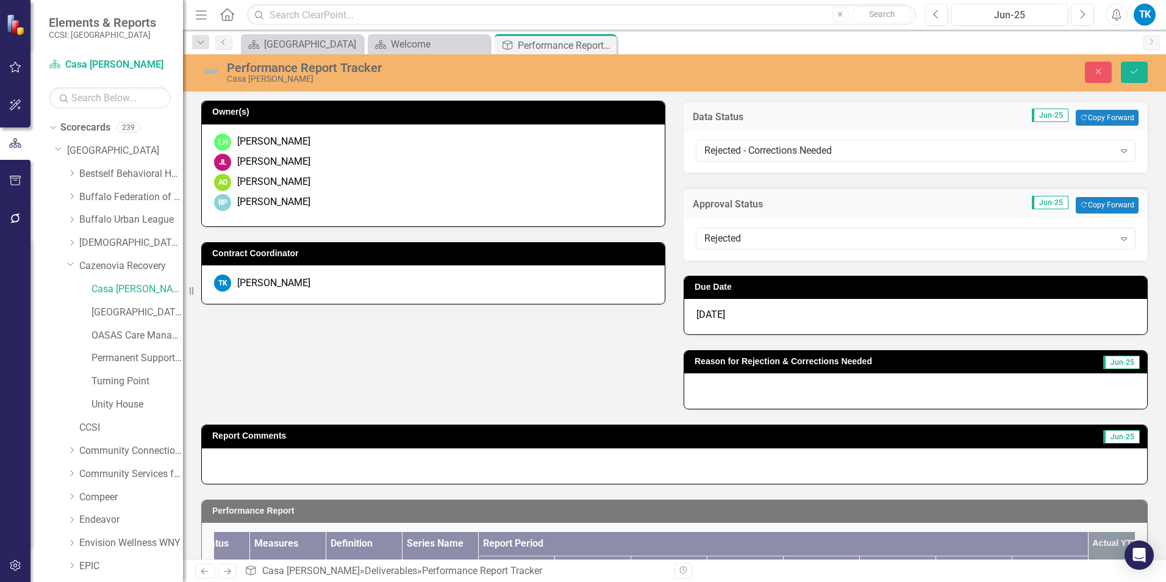
click at [702, 379] on div at bounding box center [915, 390] width 463 height 35
click at [702, 380] on div at bounding box center [915, 390] width 463 height 35
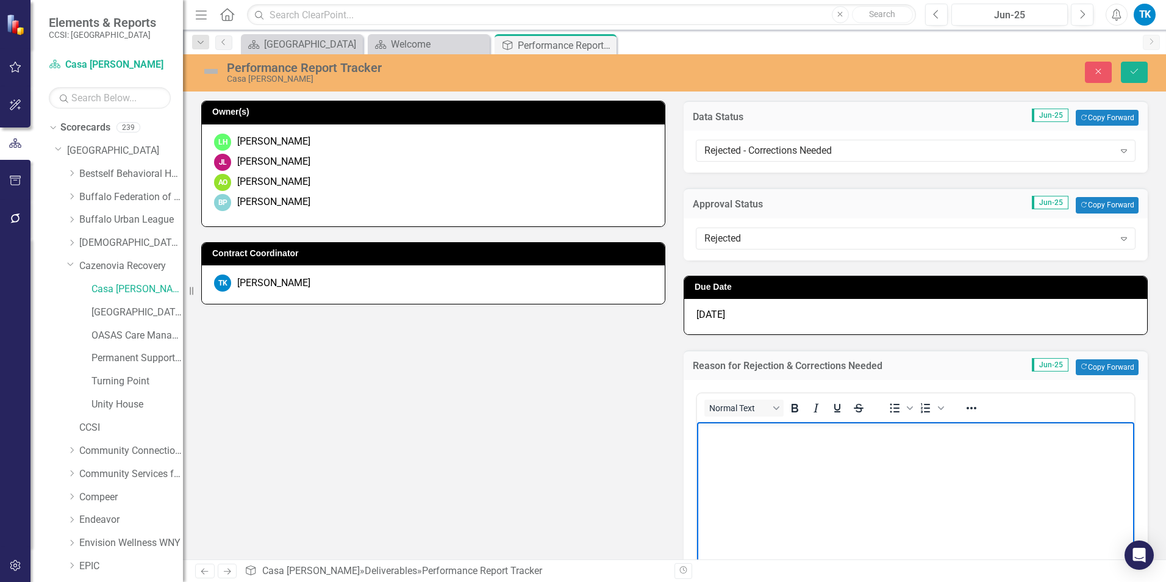
click at [717, 442] on body "Rich Text Area. Press ALT-0 for help." at bounding box center [915, 512] width 437 height 183
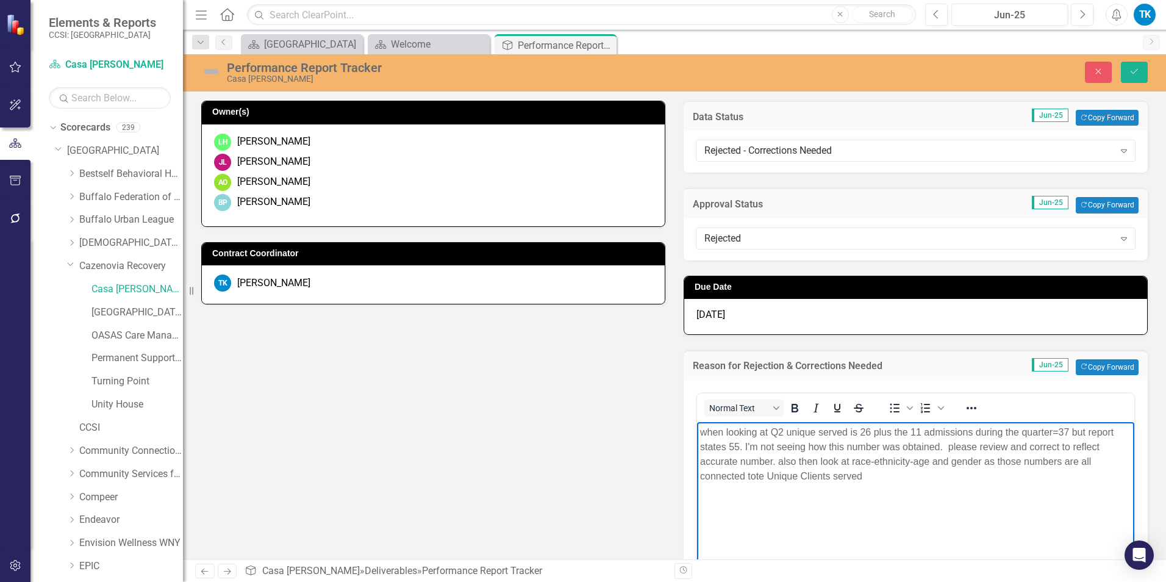
click at [754, 477] on p "when looking at Q2 unique served is 26 plus the 11 admissions during the quarte…" at bounding box center [915, 453] width 431 height 59
click at [872, 477] on p "when looking at Q2 unique served is 26 plus the 11 admissions during the quarte…" at bounding box center [915, 453] width 431 height 59
drag, startPoint x: 1139, startPoint y: 65, endPoint x: 22, endPoint y: 42, distance: 1117.5
click at [1139, 65] on button "Save" at bounding box center [1134, 72] width 27 height 21
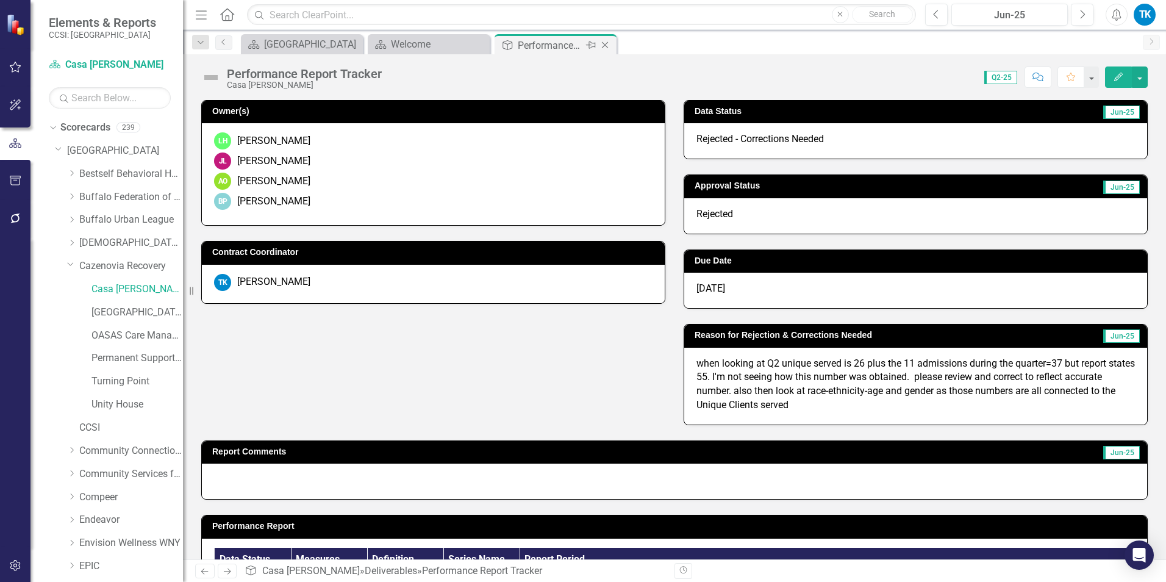
click at [605, 44] on icon "Close" at bounding box center [605, 45] width 12 height 10
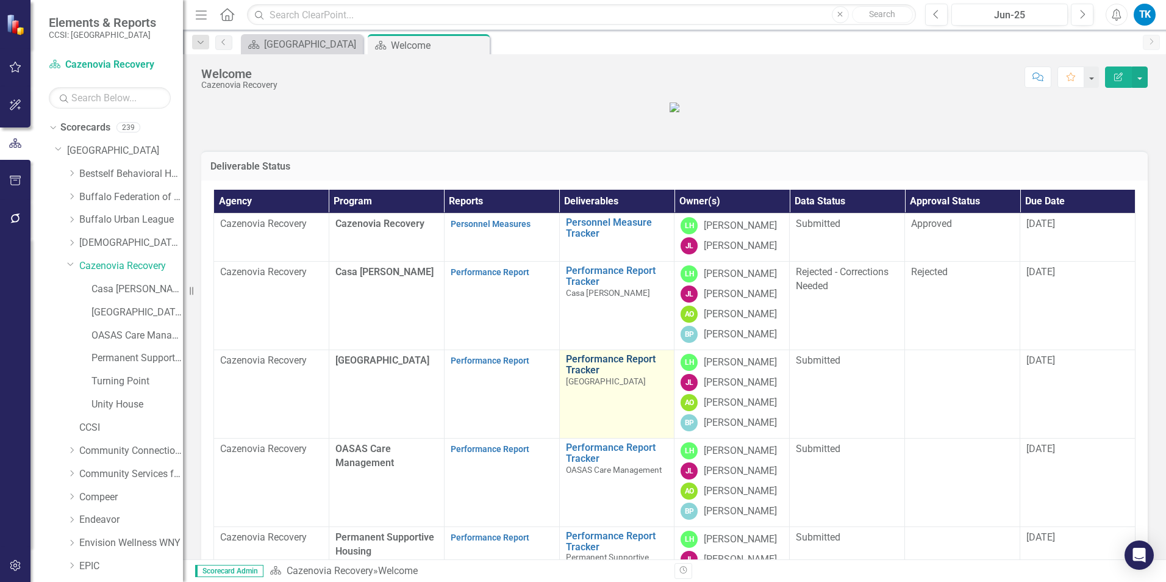
click at [584, 375] on link "Performance Report Tracker" at bounding box center [617, 364] width 102 height 21
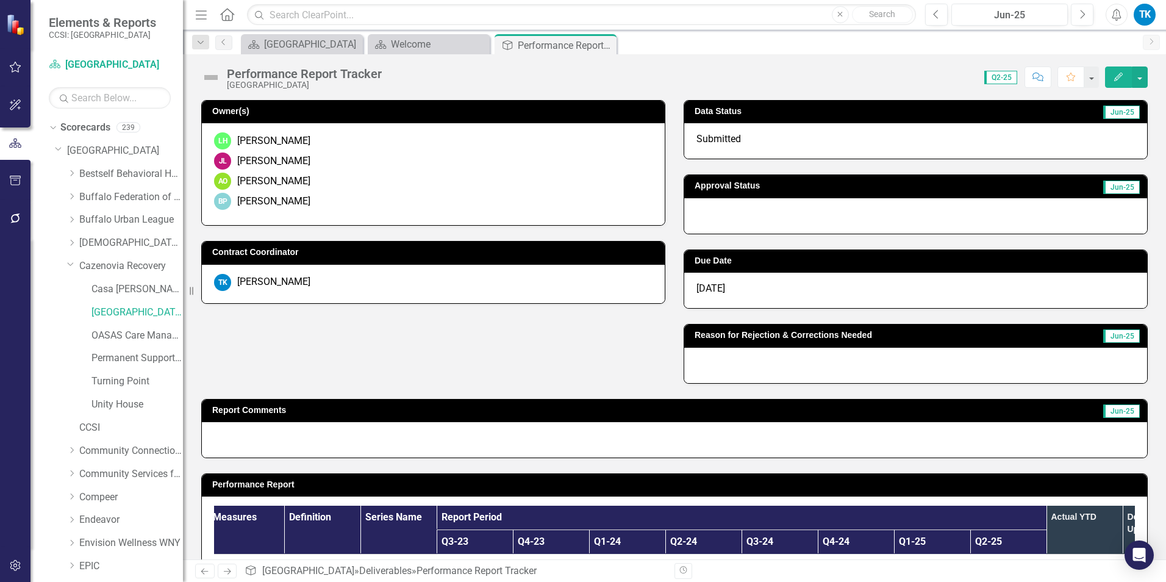
click at [725, 140] on span "Submitted" at bounding box center [718, 139] width 45 height 12
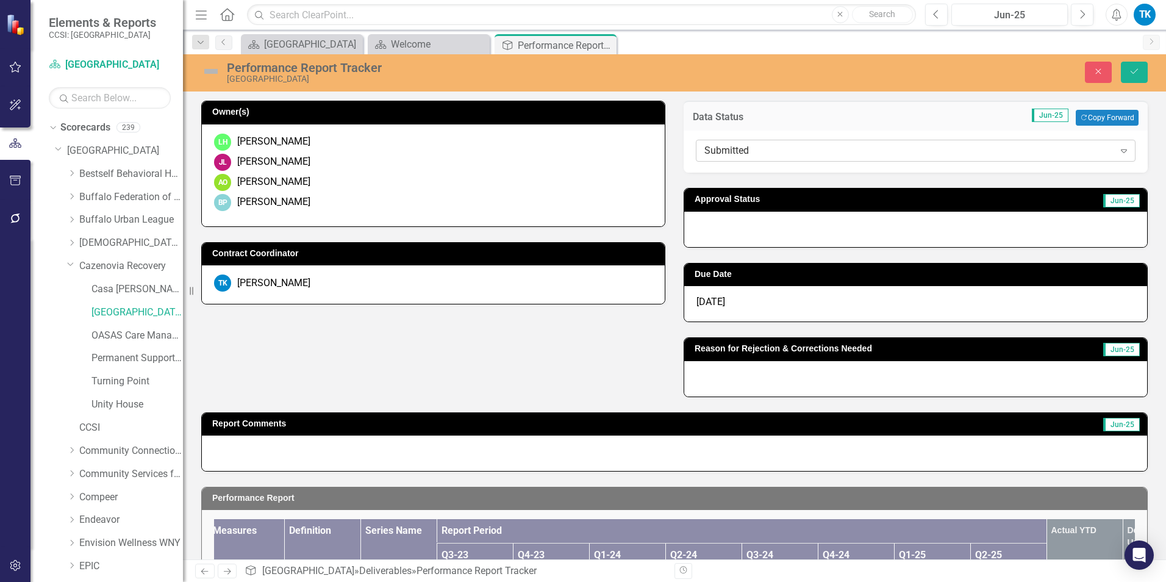
click at [709, 146] on div "Submitted" at bounding box center [909, 151] width 410 height 14
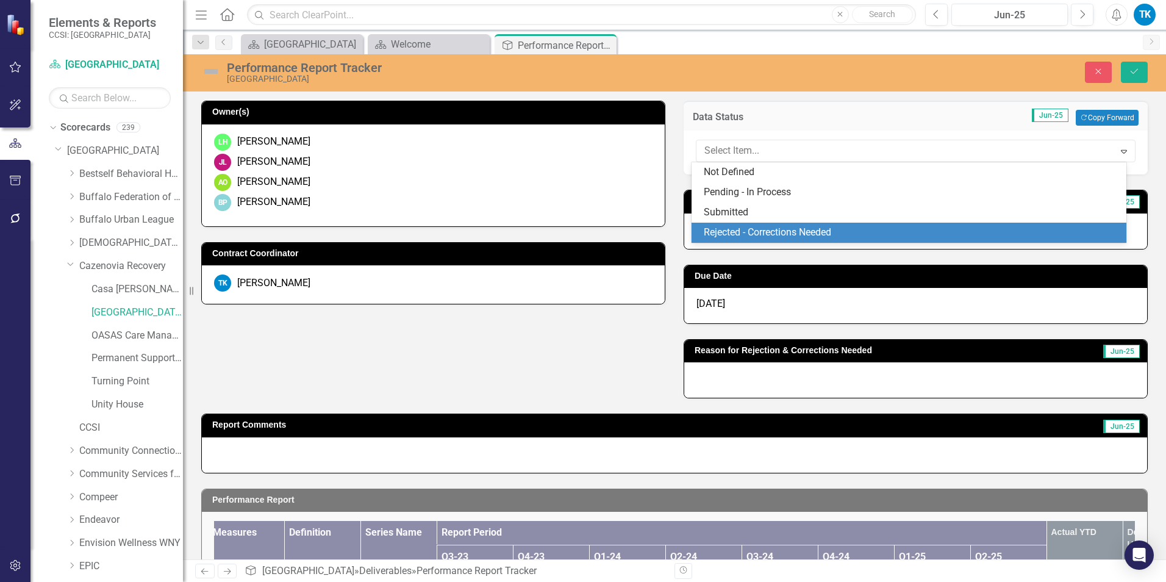
click at [710, 231] on div "Rejected - Corrections Needed" at bounding box center [912, 233] width 416 height 14
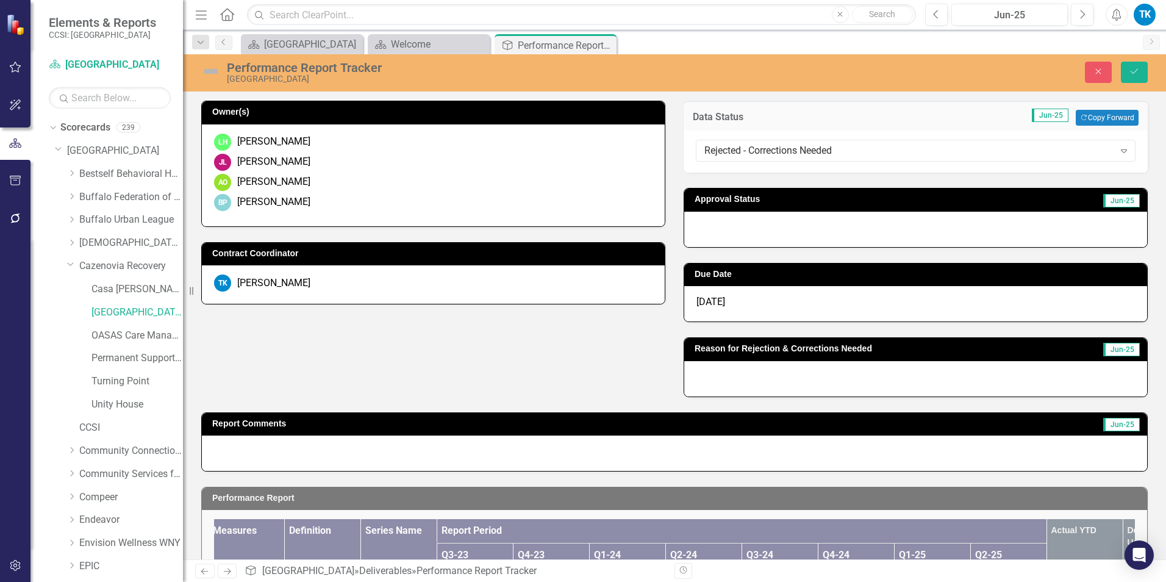
click at [704, 232] on div at bounding box center [915, 229] width 463 height 35
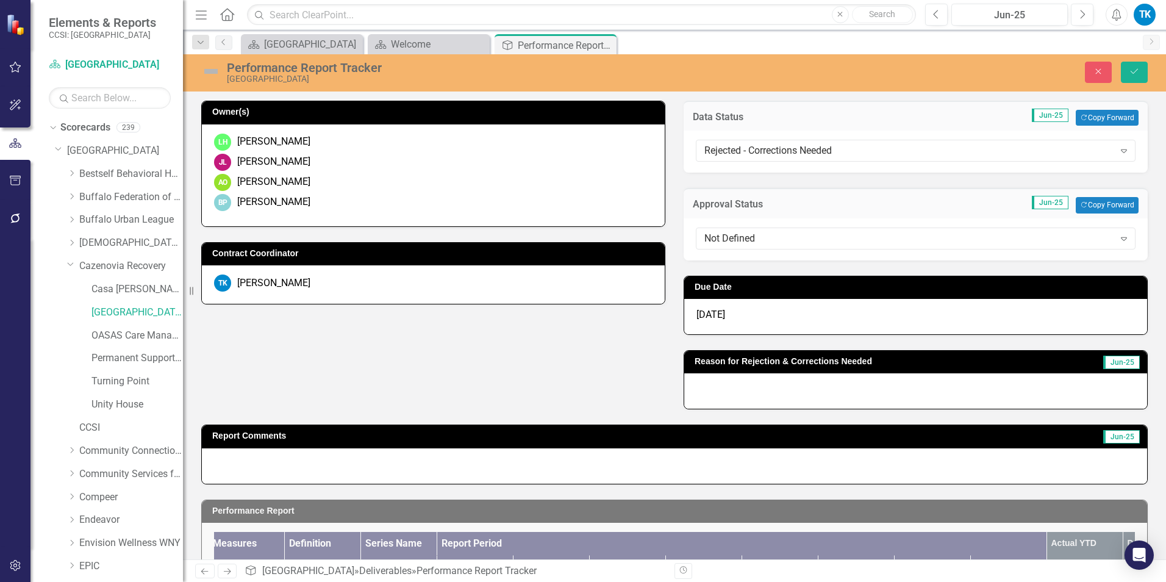
click at [704, 232] on div "Not Defined" at bounding box center [909, 238] width 410 height 14
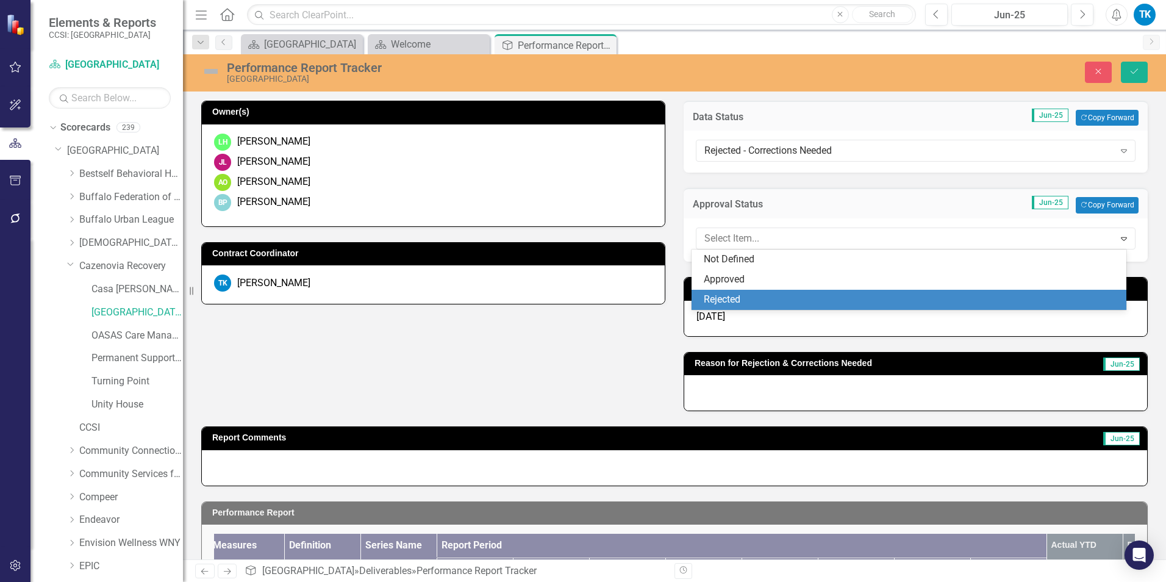
click at [723, 296] on div "Rejected" at bounding box center [912, 300] width 416 height 14
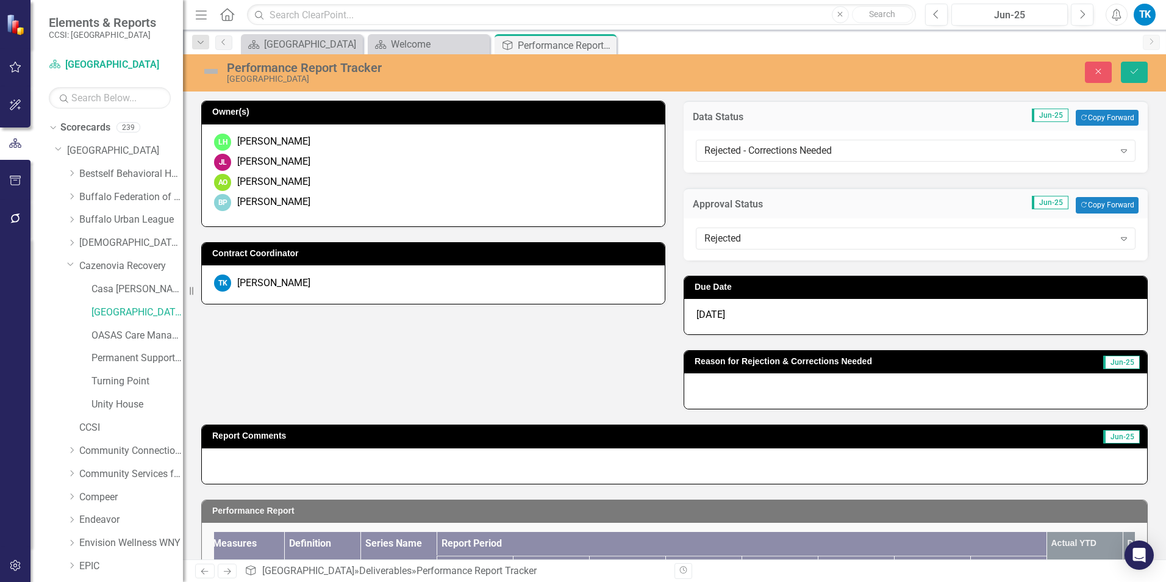
click at [698, 391] on div at bounding box center [915, 390] width 463 height 35
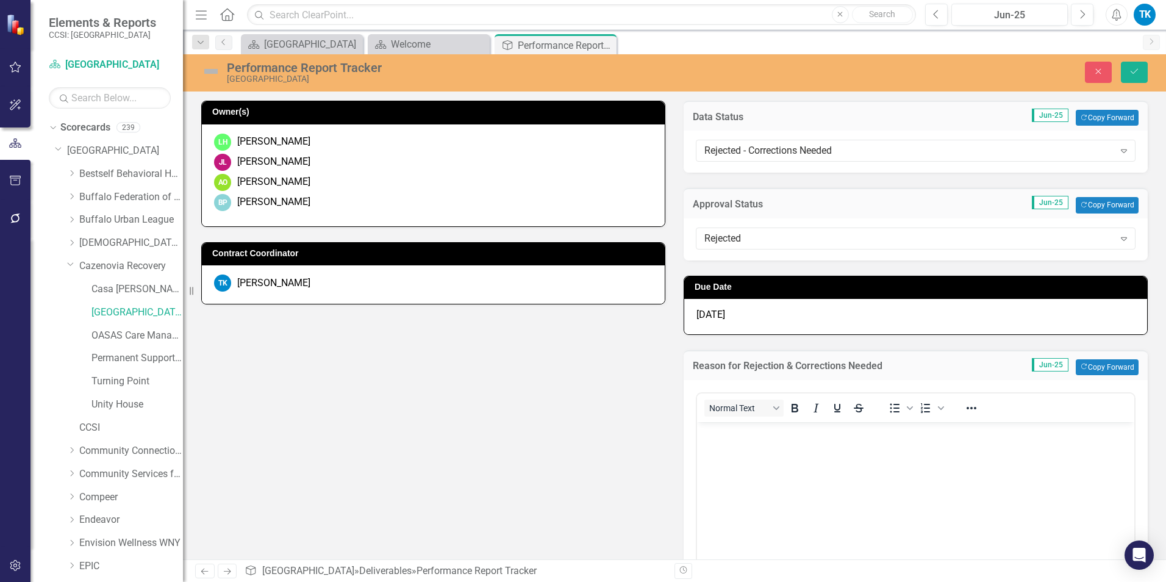
click at [713, 434] on p "Rich Text Area. Press ALT-0 for help." at bounding box center [915, 431] width 431 height 15
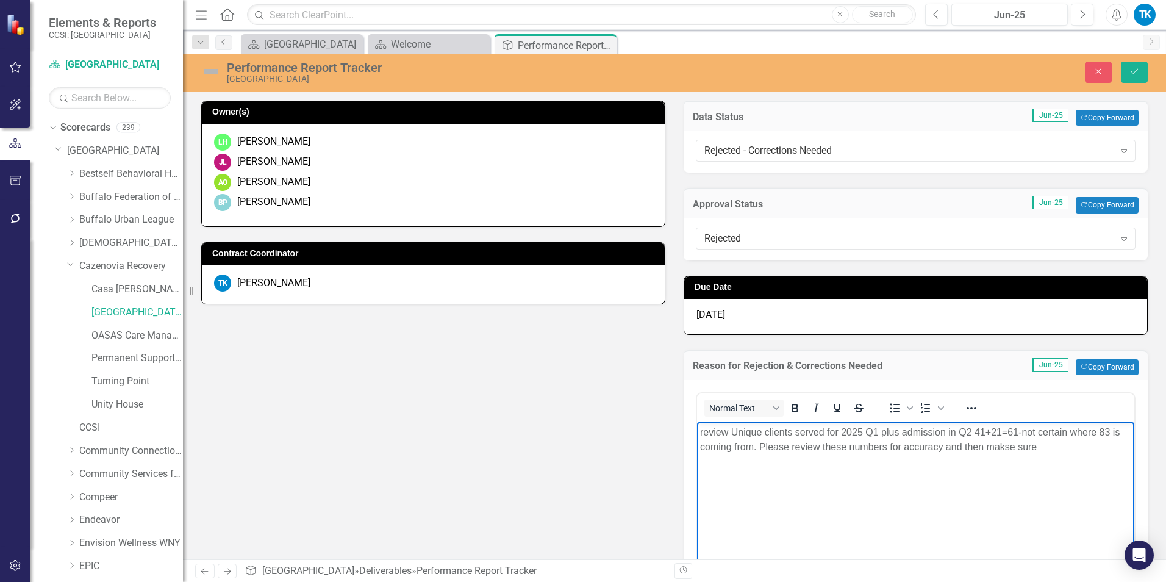
scroll to position [0, 83]
click at [1038, 446] on p "review Unique clients served for 2025 Q1 plus admission in Q2 41+21=61-not cert…" at bounding box center [915, 438] width 431 height 29
click at [703, 431] on p "review Unique clients served for 2025 Q1 plus admission in Q2 41+21=61-not cert…" at bounding box center [915, 446] width 431 height 44
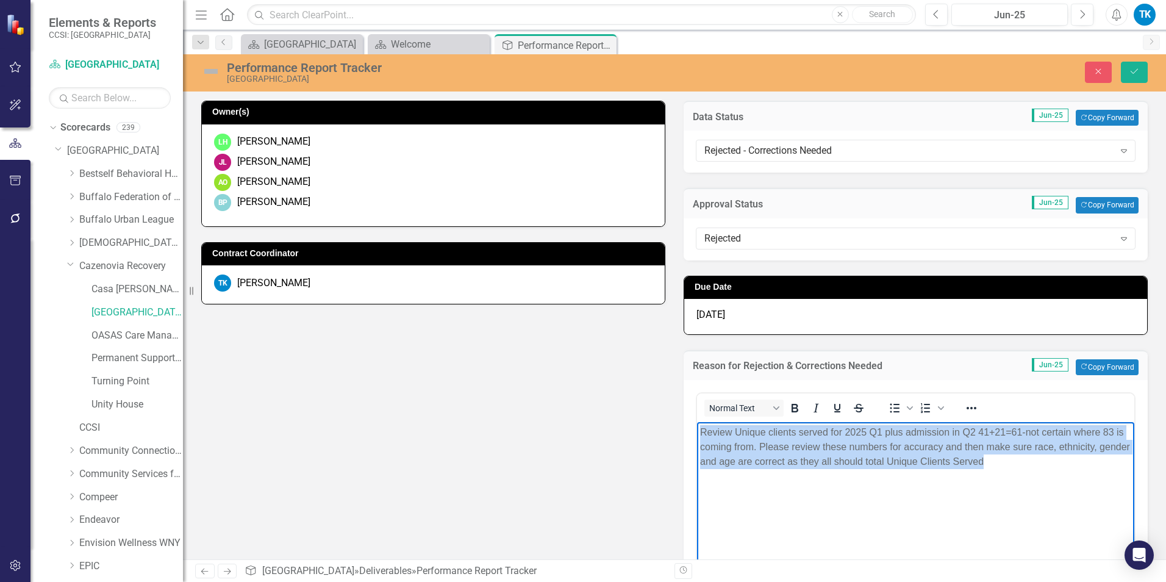
drag, startPoint x: 1025, startPoint y: 460, endPoint x: 698, endPoint y: 433, distance: 327.4
click at [698, 433] on body "Review Unique clients served for 2025 Q1 plus admission in Q2 41+21=61-not cert…" at bounding box center [915, 512] width 437 height 183
copy p "Review Unique clients served for 2025 Q1 plus admission in Q2 41+21=61-not cert…"
click at [897, 526] on body "Review Unique clients served for 2025 Q1 plus admission in Q2 41+21=61-not cert…" at bounding box center [915, 512] width 437 height 183
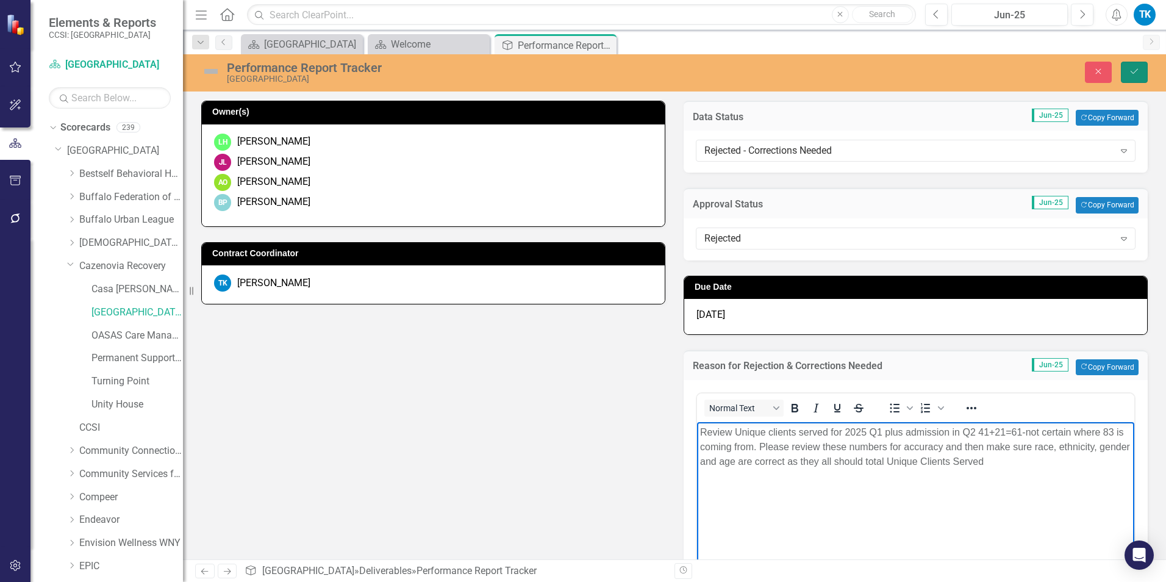
click at [1136, 70] on icon "Save" at bounding box center [1134, 71] width 11 height 9
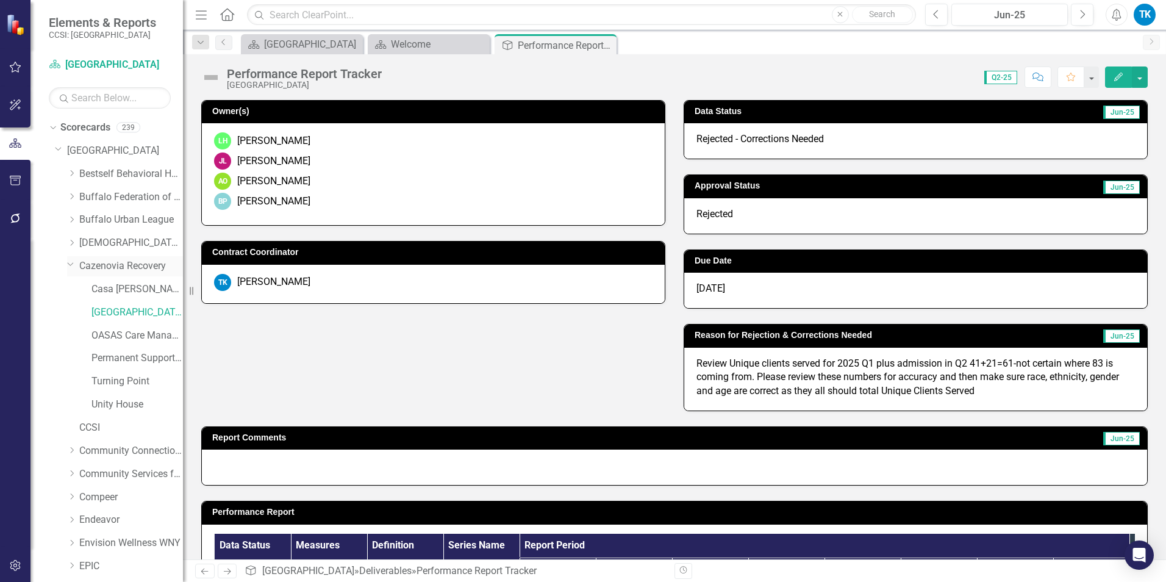
click at [90, 265] on link "Cazenovia Recovery" at bounding box center [131, 266] width 104 height 14
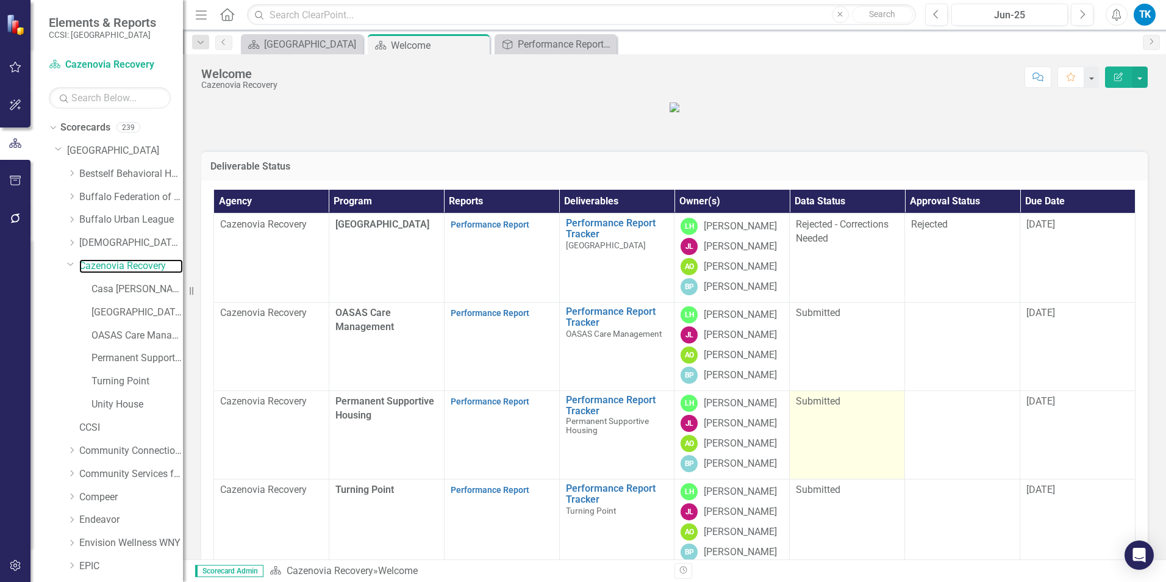
scroll to position [176, 0]
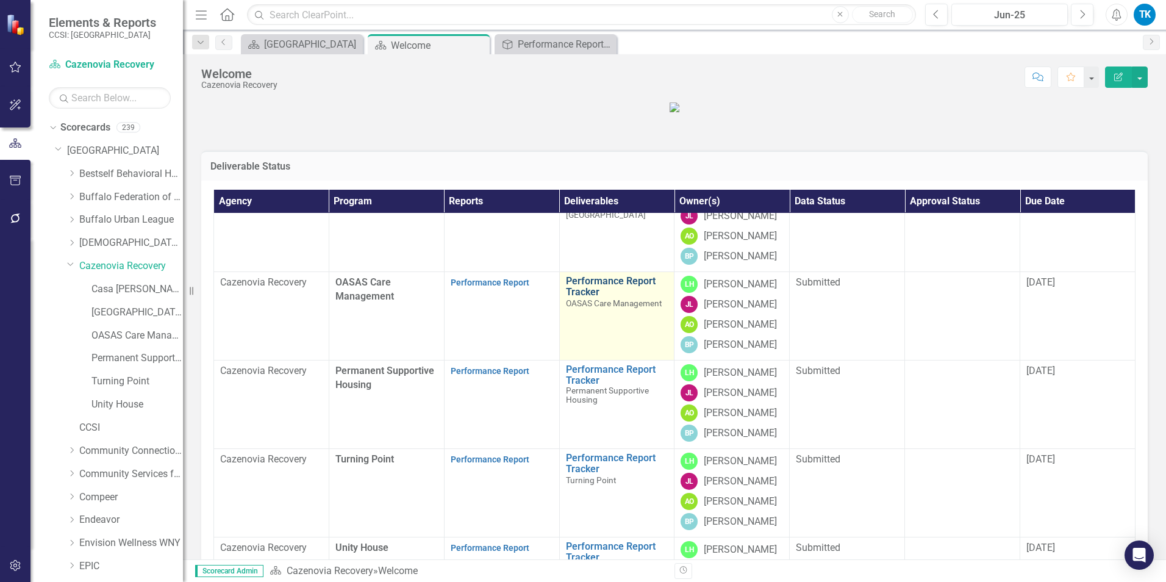
click at [575, 297] on link "Performance Report Tracker" at bounding box center [617, 286] width 102 height 21
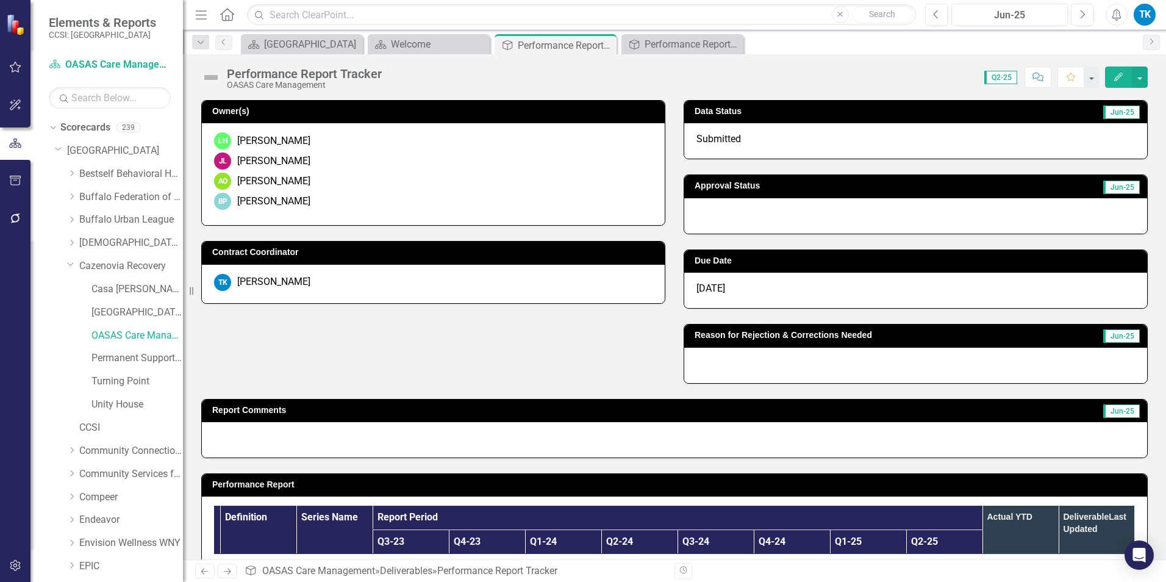
click at [724, 139] on span "Submitted" at bounding box center [718, 139] width 45 height 12
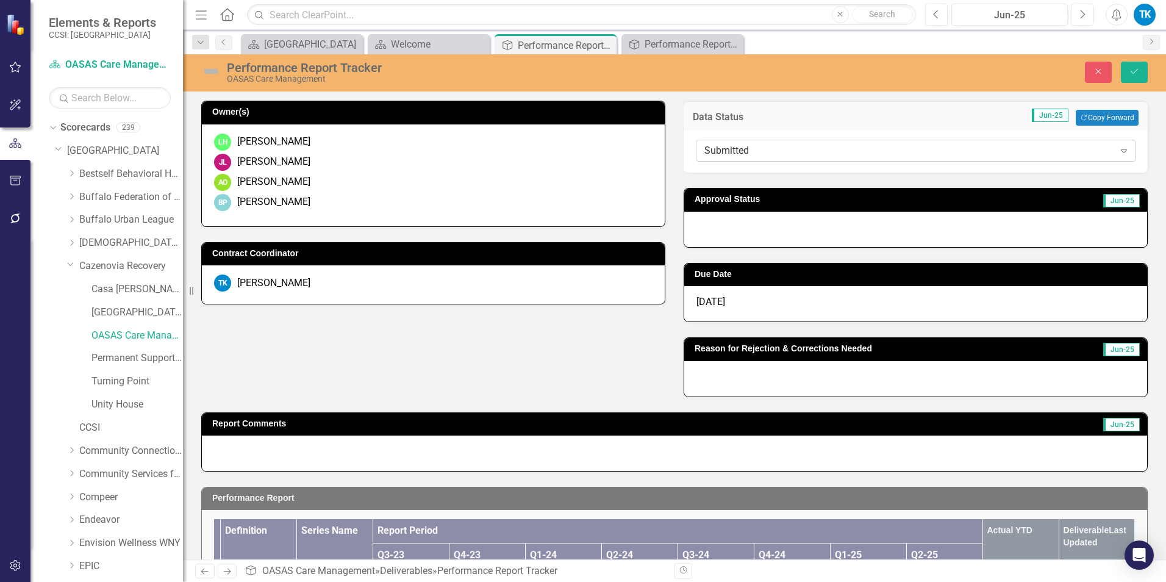
click at [729, 152] on div "Submitted" at bounding box center [909, 151] width 410 height 14
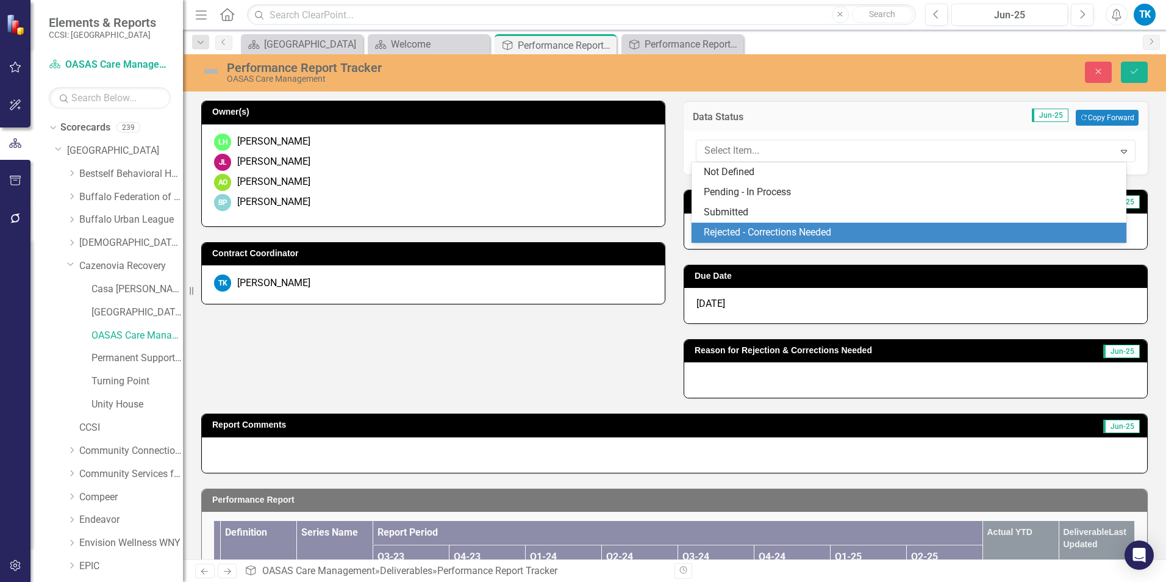
click at [725, 228] on div "Rejected - Corrections Needed" at bounding box center [912, 233] width 416 height 14
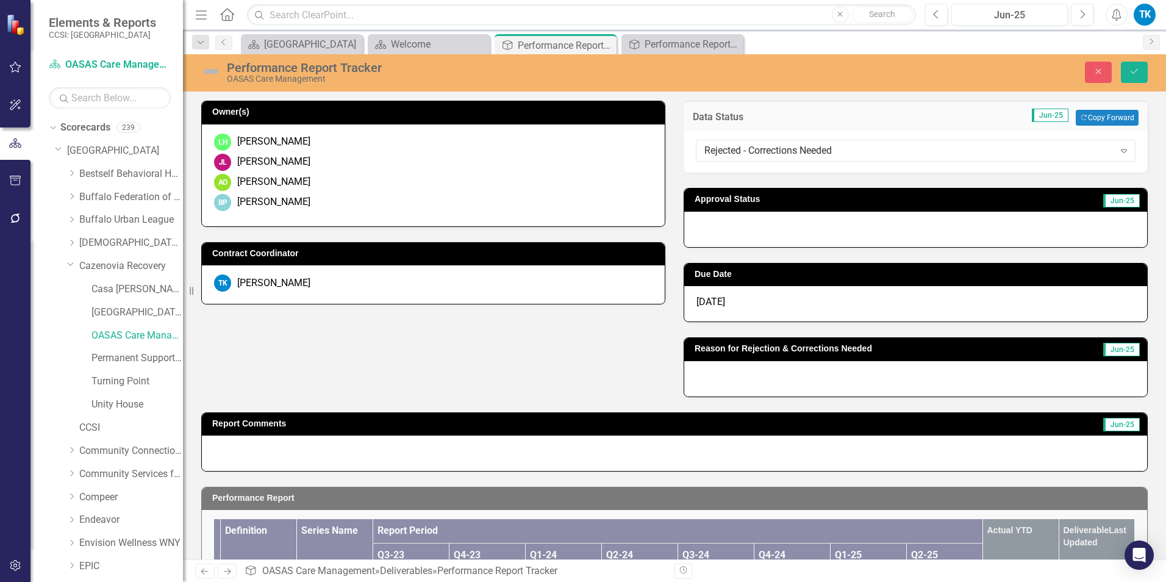
click at [715, 235] on div at bounding box center [915, 229] width 463 height 35
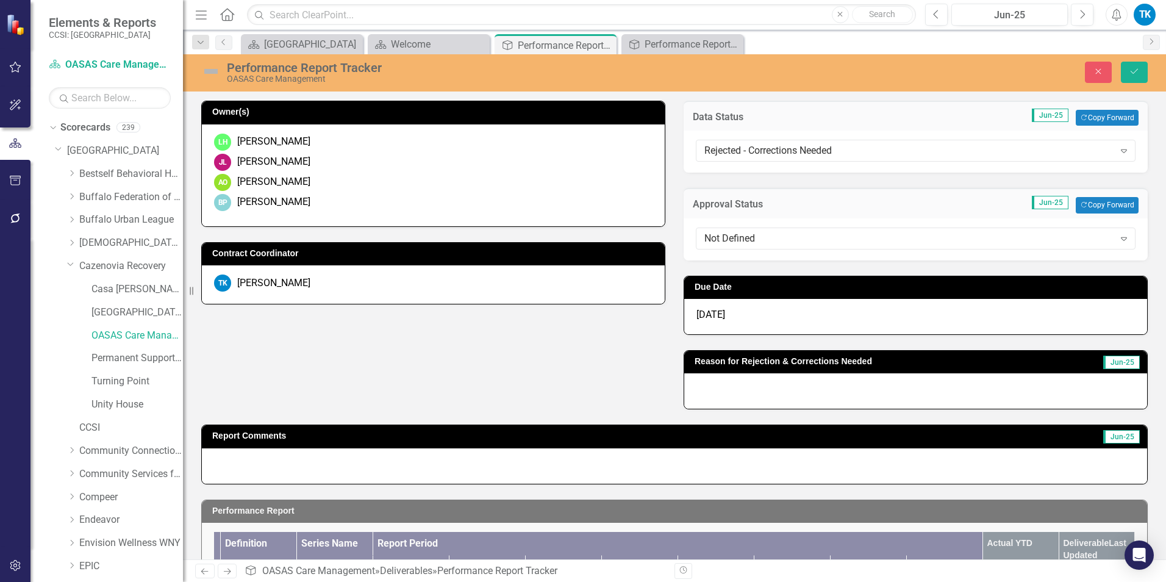
click at [715, 235] on div "Not Defined" at bounding box center [909, 238] width 410 height 14
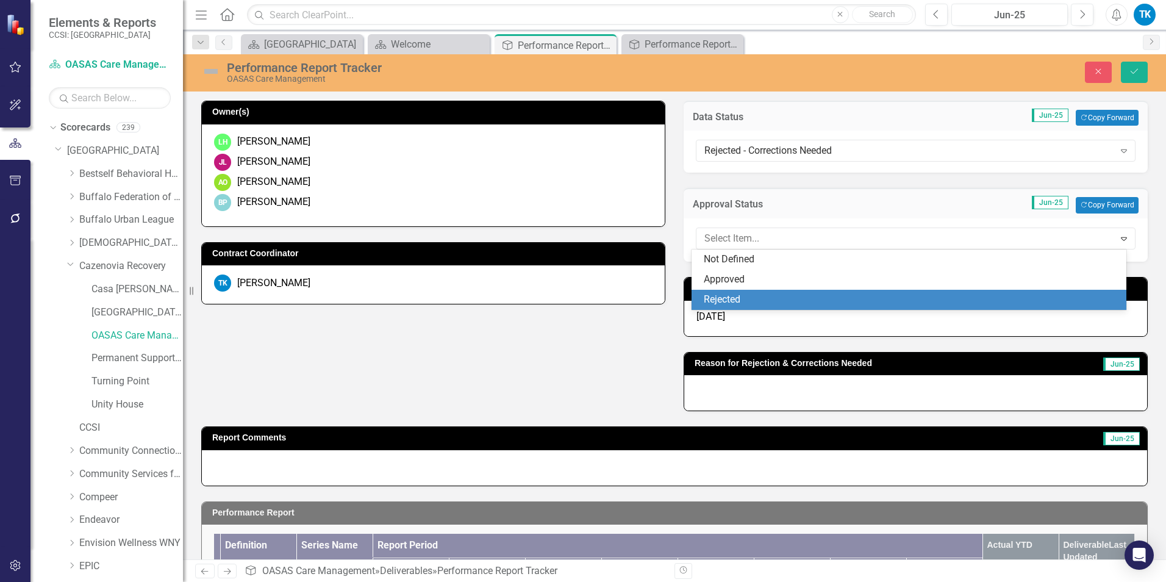
click at [743, 296] on div "Rejected" at bounding box center [912, 300] width 416 height 14
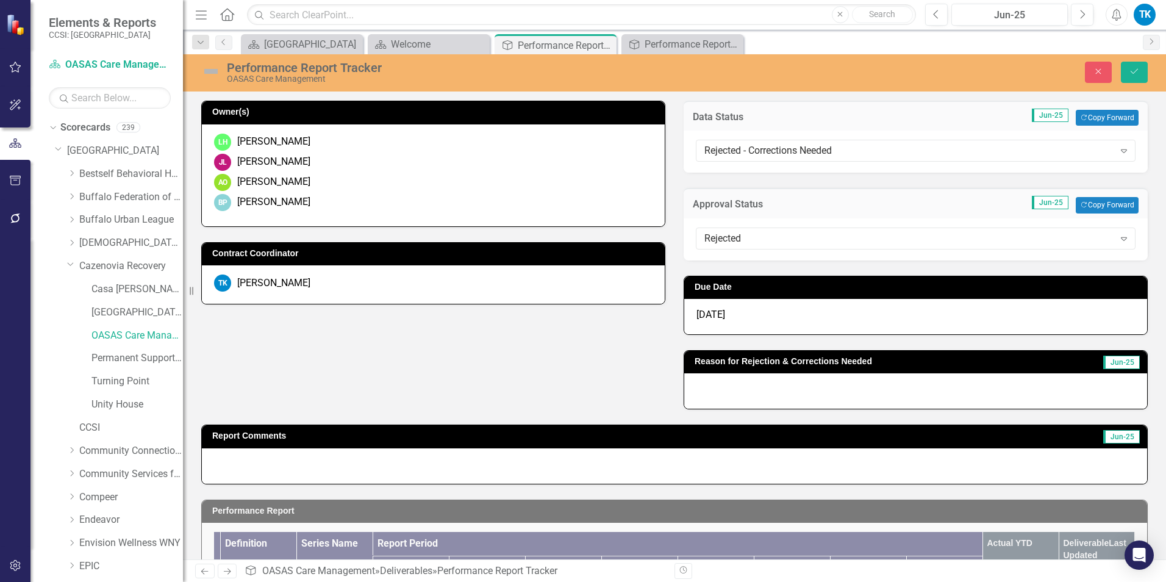
click at [712, 400] on div at bounding box center [915, 390] width 463 height 35
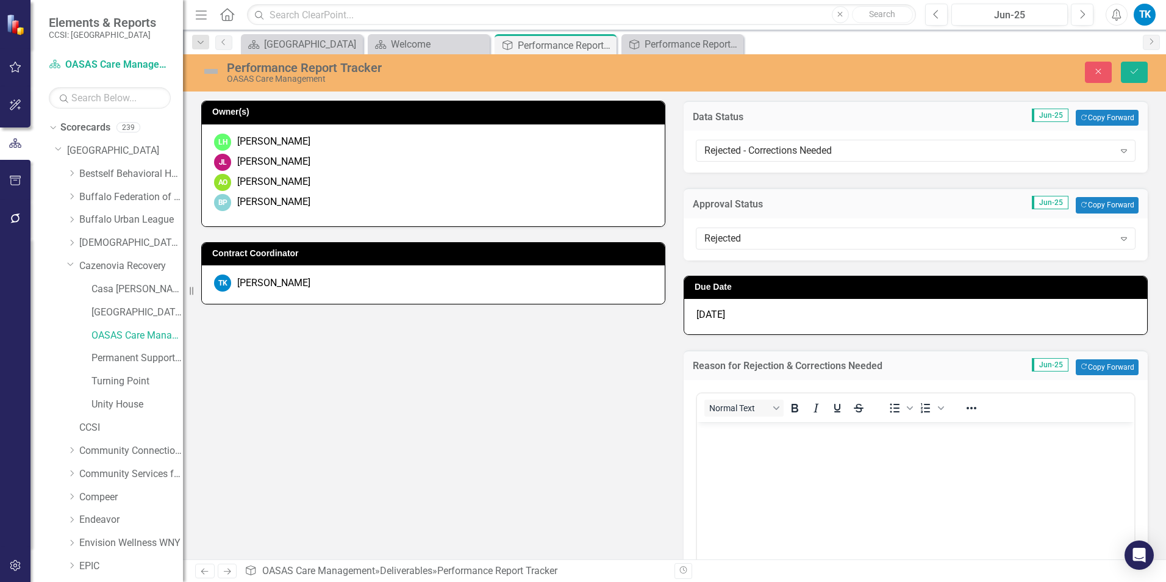
click at [718, 442] on body "Rich Text Area. Press ALT-0 for help." at bounding box center [915, 512] width 437 height 183
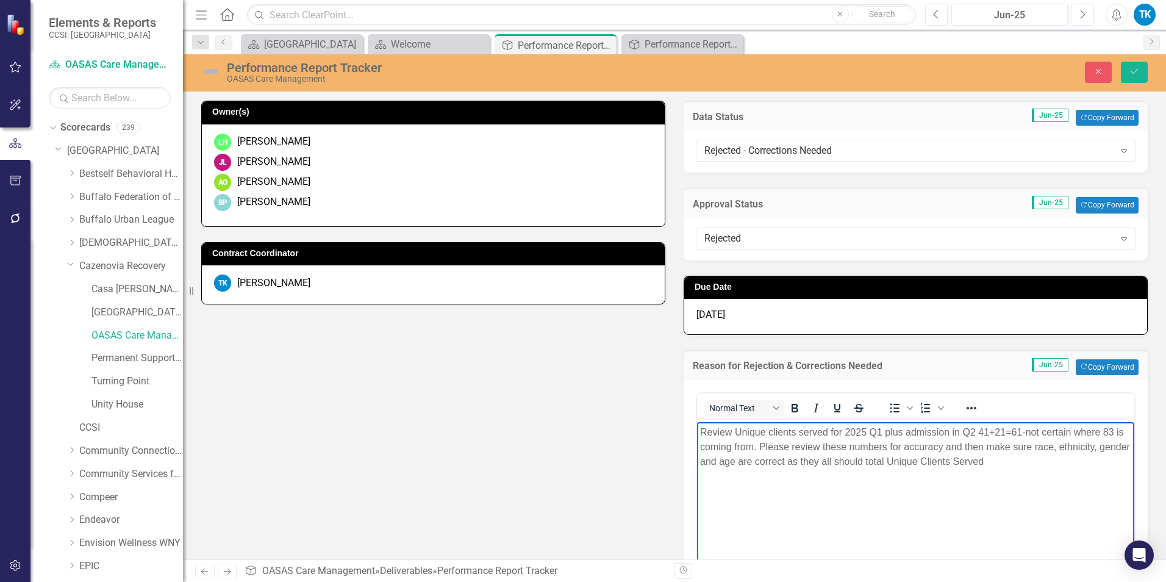
click at [962, 431] on p "Review Unique clients served for 2025 Q1 plus admission in Q2 41+21=61-not cert…" at bounding box center [915, 446] width 431 height 44
drag, startPoint x: 979, startPoint y: 431, endPoint x: 760, endPoint y: 442, distance: 219.8
click at [760, 442] on p "Review Unique clients served for 2025 Q1 plus admission in Q2 41+21=61-not cert…" at bounding box center [915, 446] width 431 height 44
click at [937, 462] on p "Review Unique clients served for 2025 Q1 plus admission in Q2 numbers not addin…" at bounding box center [915, 446] width 431 height 44
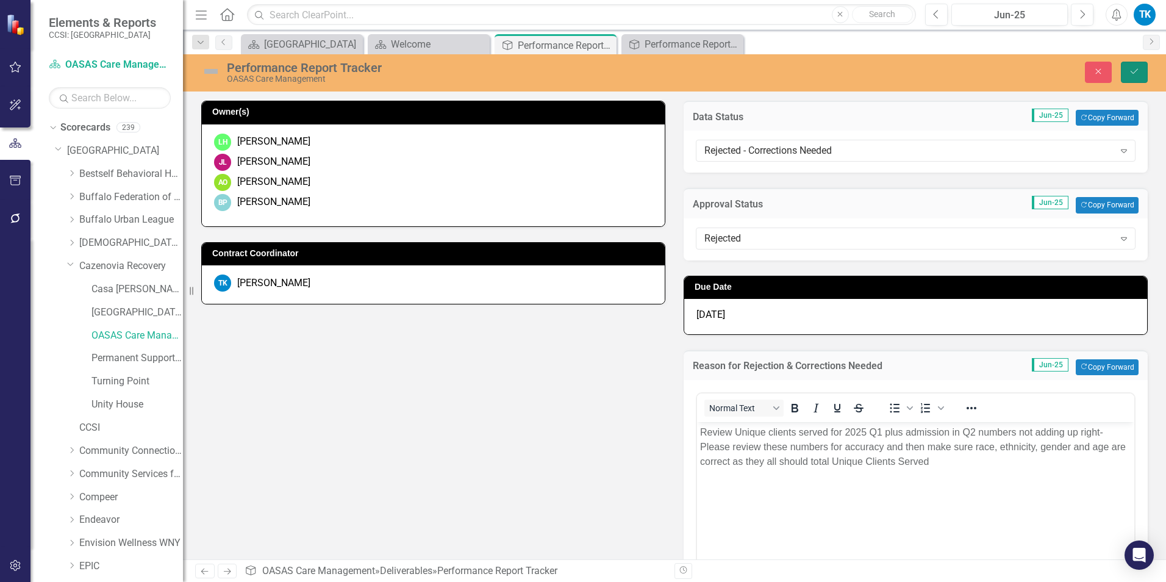
click at [1134, 68] on icon "Save" at bounding box center [1134, 71] width 11 height 9
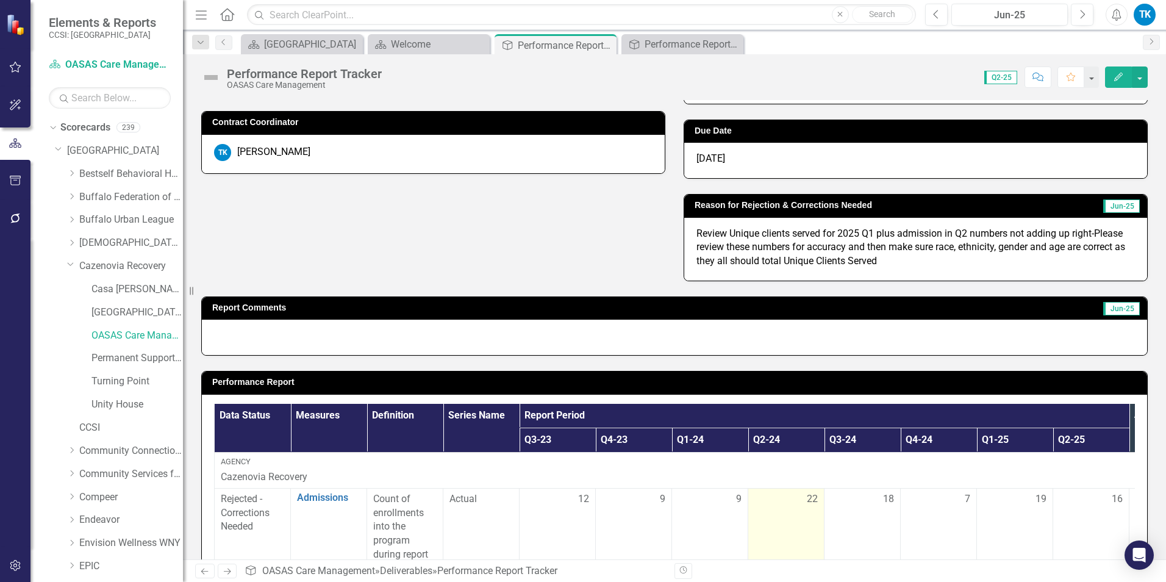
scroll to position [122, 0]
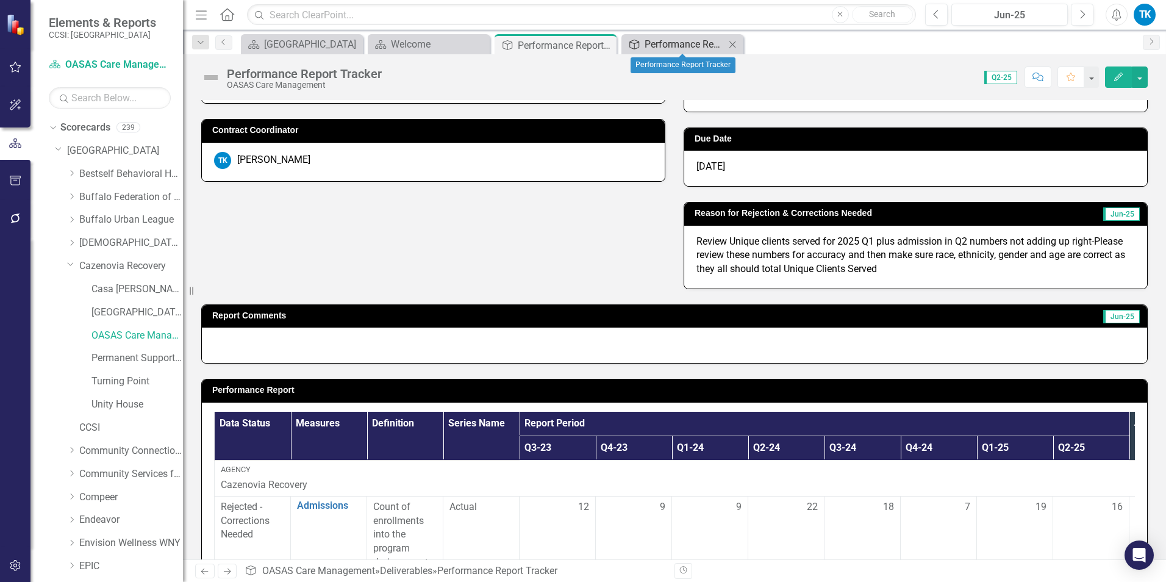
click at [686, 42] on div "Performance Report Tracker" at bounding box center [685, 44] width 81 height 15
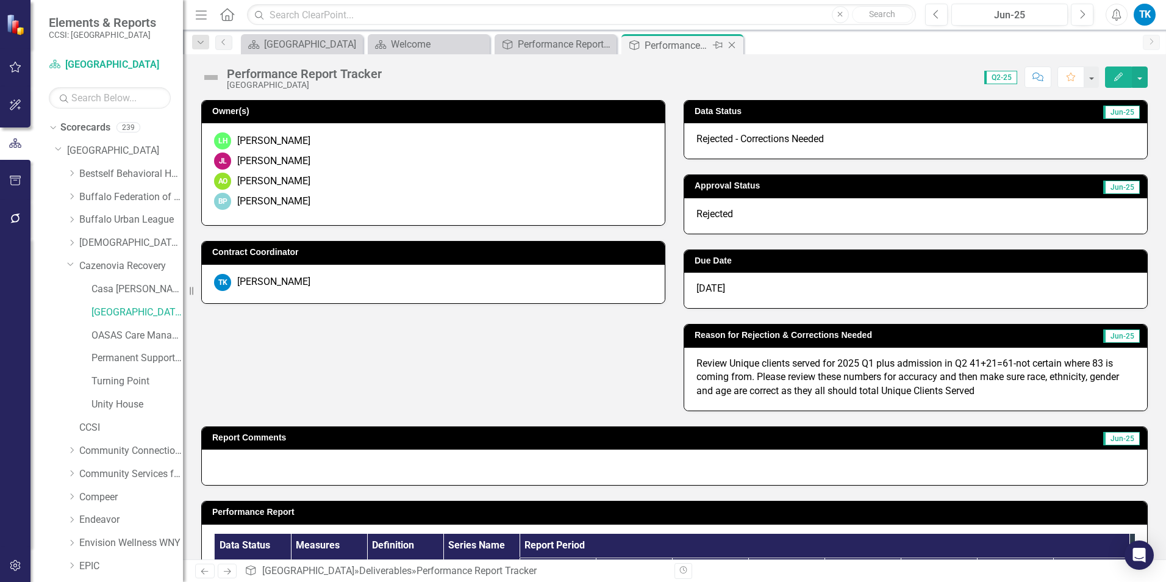
click at [731, 45] on icon at bounding box center [732, 45] width 7 height 7
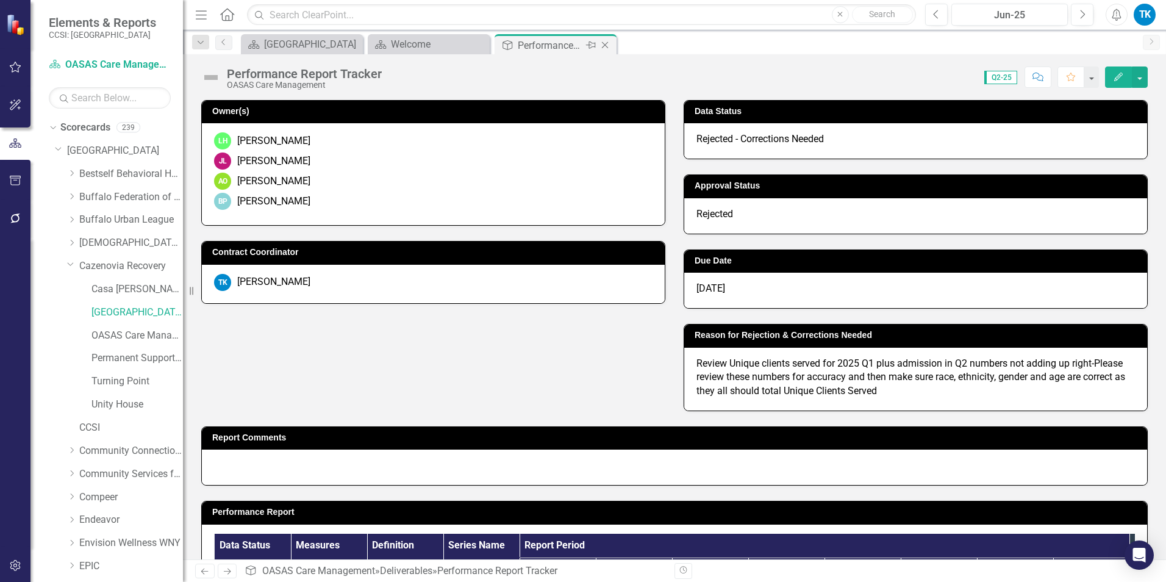
click at [604, 44] on icon at bounding box center [605, 45] width 7 height 7
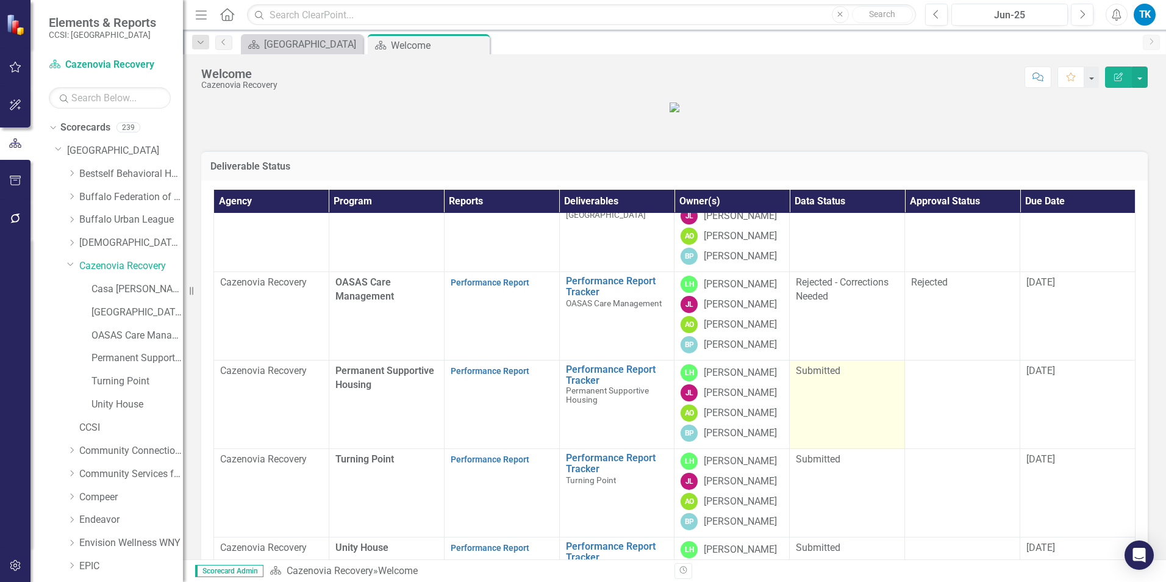
scroll to position [61, 0]
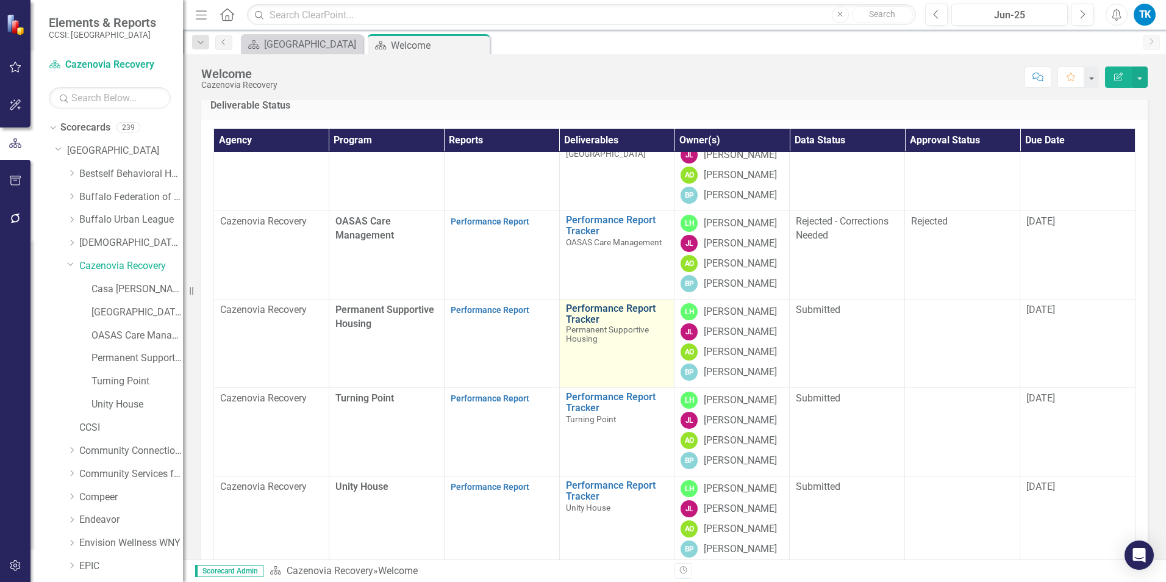
click at [575, 324] on link "Performance Report Tracker" at bounding box center [617, 313] width 102 height 21
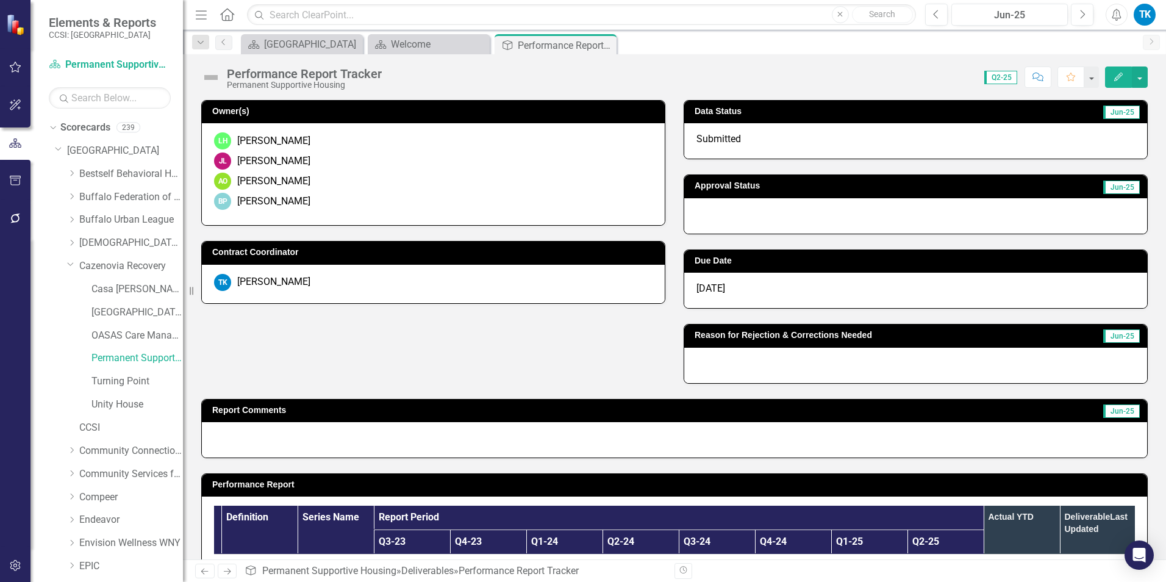
click at [744, 218] on div at bounding box center [915, 215] width 463 height 35
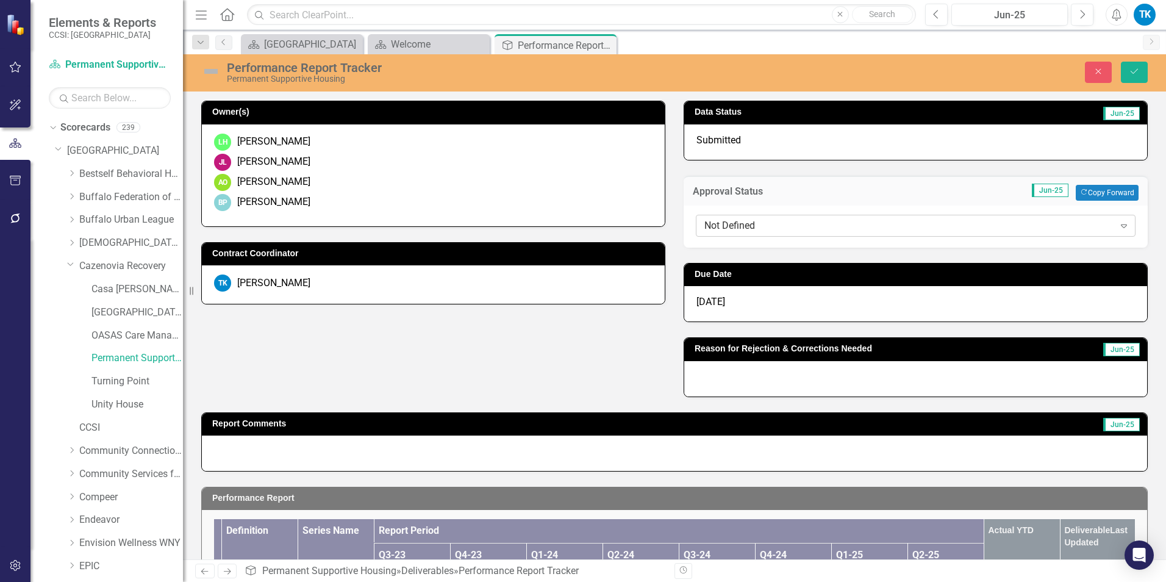
click at [718, 223] on div "Not Defined" at bounding box center [909, 225] width 410 height 14
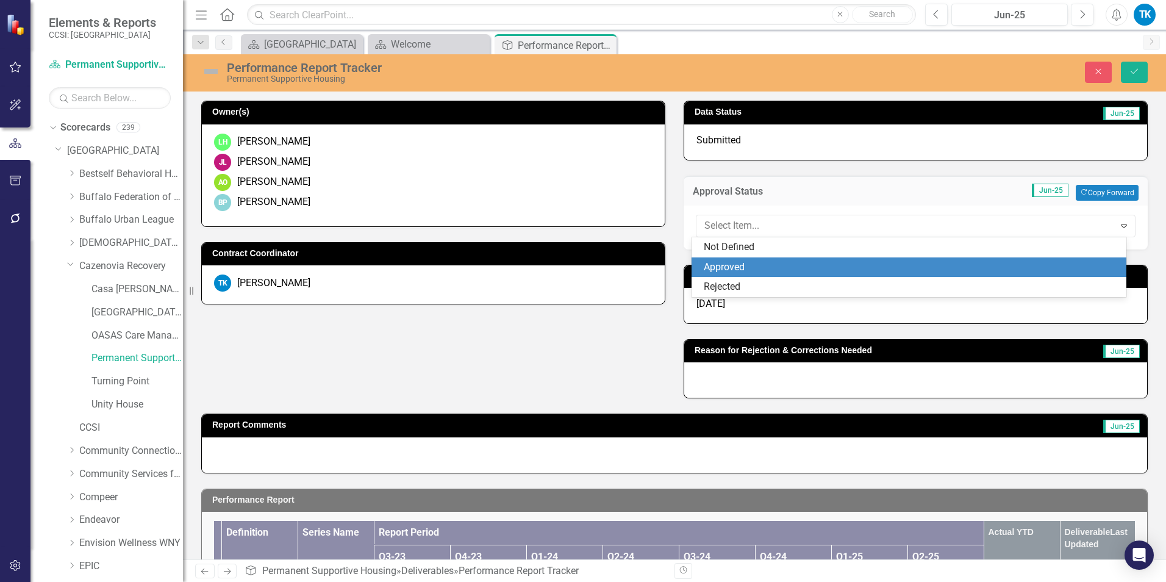
click at [742, 263] on div "Approved" at bounding box center [912, 267] width 416 height 14
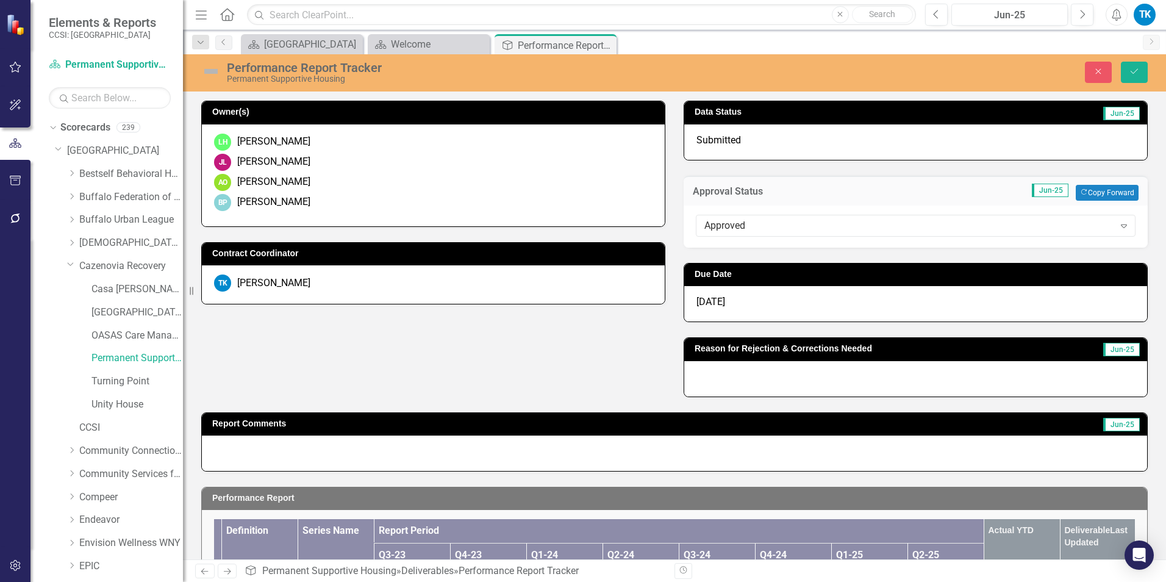
click at [707, 302] on span "[DATE]" at bounding box center [710, 302] width 29 height 12
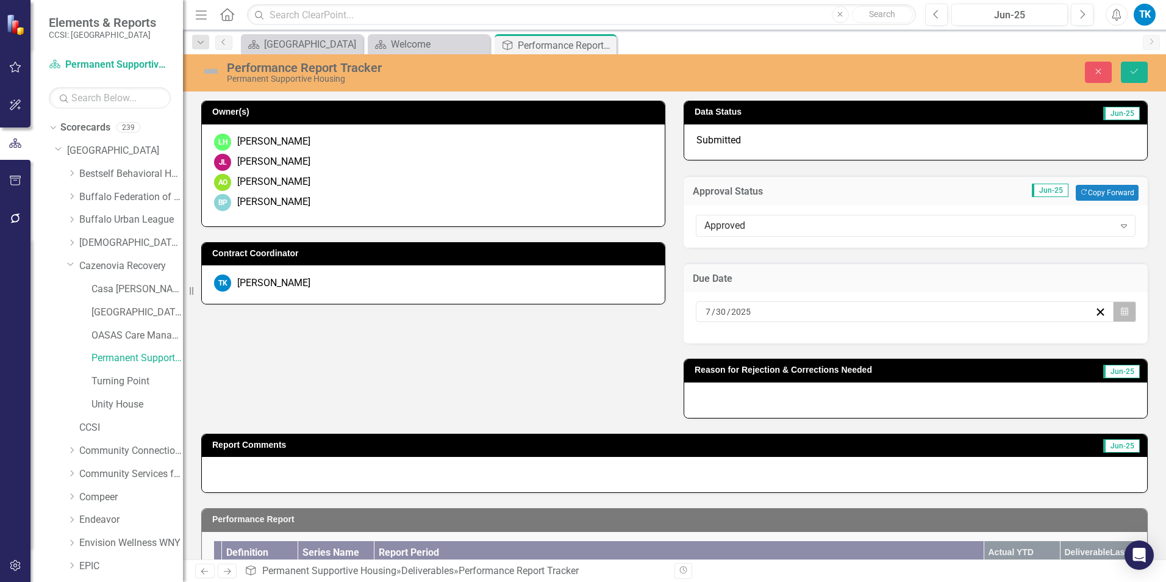
click at [1121, 312] on icon "button" at bounding box center [1124, 311] width 7 height 9
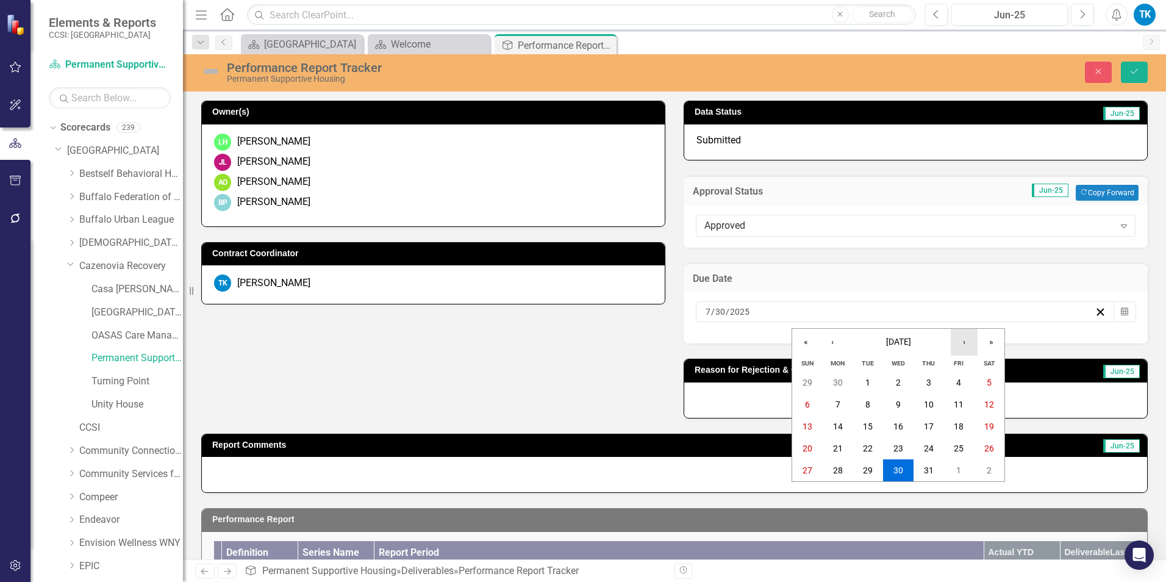
click at [969, 340] on button "›" at bounding box center [964, 342] width 27 height 27
click at [926, 468] on abbr "30" at bounding box center [929, 470] width 10 height 10
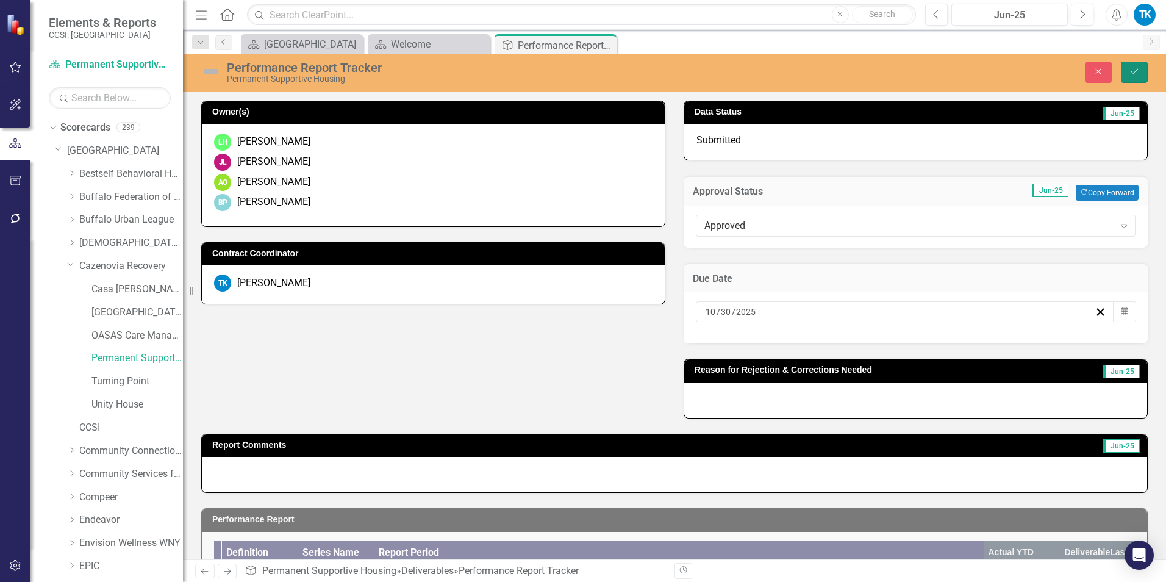
click at [1138, 73] on icon "Save" at bounding box center [1134, 71] width 11 height 9
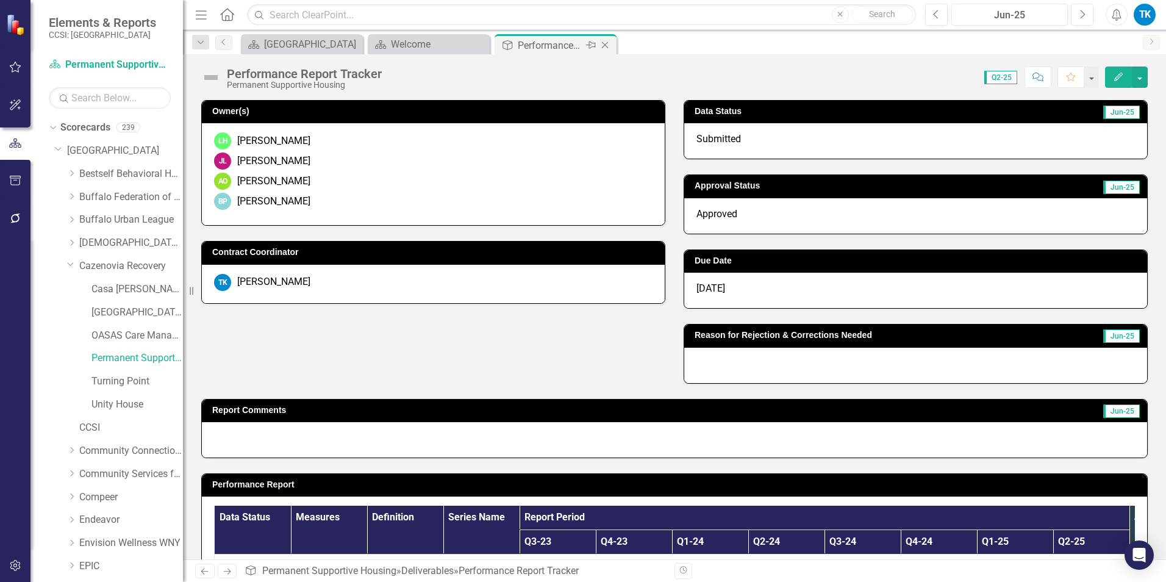
click at [607, 43] on icon at bounding box center [605, 45] width 7 height 7
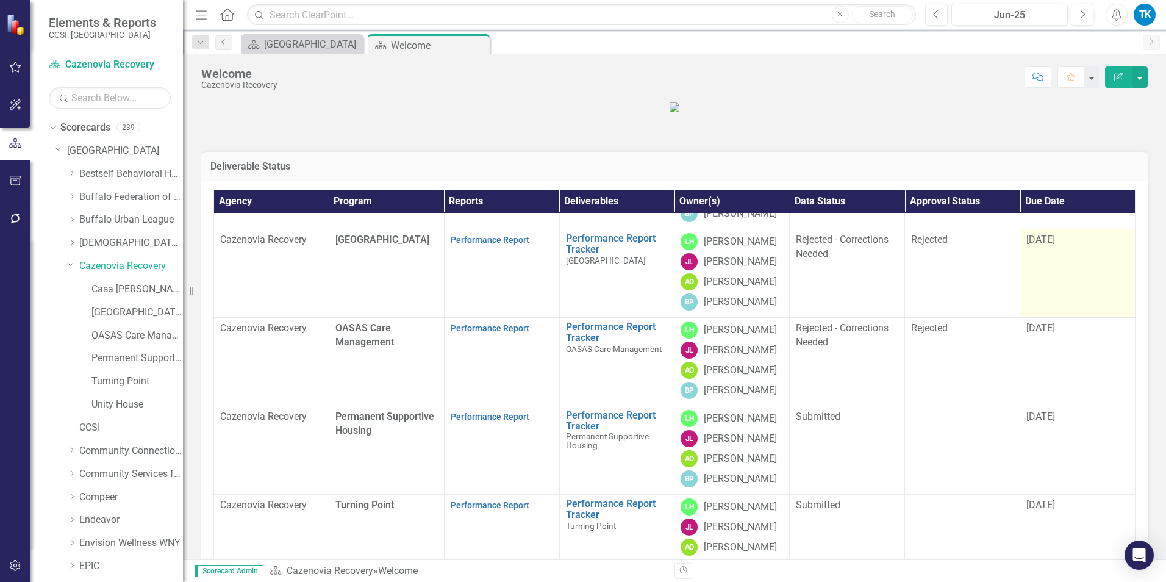
scroll to position [176, 0]
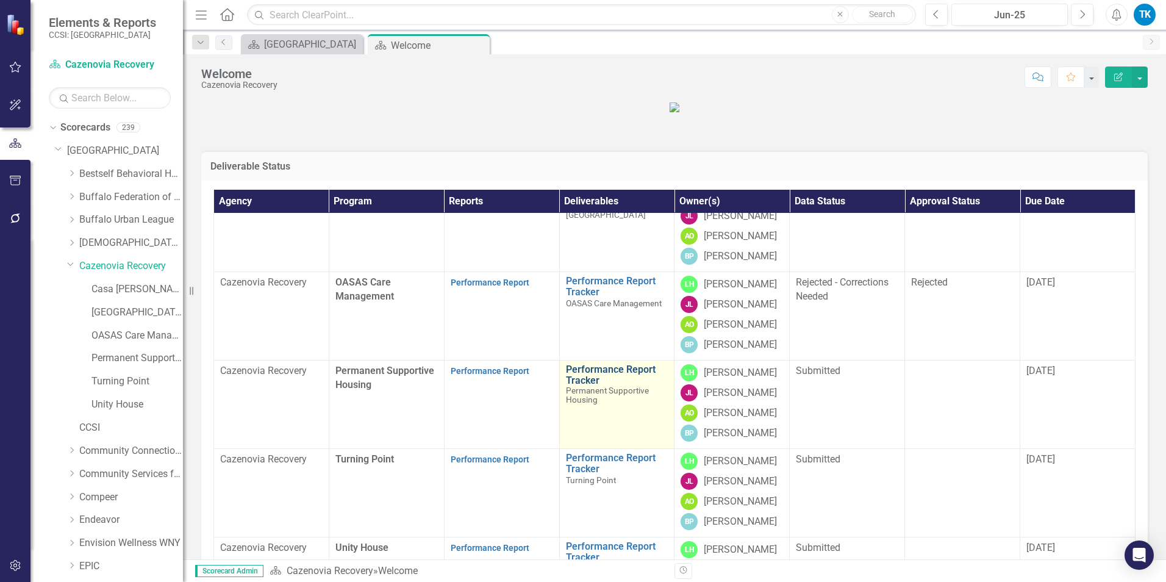
click at [584, 385] on link "Performance Report Tracker" at bounding box center [617, 374] width 102 height 21
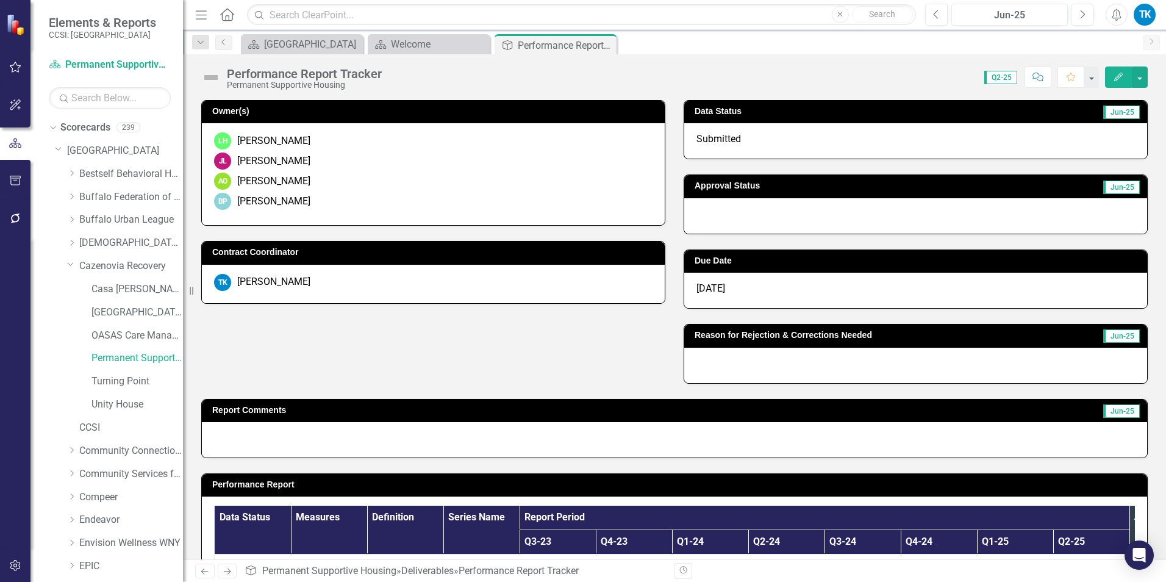
click at [714, 211] on div at bounding box center [915, 215] width 463 height 35
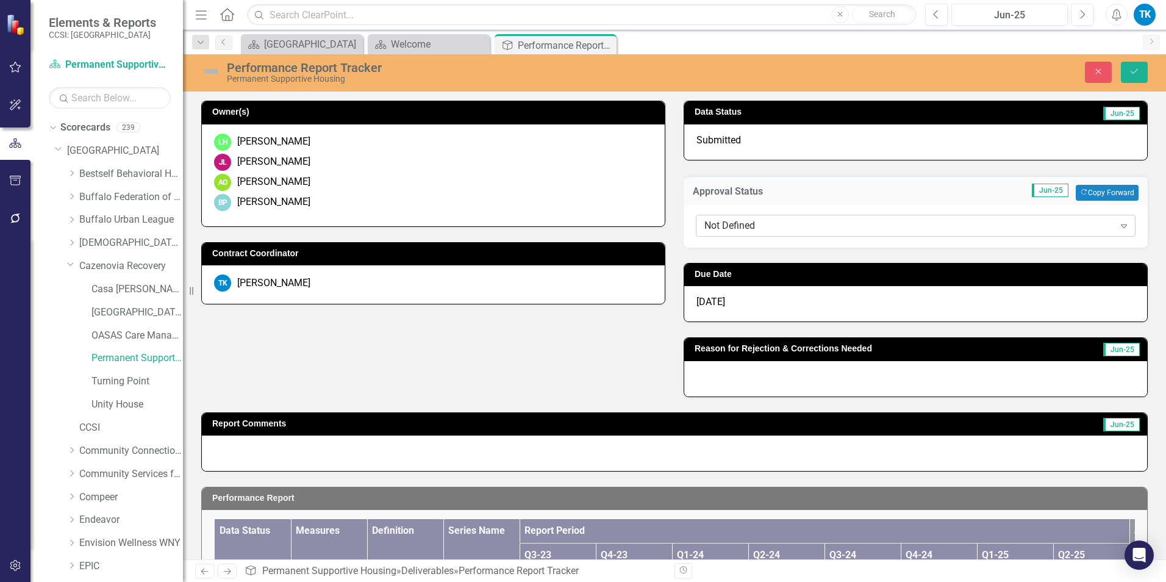
click at [726, 223] on div "Not Defined" at bounding box center [909, 225] width 410 height 14
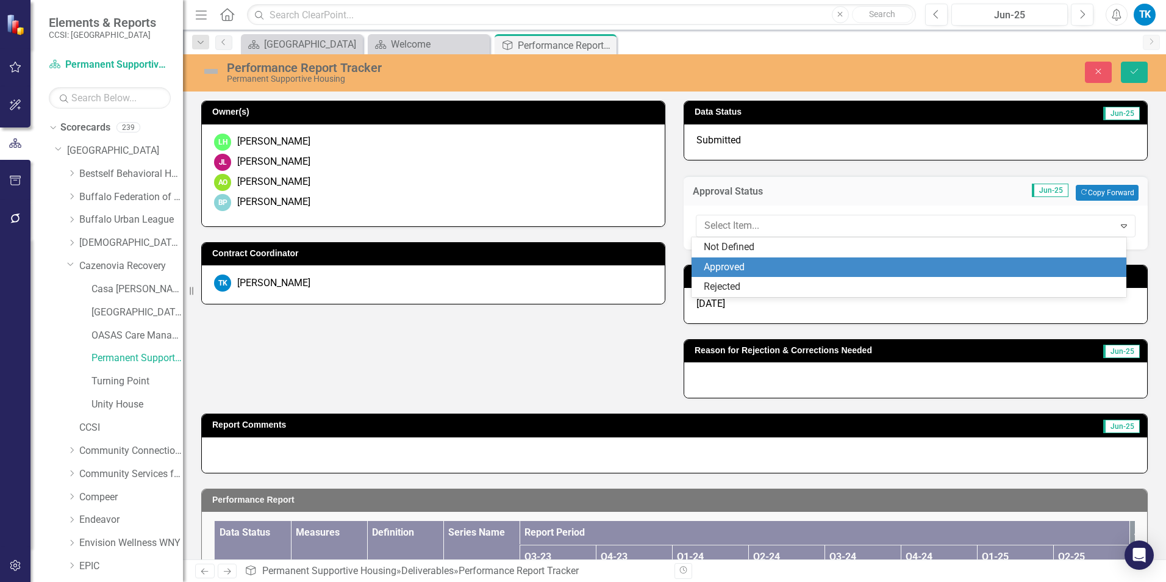
click at [748, 265] on div "Approved" at bounding box center [912, 267] width 416 height 14
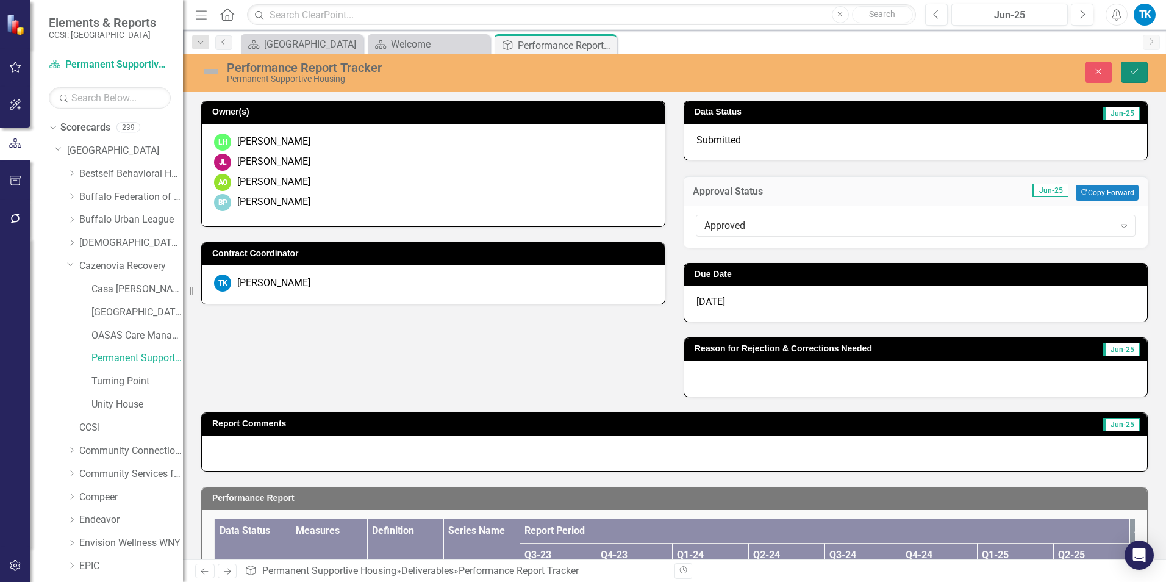
click at [1129, 68] on icon "Save" at bounding box center [1134, 71] width 11 height 9
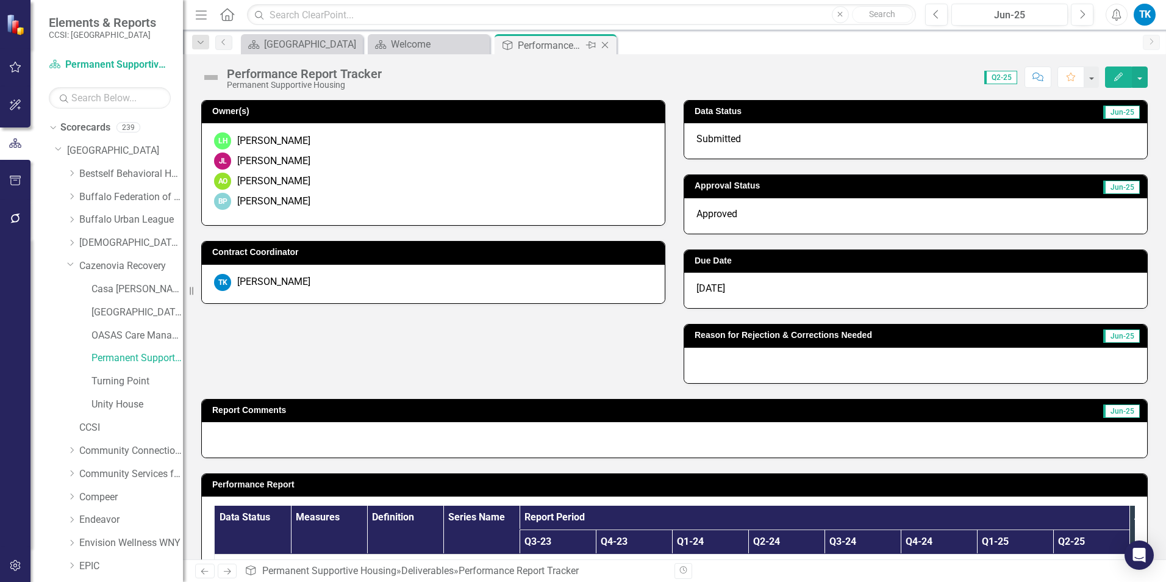
click at [607, 44] on icon "Close" at bounding box center [605, 45] width 12 height 10
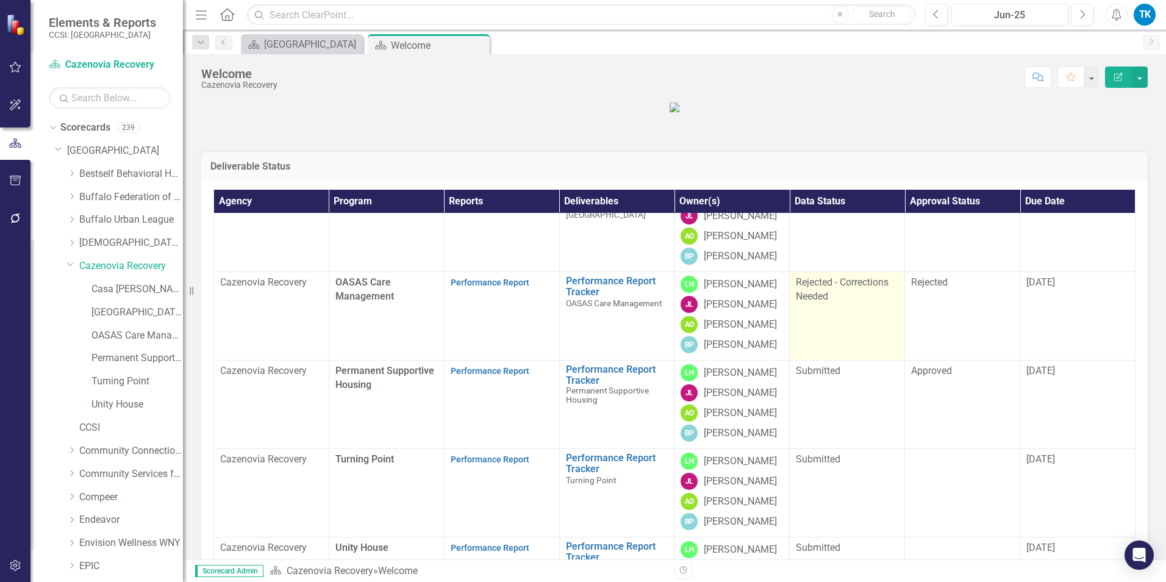
scroll to position [176, 0]
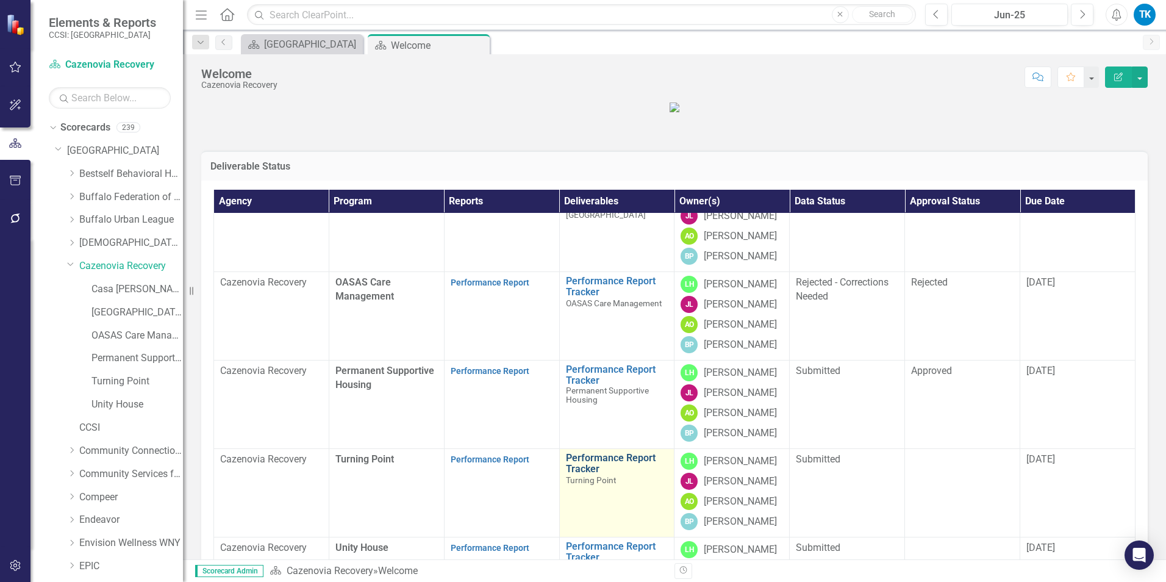
click at [579, 474] on link "Performance Report Tracker" at bounding box center [617, 463] width 102 height 21
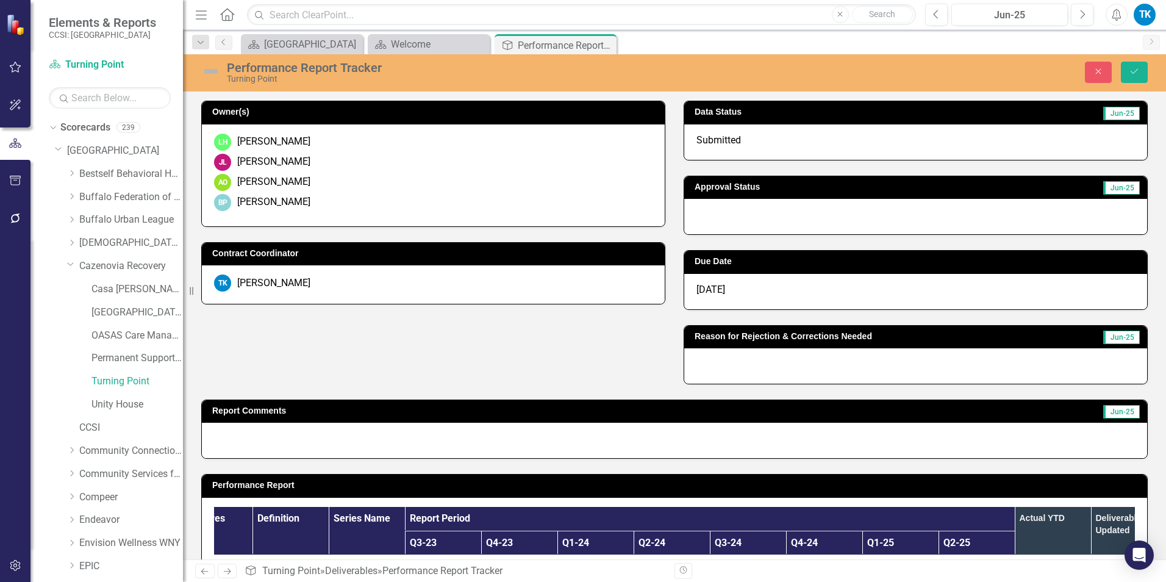
click at [700, 362] on div at bounding box center [915, 365] width 463 height 35
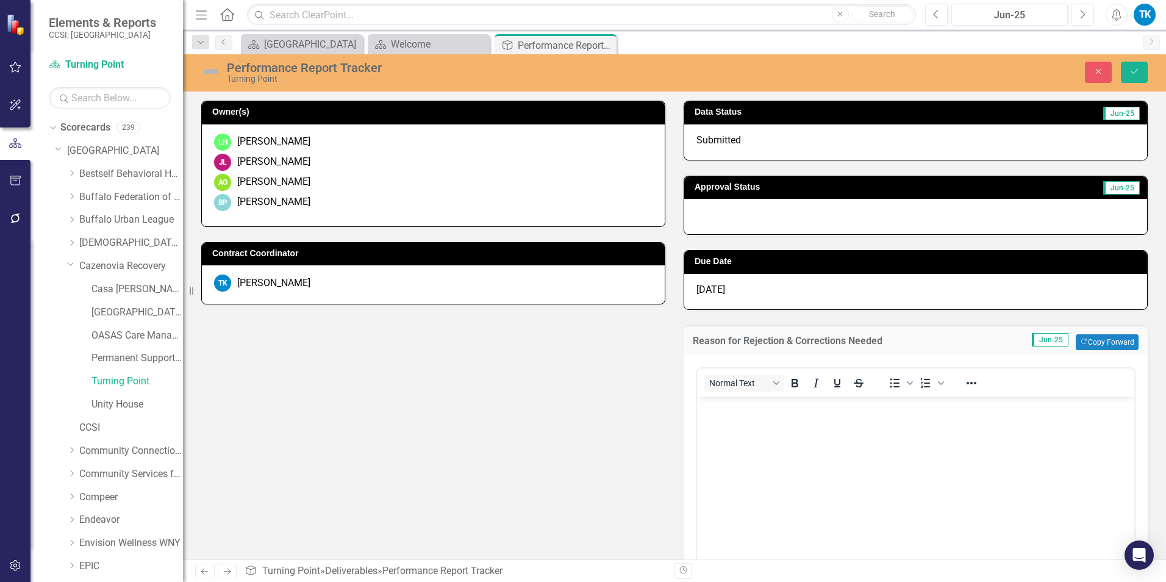
click at [709, 408] on p "Rich Text Area. Press ALT-0 for help." at bounding box center [915, 406] width 431 height 15
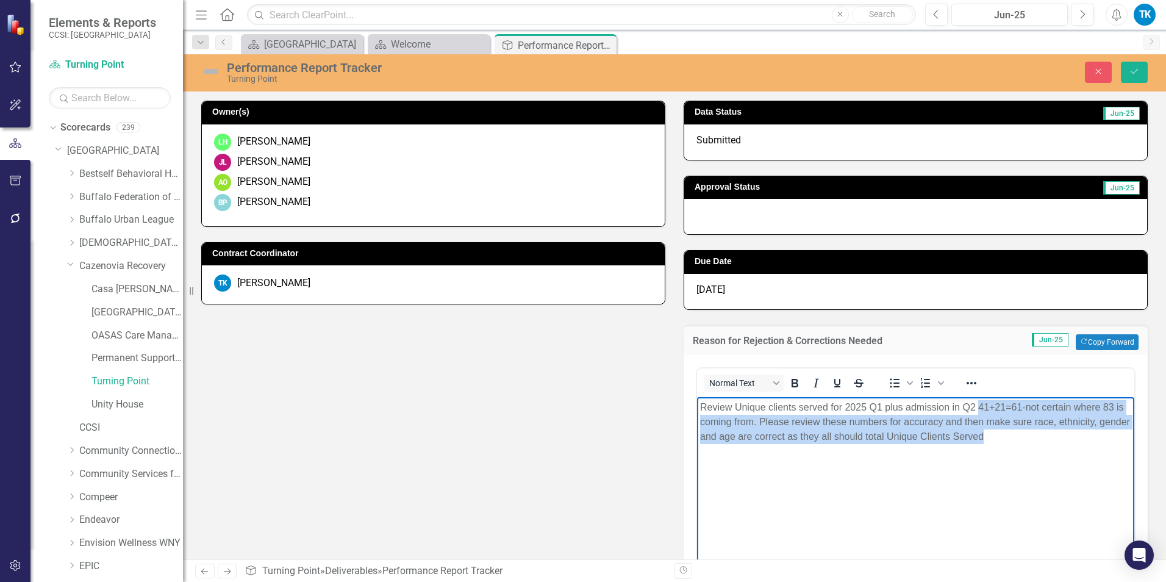
drag, startPoint x: 979, startPoint y: 405, endPoint x: 1117, endPoint y: 434, distance: 140.2
click at [1117, 434] on p "Review Unique clients served for 2025 Q1 plus admission in Q2 41+21=61-not cert…" at bounding box center [915, 421] width 431 height 44
click at [1115, 432] on p "Review Unique clients served for 2025 Q1 plus admission in Q2 41+21=61-not cert…" at bounding box center [915, 421] width 431 height 44
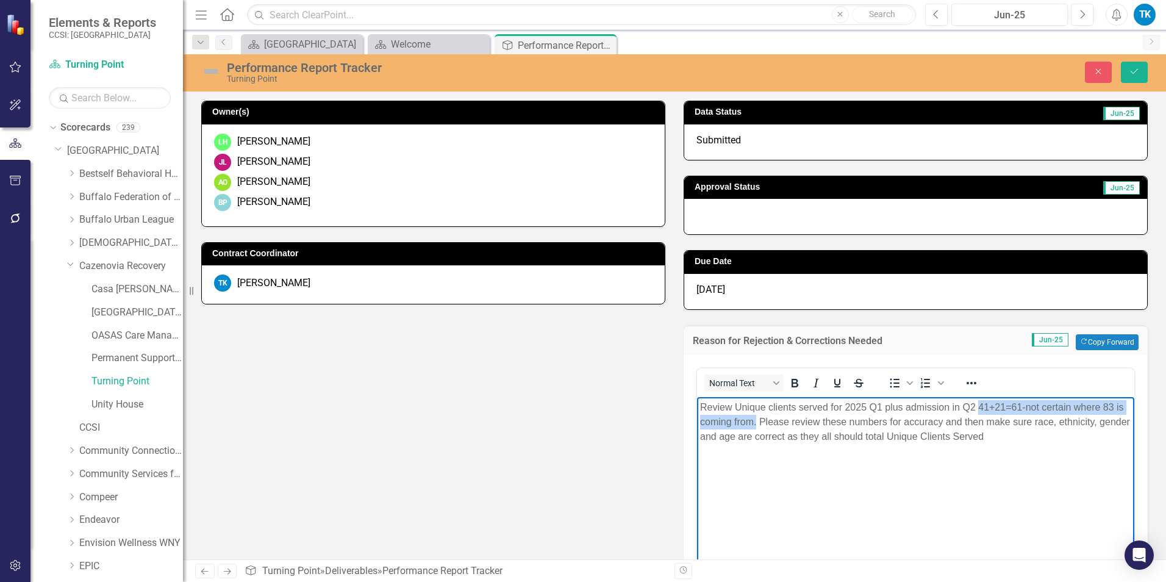
drag, startPoint x: 978, startPoint y: 404, endPoint x: 757, endPoint y: 421, distance: 222.1
click at [757, 421] on p "Review Unique clients served for 2025 Q1 plus admission in Q2 41+21=61-not cert…" at bounding box center [915, 421] width 431 height 44
click at [739, 141] on div "Submitted" at bounding box center [915, 141] width 463 height 35
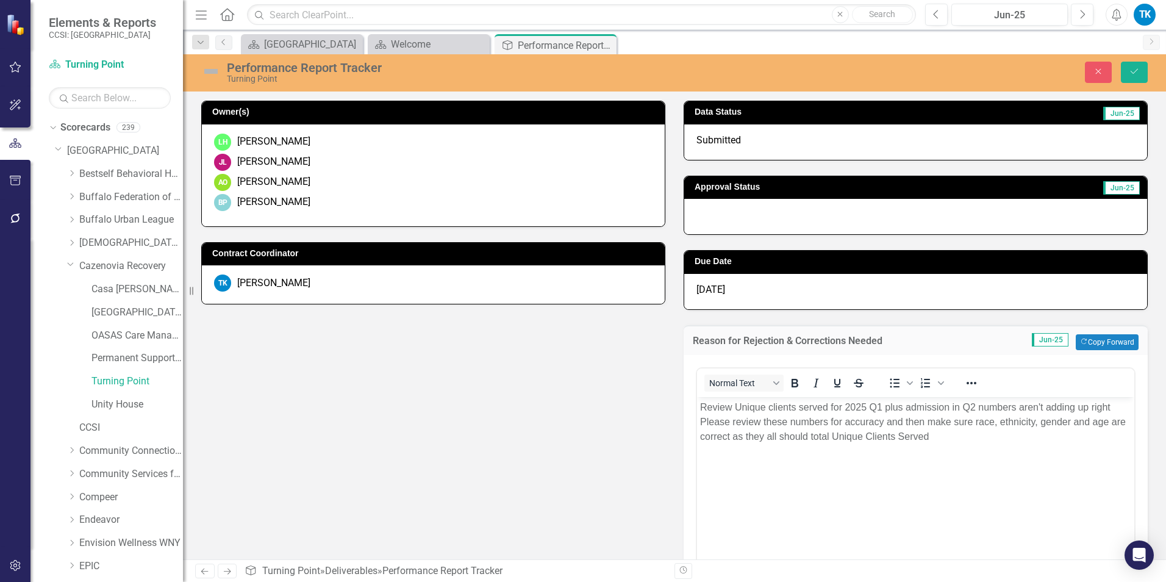
click at [739, 141] on div "Submitted" at bounding box center [915, 141] width 463 height 35
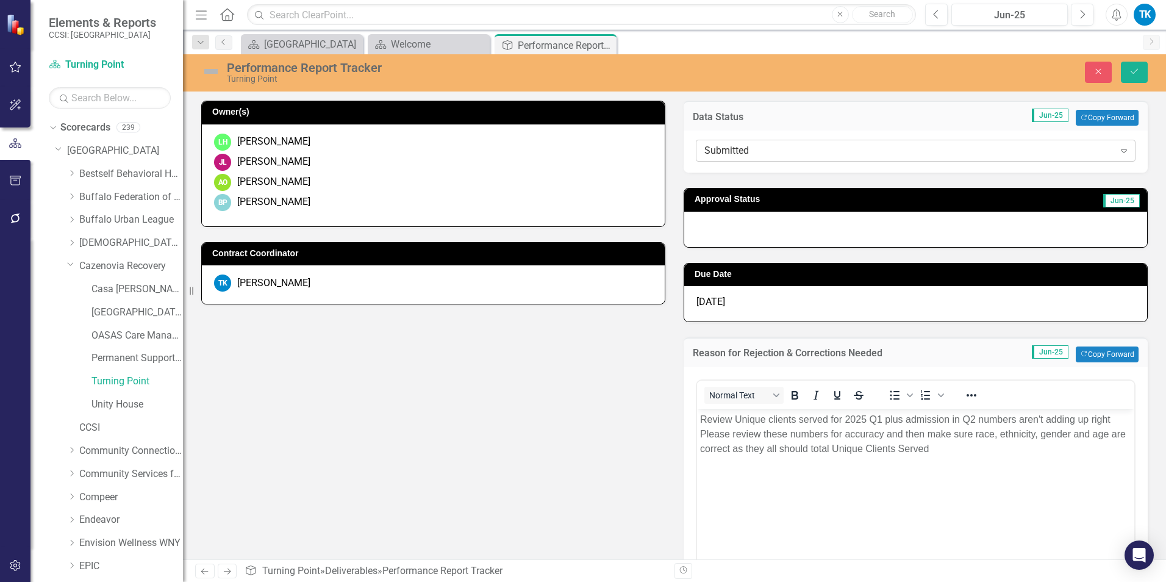
click at [732, 150] on div "Submitted" at bounding box center [909, 151] width 410 height 14
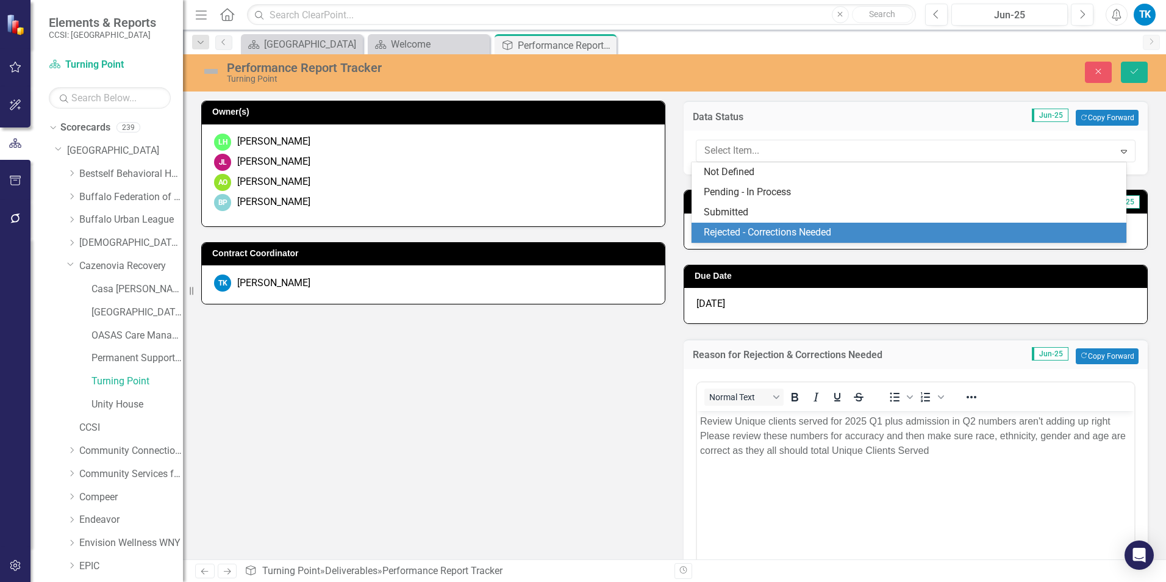
click at [732, 227] on div "Rejected - Corrections Needed" at bounding box center [912, 233] width 416 height 14
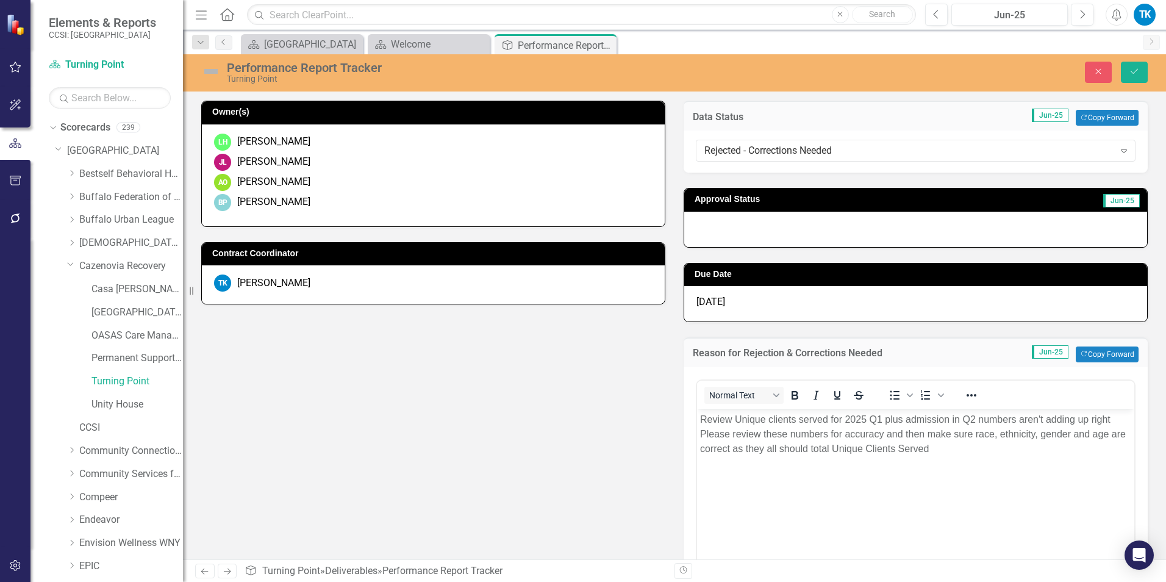
click at [720, 237] on div at bounding box center [915, 229] width 463 height 35
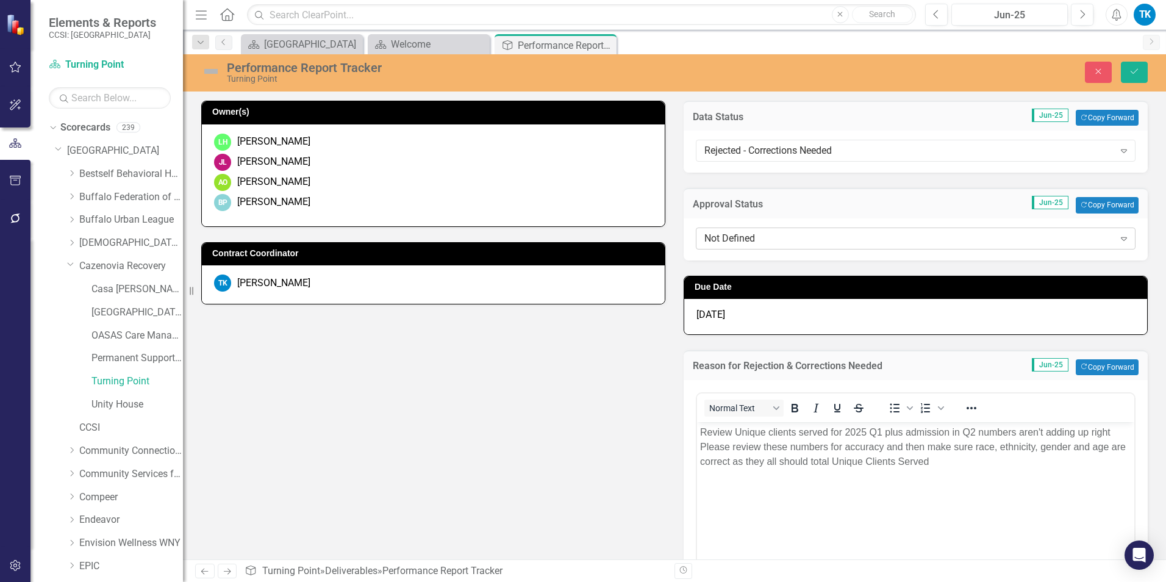
click at [717, 236] on div "Not Defined" at bounding box center [909, 238] width 410 height 14
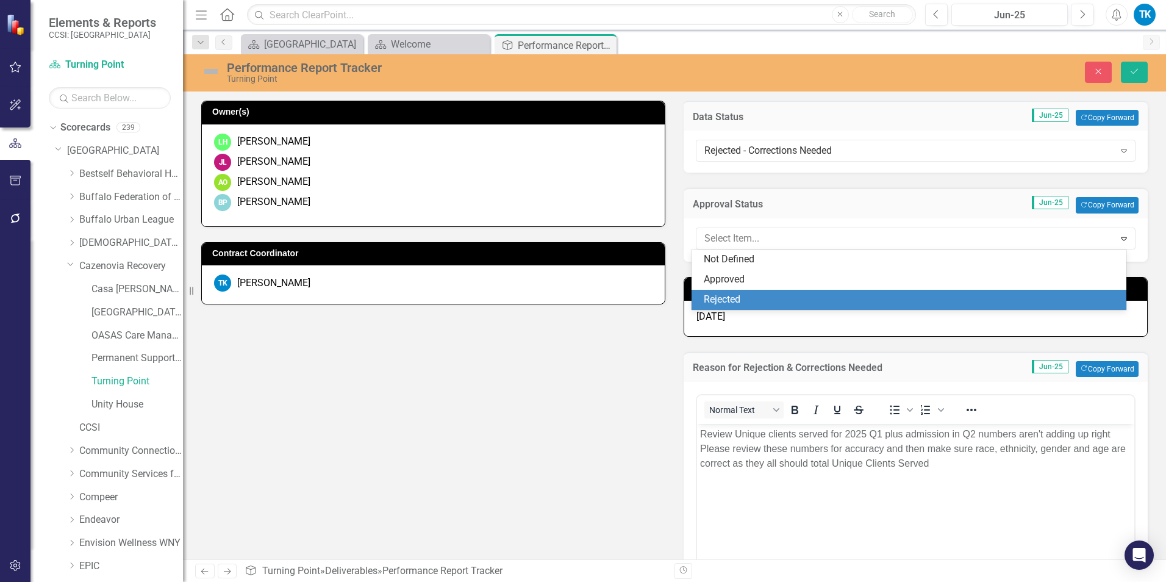
click at [742, 294] on div "Rejected" at bounding box center [912, 300] width 416 height 14
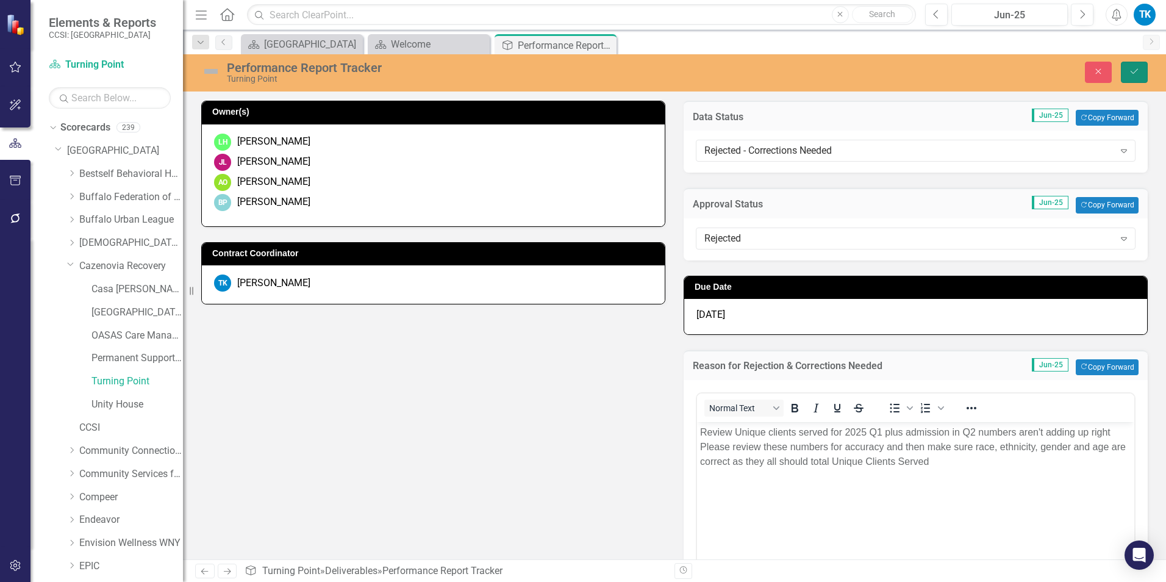
click at [1133, 68] on icon "Save" at bounding box center [1134, 71] width 11 height 9
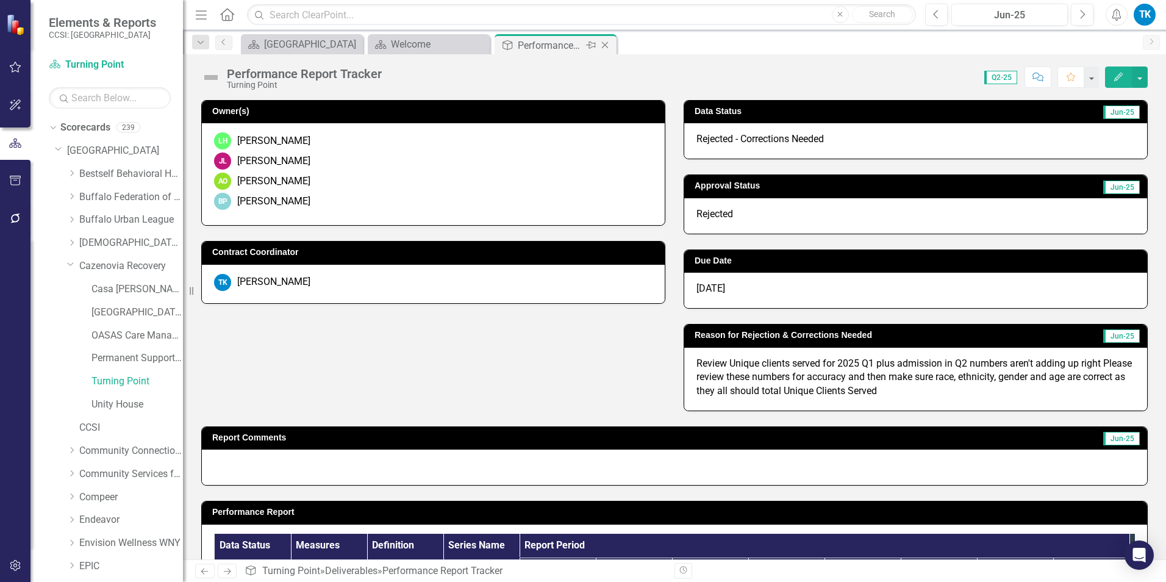
click at [604, 45] on icon at bounding box center [605, 45] width 7 height 7
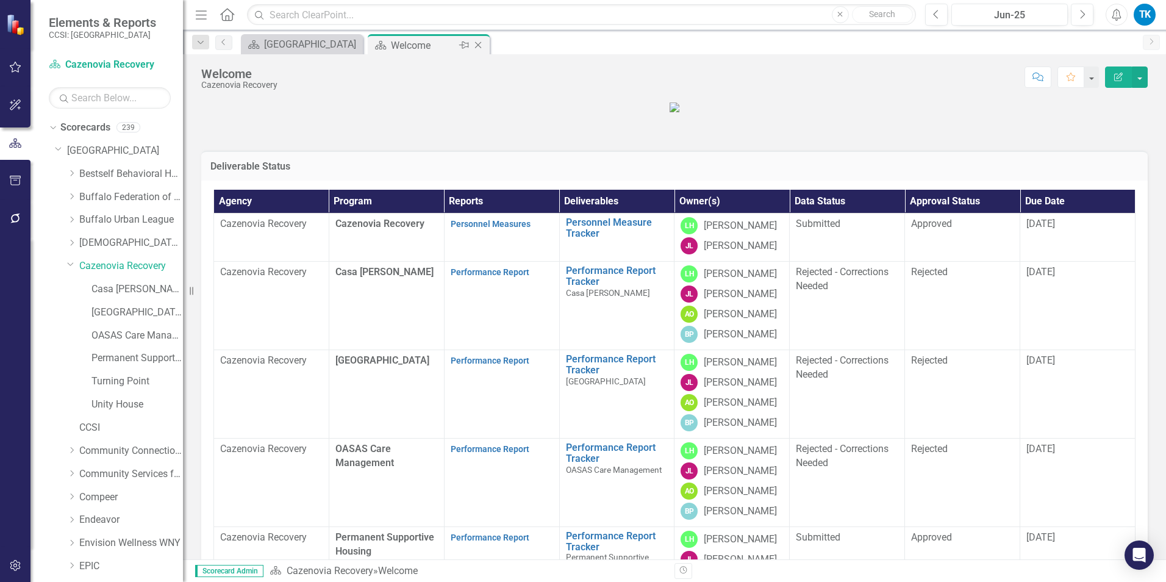
click at [473, 41] on icon "Close" at bounding box center [478, 45] width 12 height 10
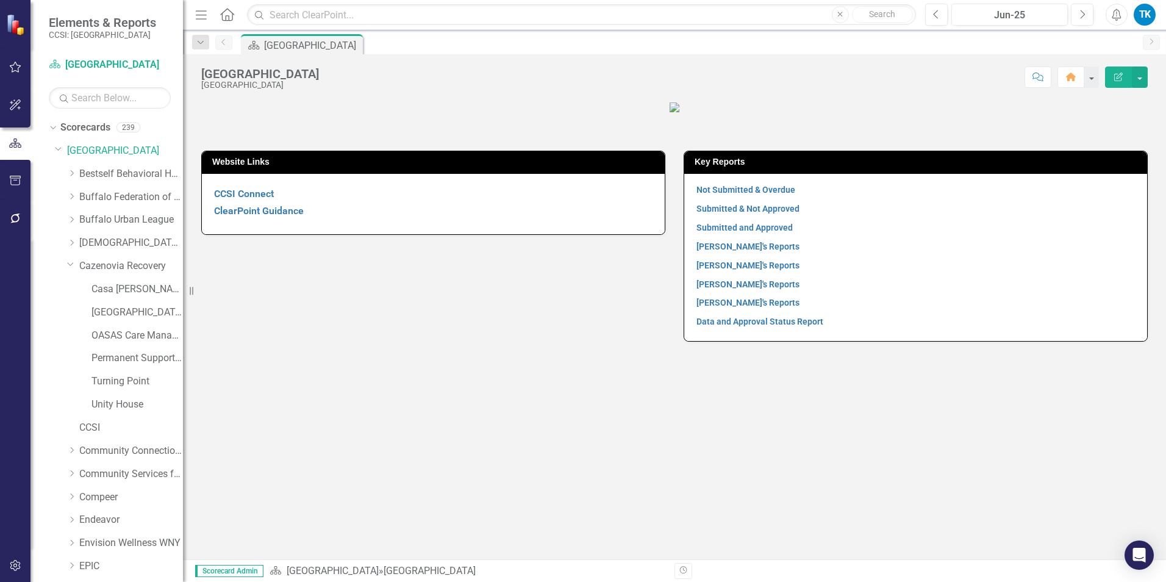
drag, startPoint x: 70, startPoint y: 220, endPoint x: 115, endPoint y: 234, distance: 46.7
click at [70, 220] on icon "Dropdown" at bounding box center [71, 219] width 9 height 7
click at [121, 218] on link "Buffalo Urban League" at bounding box center [131, 220] width 104 height 14
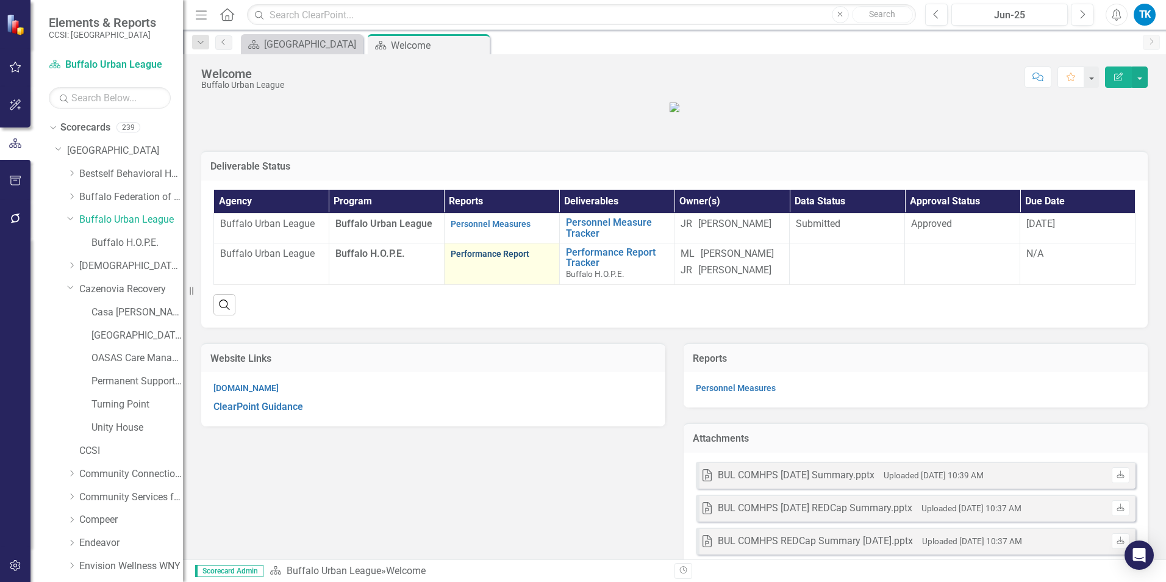
click at [515, 259] on link "Performance Report" at bounding box center [490, 254] width 79 height 10
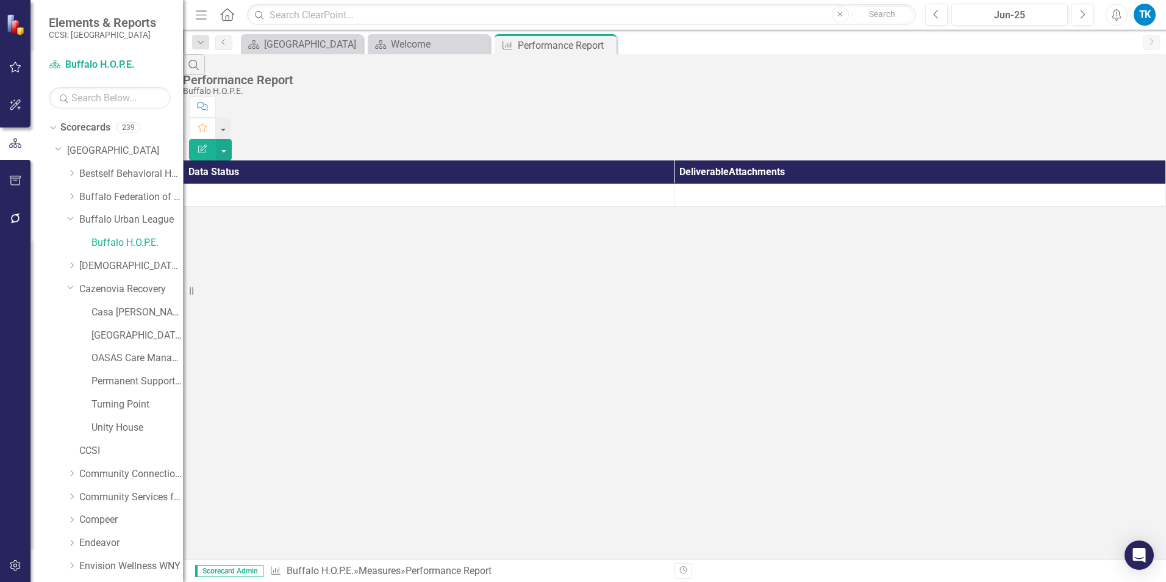
drag, startPoint x: 1020, startPoint y: 193, endPoint x: 1083, endPoint y: 152, distance: 75.5
click at [1020, 192] on div "Search Performance Report Buffalo H.O.P.E. Comment Favorite Edit Report Data St…" at bounding box center [674, 130] width 983 height 152
click at [431, 45] on div "Welcome" at bounding box center [431, 44] width 81 height 15
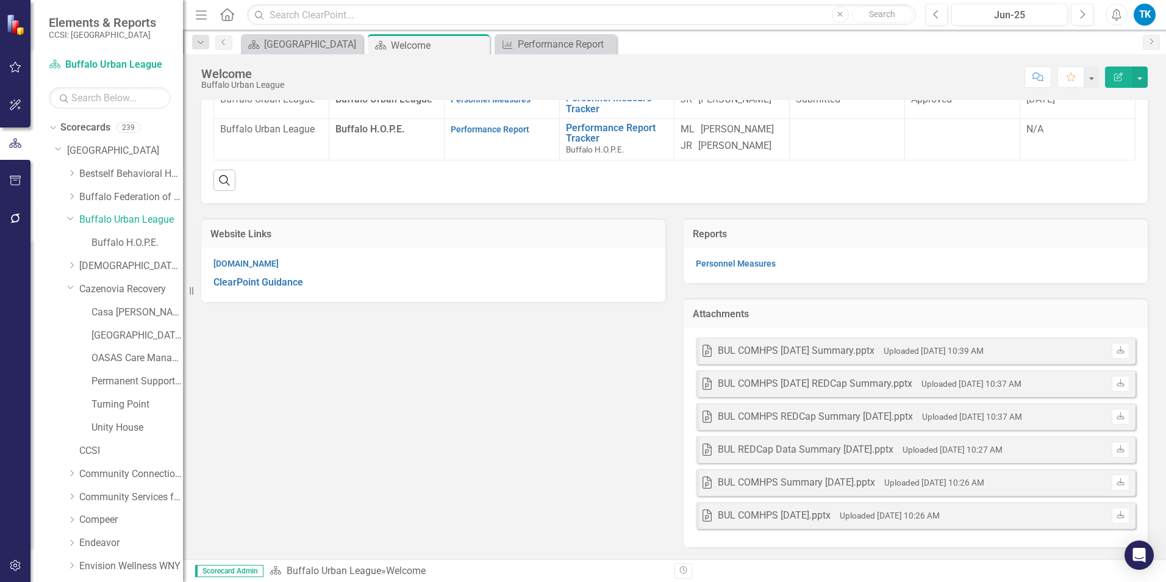
scroll to position [217, 0]
click at [762, 314] on h3 "Attachments" at bounding box center [916, 314] width 446 height 11
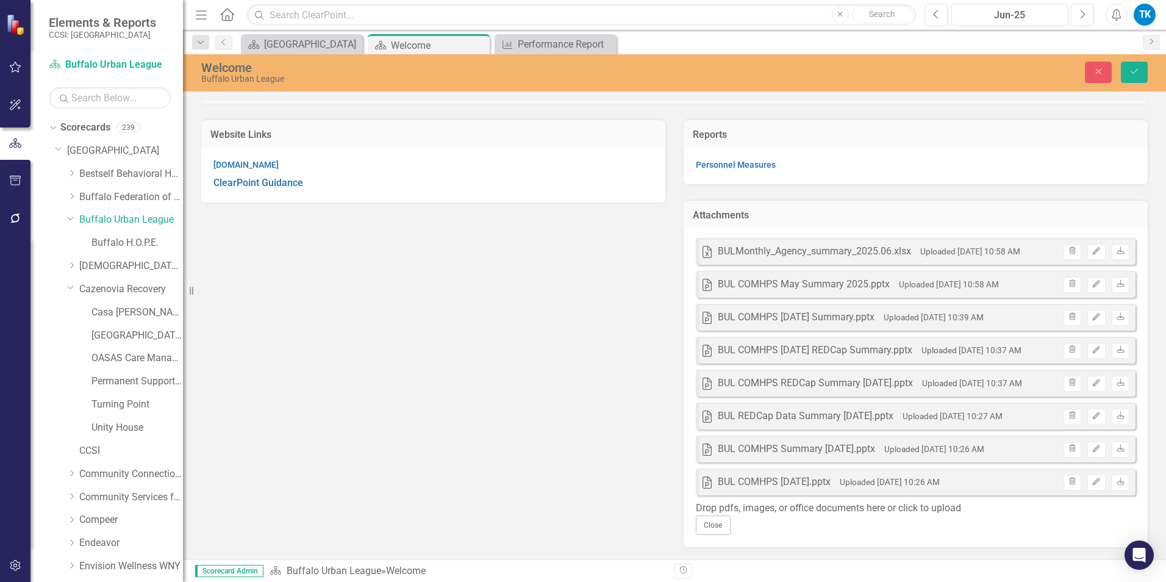
scroll to position [353, 0]
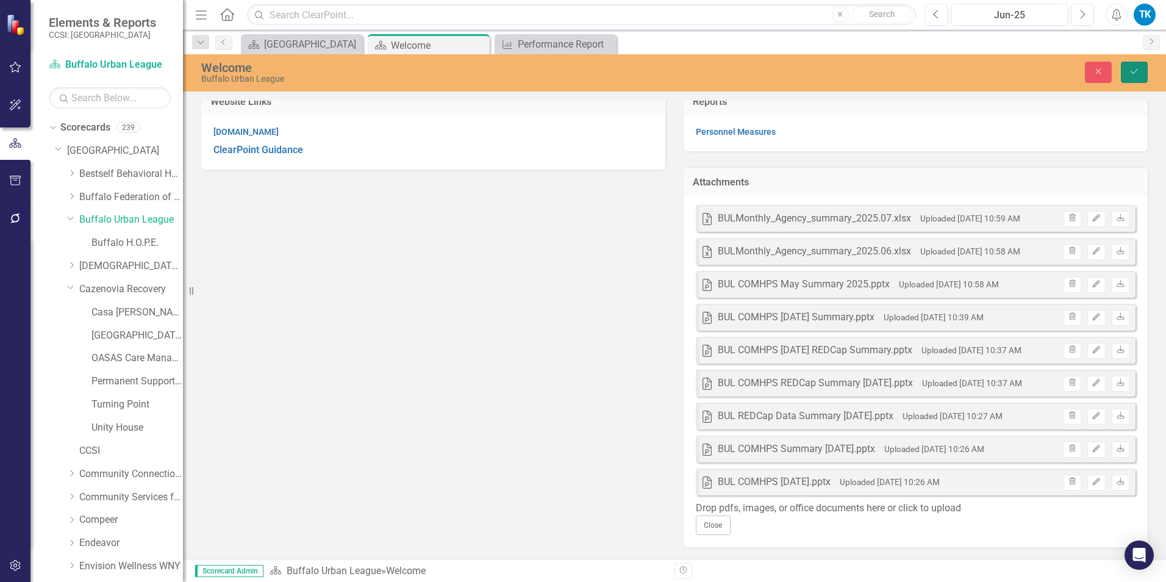
drag, startPoint x: 1138, startPoint y: 70, endPoint x: 1139, endPoint y: 84, distance: 14.7
click at [1138, 70] on icon "Save" at bounding box center [1134, 71] width 11 height 9
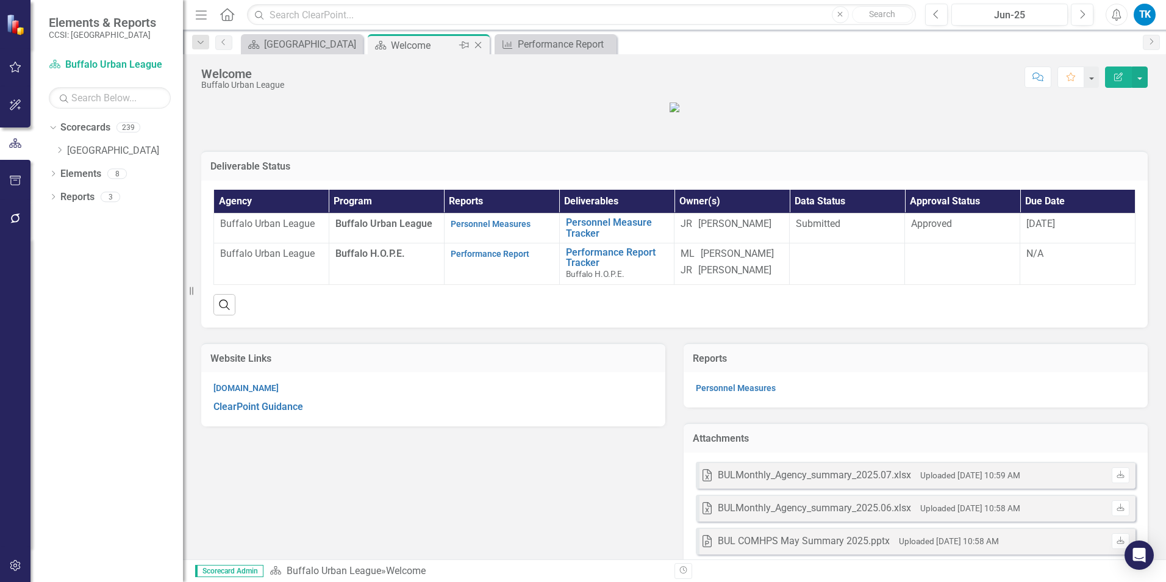
click at [482, 42] on icon "Close" at bounding box center [478, 45] width 12 height 10
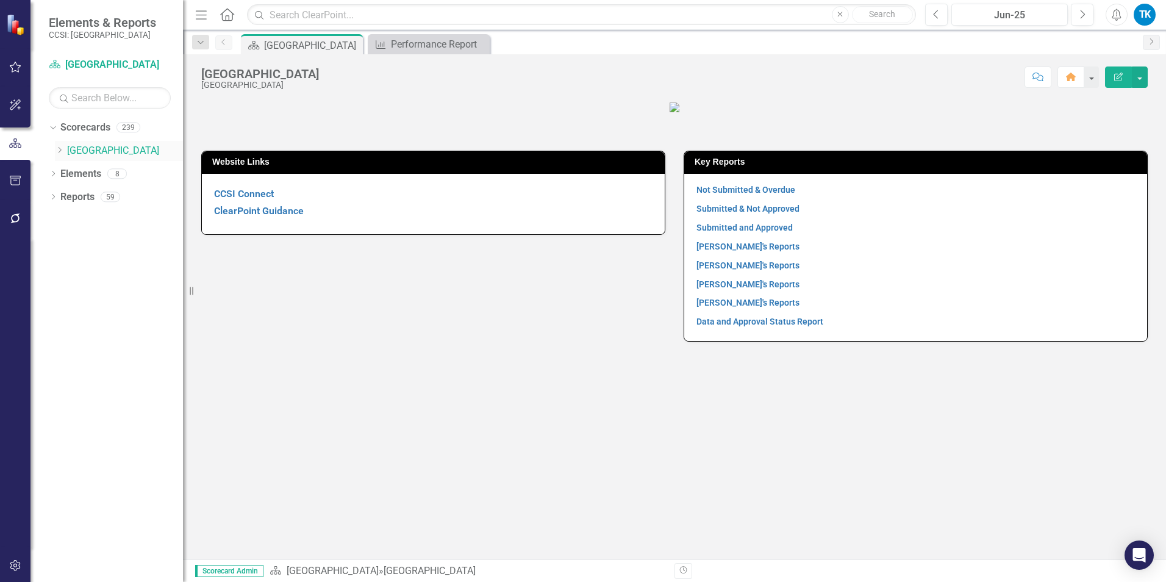
click at [60, 148] on icon at bounding box center [60, 150] width 3 height 6
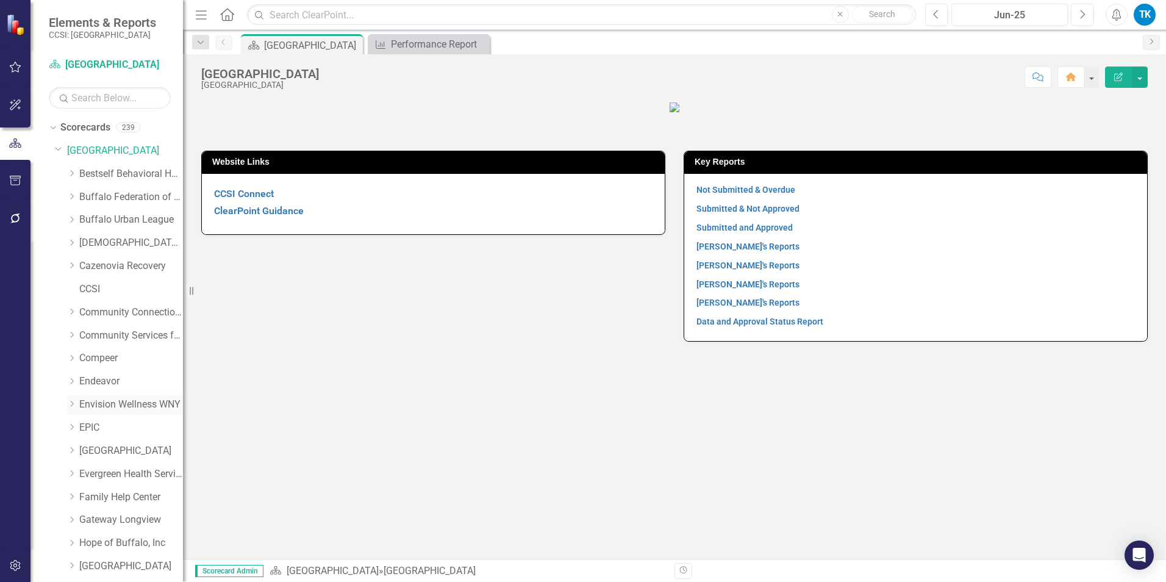
click at [123, 404] on link "Envision Wellness WNY" at bounding box center [131, 405] width 104 height 14
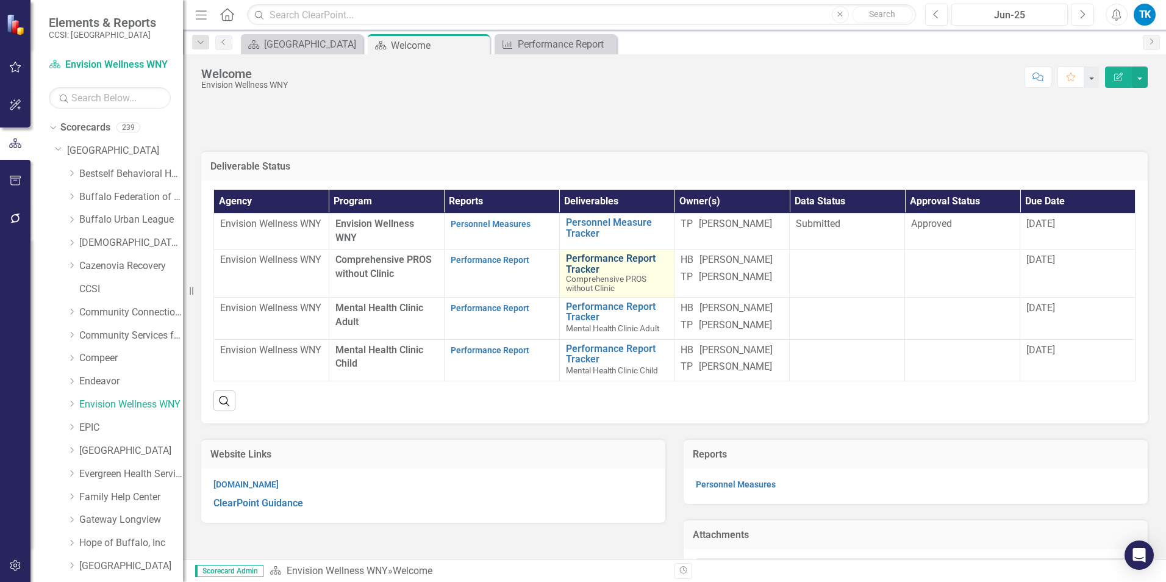
click at [592, 256] on link "Performance Report Tracker" at bounding box center [617, 263] width 102 height 21
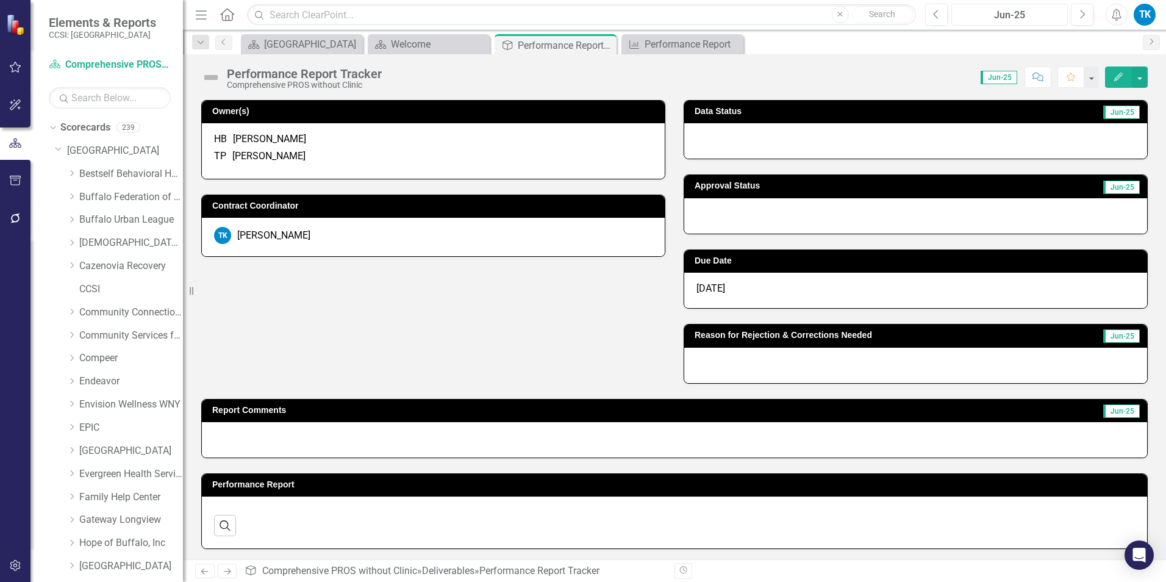
click at [995, 12] on div "Jun-25" at bounding box center [1010, 15] width 108 height 15
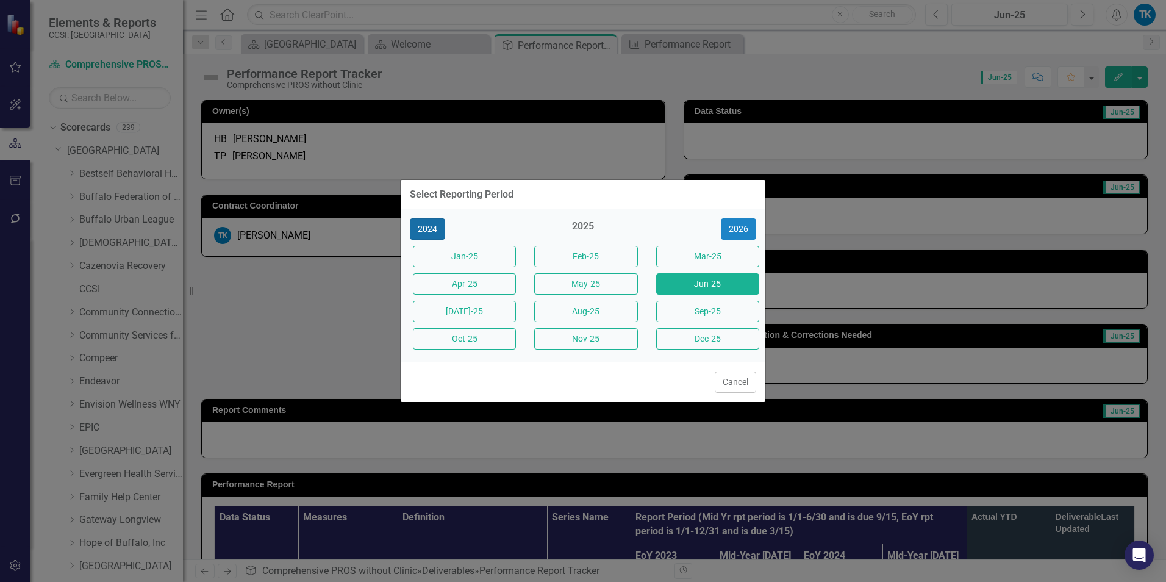
click at [423, 229] on button "2024" at bounding box center [427, 228] width 35 height 21
click at [745, 225] on button "2025" at bounding box center [738, 228] width 35 height 21
click at [716, 259] on button "Mar-25" at bounding box center [707, 256] width 103 height 21
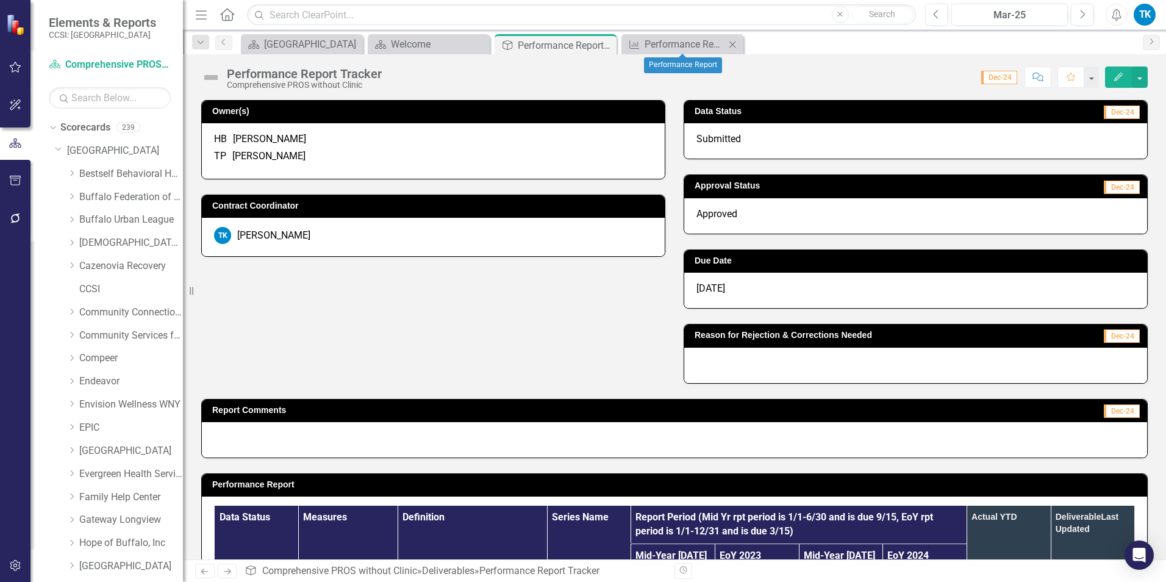
click at [736, 43] on icon "Close" at bounding box center [732, 45] width 12 height 10
click at [99, 452] on link "[GEOGRAPHIC_DATA]" at bounding box center [131, 451] width 104 height 14
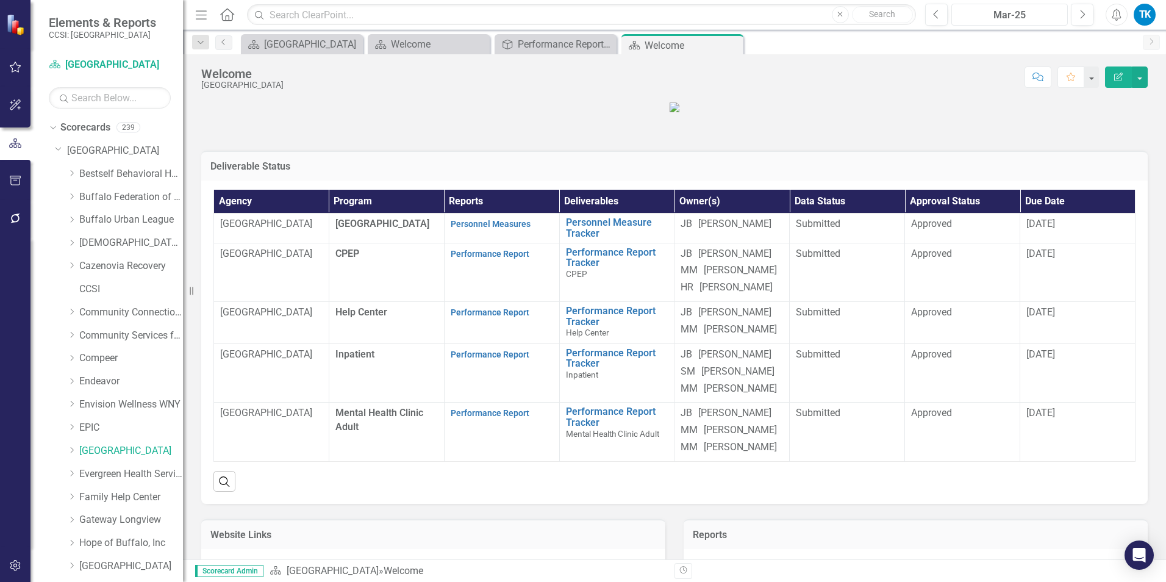
click at [978, 15] on div "Mar-25" at bounding box center [1010, 15] width 108 height 15
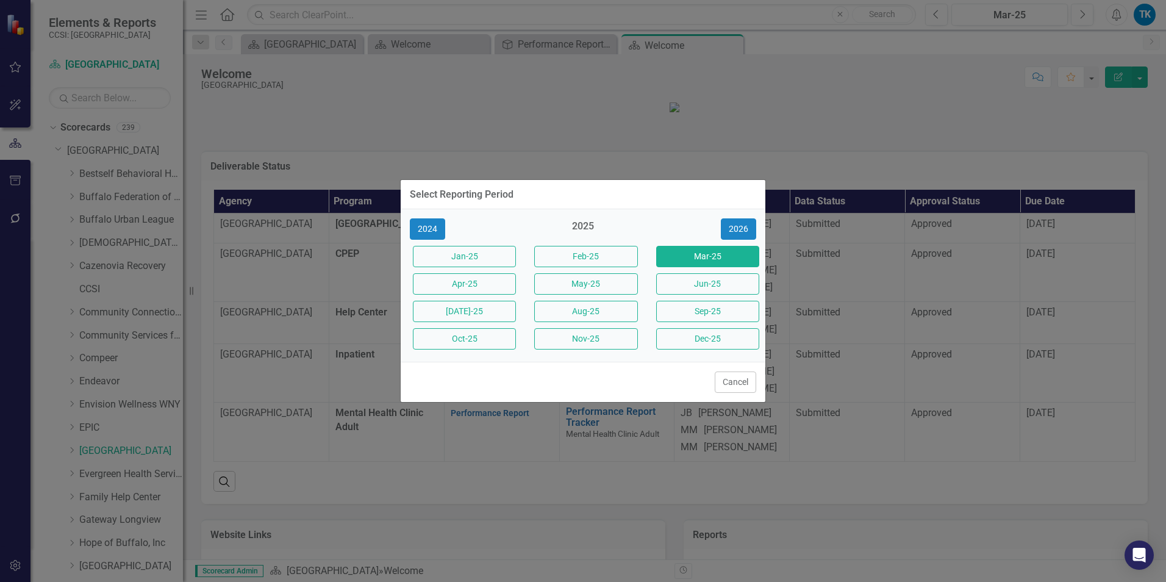
click at [690, 273] on div "Jun-25" at bounding box center [704, 283] width 121 height 27
click at [693, 285] on button "Jun-25" at bounding box center [707, 283] width 103 height 21
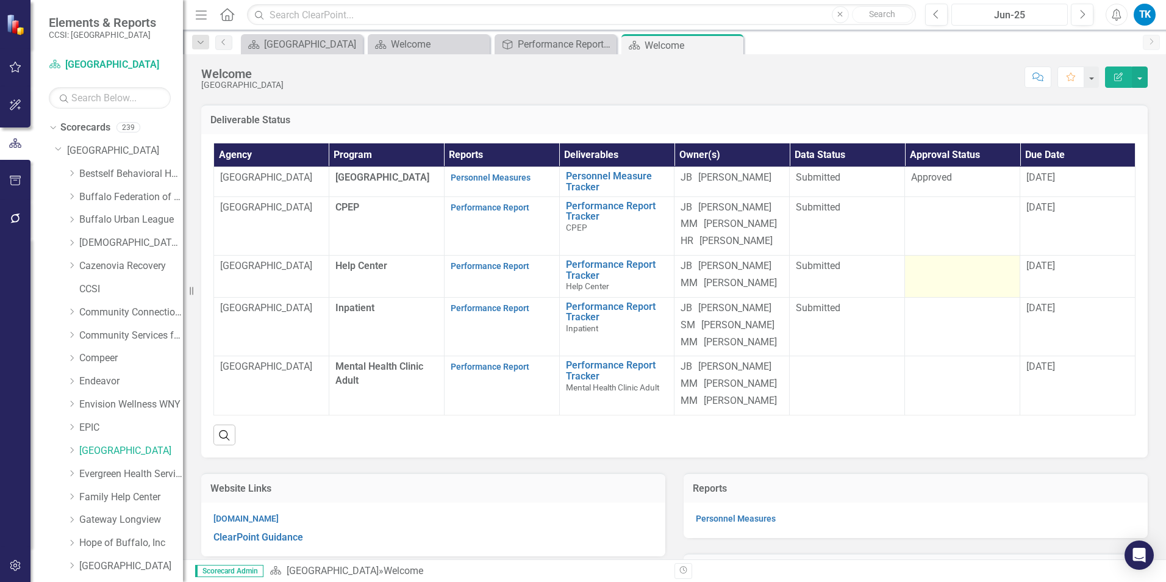
scroll to position [61, 0]
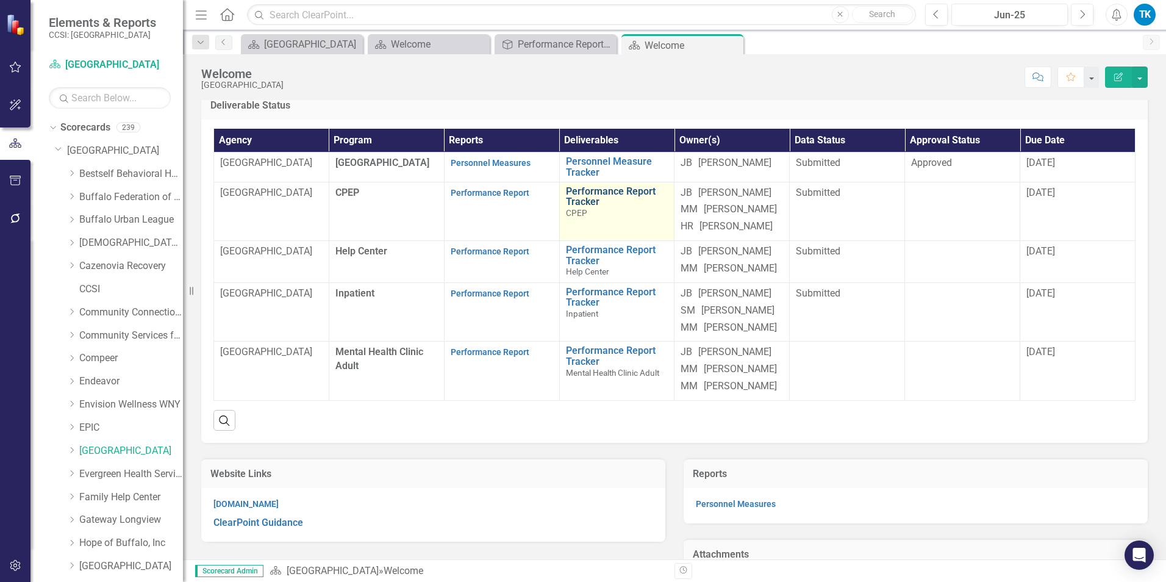
click at [578, 207] on link "Performance Report Tracker" at bounding box center [617, 196] width 102 height 21
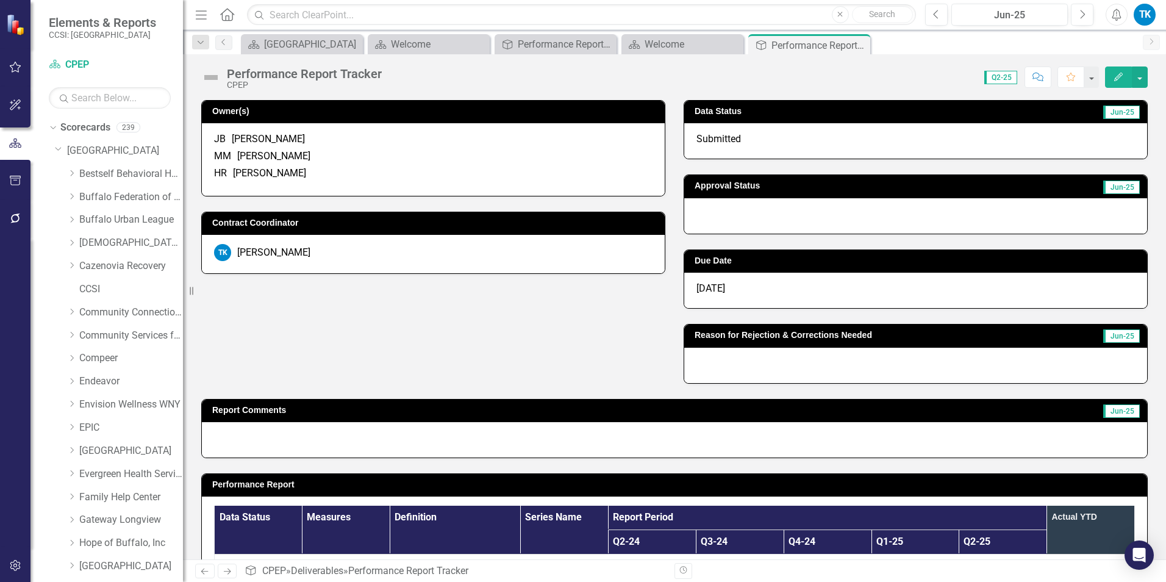
click at [723, 216] on div at bounding box center [915, 215] width 463 height 35
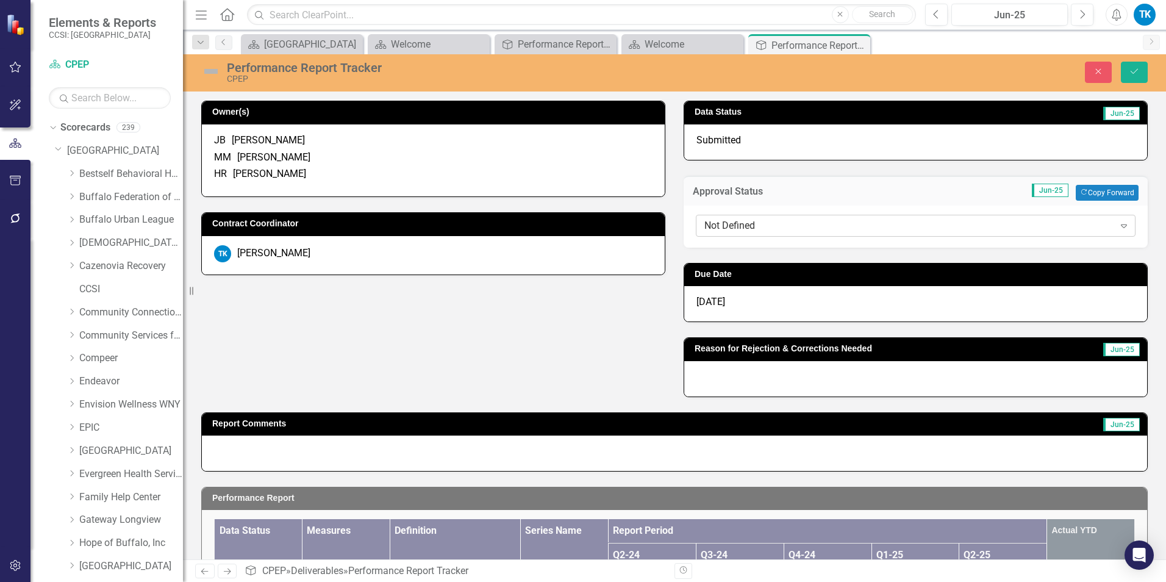
click at [738, 225] on div "Not Defined" at bounding box center [909, 225] width 410 height 14
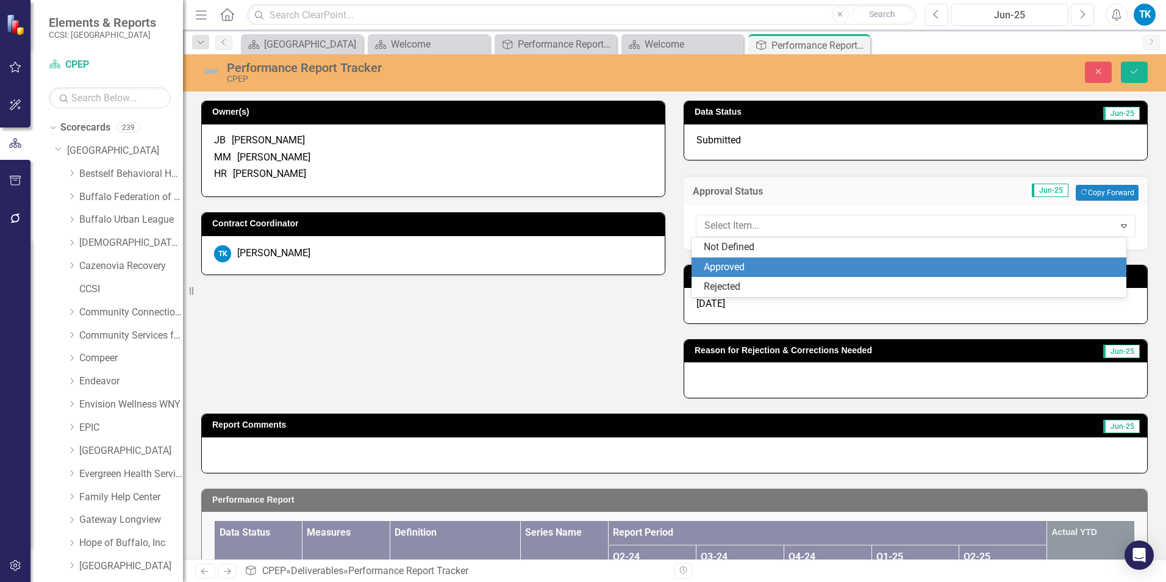
click at [750, 267] on div "Approved" at bounding box center [912, 267] width 416 height 14
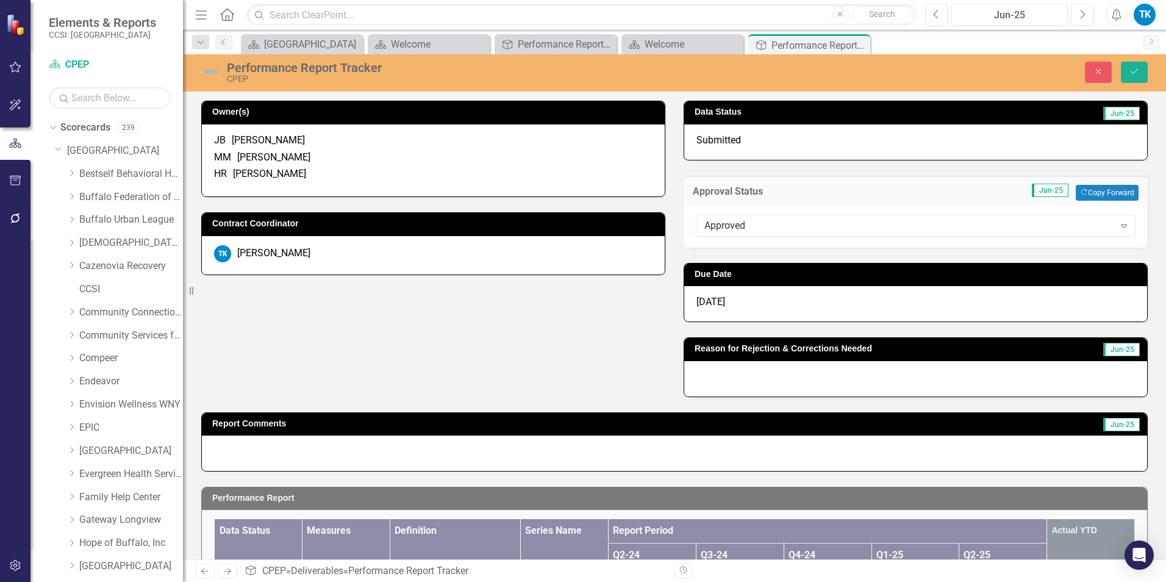
click at [710, 301] on span "[DATE]" at bounding box center [710, 302] width 29 height 12
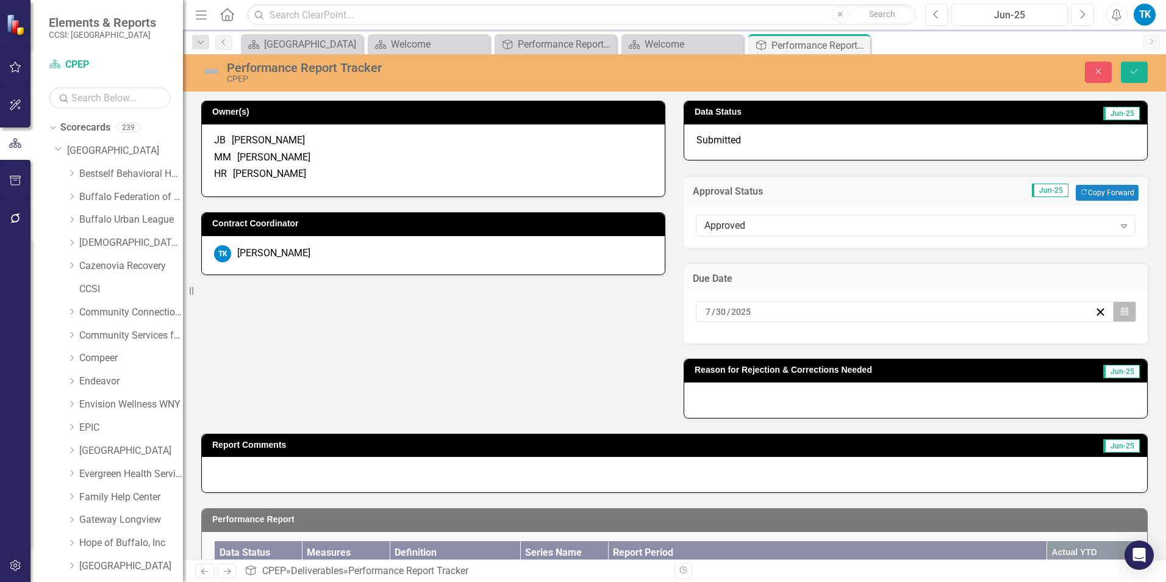
click at [1113, 313] on button "Calendar" at bounding box center [1124, 311] width 23 height 21
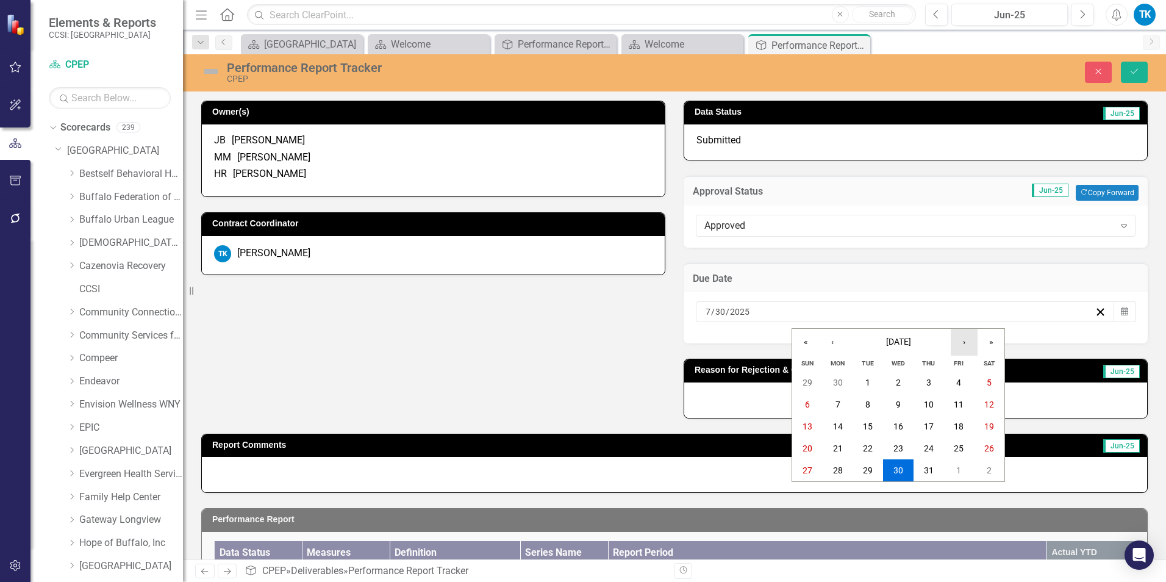
click at [969, 338] on button "›" at bounding box center [964, 342] width 27 height 27
click at [926, 469] on abbr "30" at bounding box center [929, 470] width 10 height 10
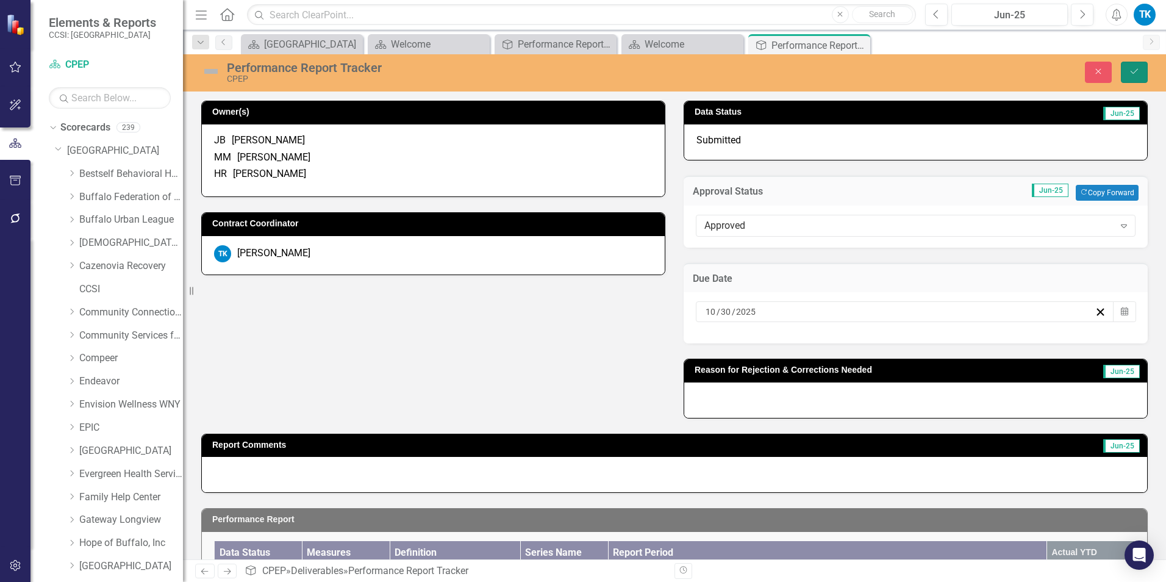
click at [1137, 68] on icon "Save" at bounding box center [1134, 71] width 11 height 9
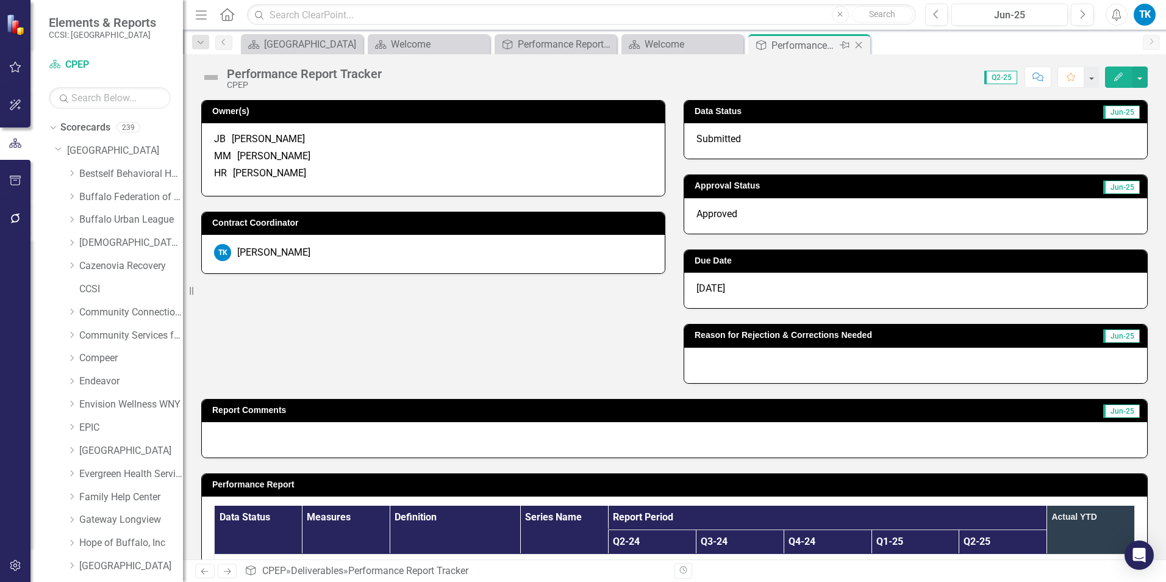
click at [856, 41] on icon "Close" at bounding box center [859, 45] width 12 height 10
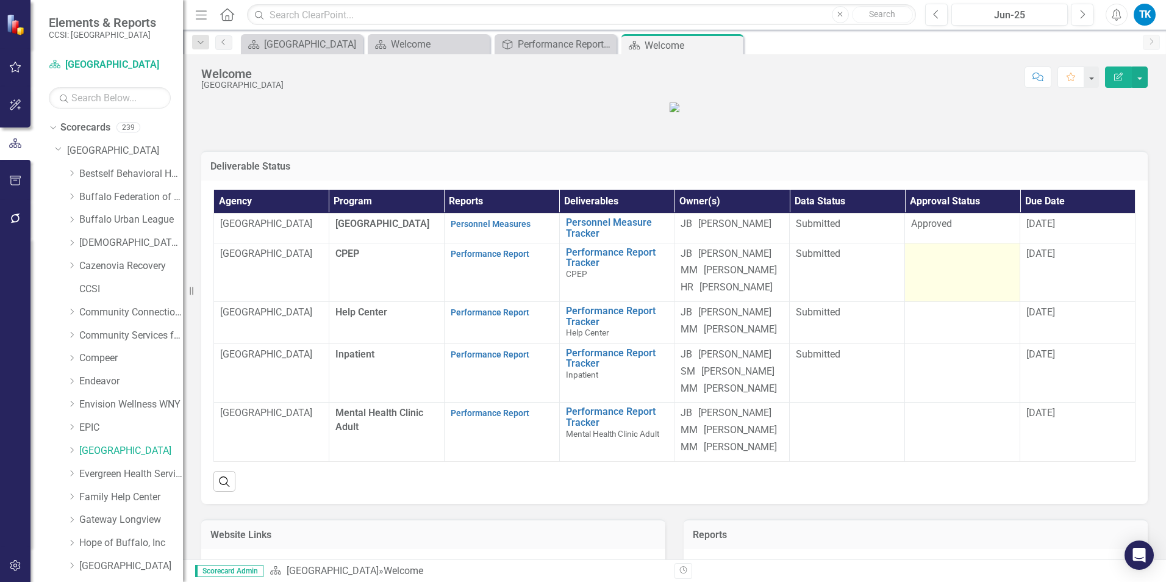
drag, startPoint x: 952, startPoint y: 304, endPoint x: 919, endPoint y: 345, distance: 53.0
click at [919, 302] on td at bounding box center [962, 272] width 115 height 59
click at [909, 288] on td at bounding box center [962, 272] width 115 height 59
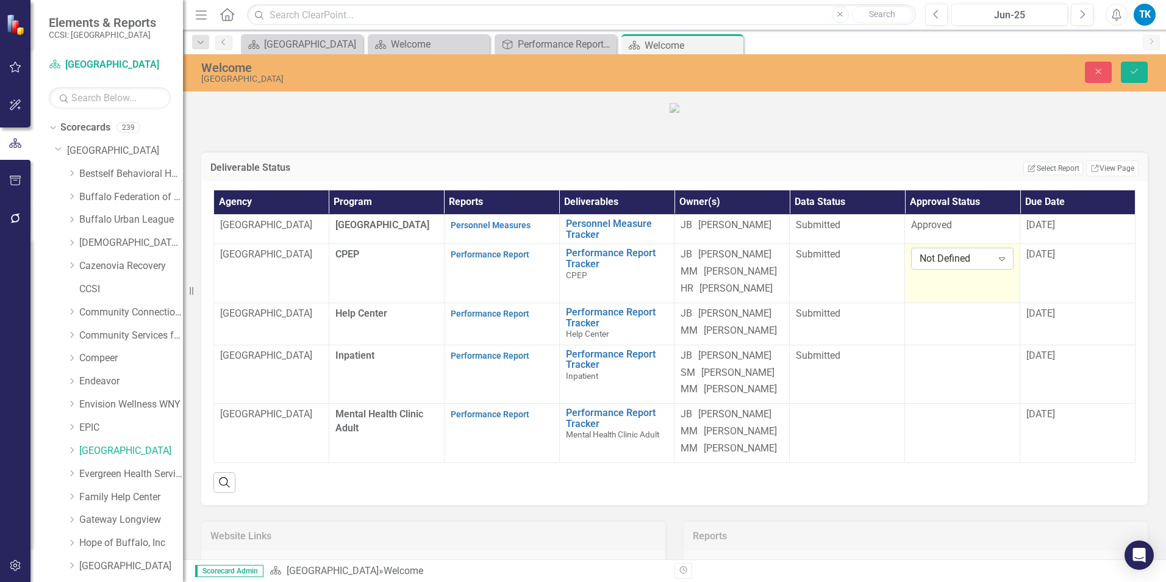
click at [996, 263] on icon "Expand" at bounding box center [1002, 259] width 12 height 10
drag, startPoint x: 937, startPoint y: 340, endPoint x: 1030, endPoint y: 288, distance: 107.0
click at [1132, 69] on icon "Save" at bounding box center [1134, 71] width 11 height 9
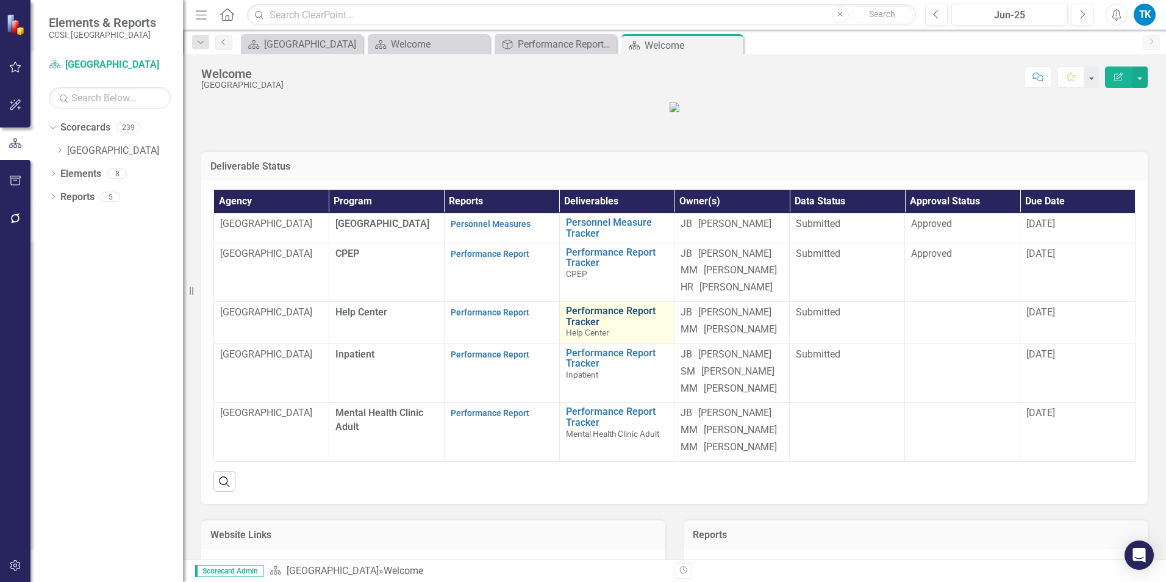
click at [587, 327] on link "Performance Report Tracker" at bounding box center [617, 316] width 102 height 21
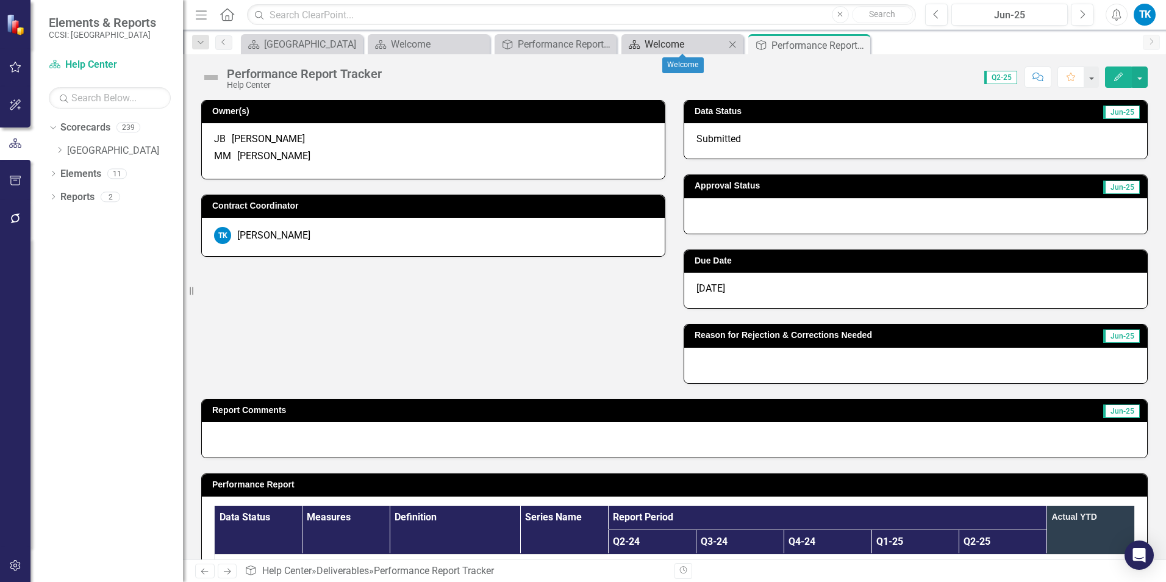
click at [658, 40] on div "Welcome" at bounding box center [685, 44] width 81 height 15
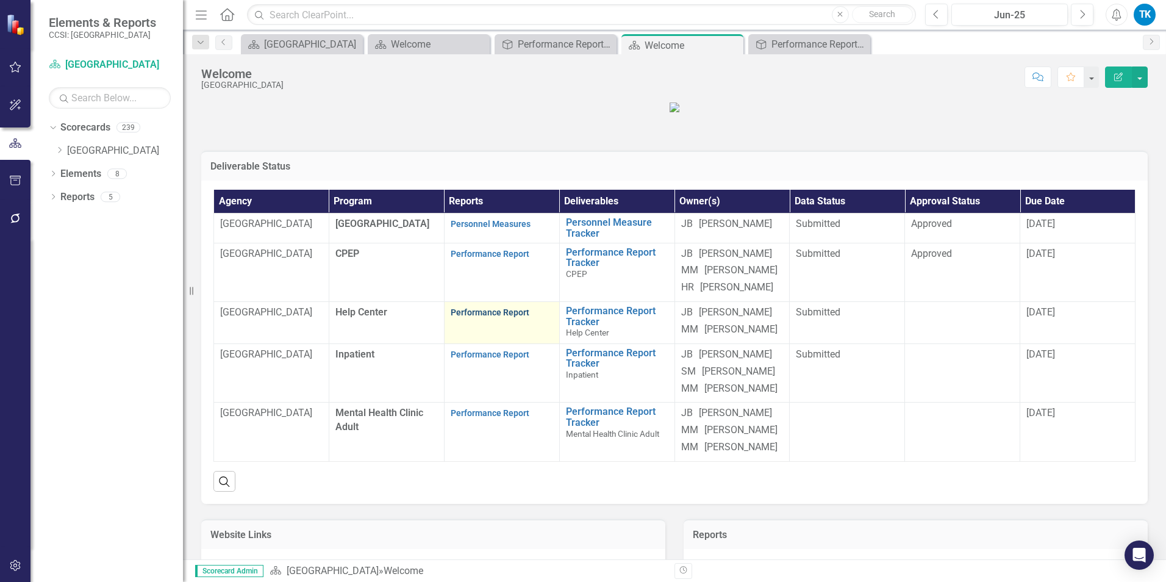
click at [485, 317] on link "Performance Report" at bounding box center [490, 312] width 79 height 10
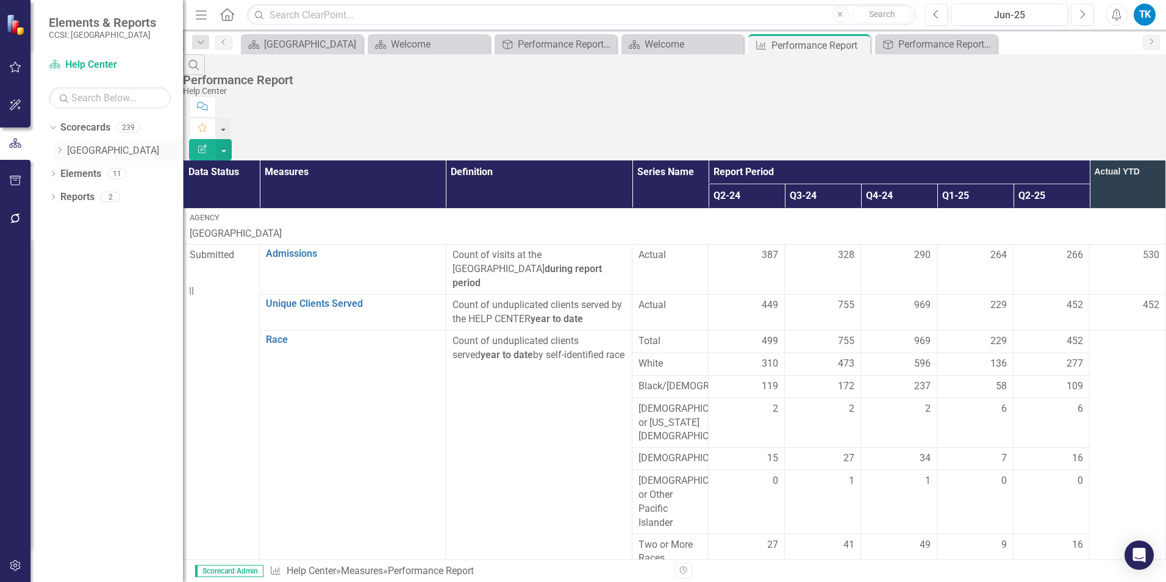
click at [58, 150] on icon "Dropdown" at bounding box center [59, 149] width 9 height 7
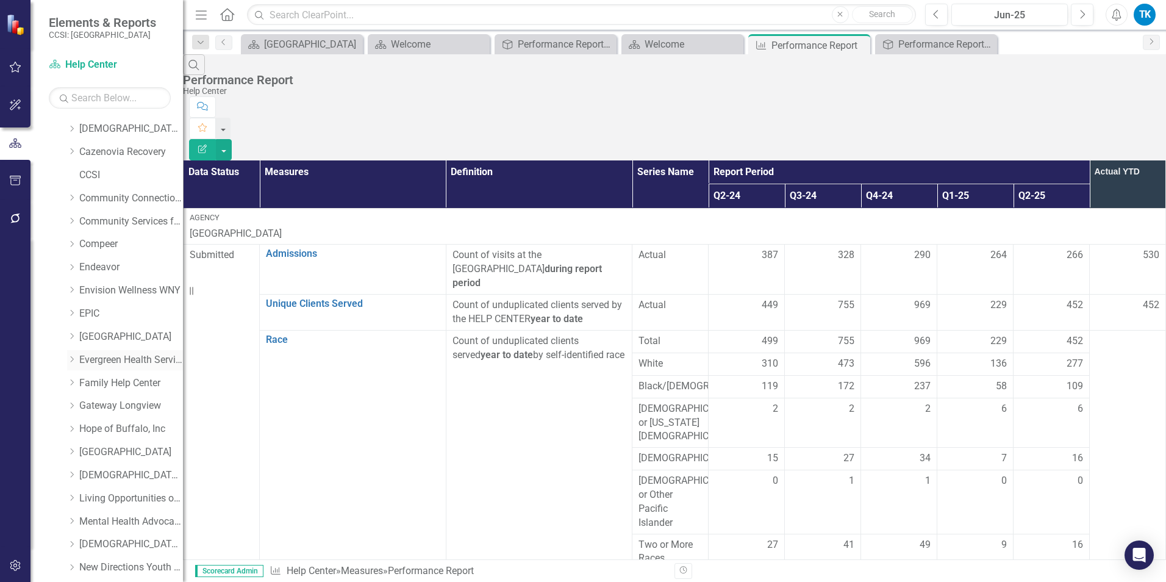
scroll to position [122, 0]
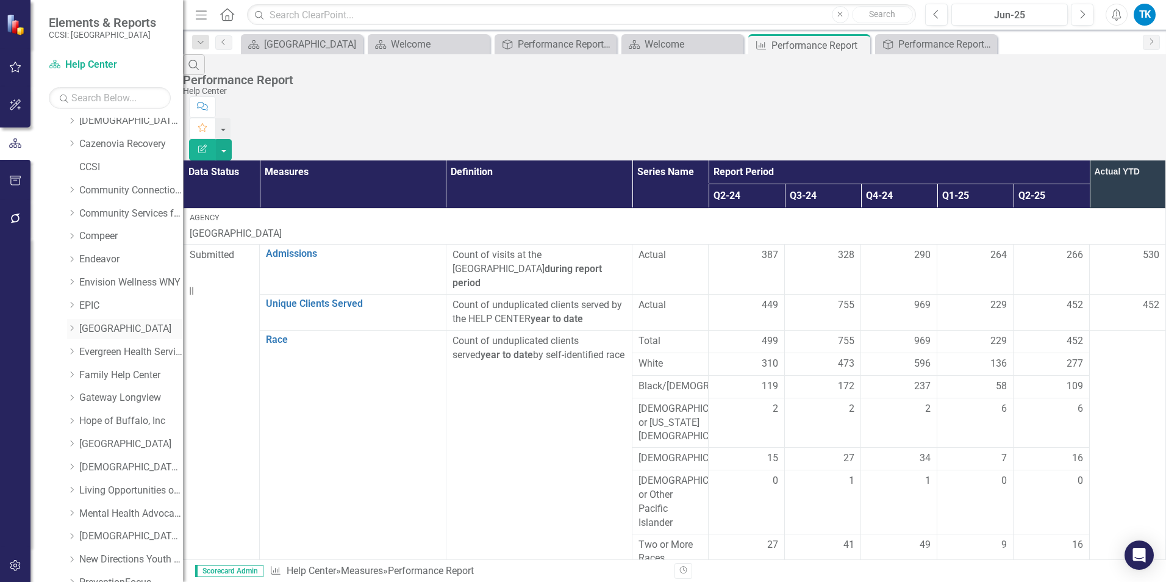
click at [76, 332] on div "Dropdown" at bounding box center [71, 329] width 9 height 10
click at [96, 373] on link "Help Center" at bounding box center [136, 375] width 91 height 14
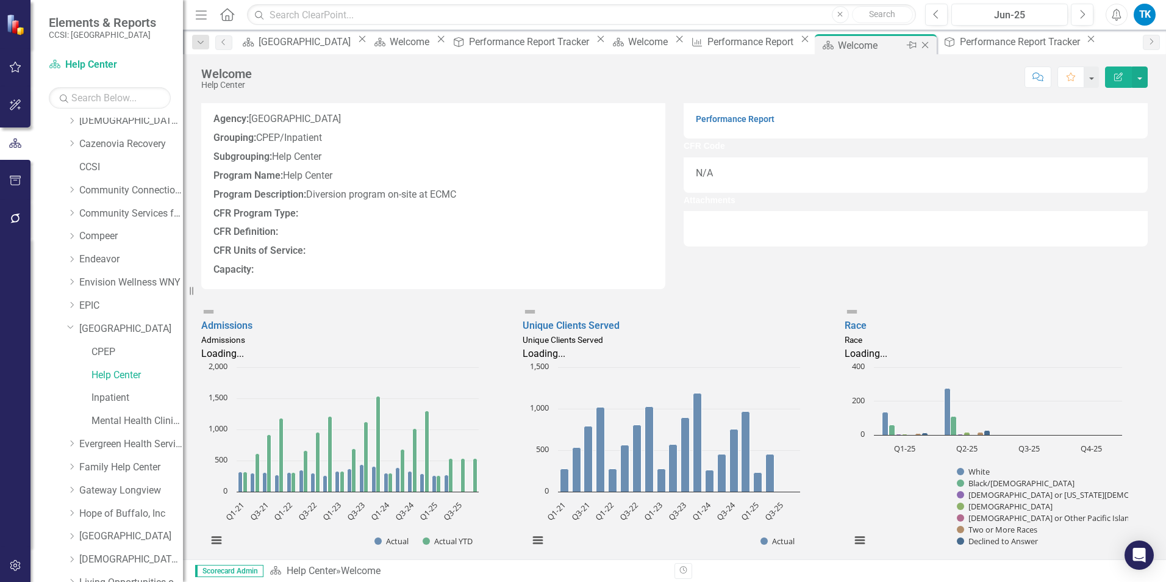
click at [922, 45] on icon at bounding box center [925, 45] width 7 height 7
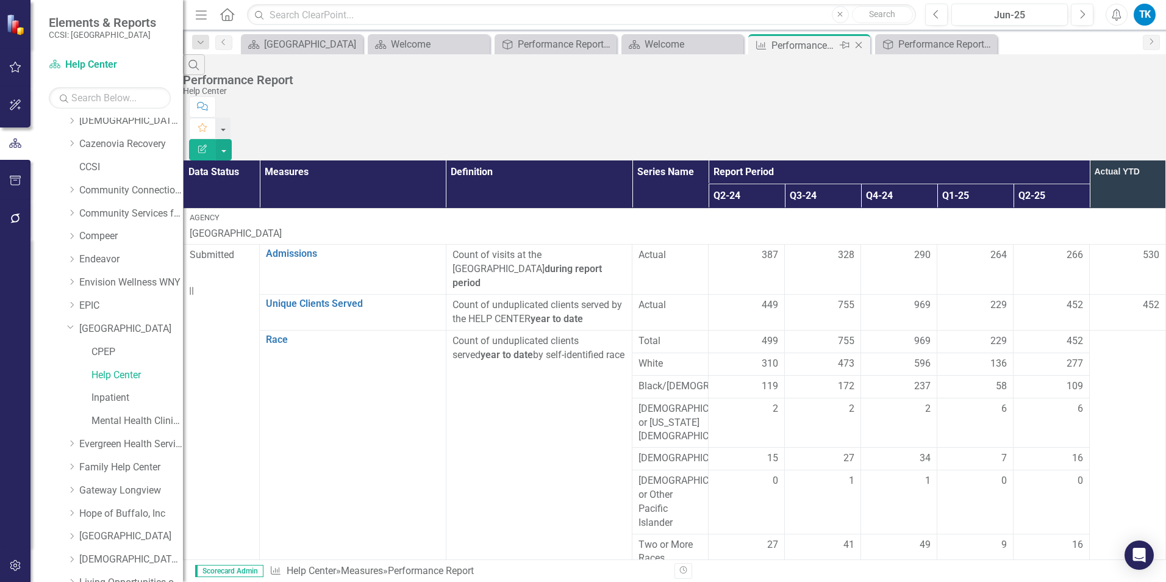
click at [858, 43] on icon "Close" at bounding box center [859, 45] width 12 height 10
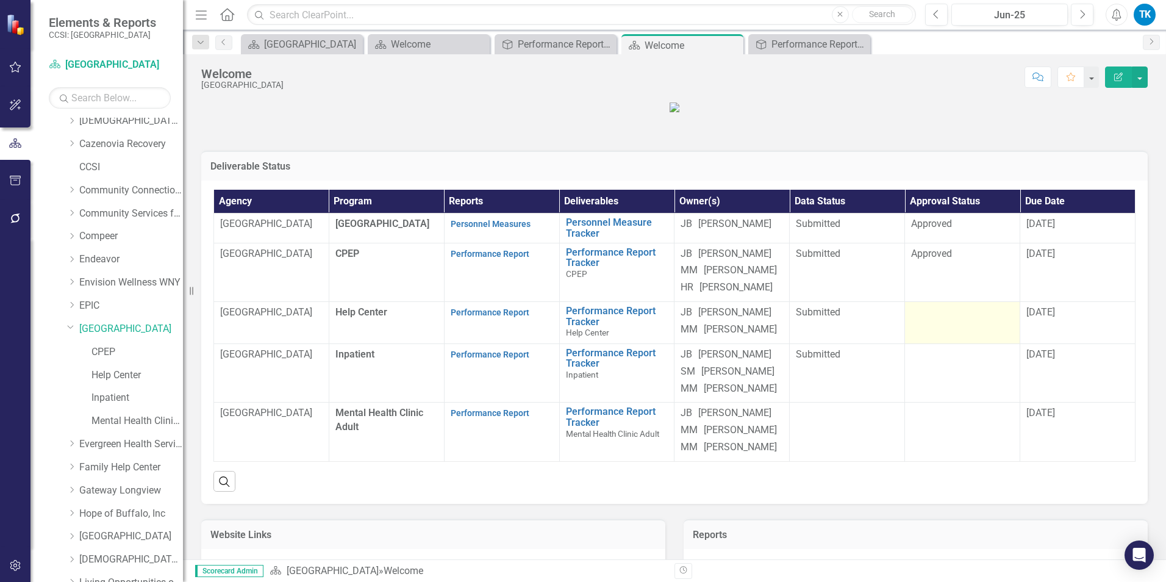
click at [935, 344] on td at bounding box center [962, 323] width 115 height 42
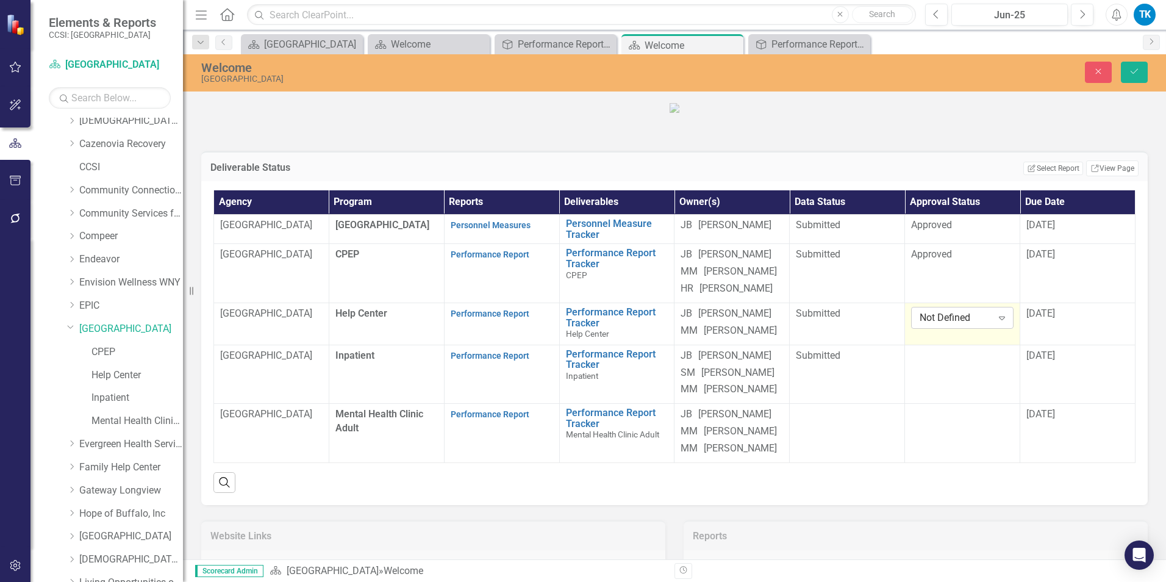
click at [933, 325] on div "Not Defined" at bounding box center [956, 318] width 72 height 14
click at [1050, 345] on td "[DATE]" at bounding box center [1077, 324] width 115 height 42
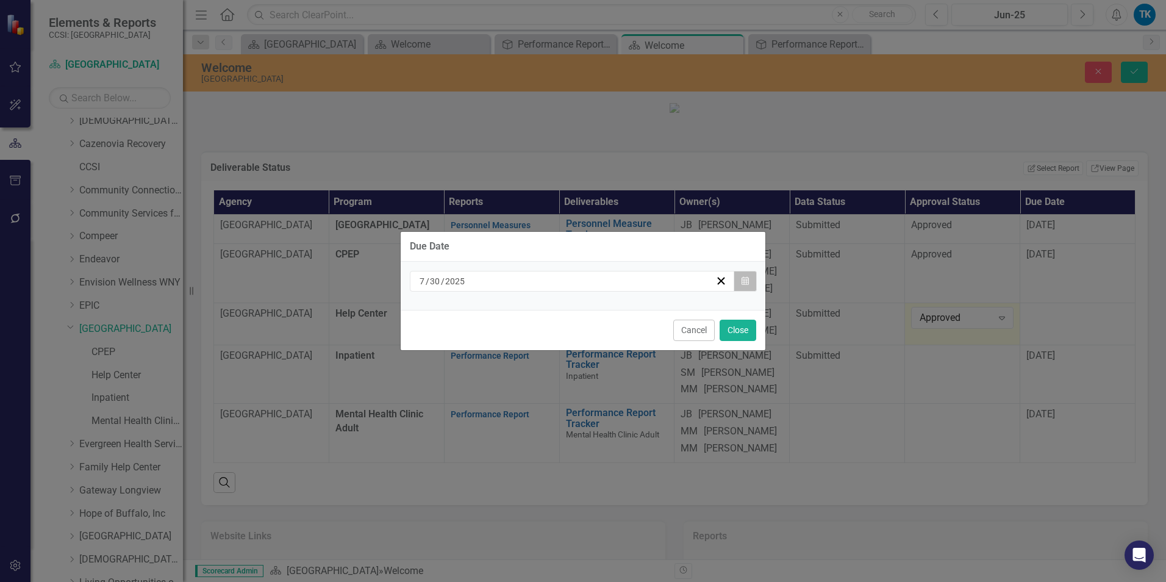
click at [744, 279] on icon "button" at bounding box center [745, 280] width 7 height 9
click at [596, 314] on button "›" at bounding box center [583, 305] width 27 height 27
click at [596, 313] on button "›" at bounding box center [583, 305] width 27 height 27
click at [553, 437] on abbr "30" at bounding box center [548, 433] width 10 height 10
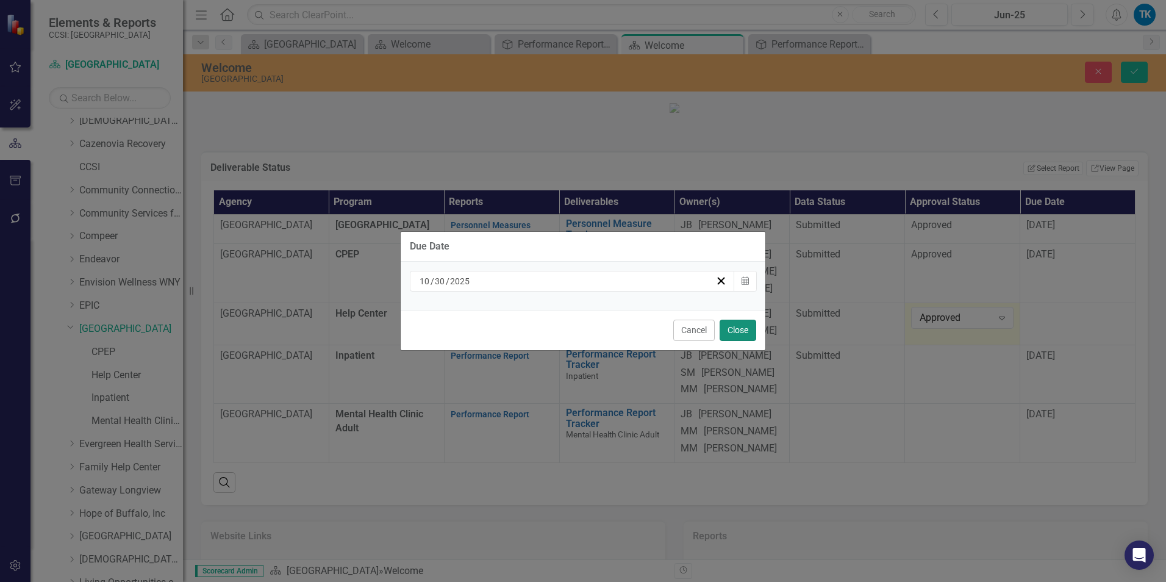
click at [740, 332] on button "Close" at bounding box center [738, 330] width 37 height 21
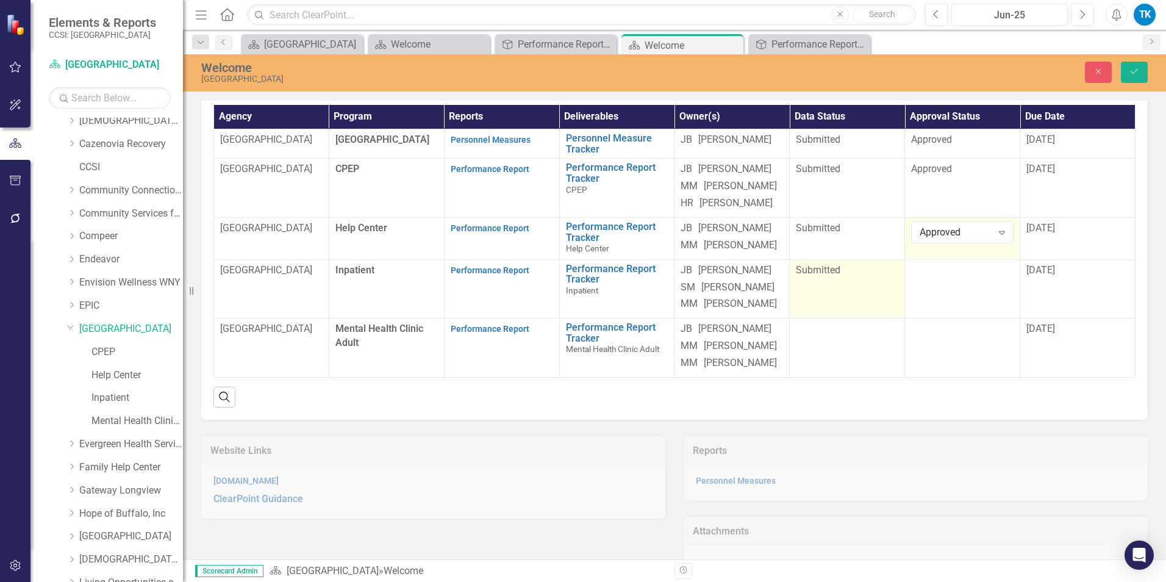
scroll to position [122, 0]
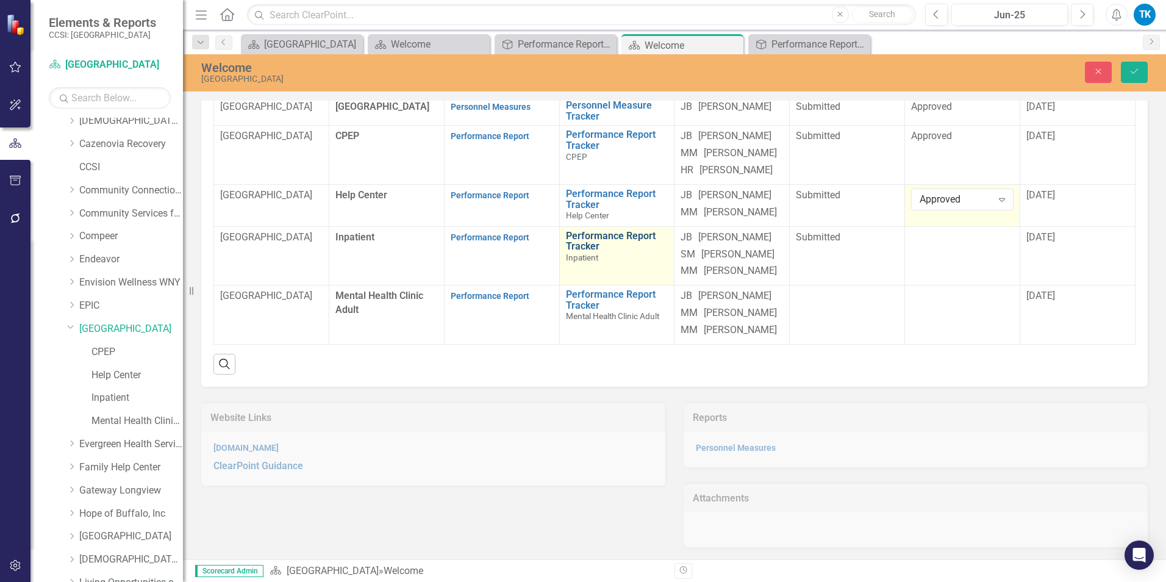
click at [584, 252] on link "Performance Report Tracker" at bounding box center [617, 241] width 102 height 21
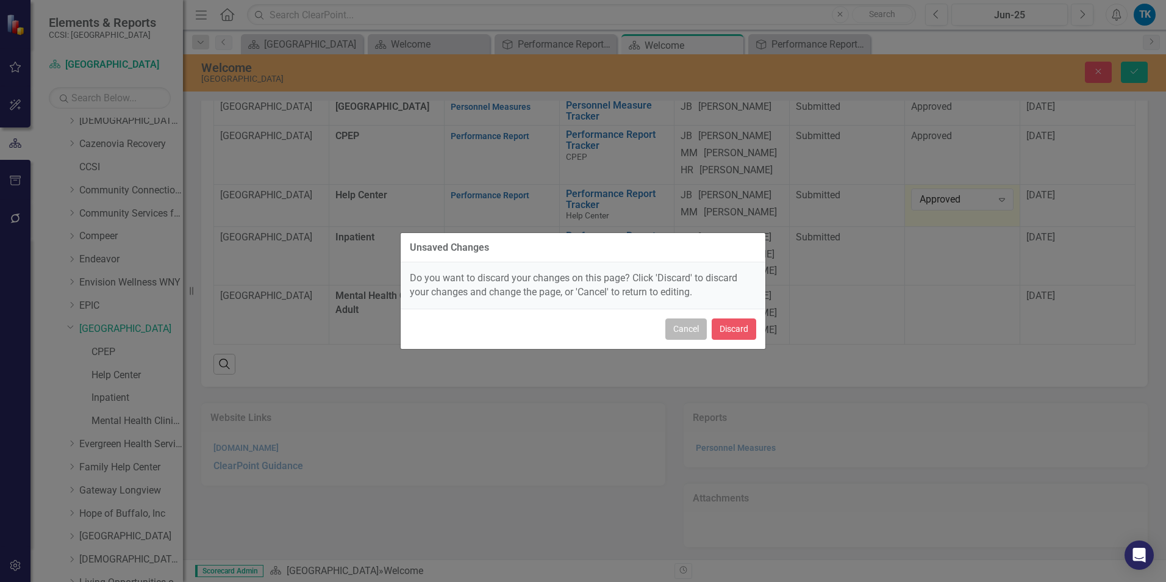
click at [696, 328] on button "Cancel" at bounding box center [685, 328] width 41 height 21
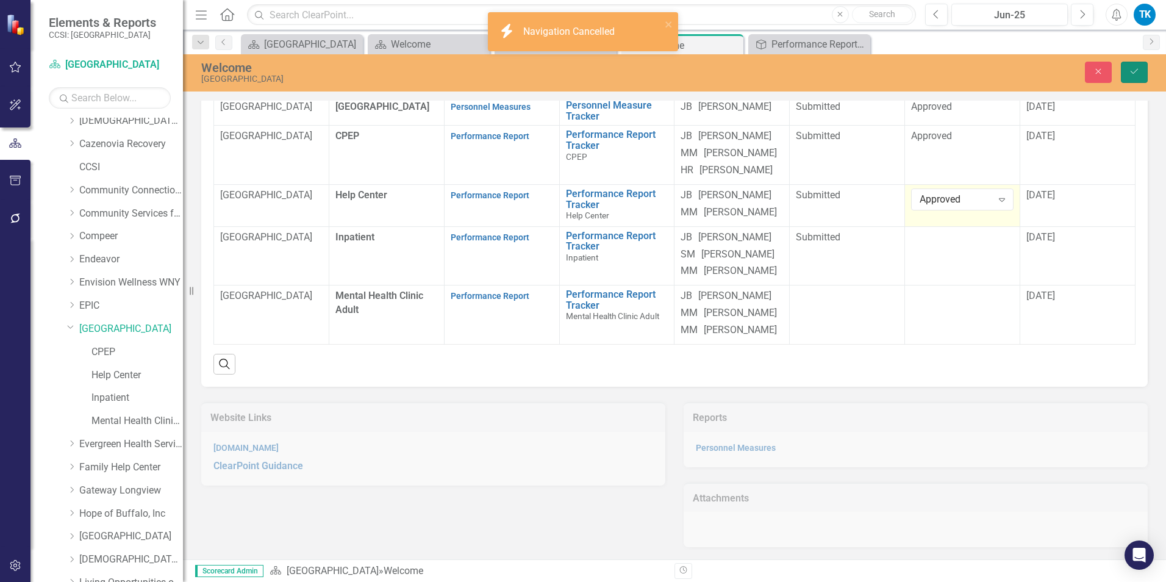
drag, startPoint x: 1139, startPoint y: 69, endPoint x: 1135, endPoint y: 167, distance: 98.3
click at [1139, 70] on icon "Save" at bounding box center [1134, 71] width 11 height 9
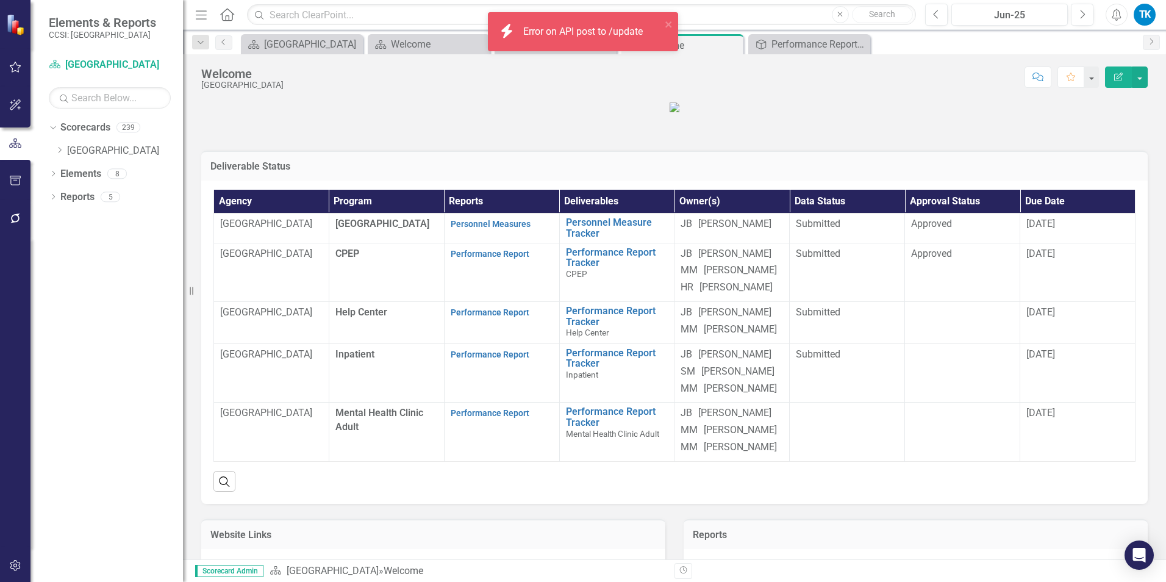
scroll to position [0, 0]
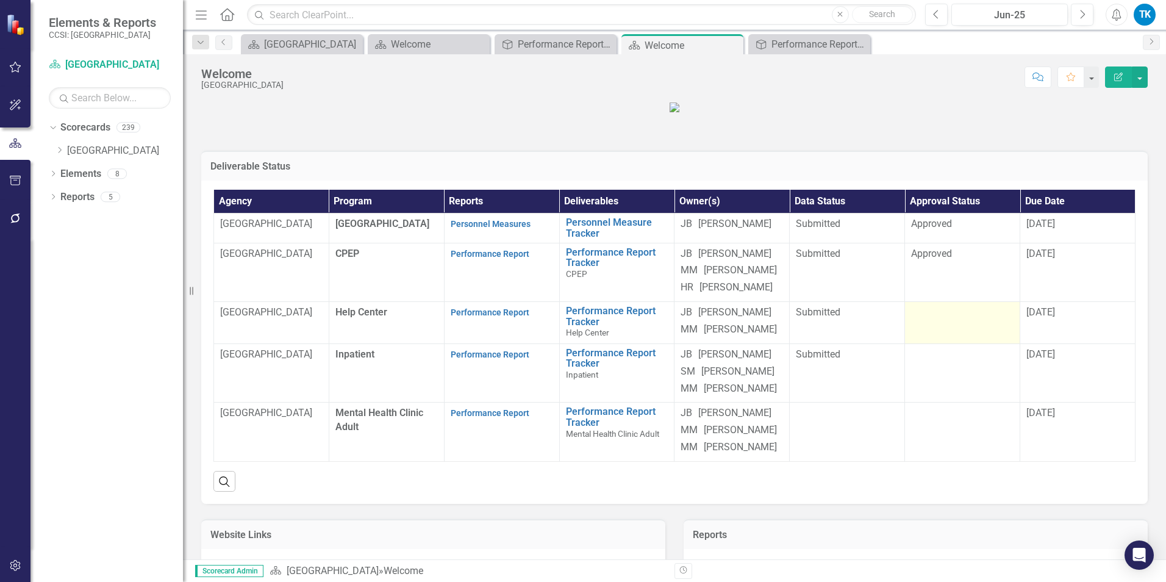
click at [938, 344] on td at bounding box center [962, 323] width 115 height 42
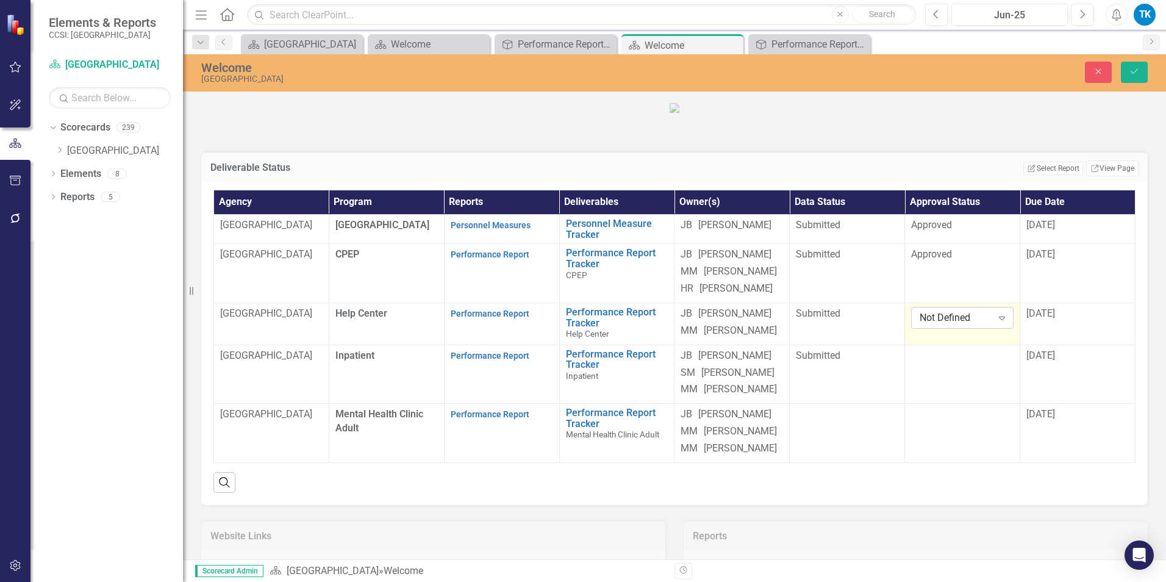
click at [935, 325] on div "Not Defined" at bounding box center [956, 318] width 72 height 14
click at [1137, 70] on icon "Save" at bounding box center [1134, 71] width 11 height 9
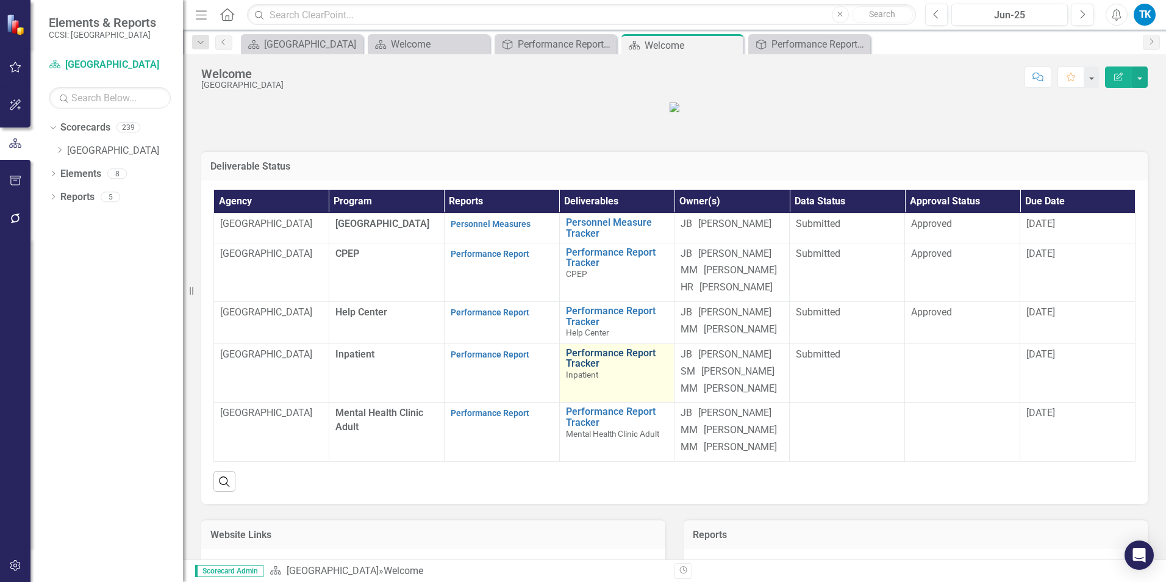
click at [581, 369] on link "Performance Report Tracker" at bounding box center [617, 358] width 102 height 21
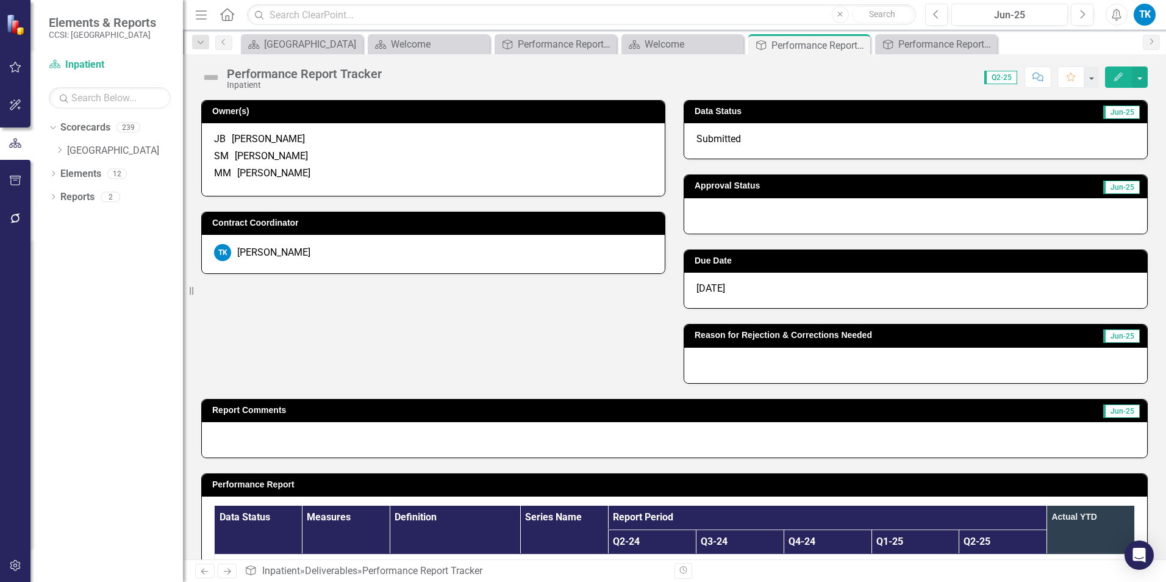
click at [713, 217] on div at bounding box center [915, 215] width 463 height 35
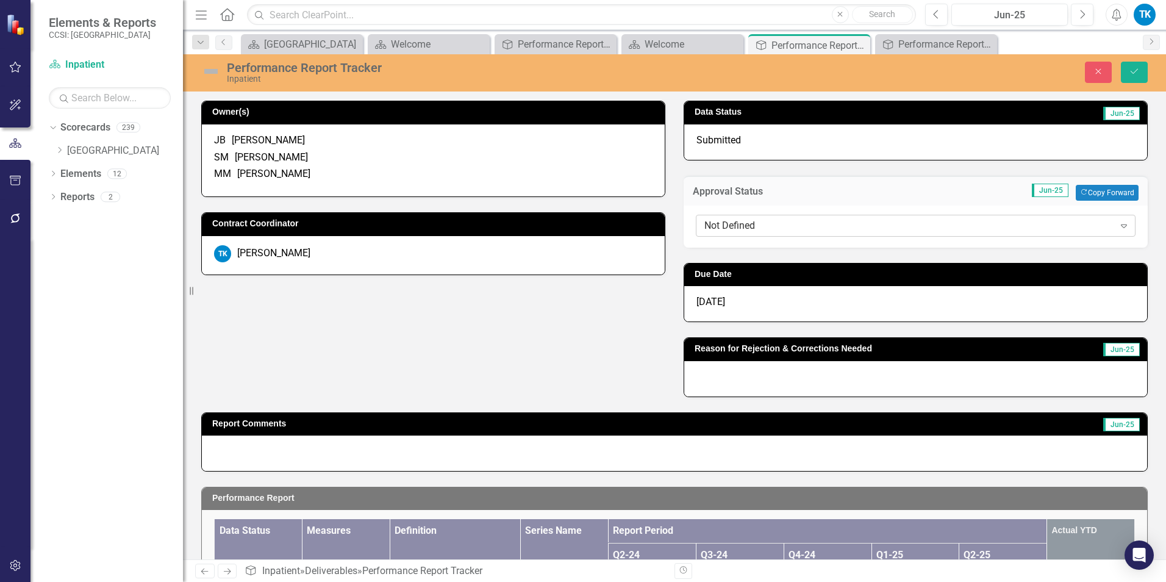
click at [723, 222] on div "Not Defined" at bounding box center [909, 225] width 410 height 14
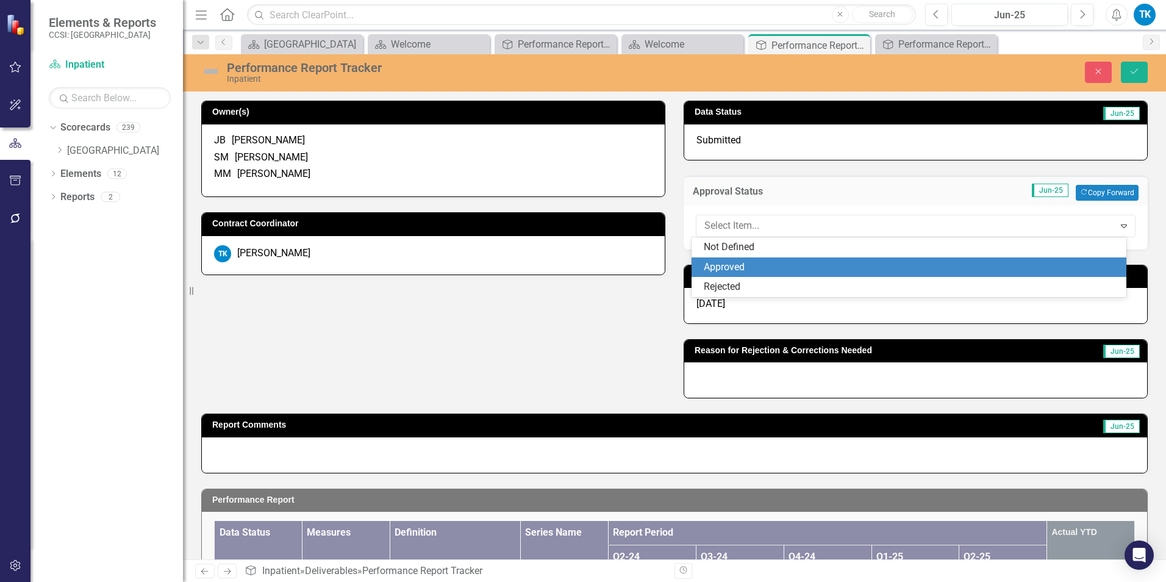
click at [745, 265] on div "Approved" at bounding box center [912, 267] width 416 height 14
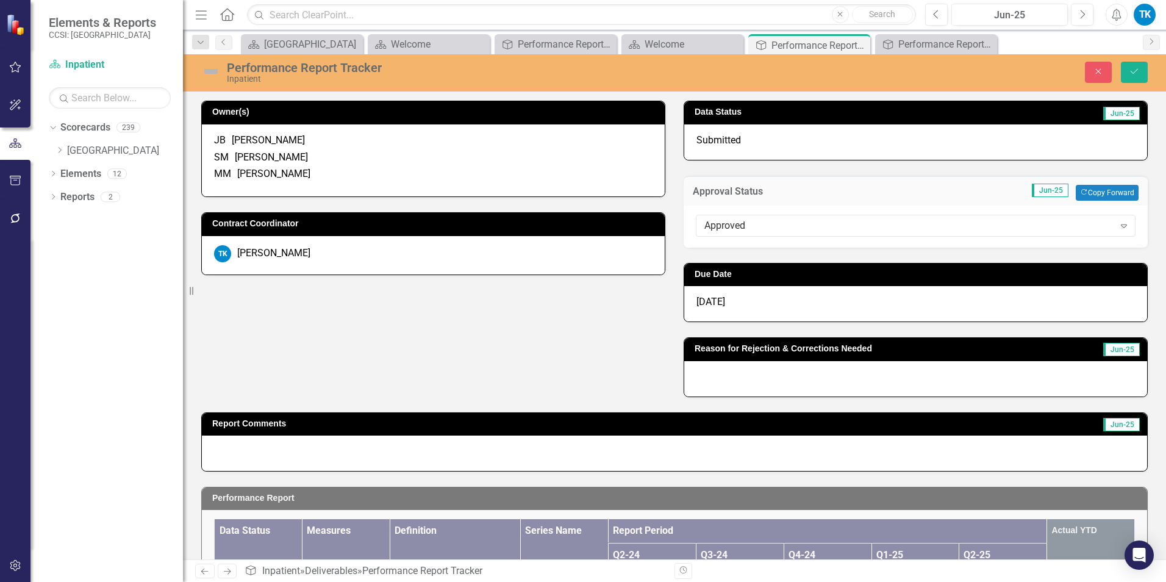
click at [707, 305] on span "[DATE]" at bounding box center [710, 302] width 29 height 12
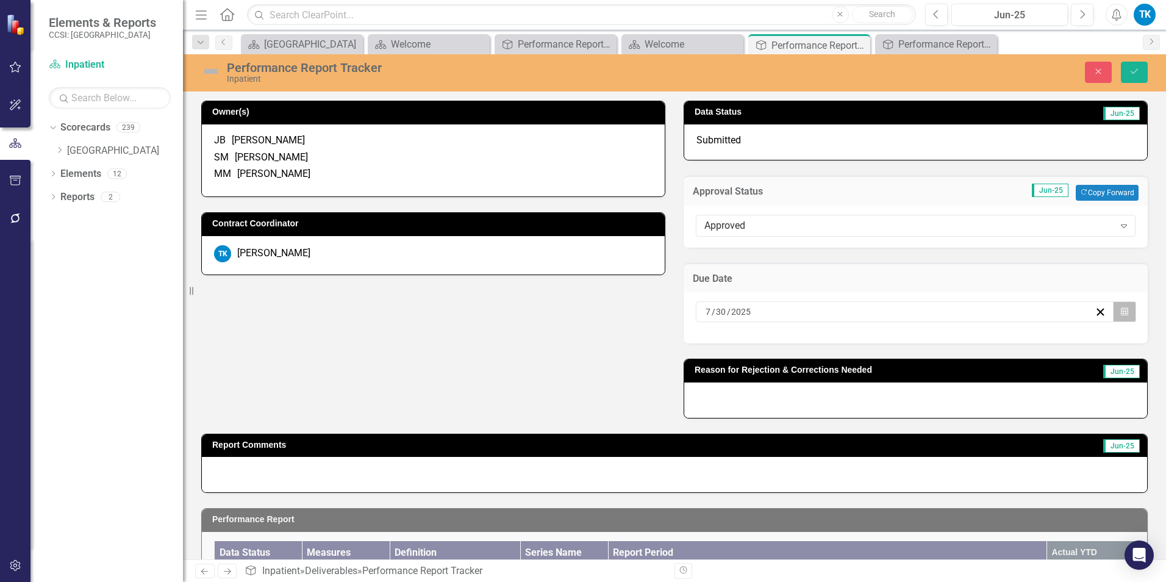
click at [1120, 310] on button "Calendar" at bounding box center [1124, 311] width 23 height 21
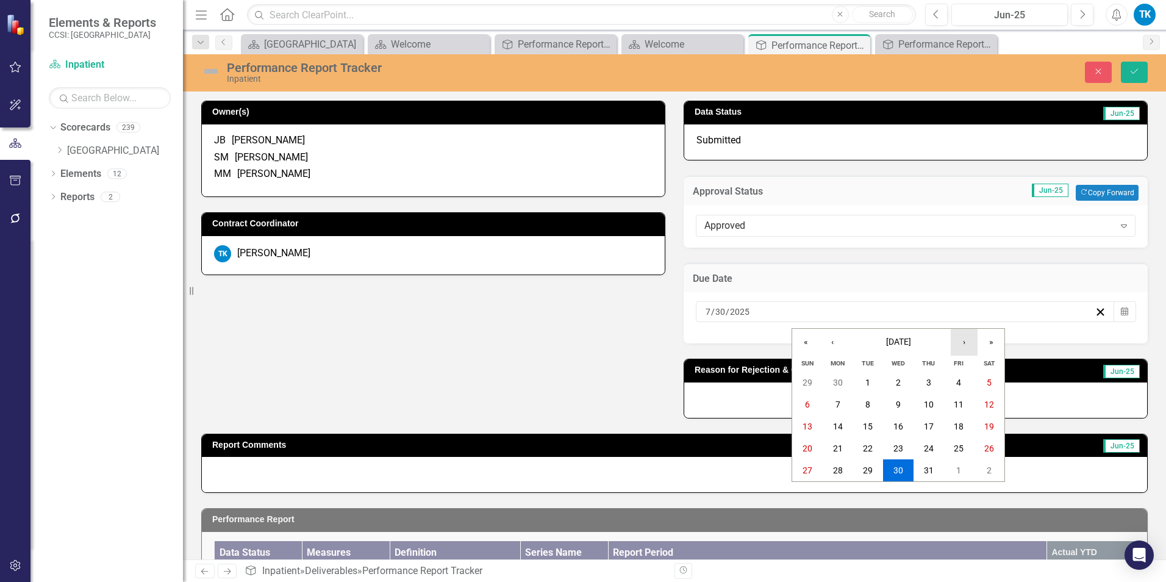
click at [965, 338] on button "›" at bounding box center [964, 342] width 27 height 27
click at [965, 339] on button "›" at bounding box center [964, 342] width 27 height 27
click at [925, 471] on abbr "30" at bounding box center [929, 470] width 10 height 10
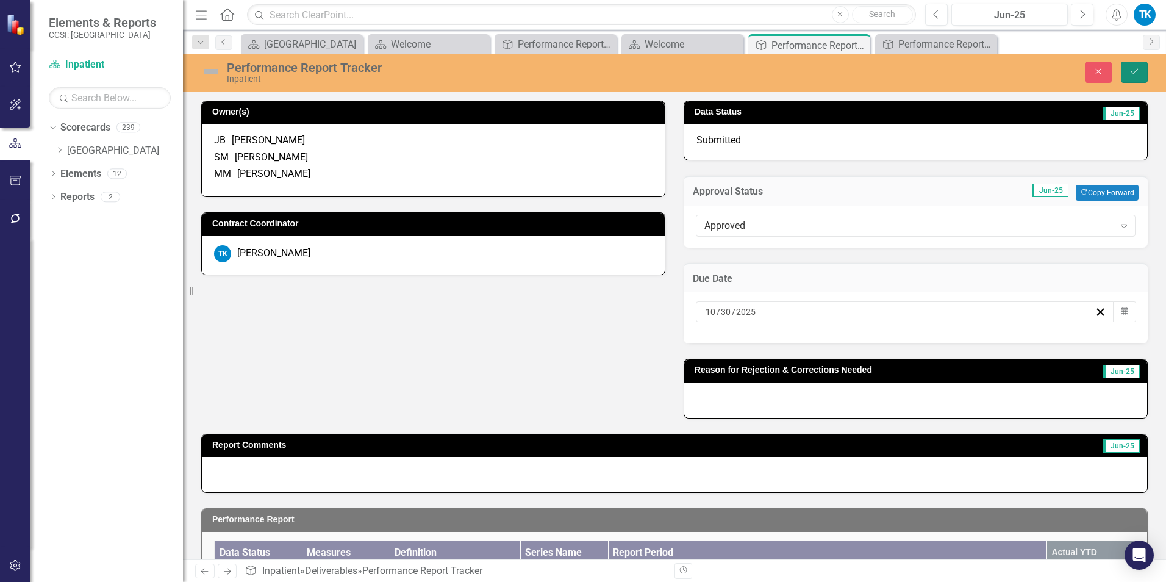
click at [1125, 73] on button "Save" at bounding box center [1134, 72] width 27 height 21
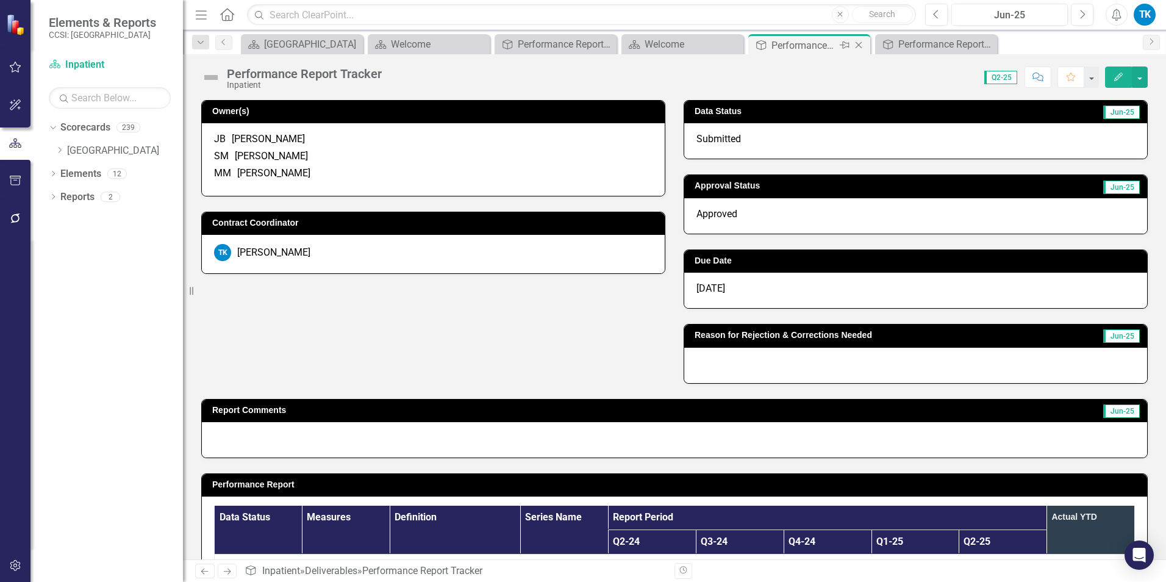
click at [857, 45] on icon "Close" at bounding box center [859, 45] width 12 height 10
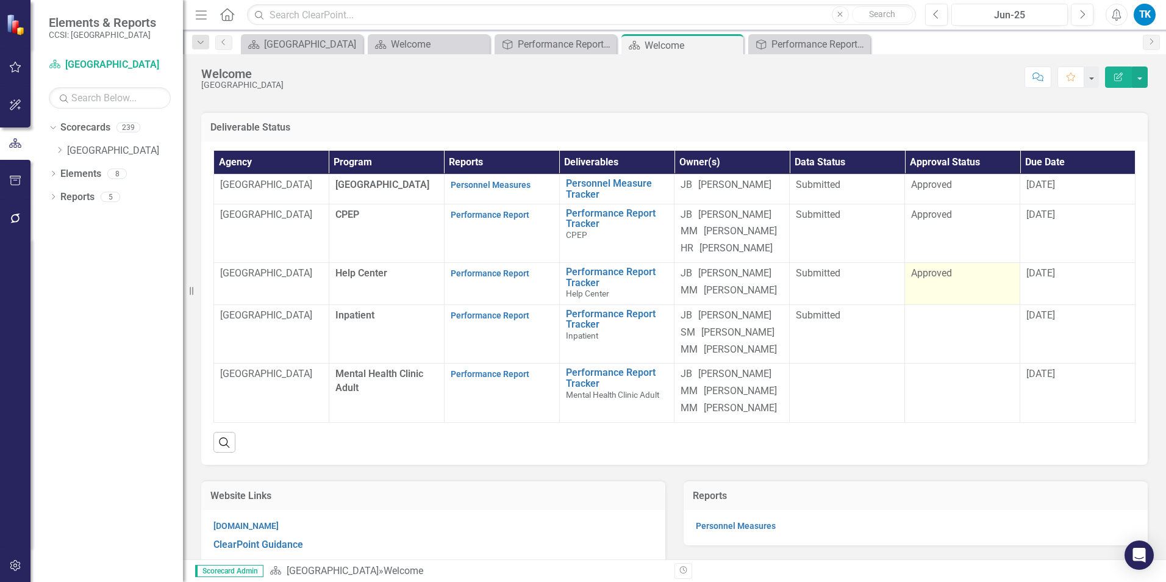
scroll to position [61, 0]
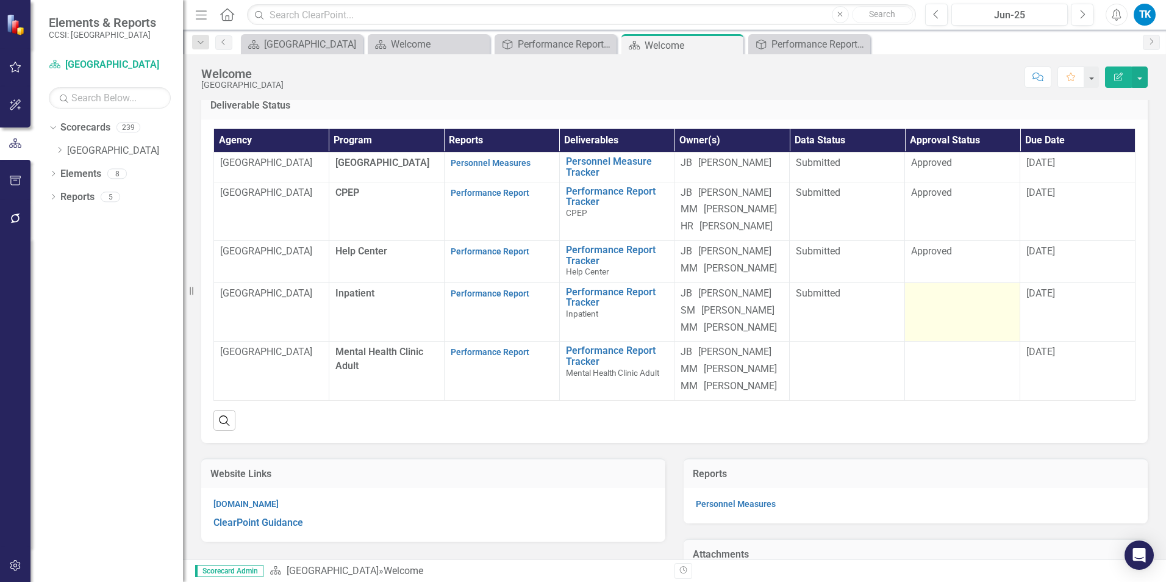
click at [934, 301] on div at bounding box center [962, 294] width 102 height 15
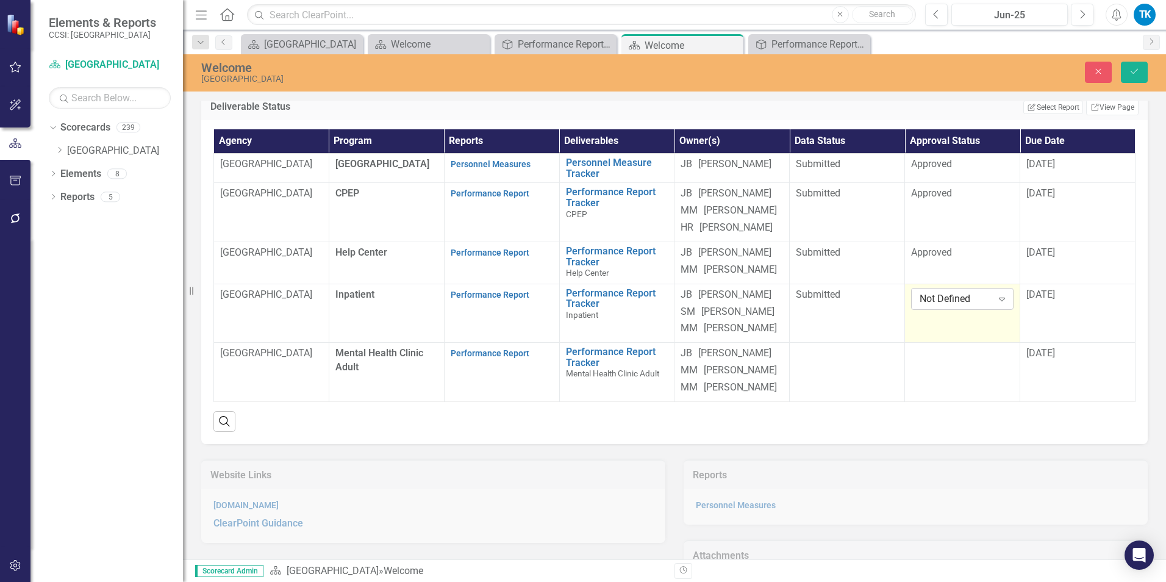
click at [926, 310] on div "Not Defined Expand" at bounding box center [962, 299] width 102 height 22
click at [1123, 74] on button "Save" at bounding box center [1134, 72] width 27 height 21
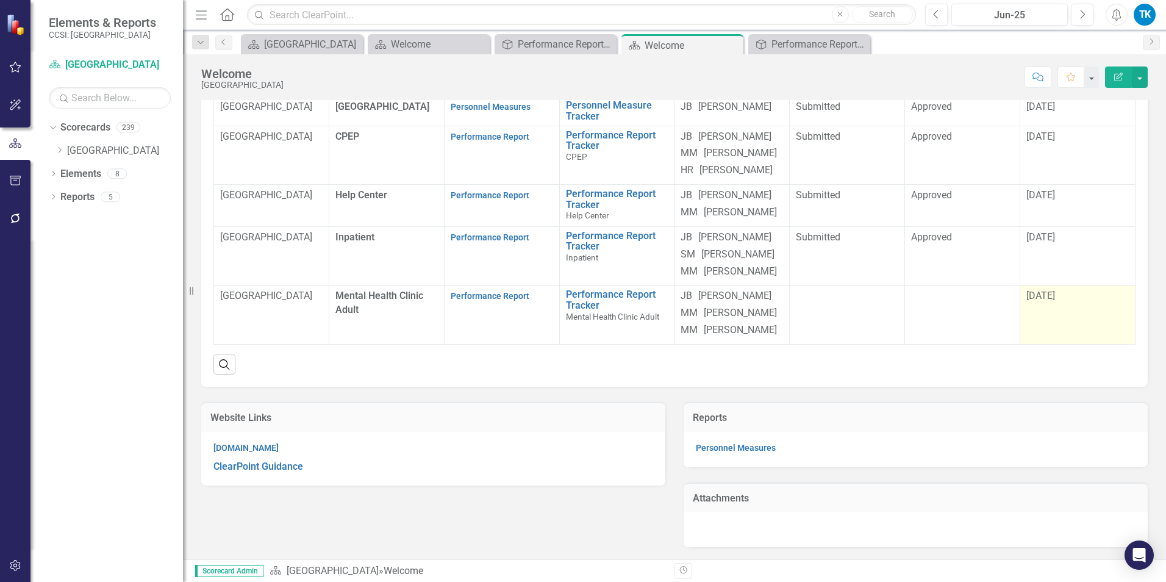
scroll to position [0, 0]
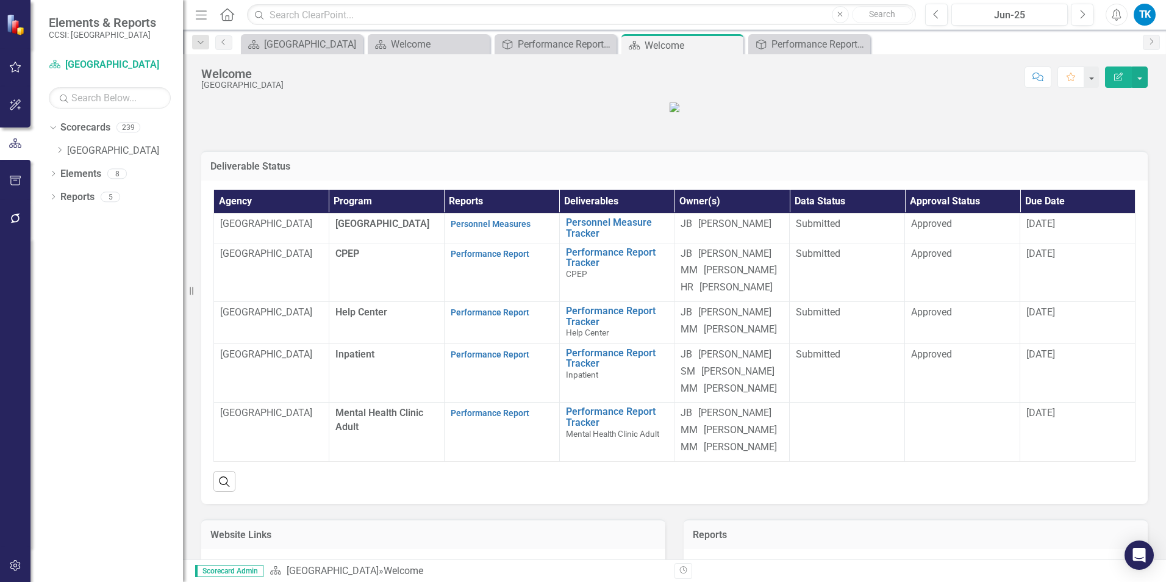
drag, startPoint x: 57, startPoint y: 145, endPoint x: 251, endPoint y: 192, distance: 200.3
click at [57, 145] on div "Dropdown Erie" at bounding box center [119, 151] width 128 height 20
click at [859, 43] on icon "Close" at bounding box center [859, 45] width 12 height 10
click at [729, 41] on icon "Close" at bounding box center [732, 45] width 12 height 10
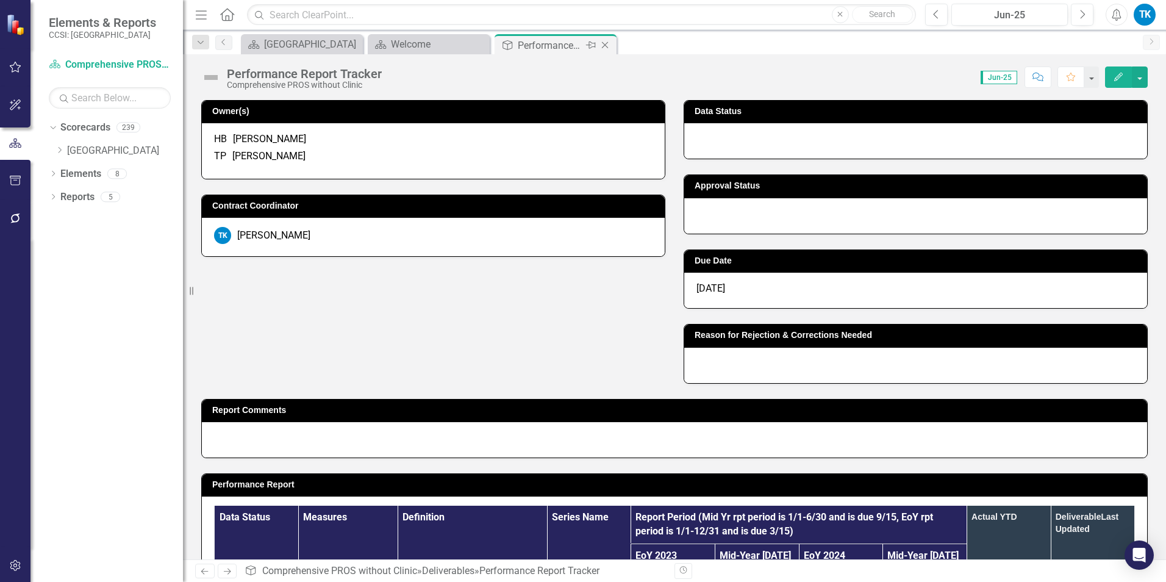
click at [605, 42] on icon "Close" at bounding box center [605, 45] width 12 height 10
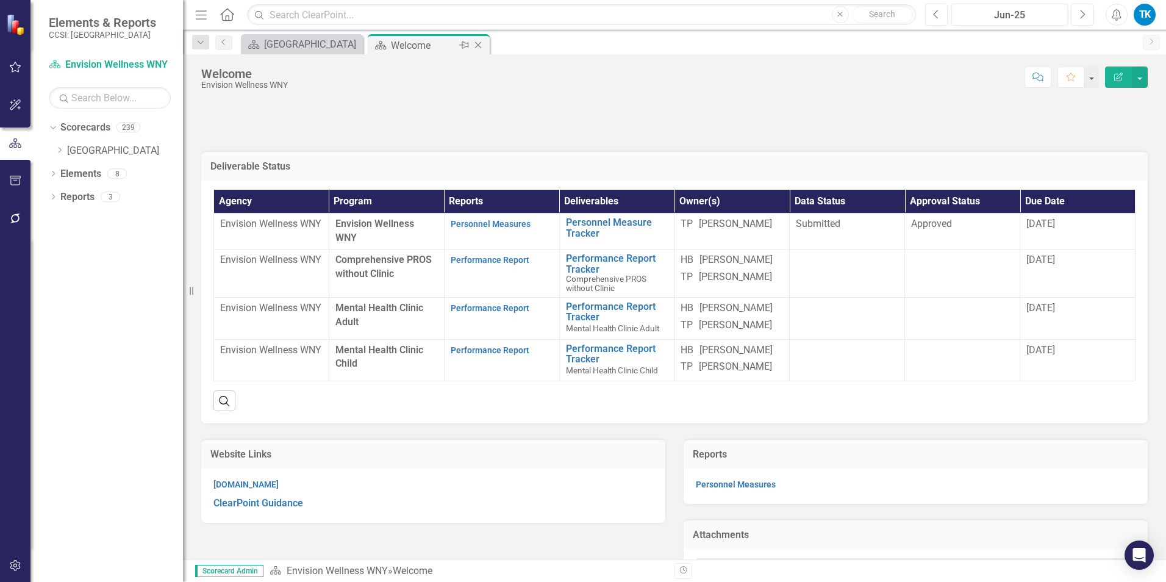
click at [485, 43] on div "Close" at bounding box center [478, 45] width 15 height 15
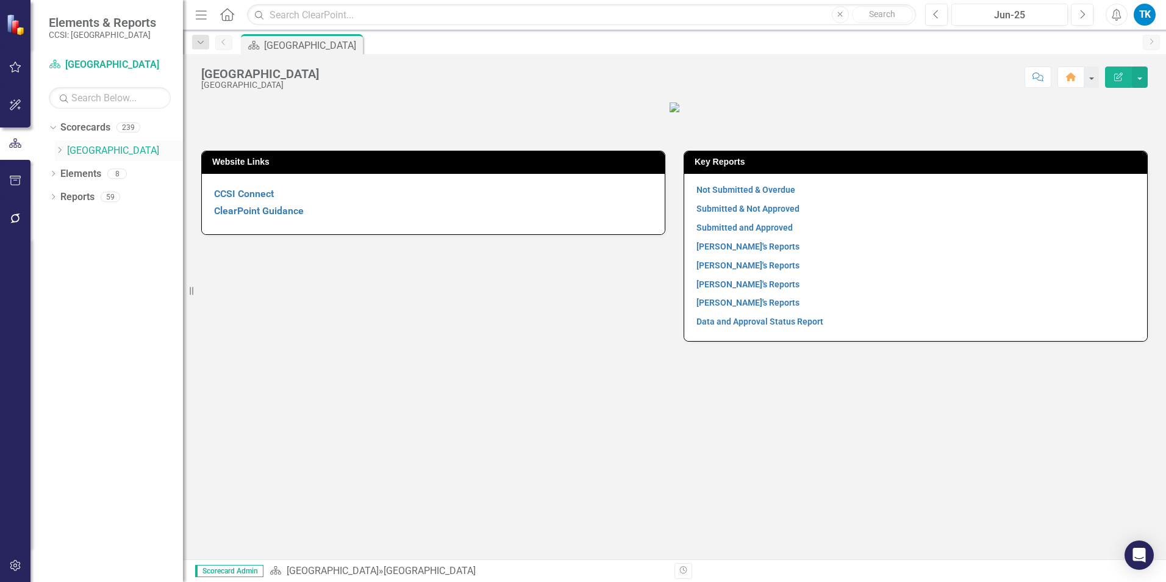
click at [57, 149] on icon "Dropdown" at bounding box center [59, 149] width 9 height 7
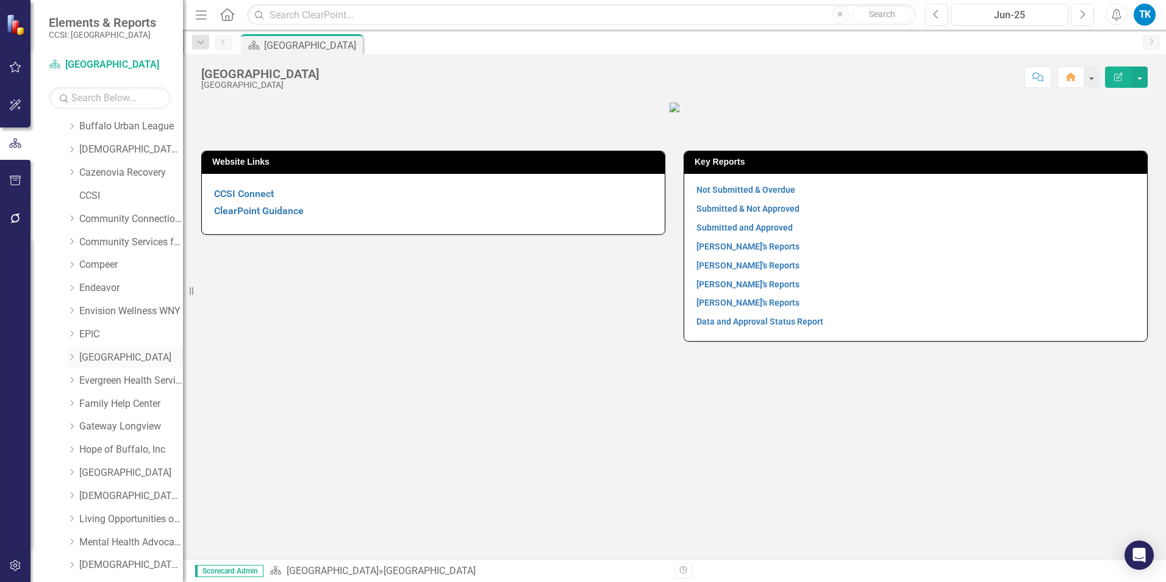
scroll to position [122, 0]
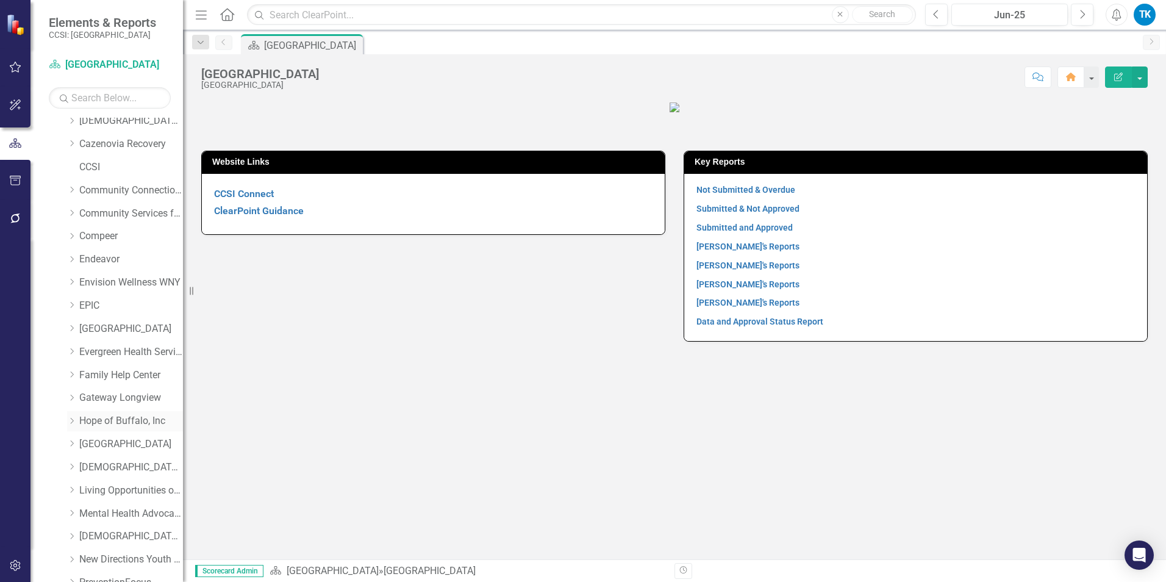
click at [88, 418] on link "Hope of Buffalo, Inc" at bounding box center [131, 421] width 104 height 14
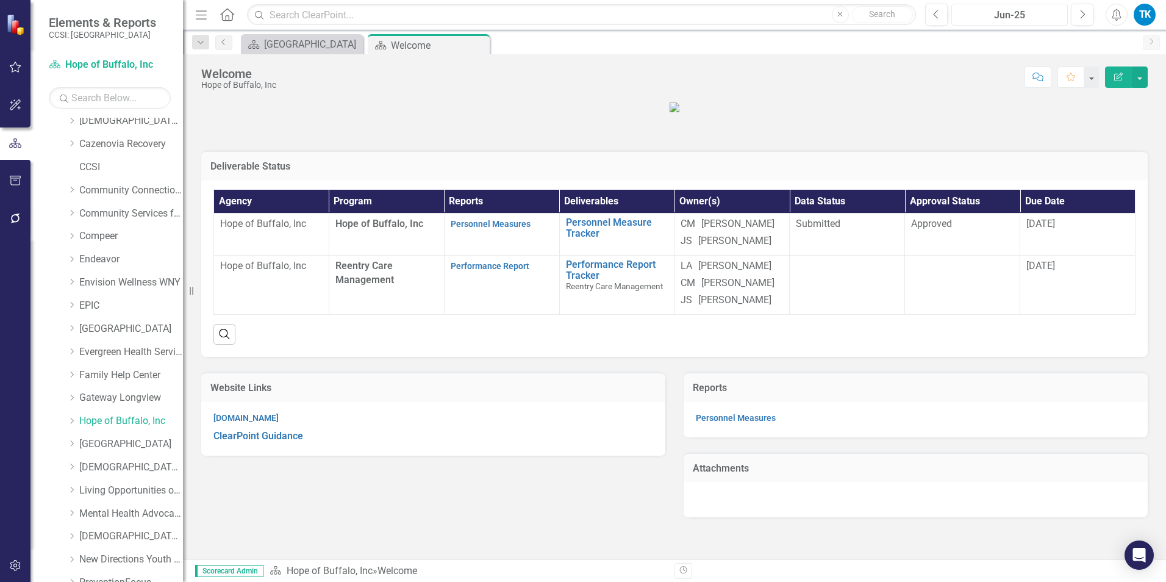
click at [1012, 17] on div "Jun-25" at bounding box center [1010, 15] width 108 height 15
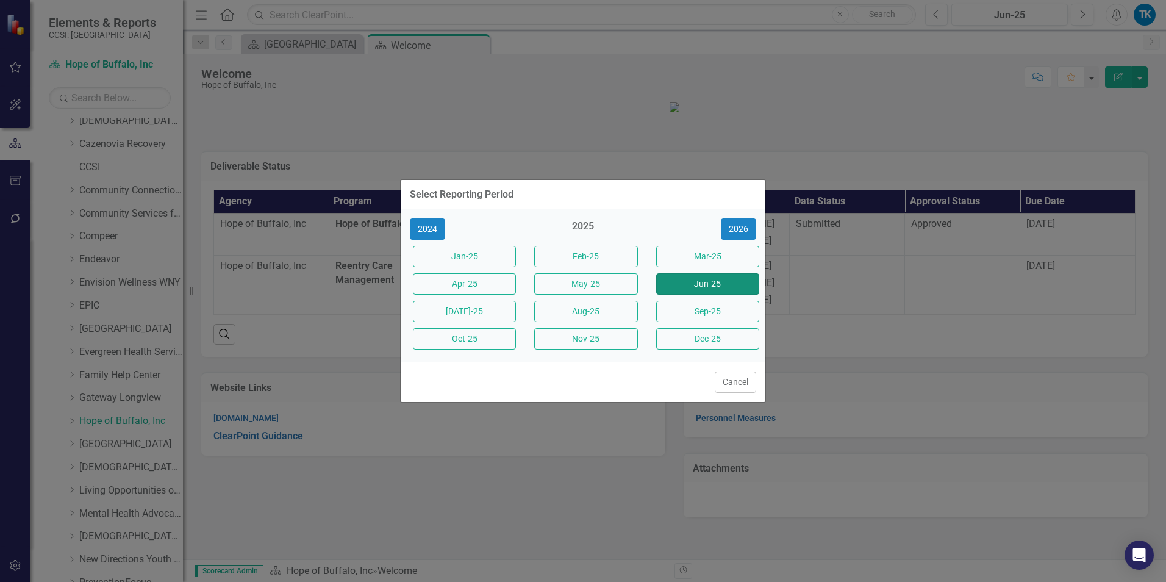
click at [726, 281] on button "Jun-25" at bounding box center [707, 283] width 103 height 21
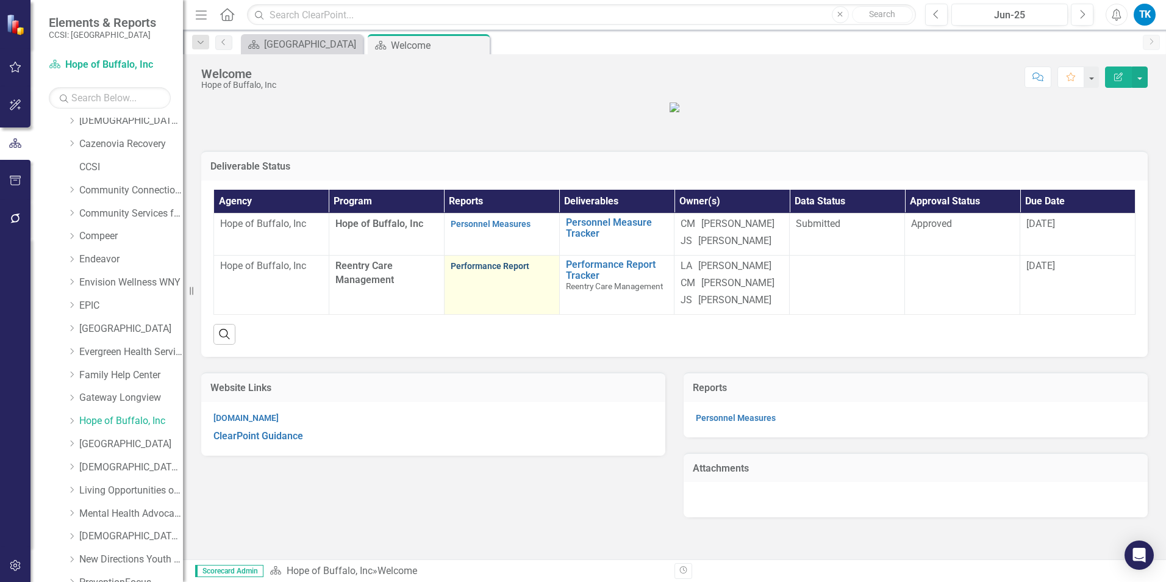
click at [469, 271] on link "Performance Report" at bounding box center [490, 266] width 79 height 10
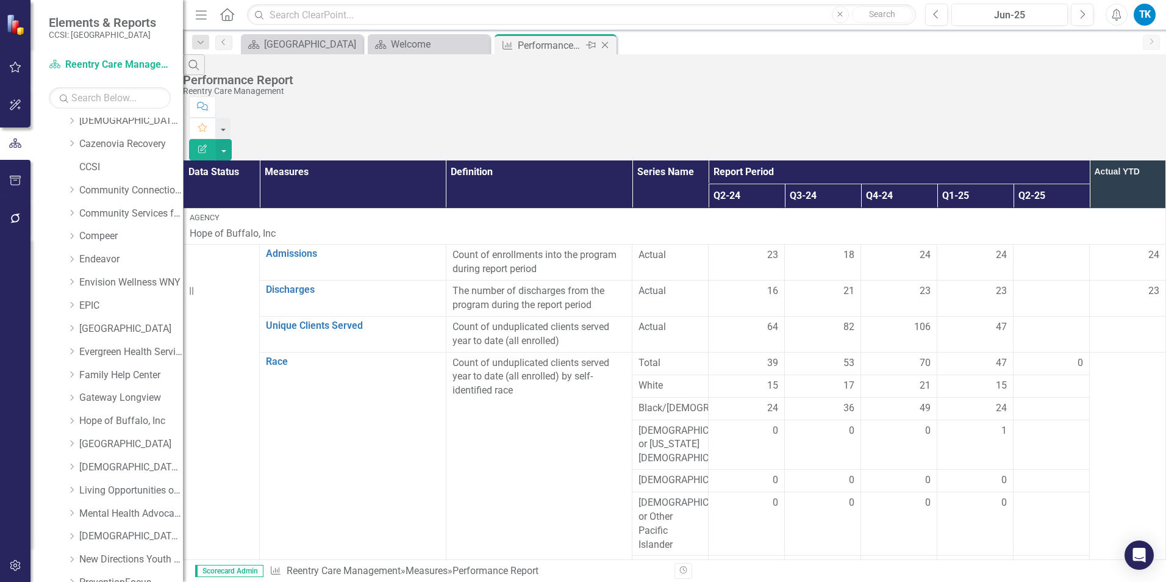
click at [602, 43] on icon "Close" at bounding box center [605, 45] width 12 height 10
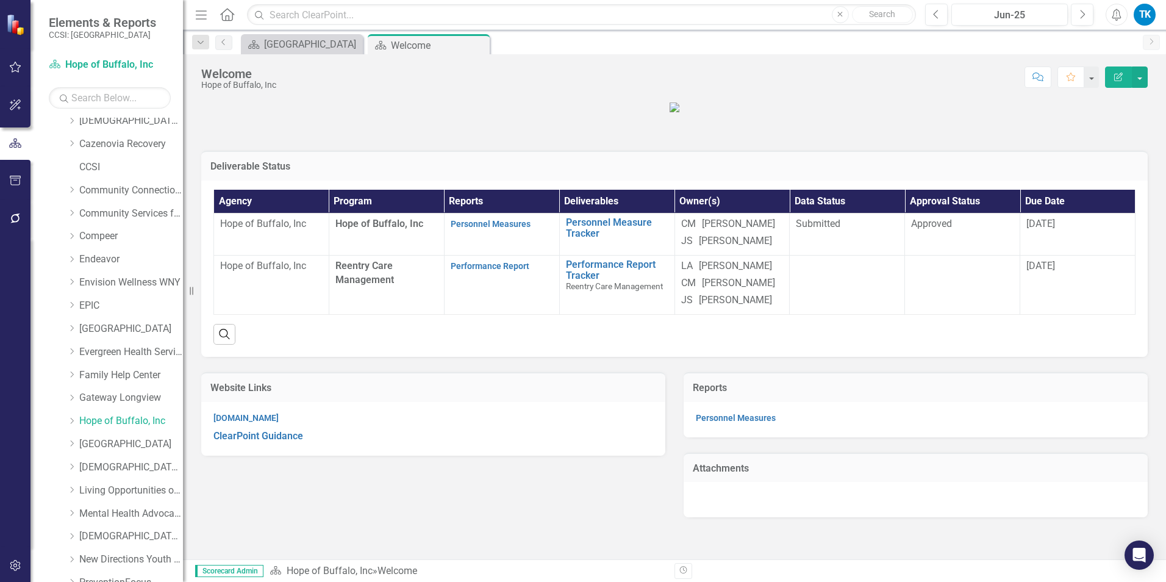
drag, startPoint x: 475, startPoint y: 41, endPoint x: 38, endPoint y: 353, distance: 537.0
click at [0, 0] on icon "Close" at bounding box center [0, 0] width 0 height 0
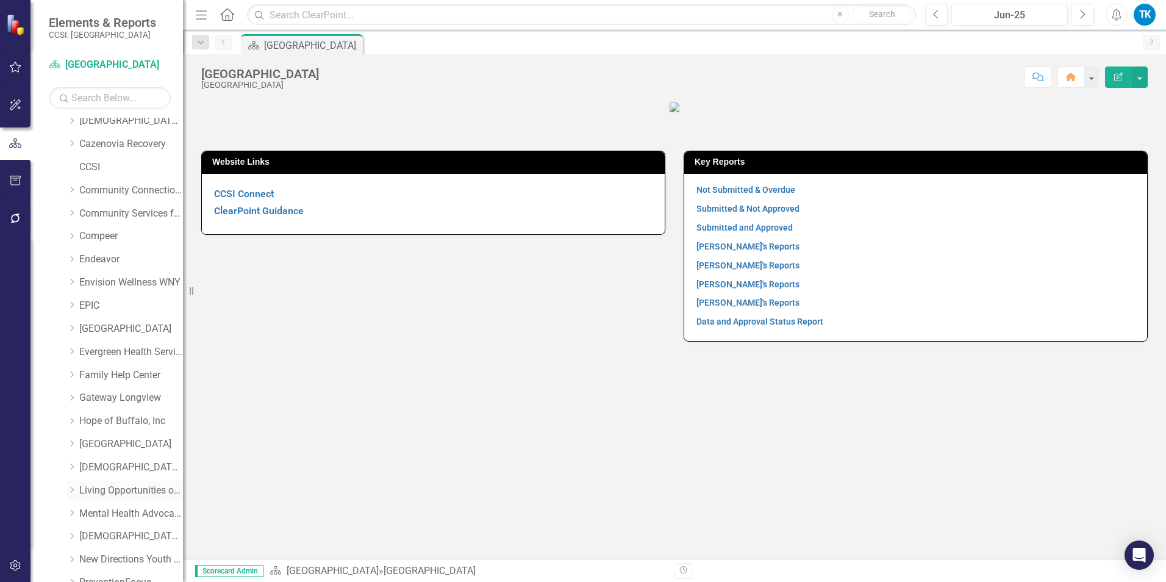
click at [87, 488] on link "Living Opportunities of DePaul" at bounding box center [131, 491] width 104 height 14
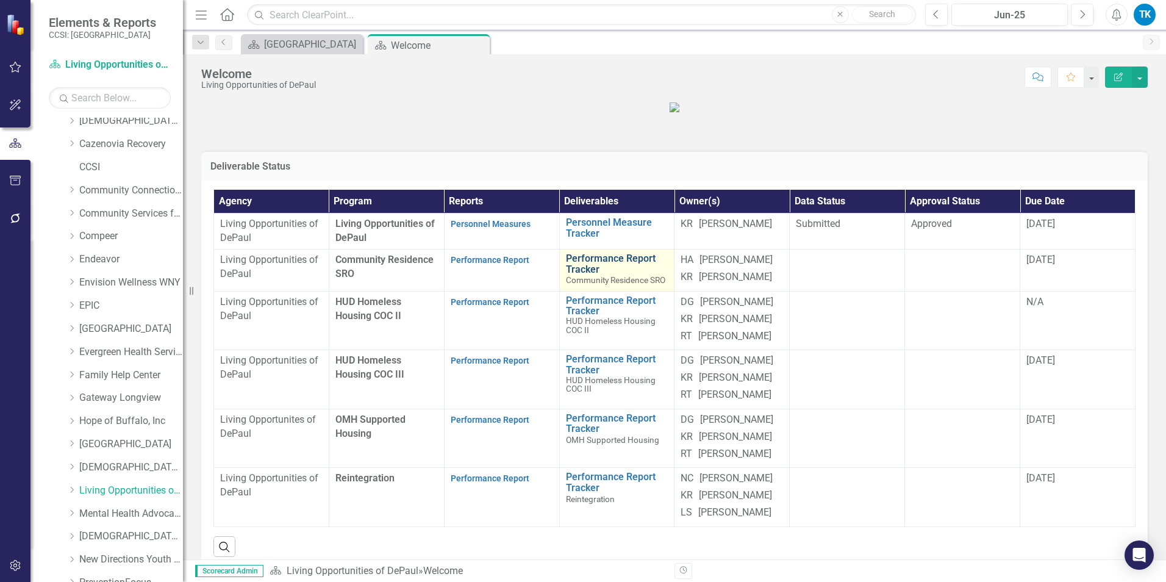
click at [647, 274] on link "Performance Report Tracker" at bounding box center [617, 263] width 102 height 21
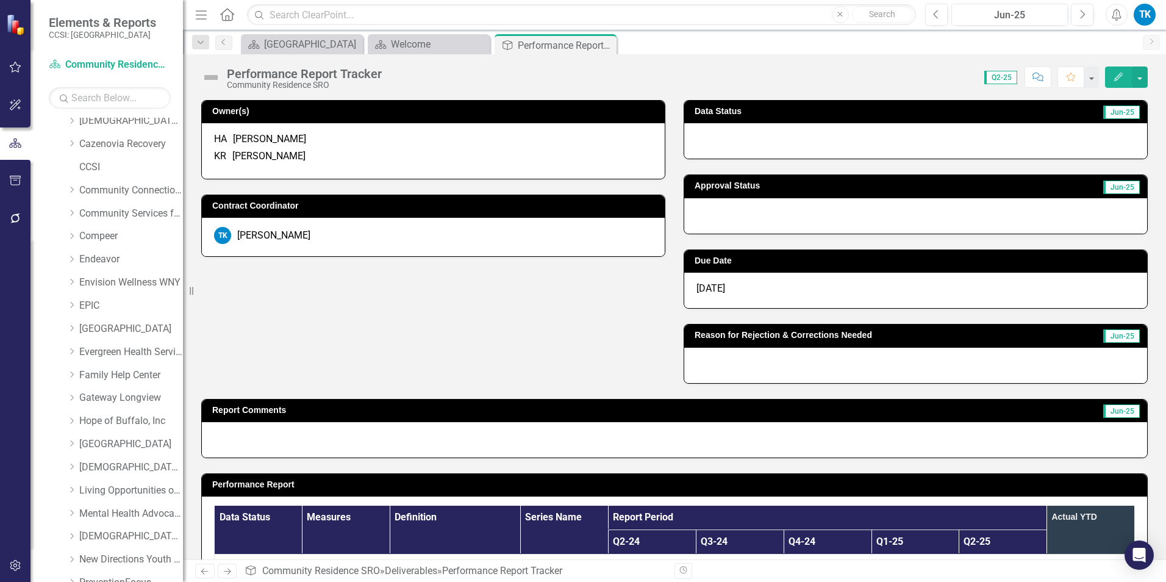
click at [733, 140] on div at bounding box center [915, 140] width 463 height 35
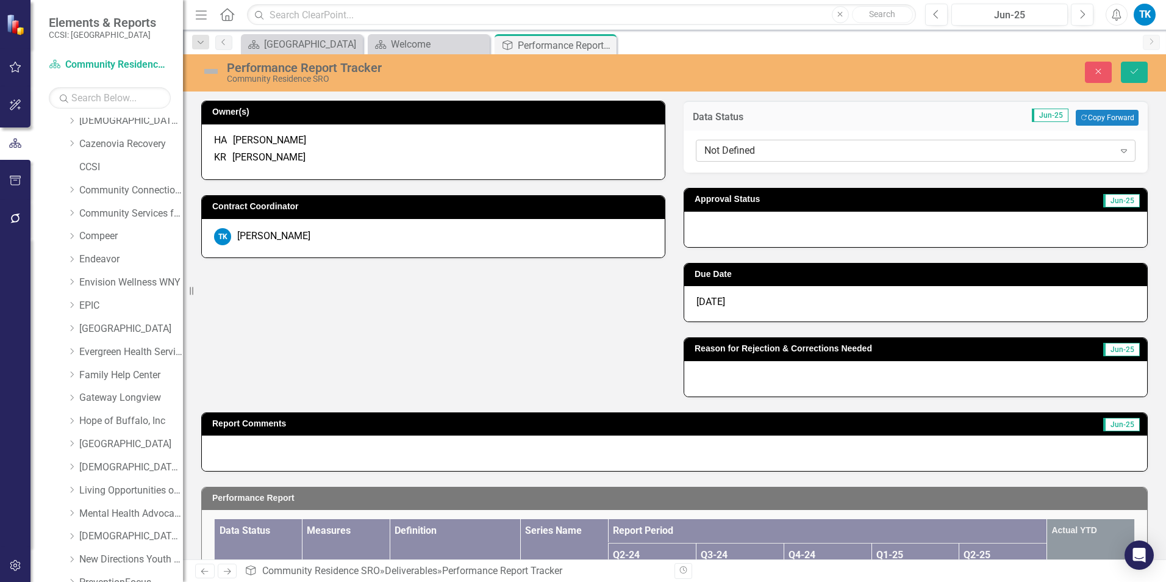
click at [734, 145] on div "Not Defined" at bounding box center [909, 151] width 410 height 14
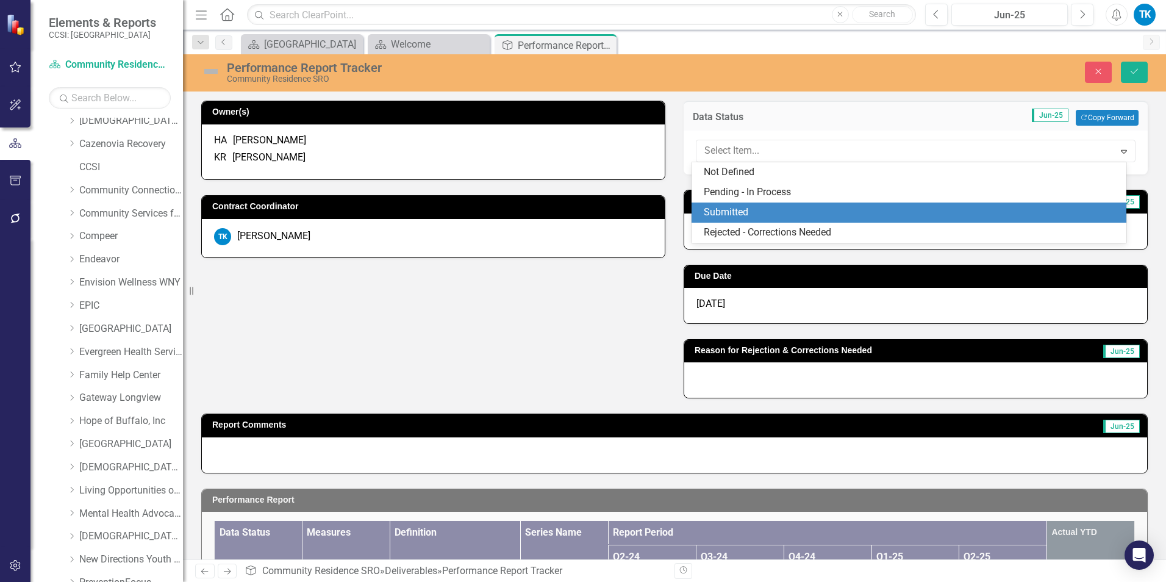
click at [730, 206] on div "Submitted" at bounding box center [912, 213] width 416 height 14
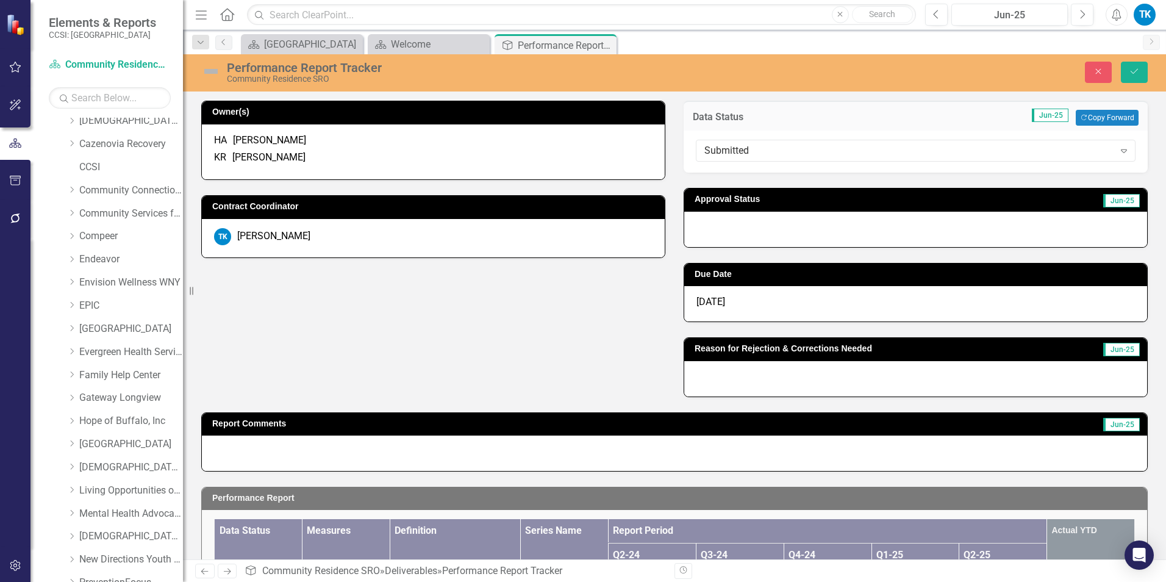
click at [728, 230] on div at bounding box center [915, 229] width 463 height 35
click at [727, 230] on div at bounding box center [915, 229] width 463 height 35
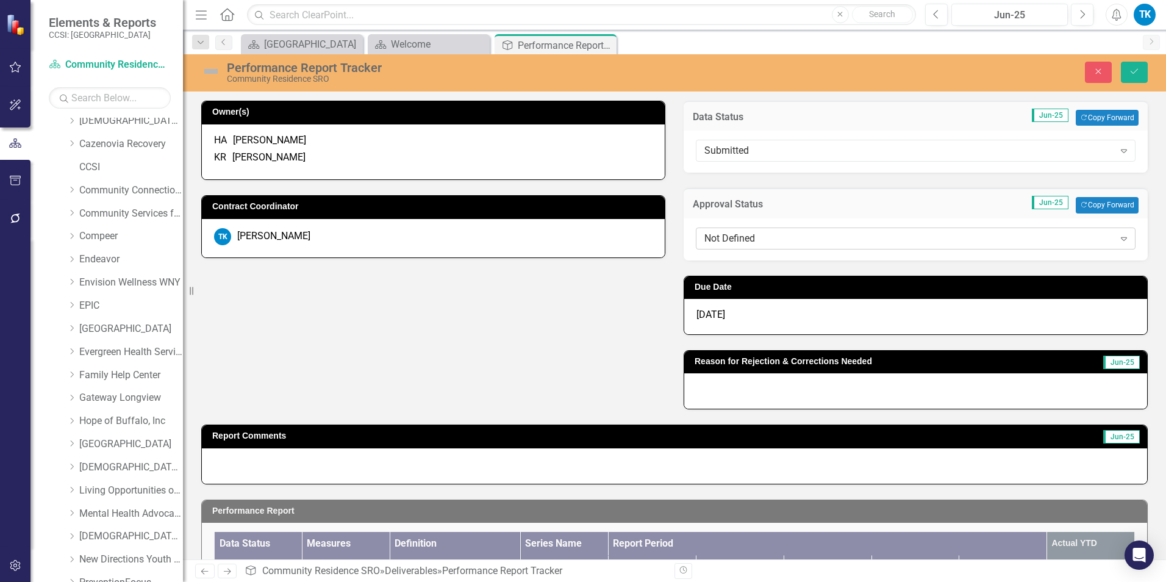
click at [726, 236] on div "Not Defined" at bounding box center [909, 238] width 410 height 14
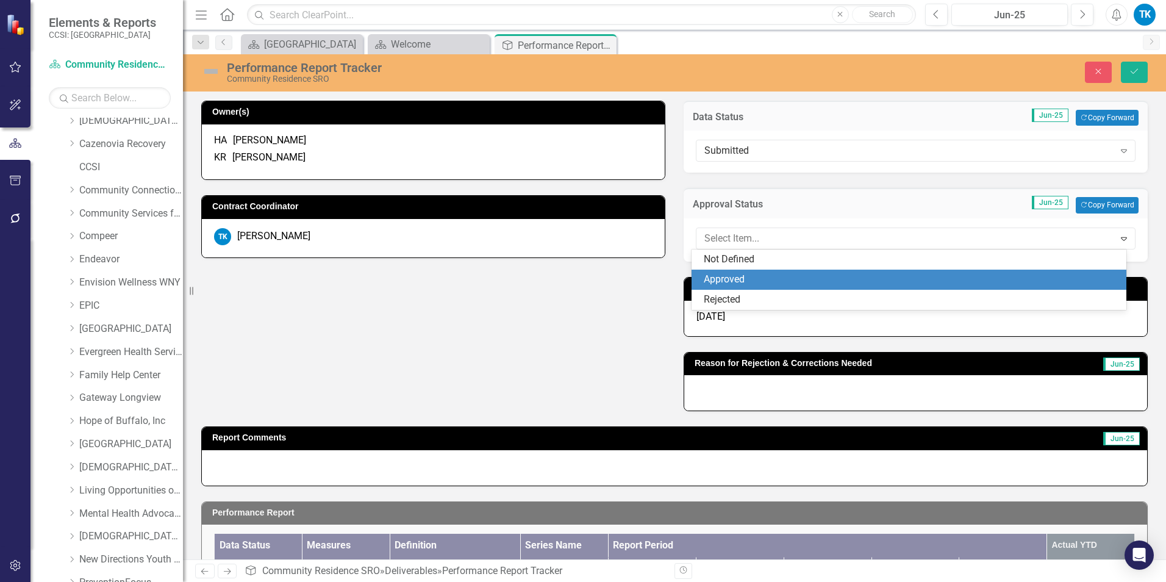
click at [753, 279] on div "Approved" at bounding box center [912, 280] width 416 height 14
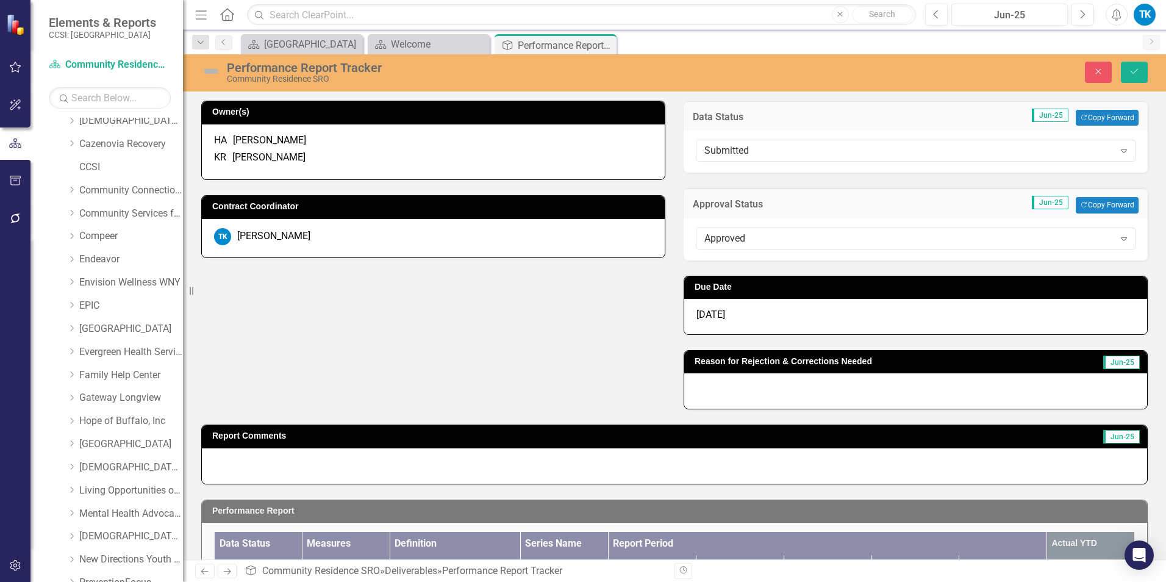
click at [731, 315] on div "[DATE]" at bounding box center [915, 316] width 463 height 35
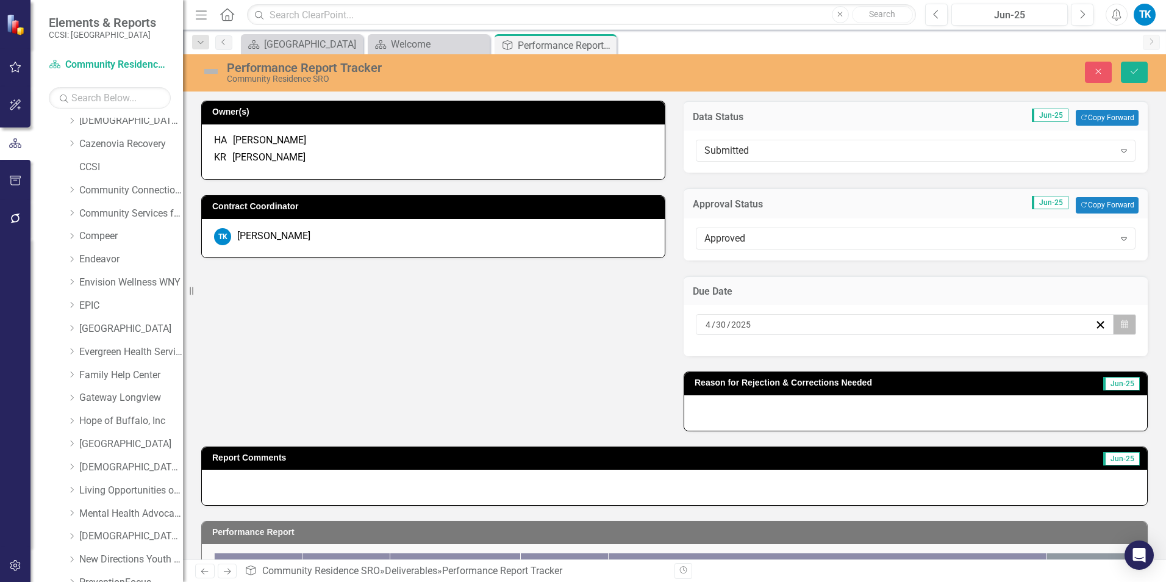
click at [1121, 323] on icon "Calendar" at bounding box center [1124, 324] width 7 height 9
click at [883, 349] on button "›" at bounding box center [869, 348] width 27 height 27
click at [883, 353] on button "›" at bounding box center [869, 348] width 27 height 27
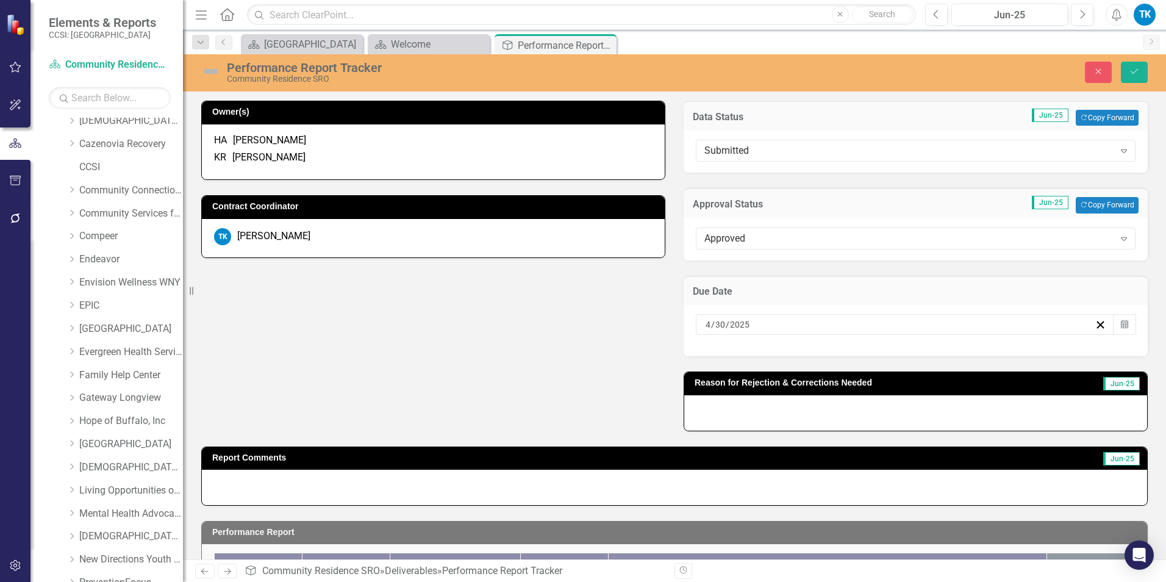
click at [883, 353] on button "›" at bounding box center [869, 348] width 27 height 27
click at [849, 481] on button "30" at bounding box center [833, 476] width 30 height 22
click at [1133, 71] on icon "Save" at bounding box center [1134, 71] width 11 height 9
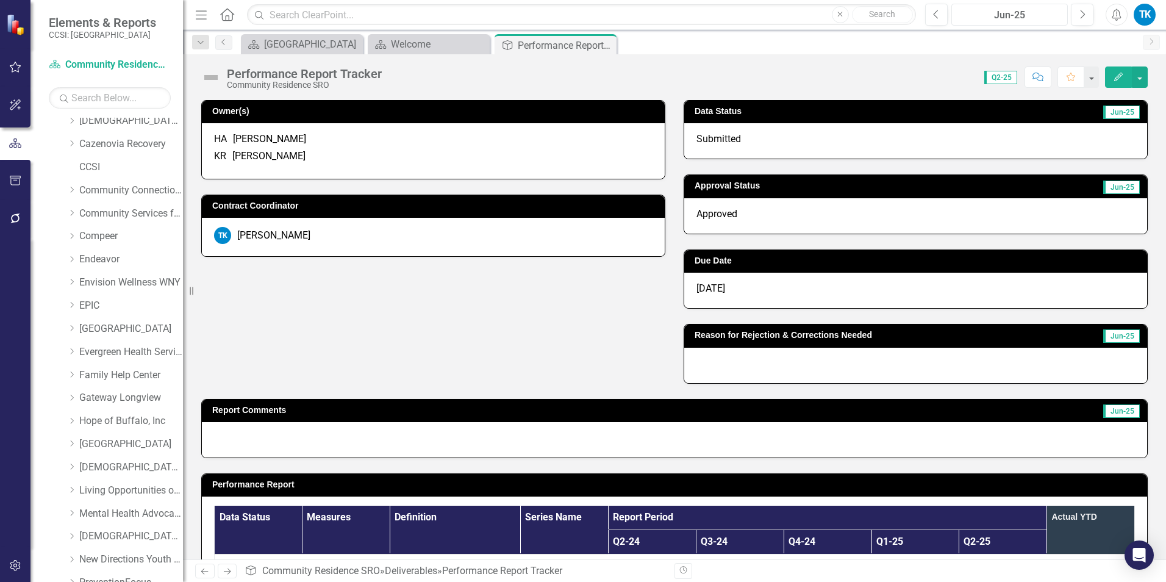
click at [1009, 15] on div "Jun-25" at bounding box center [1010, 15] width 108 height 15
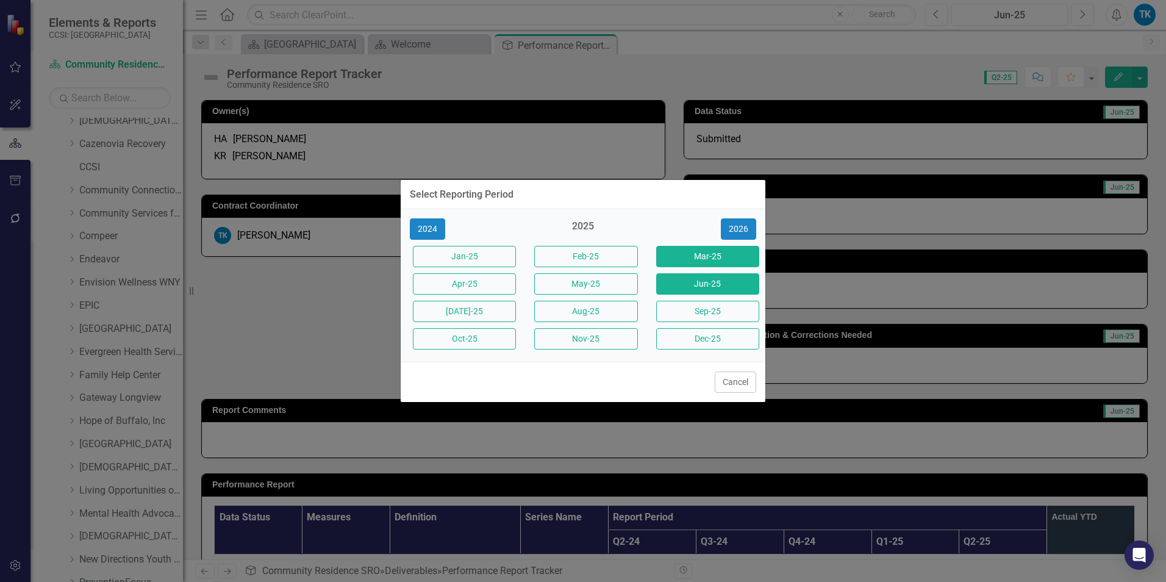
click at [726, 258] on button "Mar-25" at bounding box center [707, 256] width 103 height 21
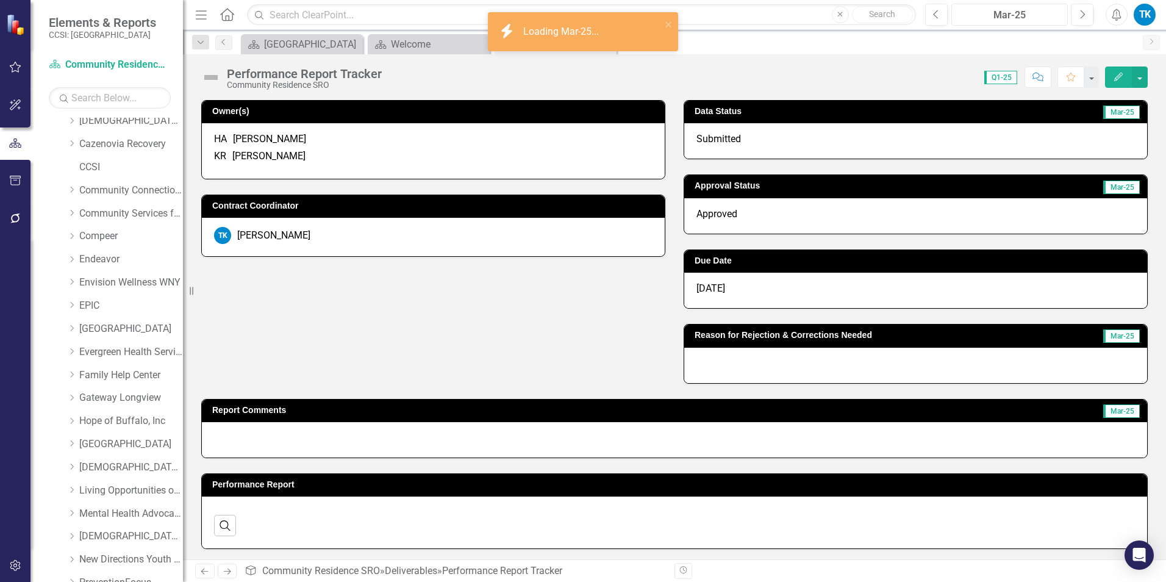
click at [1037, 16] on div "Mar-25" at bounding box center [1010, 15] width 108 height 15
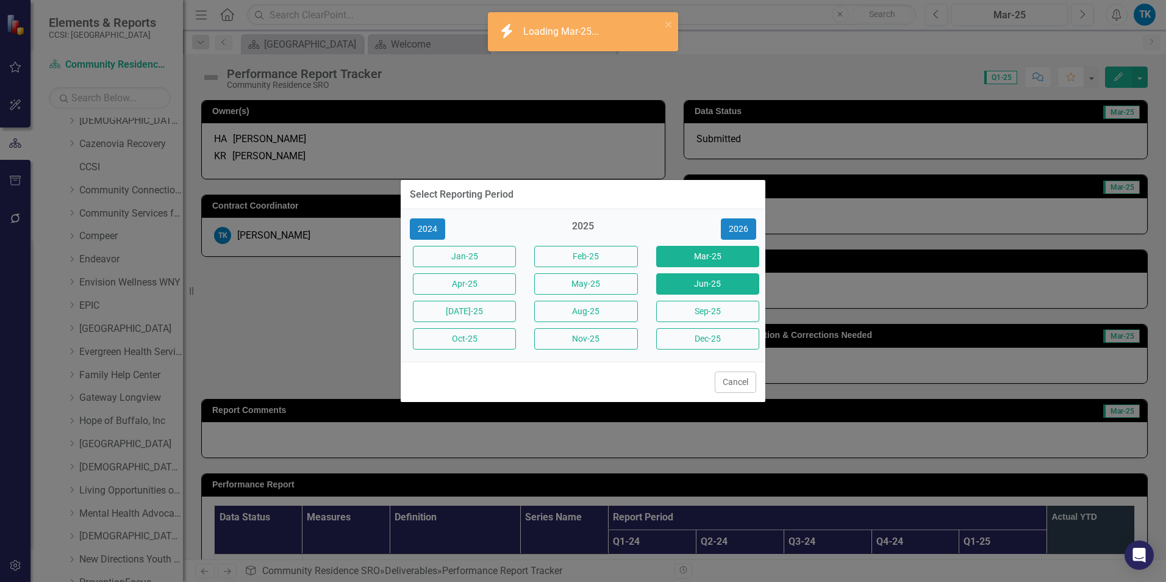
click at [704, 284] on button "Jun-25" at bounding box center [707, 283] width 103 height 21
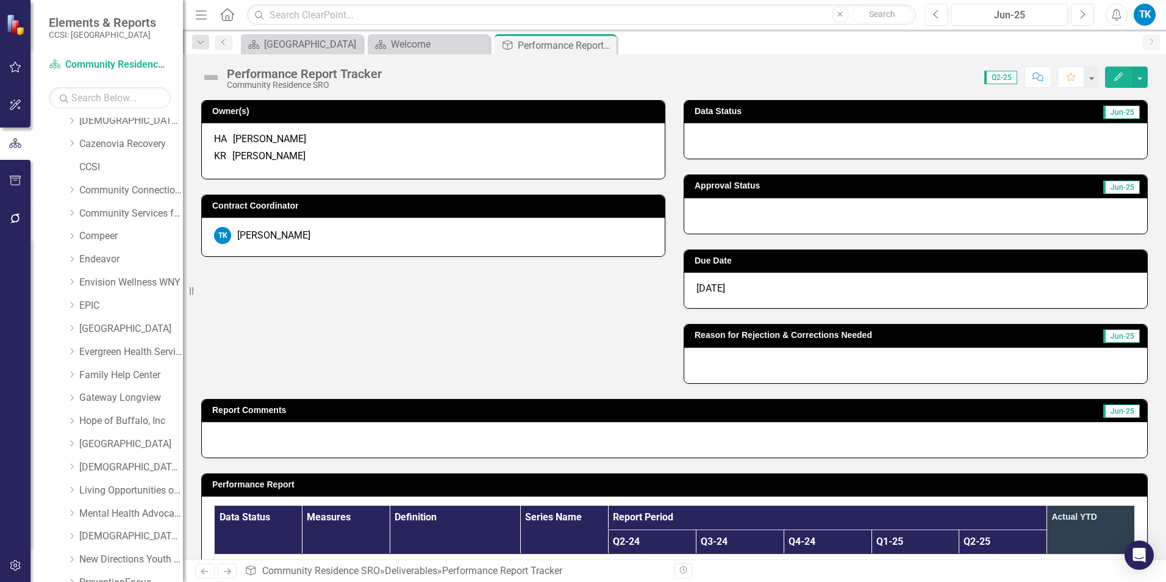
click at [734, 141] on div at bounding box center [915, 140] width 463 height 35
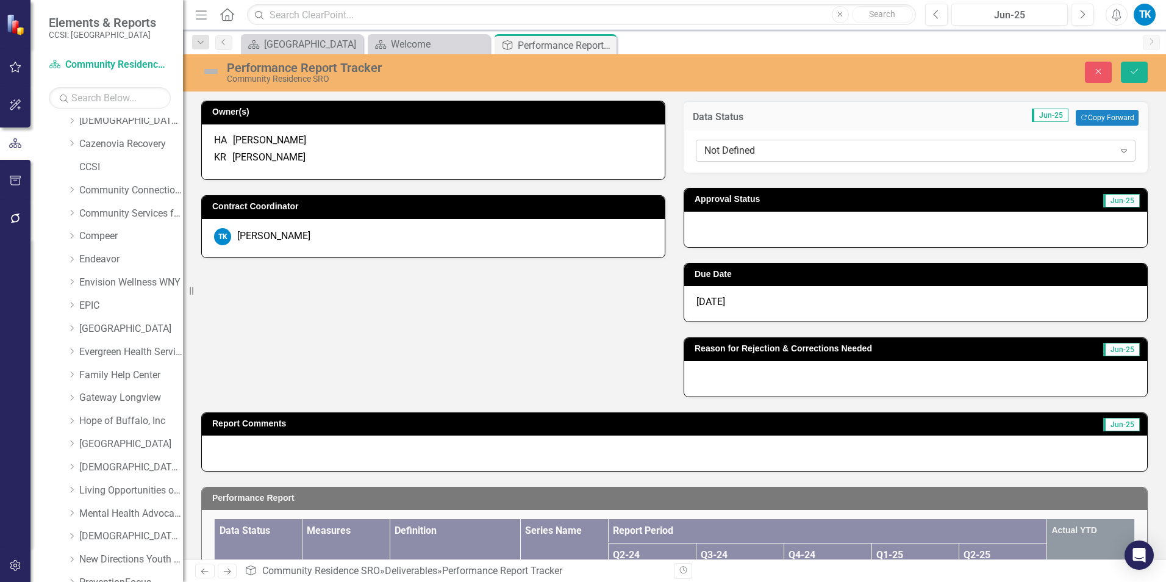
click at [732, 148] on div "Not Defined" at bounding box center [909, 151] width 410 height 14
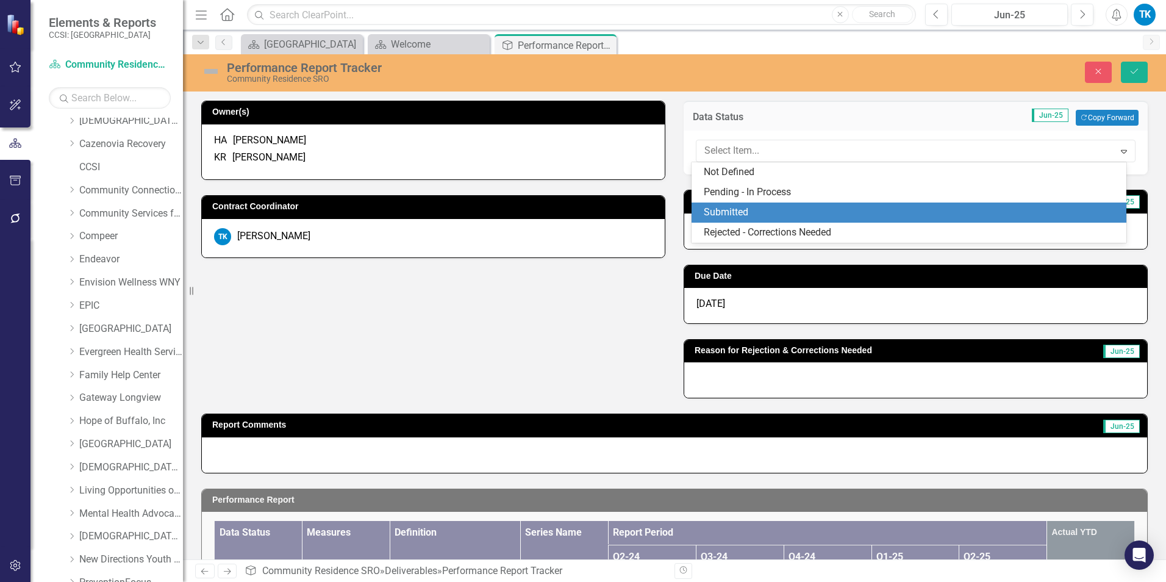
click at [744, 210] on div "Submitted" at bounding box center [912, 213] width 416 height 14
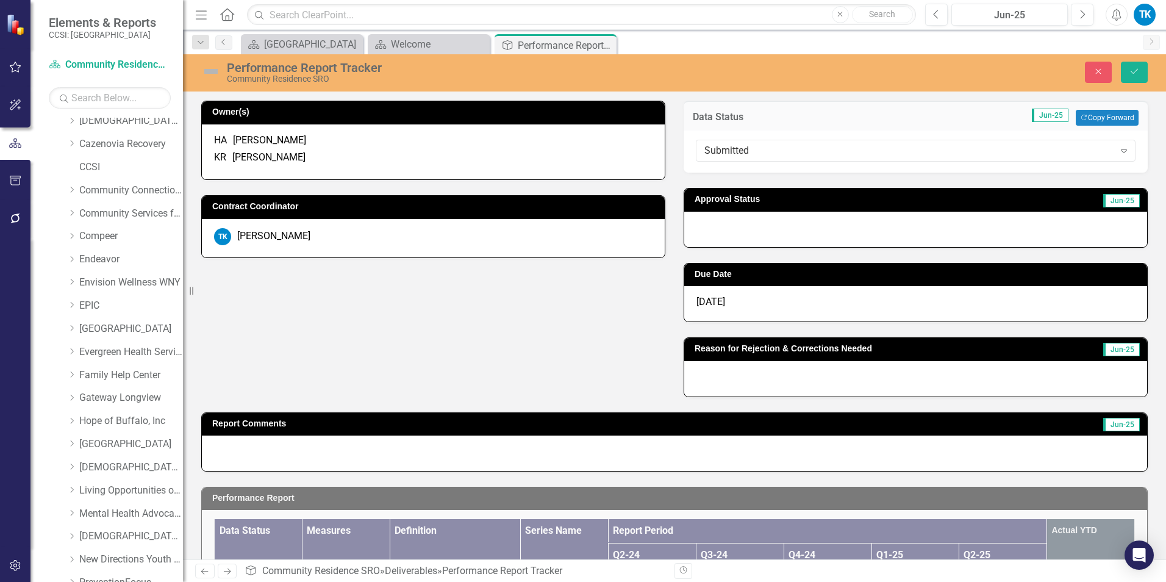
click at [737, 235] on div at bounding box center [915, 229] width 463 height 35
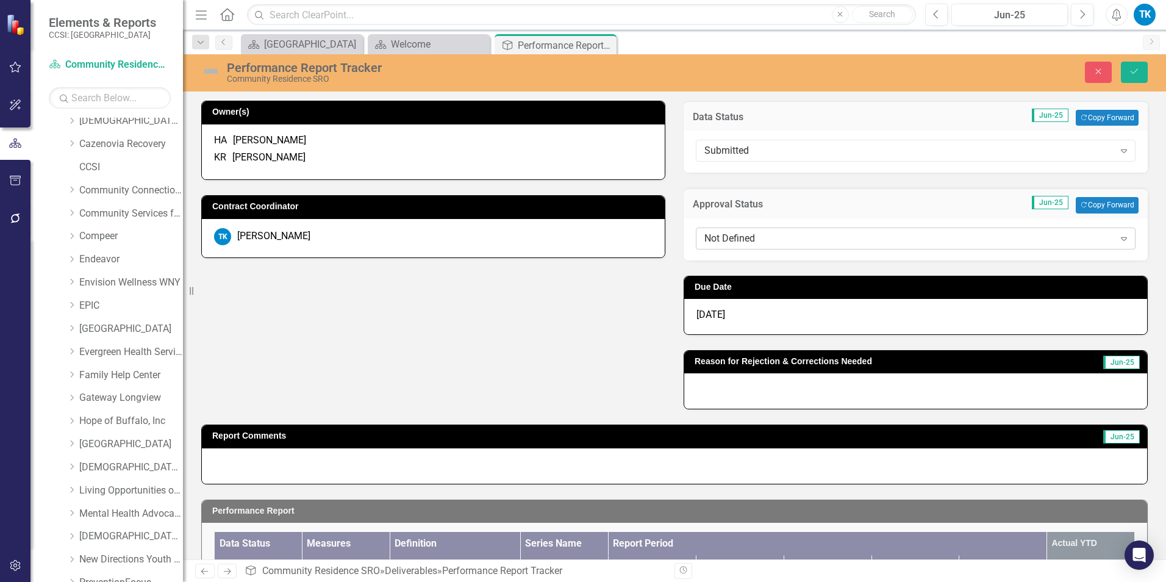
click at [737, 235] on div "Not Defined" at bounding box center [909, 238] width 410 height 14
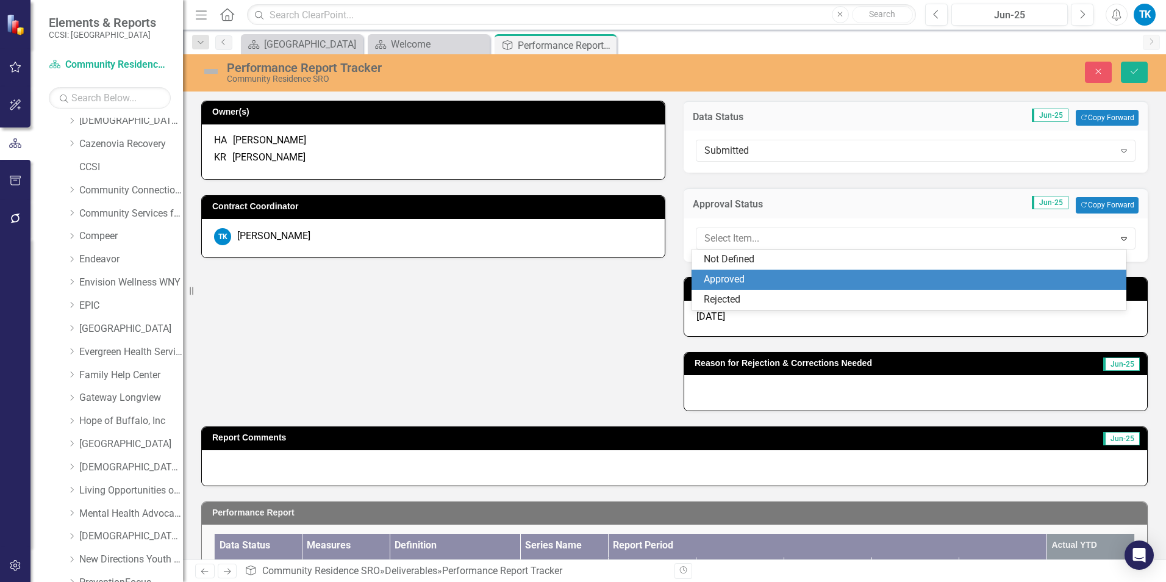
click at [736, 281] on div "Approved" at bounding box center [912, 280] width 416 height 14
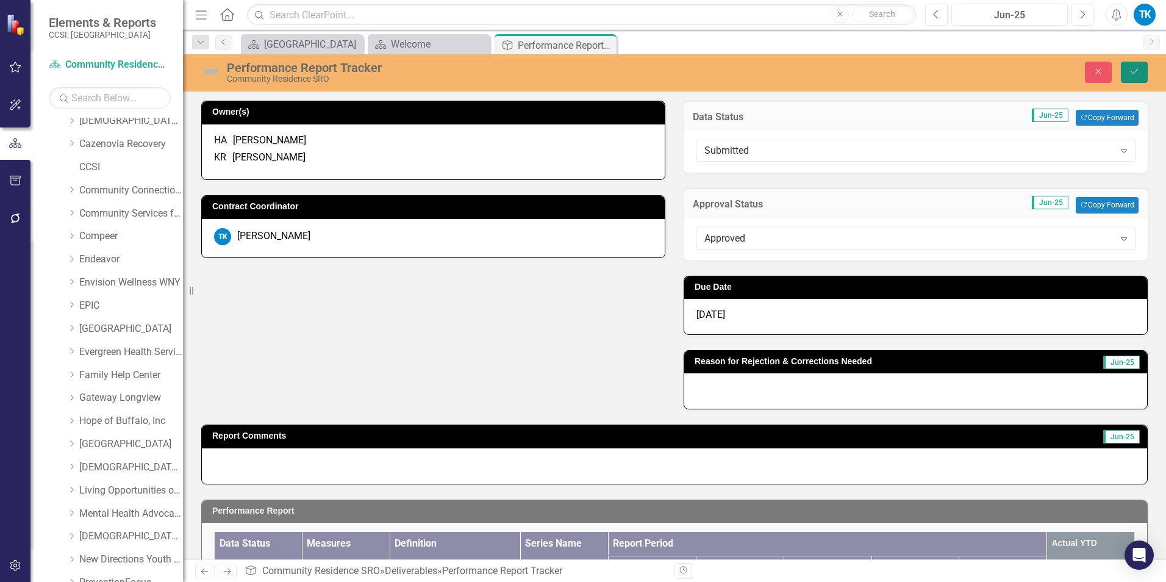
click at [1132, 72] on icon "Save" at bounding box center [1134, 71] width 11 height 9
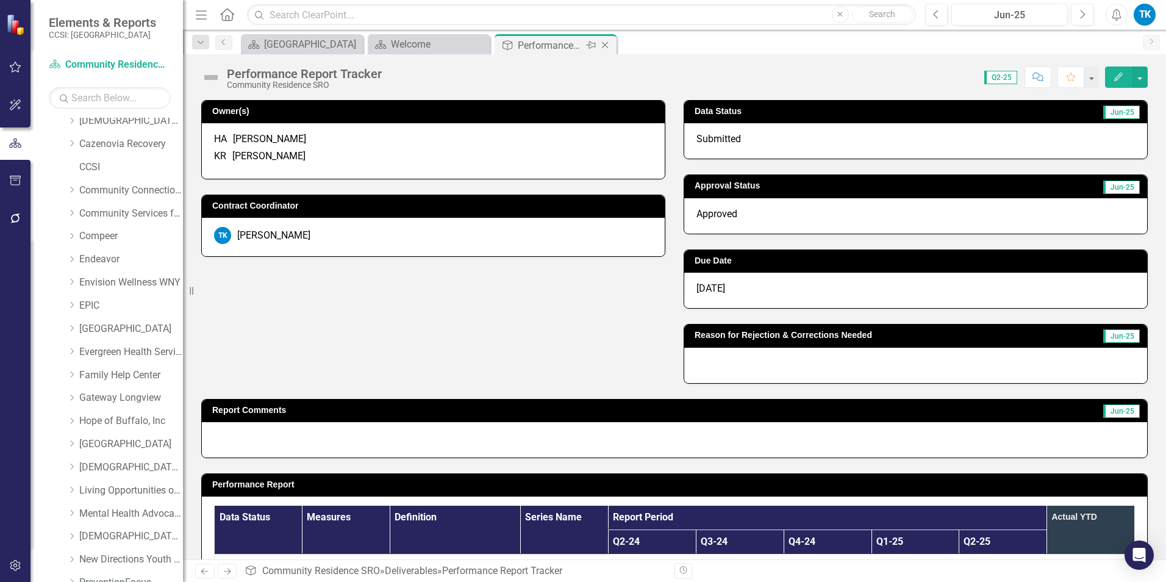
click at [607, 45] on icon "Close" at bounding box center [605, 45] width 12 height 10
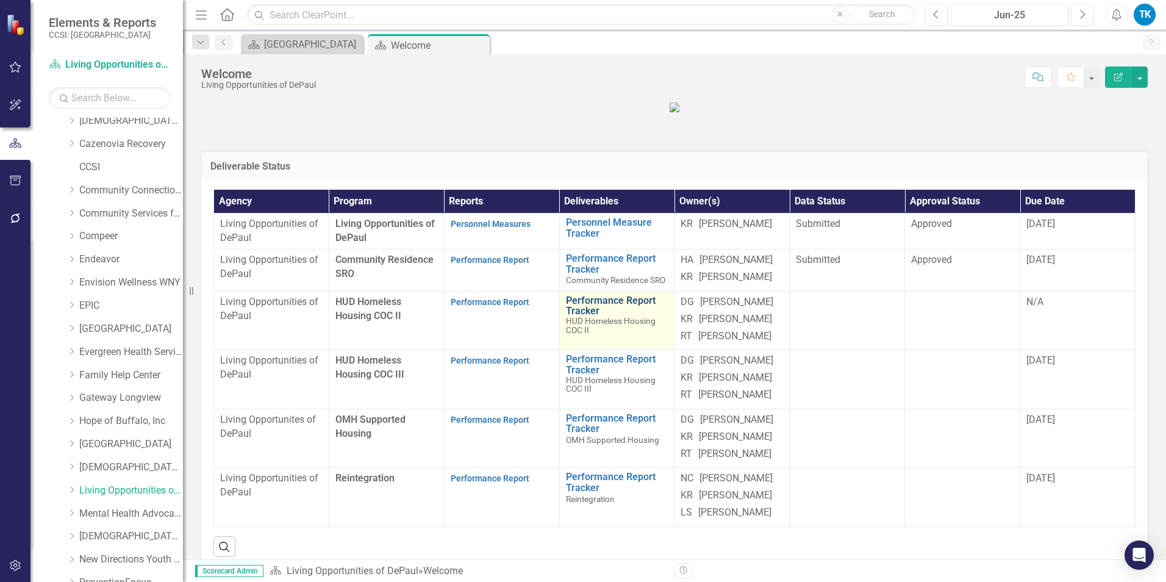
click at [603, 317] on link "Performance Report Tracker" at bounding box center [617, 305] width 102 height 21
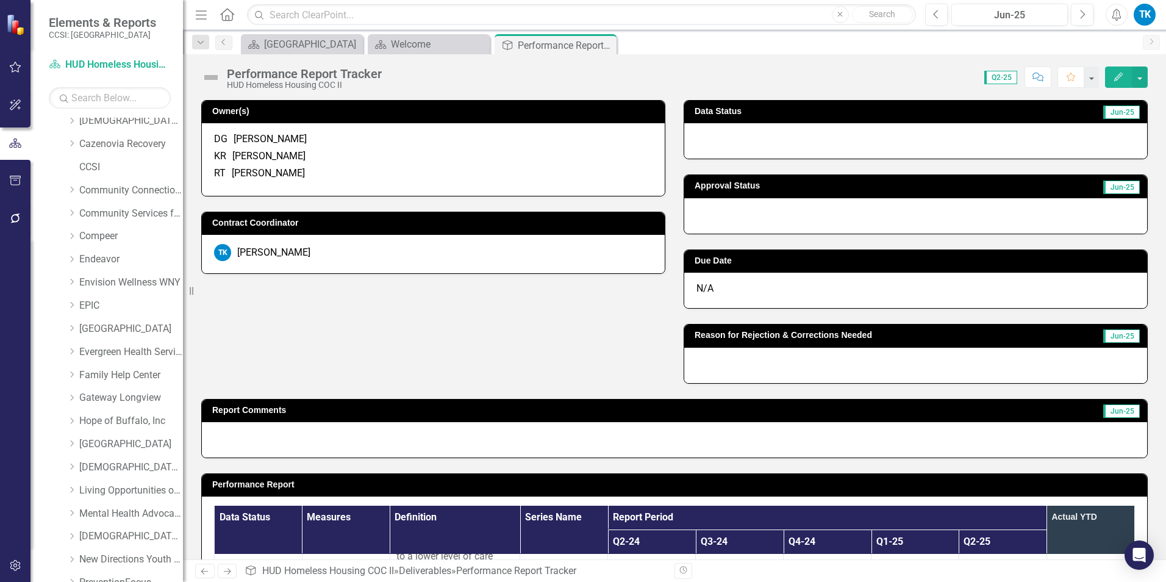
click at [722, 147] on div at bounding box center [915, 140] width 463 height 35
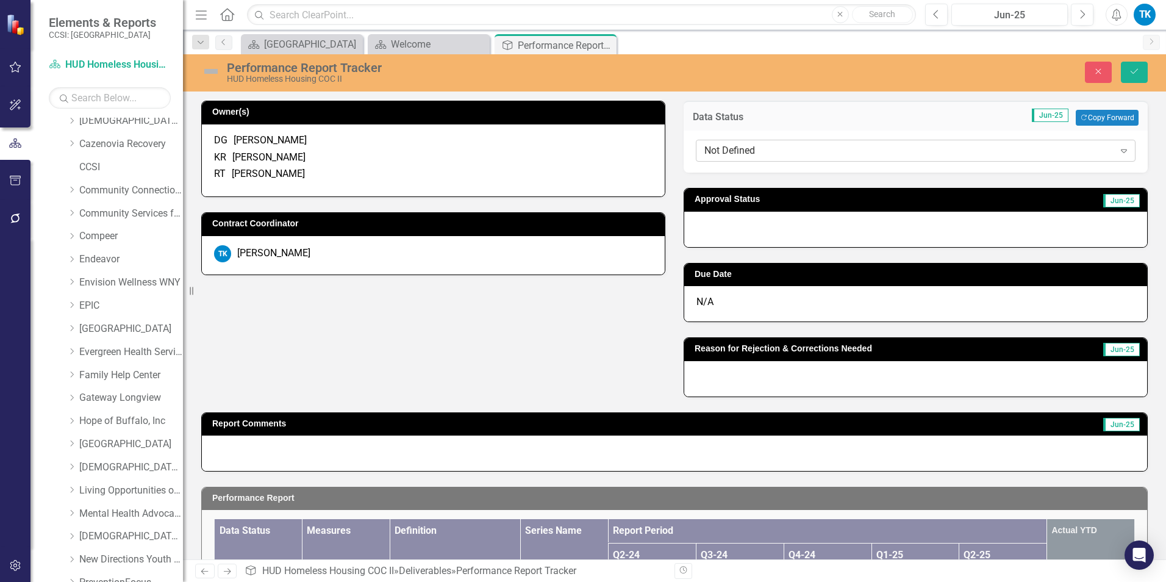
click at [723, 151] on div "Not Defined" at bounding box center [909, 151] width 410 height 14
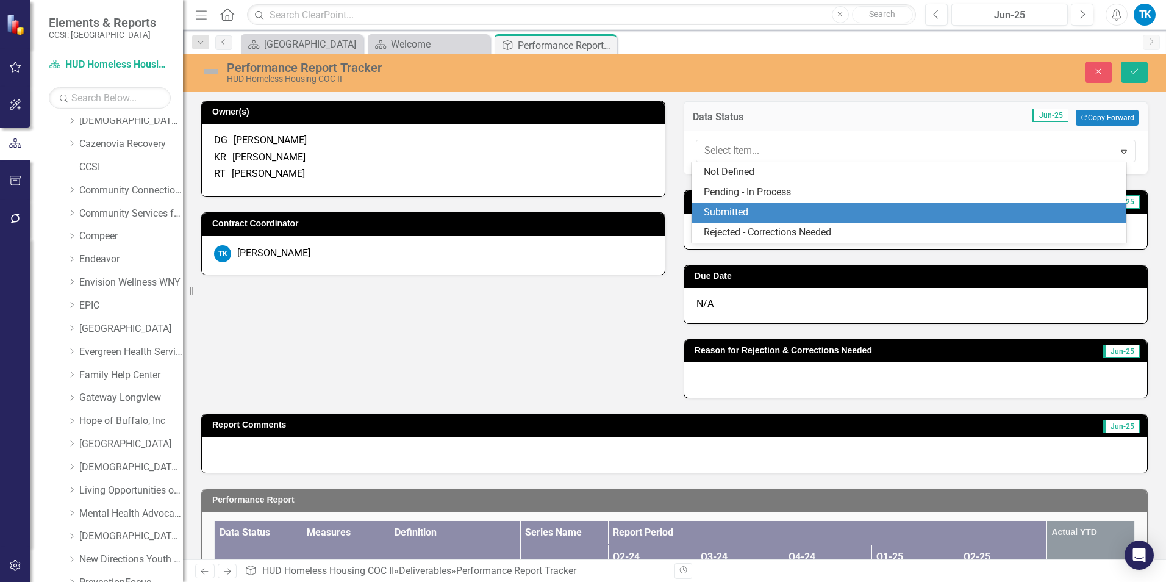
click at [725, 211] on div "Submitted" at bounding box center [912, 213] width 416 height 14
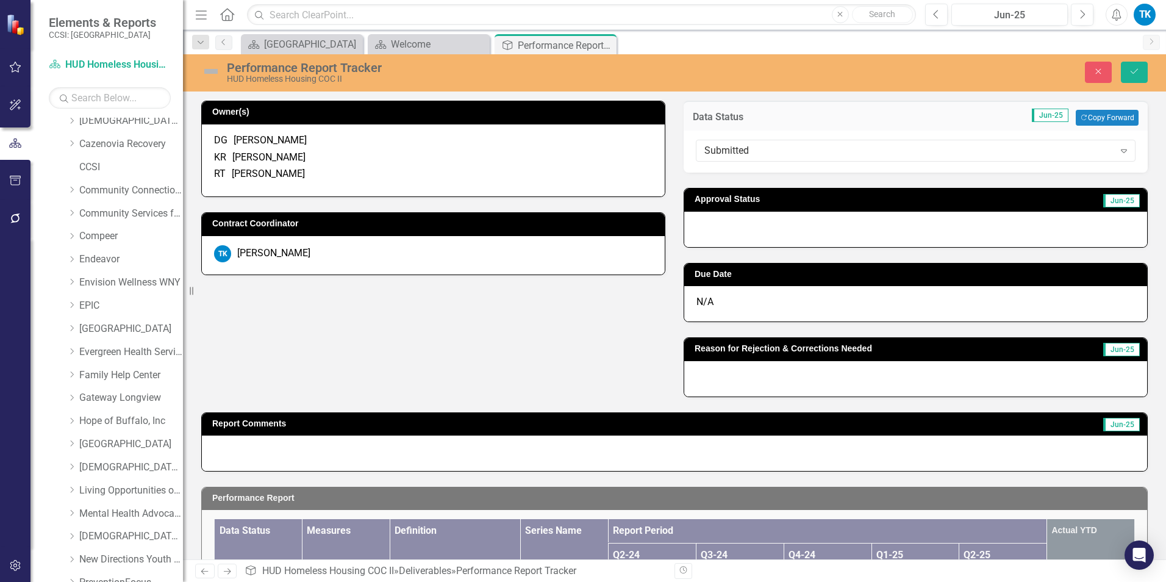
click at [720, 229] on div at bounding box center [915, 229] width 463 height 35
click at [719, 229] on div at bounding box center [915, 229] width 463 height 35
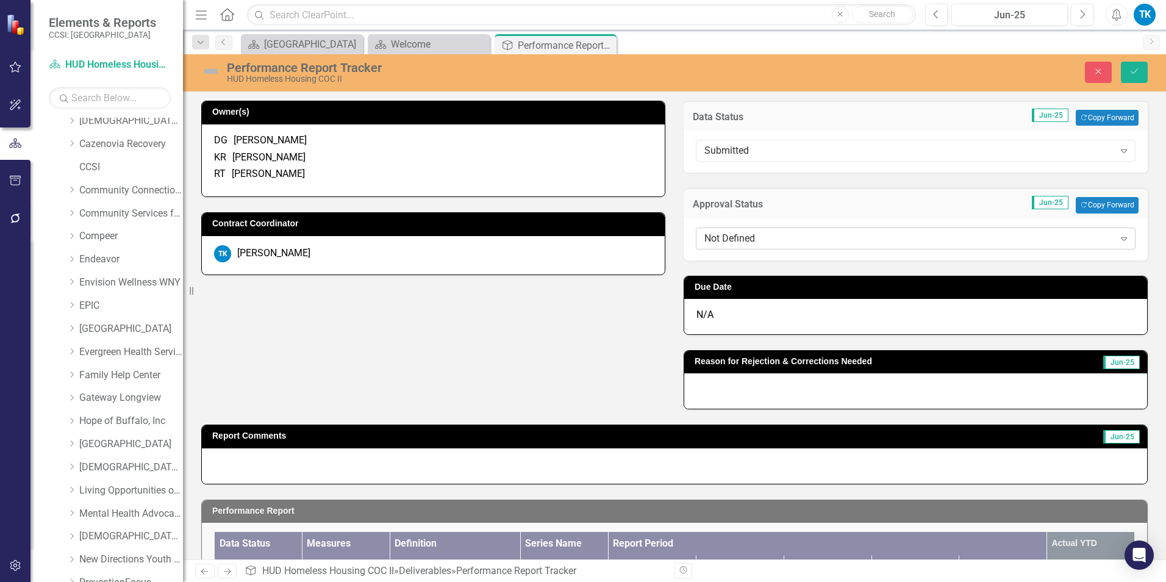
click at [717, 239] on div "Not Defined" at bounding box center [909, 238] width 410 height 14
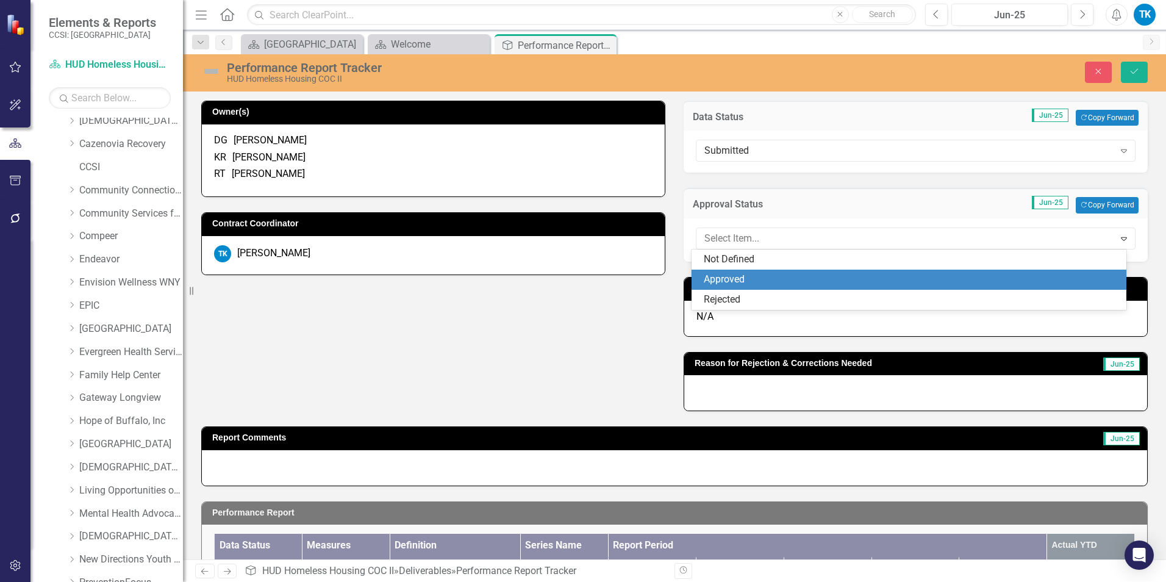
click at [756, 282] on div "Approved" at bounding box center [912, 280] width 416 height 14
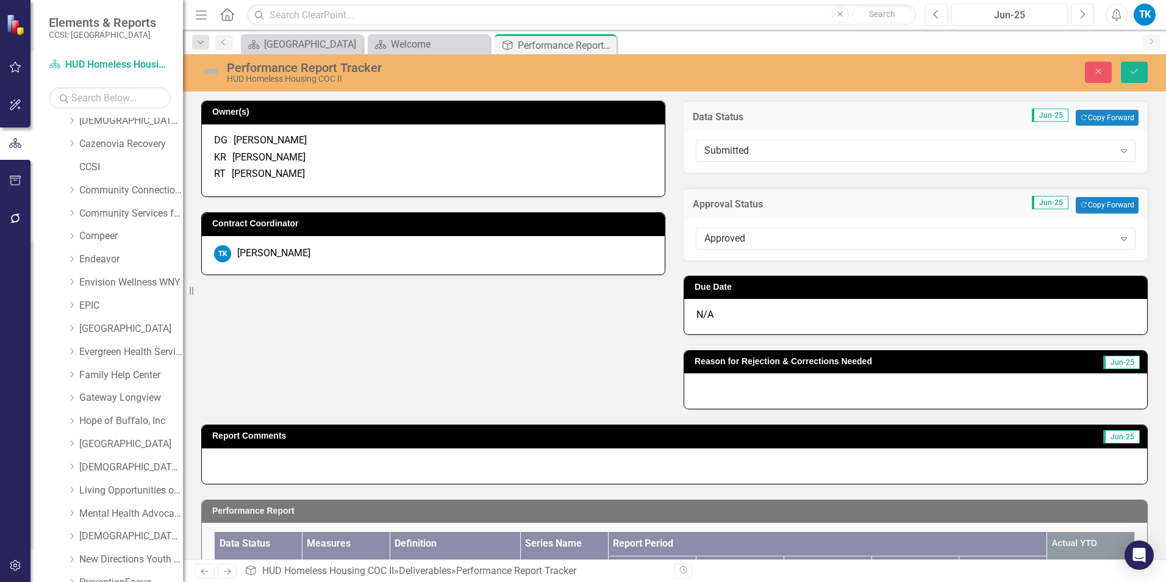
click at [713, 317] on div "N/A" at bounding box center [915, 316] width 463 height 35
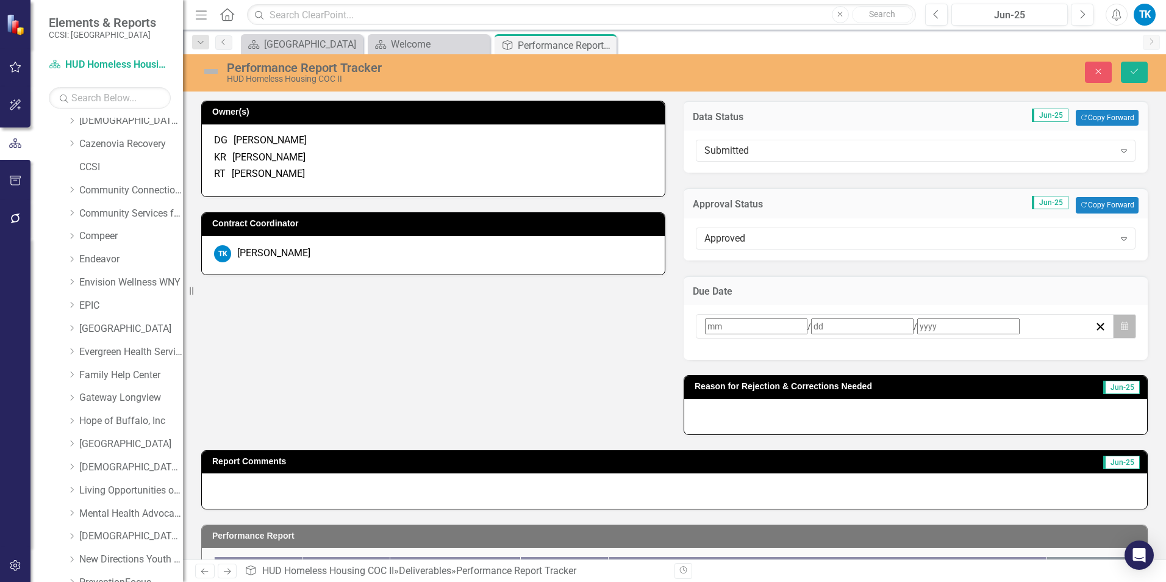
click at [1121, 327] on icon "button" at bounding box center [1124, 325] width 7 height 9
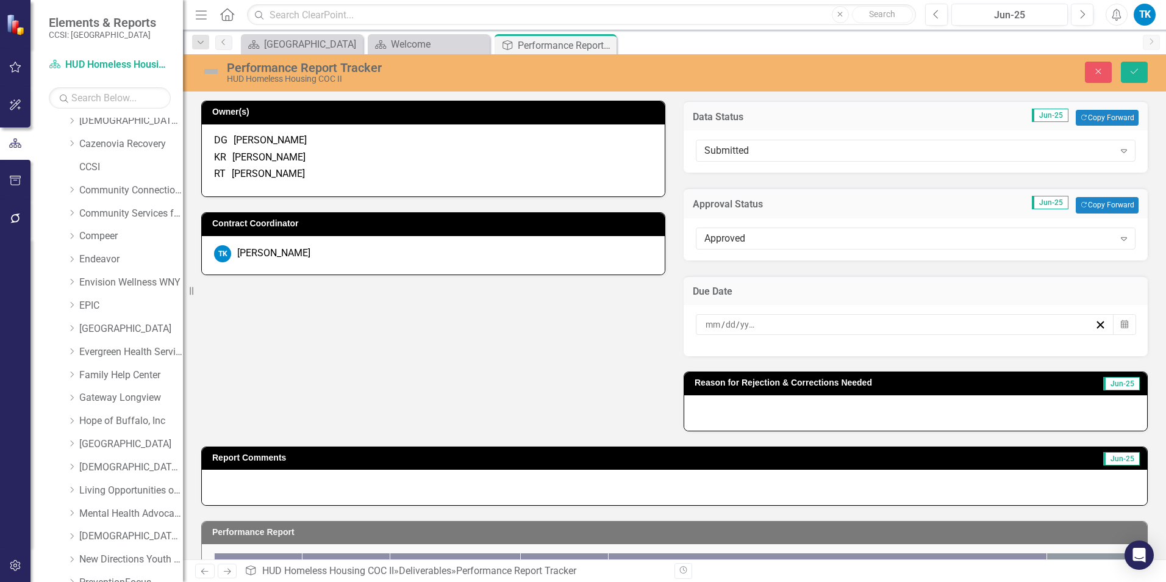
click at [883, 356] on button "›" at bounding box center [869, 348] width 27 height 27
click at [883, 354] on button "›" at bounding box center [869, 348] width 27 height 27
click at [849, 481] on button "30" at bounding box center [833, 476] width 30 height 22
click at [1134, 66] on button "Save" at bounding box center [1134, 72] width 27 height 21
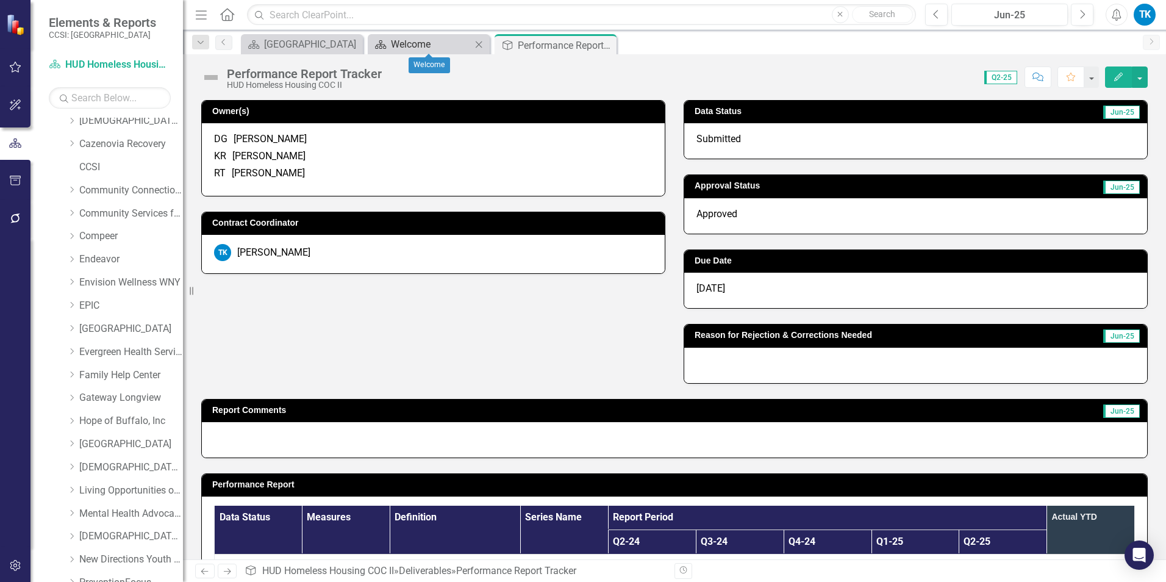
click at [459, 46] on div "Welcome" at bounding box center [431, 44] width 81 height 15
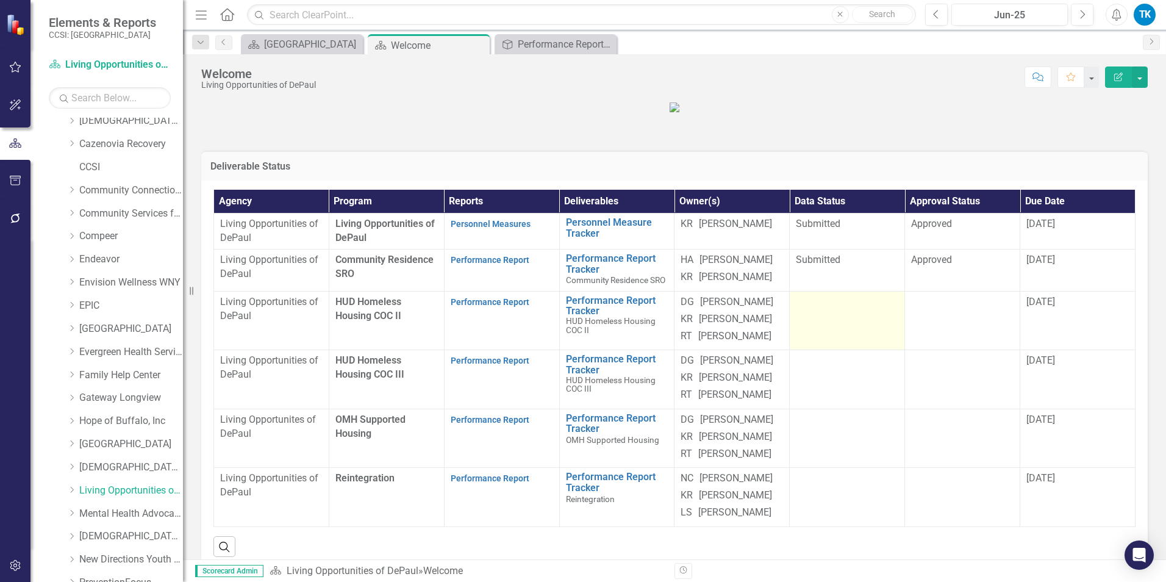
click at [827, 350] on td at bounding box center [847, 320] width 115 height 59
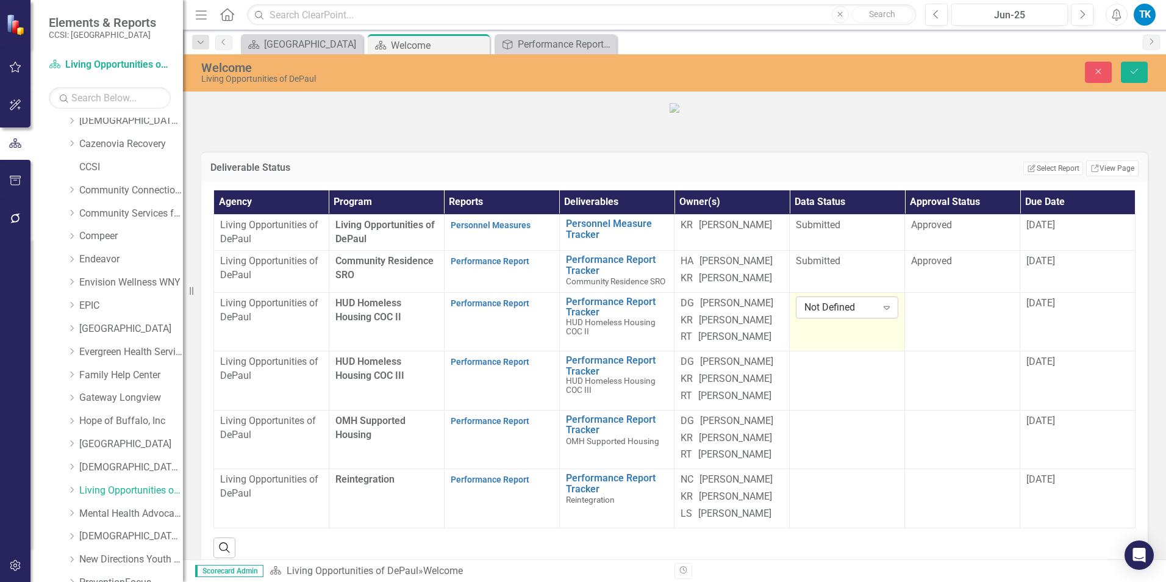
click at [825, 314] on div "Not Defined" at bounding box center [840, 307] width 72 height 14
click at [908, 351] on td at bounding box center [962, 321] width 115 height 59
click at [920, 314] on div "Not Defined" at bounding box center [956, 307] width 72 height 14
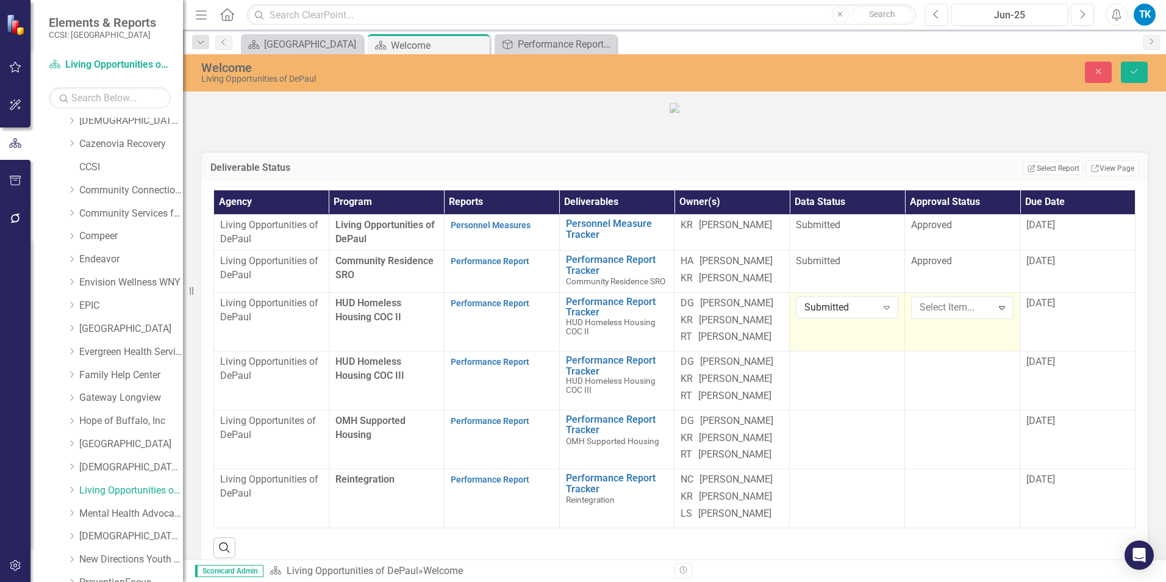
click at [1133, 70] on icon "Save" at bounding box center [1134, 71] width 11 height 9
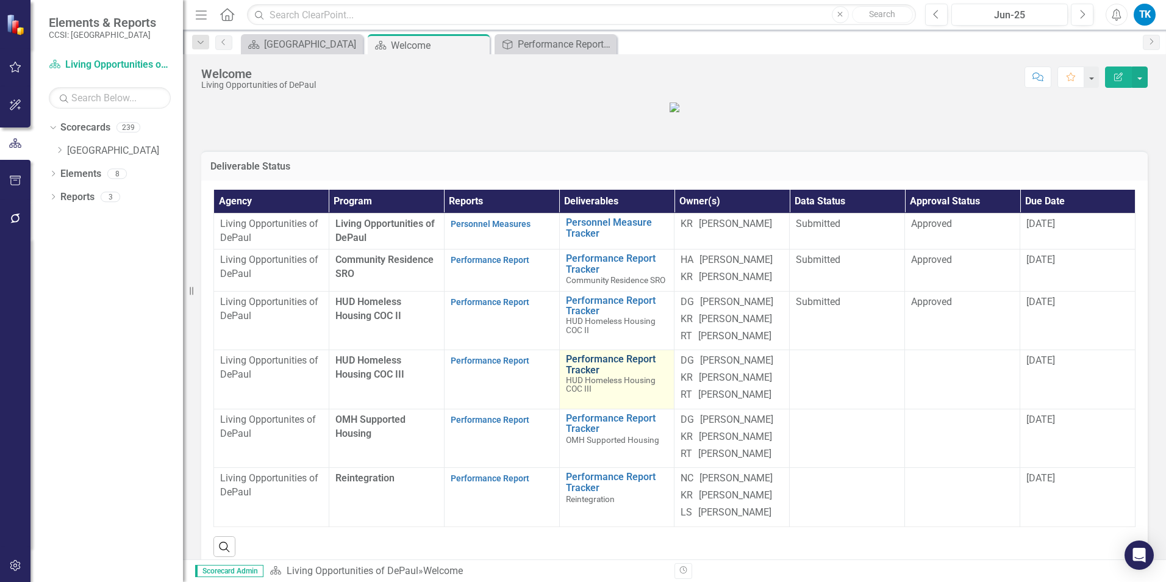
click at [583, 375] on link "Performance Report Tracker" at bounding box center [617, 364] width 102 height 21
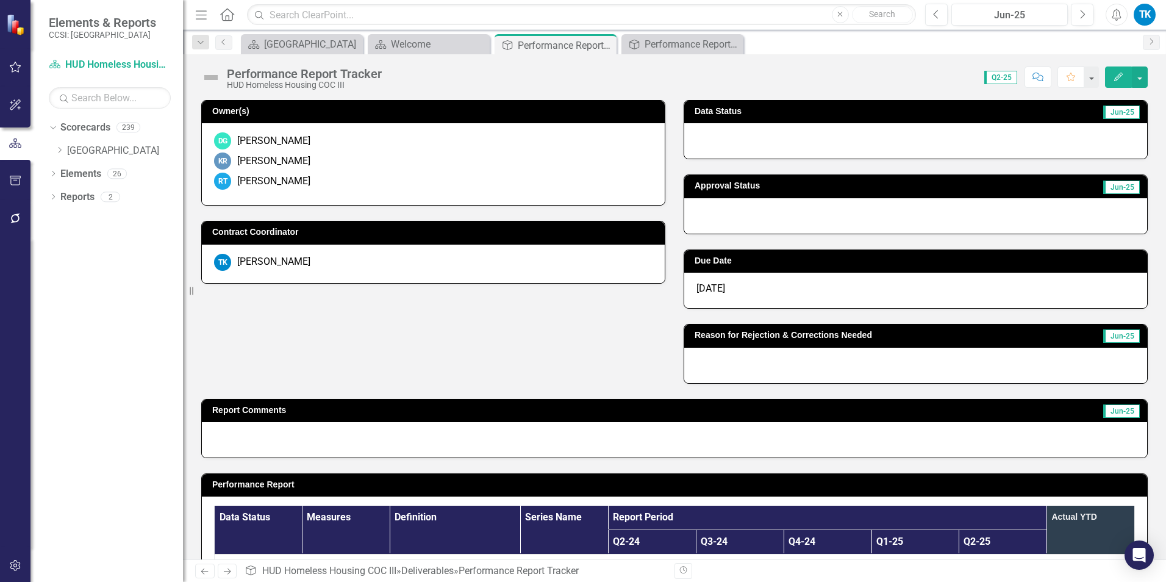
click at [717, 146] on div at bounding box center [915, 140] width 463 height 35
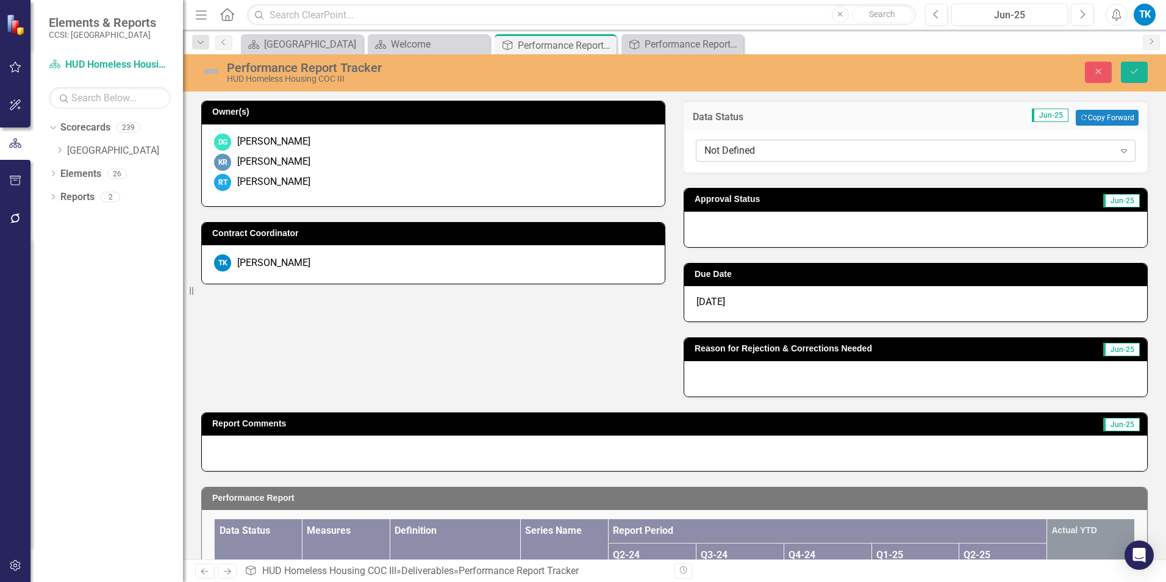
click at [718, 154] on div "Not Defined" at bounding box center [909, 151] width 410 height 14
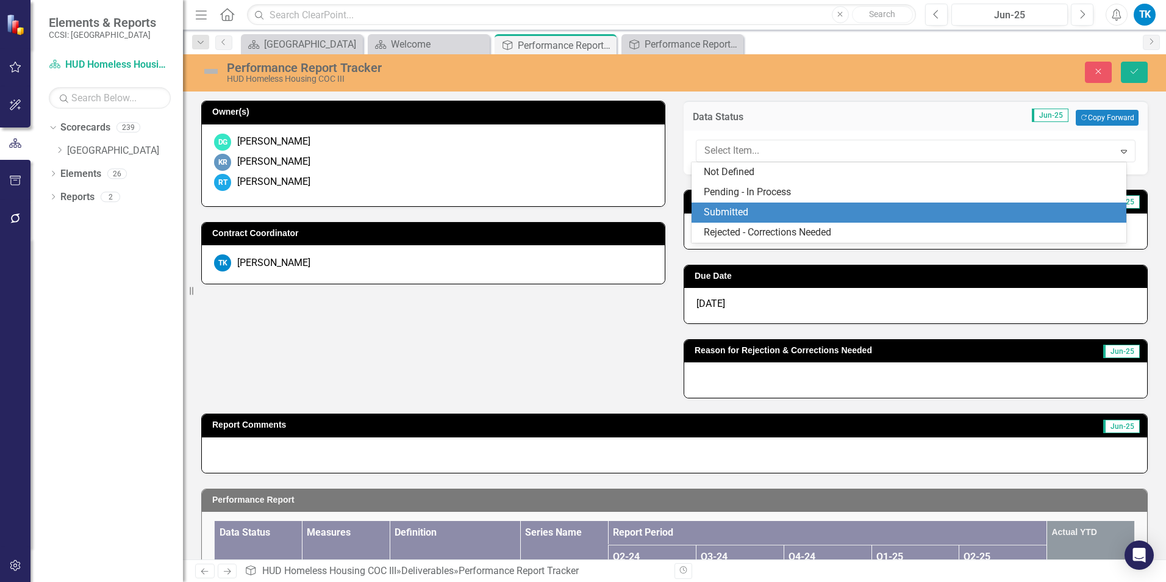
click at [776, 211] on div "Submitted" at bounding box center [912, 213] width 416 height 14
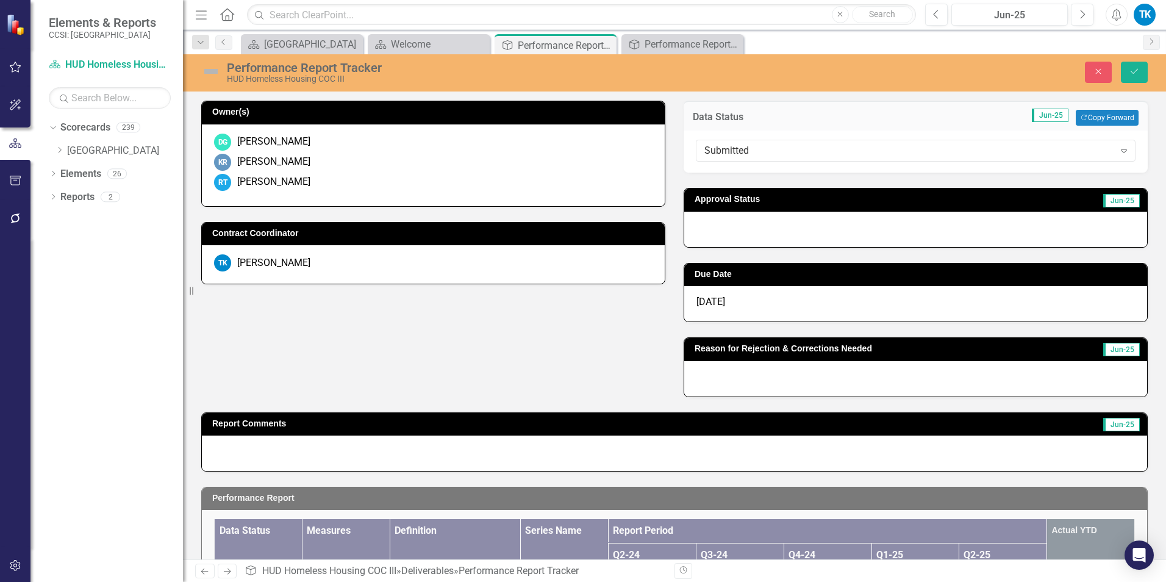
click at [748, 233] on div at bounding box center [915, 229] width 463 height 35
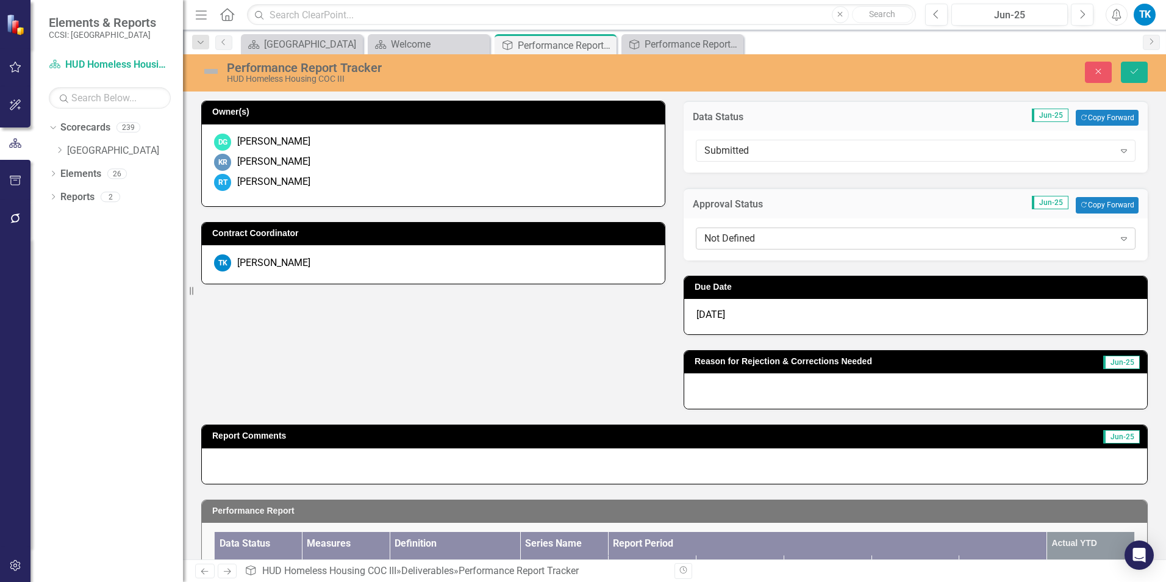
click at [740, 234] on div "Not Defined" at bounding box center [909, 238] width 410 height 14
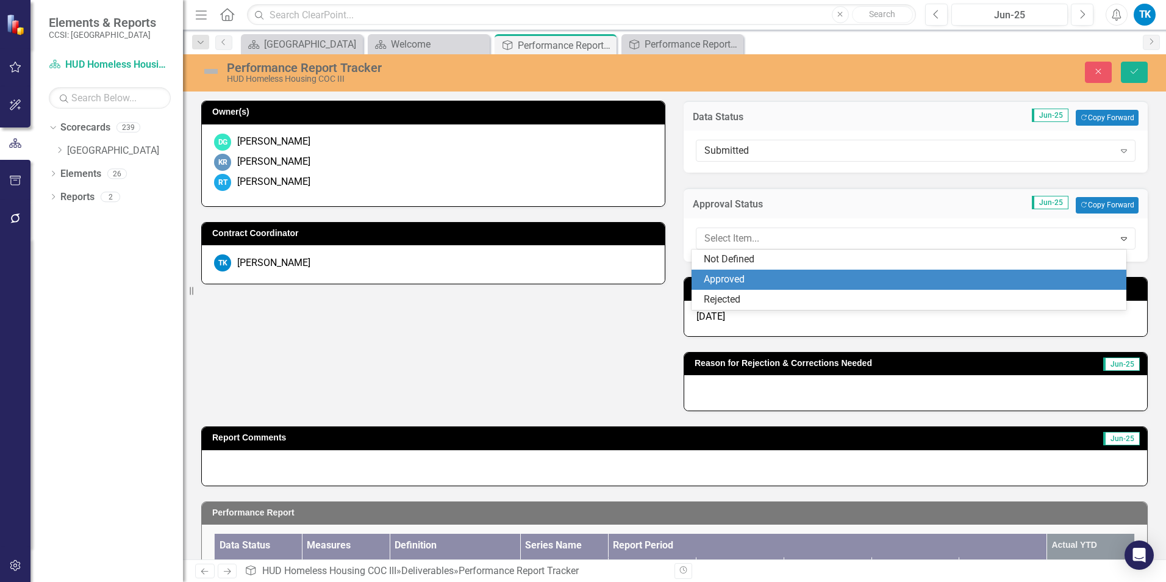
click at [758, 278] on div "Approved" at bounding box center [912, 280] width 416 height 14
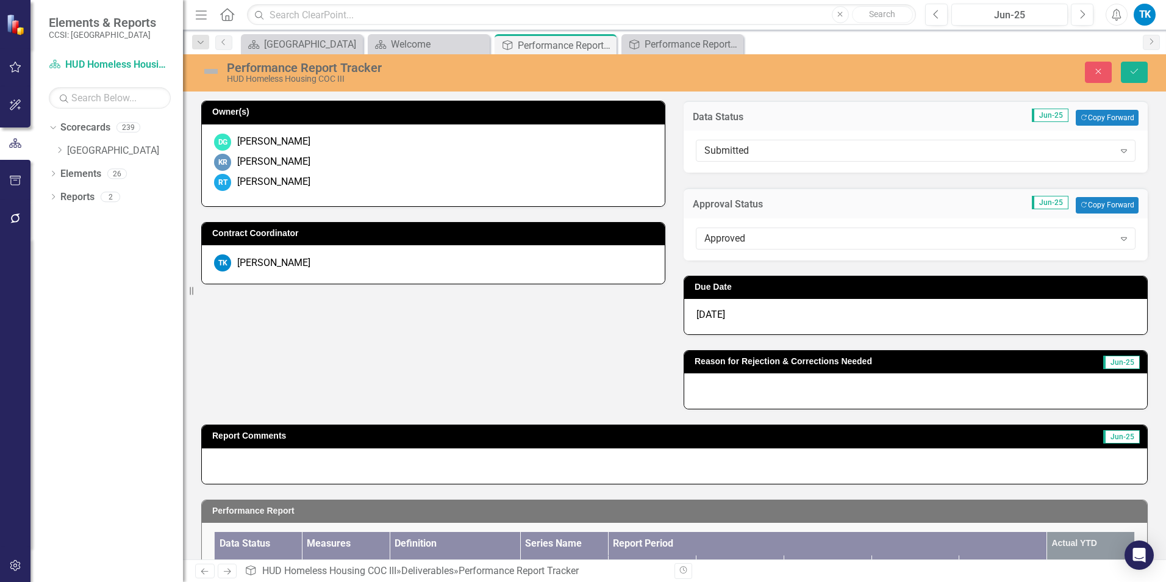
click at [704, 307] on div "[DATE]" at bounding box center [915, 316] width 463 height 35
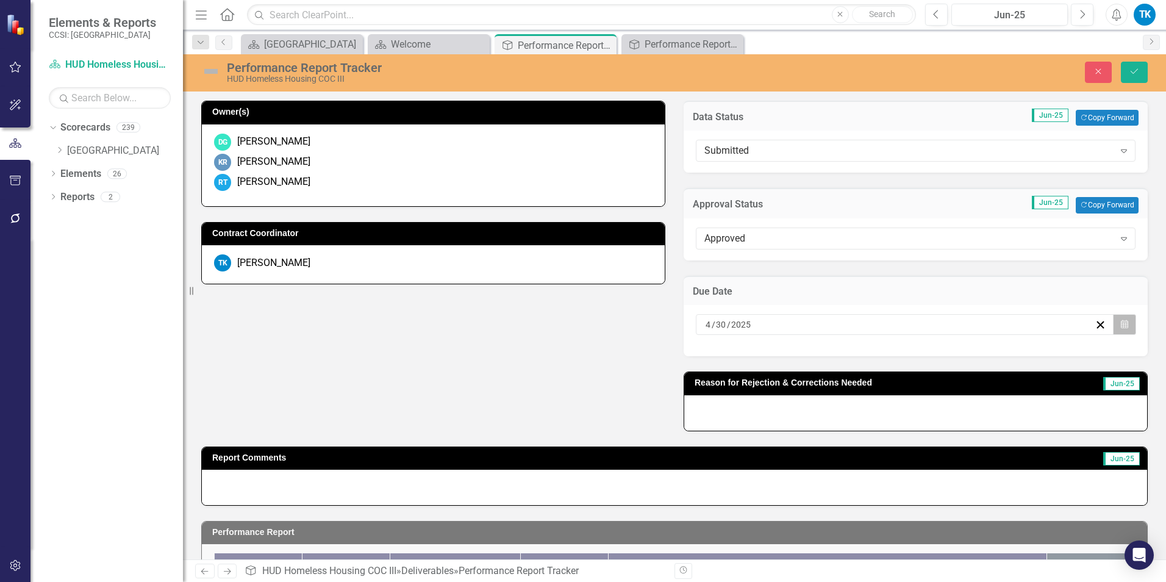
click at [1121, 321] on icon "button" at bounding box center [1124, 324] width 7 height 9
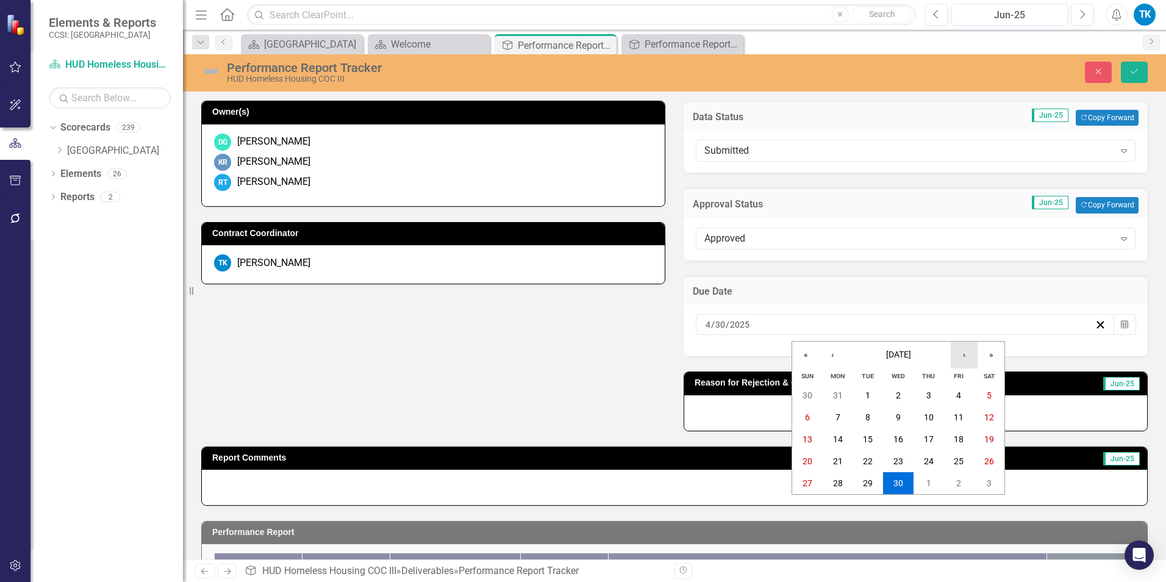
click at [965, 350] on button "›" at bounding box center [964, 355] width 27 height 27
click at [969, 355] on button "›" at bounding box center [964, 355] width 27 height 27
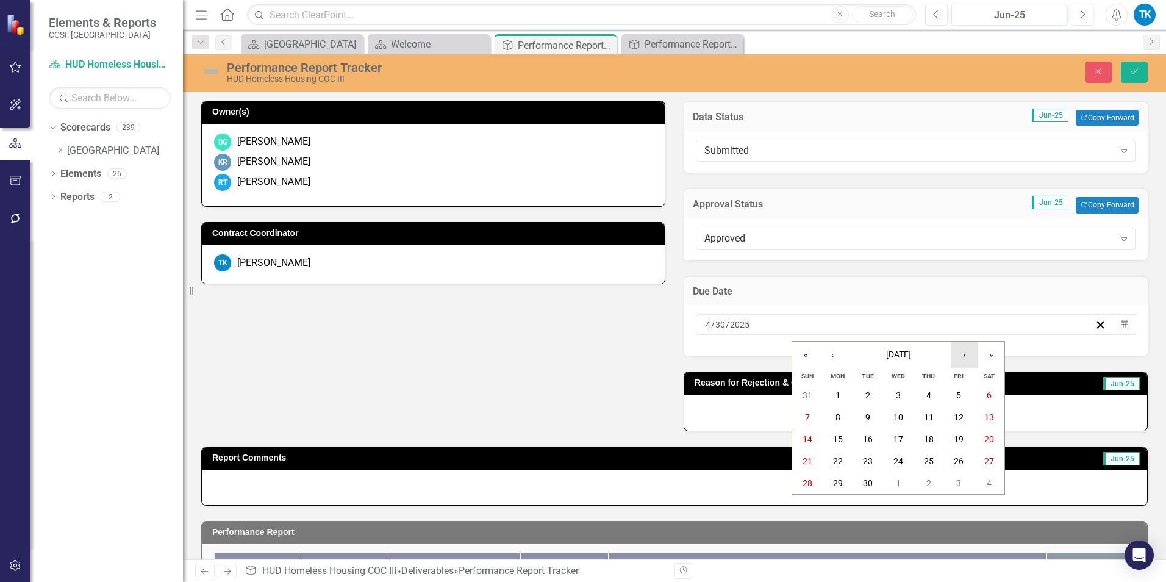
click at [965, 354] on button "›" at bounding box center [964, 355] width 27 height 27
click at [933, 479] on abbr "30" at bounding box center [929, 483] width 10 height 10
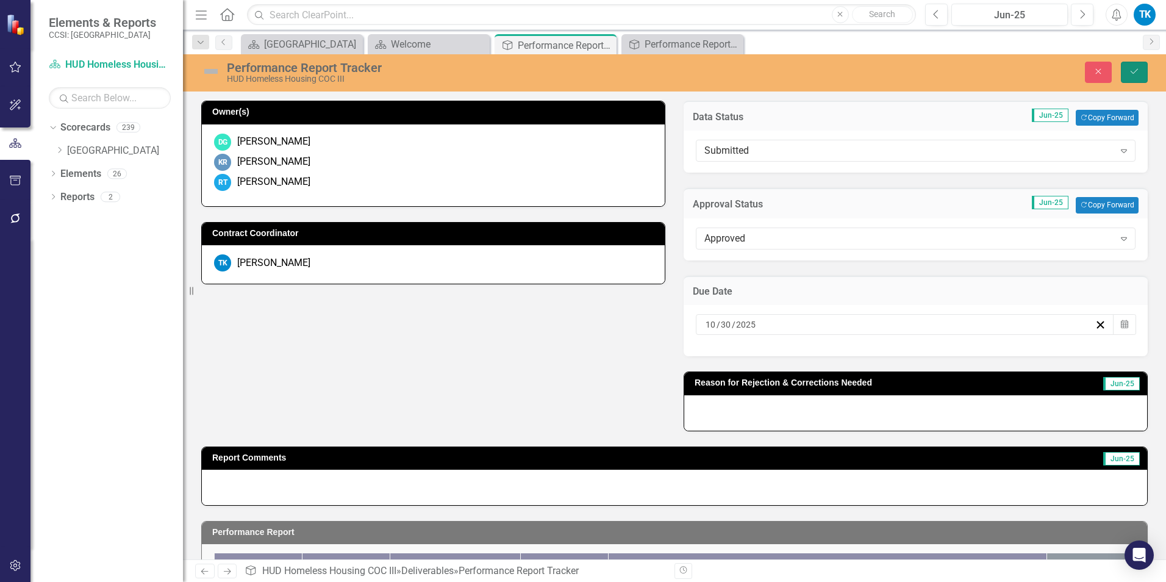
drag, startPoint x: 1134, startPoint y: 73, endPoint x: 1158, endPoint y: 167, distance: 96.3
click at [1134, 74] on icon "Save" at bounding box center [1134, 71] width 11 height 9
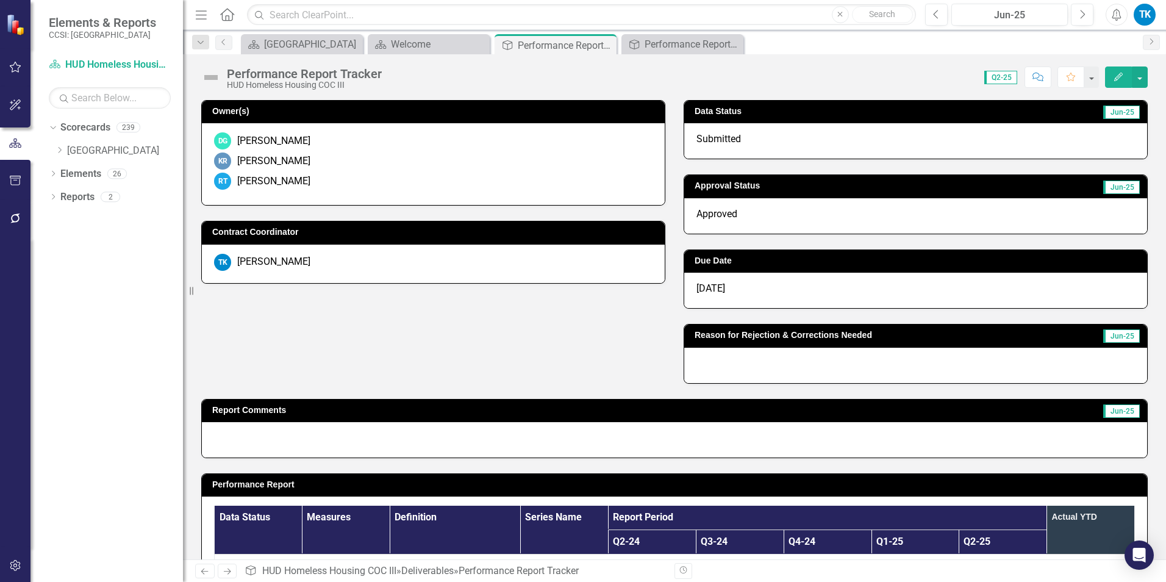
drag, startPoint x: 604, startPoint y: 43, endPoint x: 692, endPoint y: 43, distance: 87.8
click at [0, 0] on icon "Close" at bounding box center [0, 0] width 0 height 0
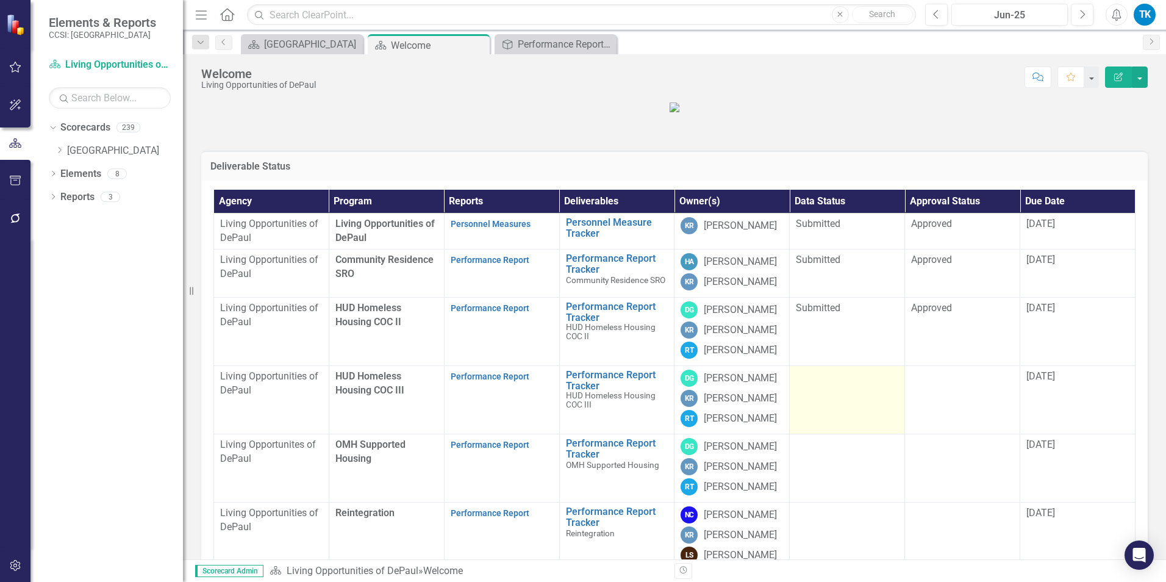
click at [800, 434] on td at bounding box center [847, 400] width 115 height 68
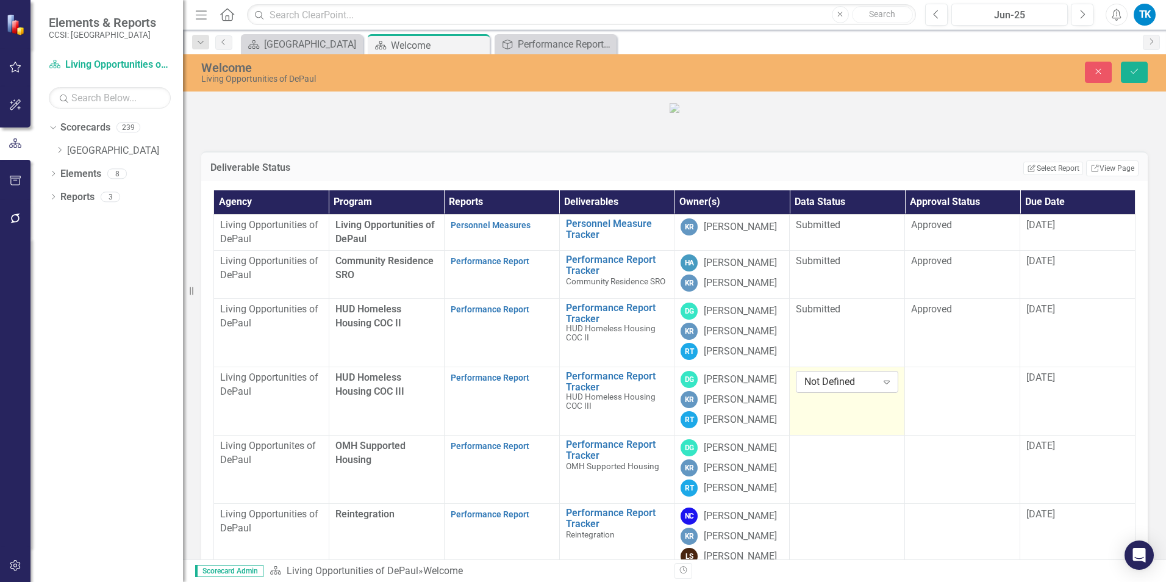
click at [823, 389] on div "Not Defined" at bounding box center [840, 382] width 72 height 14
click at [921, 385] on div at bounding box center [962, 378] width 102 height 15
click at [934, 389] on div "Not Defined" at bounding box center [956, 382] width 72 height 14
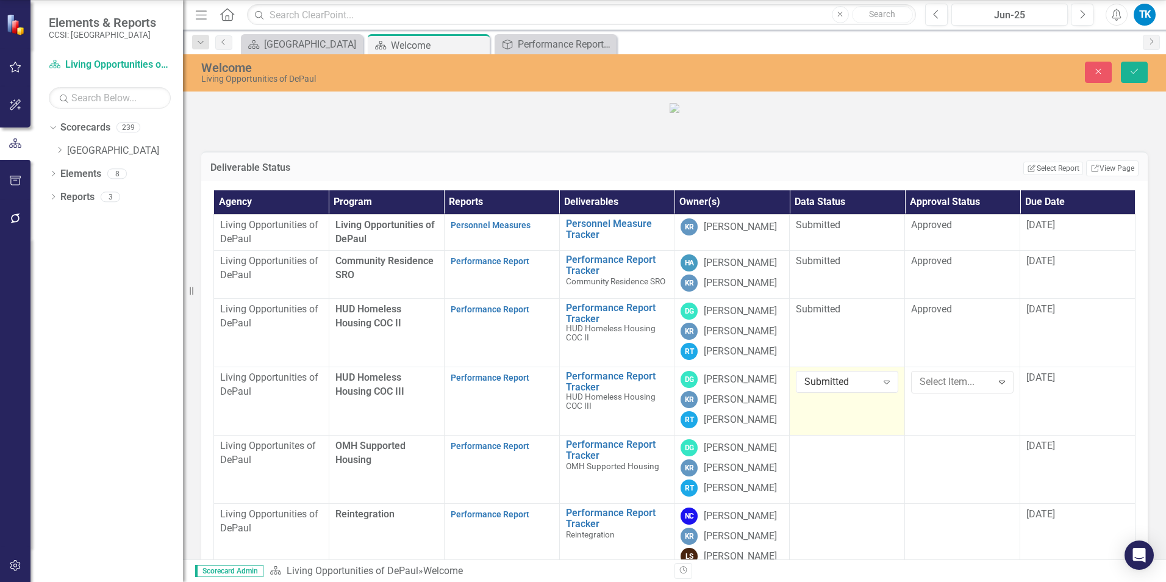
drag, startPoint x: 1135, startPoint y: 68, endPoint x: 1120, endPoint y: 148, distance: 80.7
click at [1135, 73] on icon "Save" at bounding box center [1134, 71] width 11 height 9
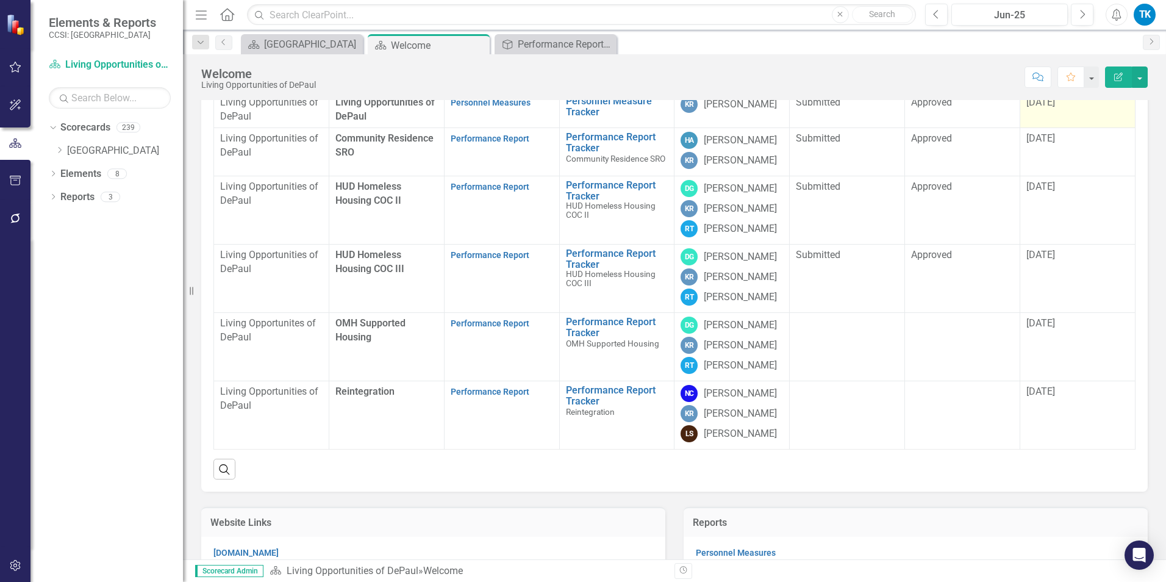
scroll to position [122, 0]
